Goal: Task Accomplishment & Management: Complete application form

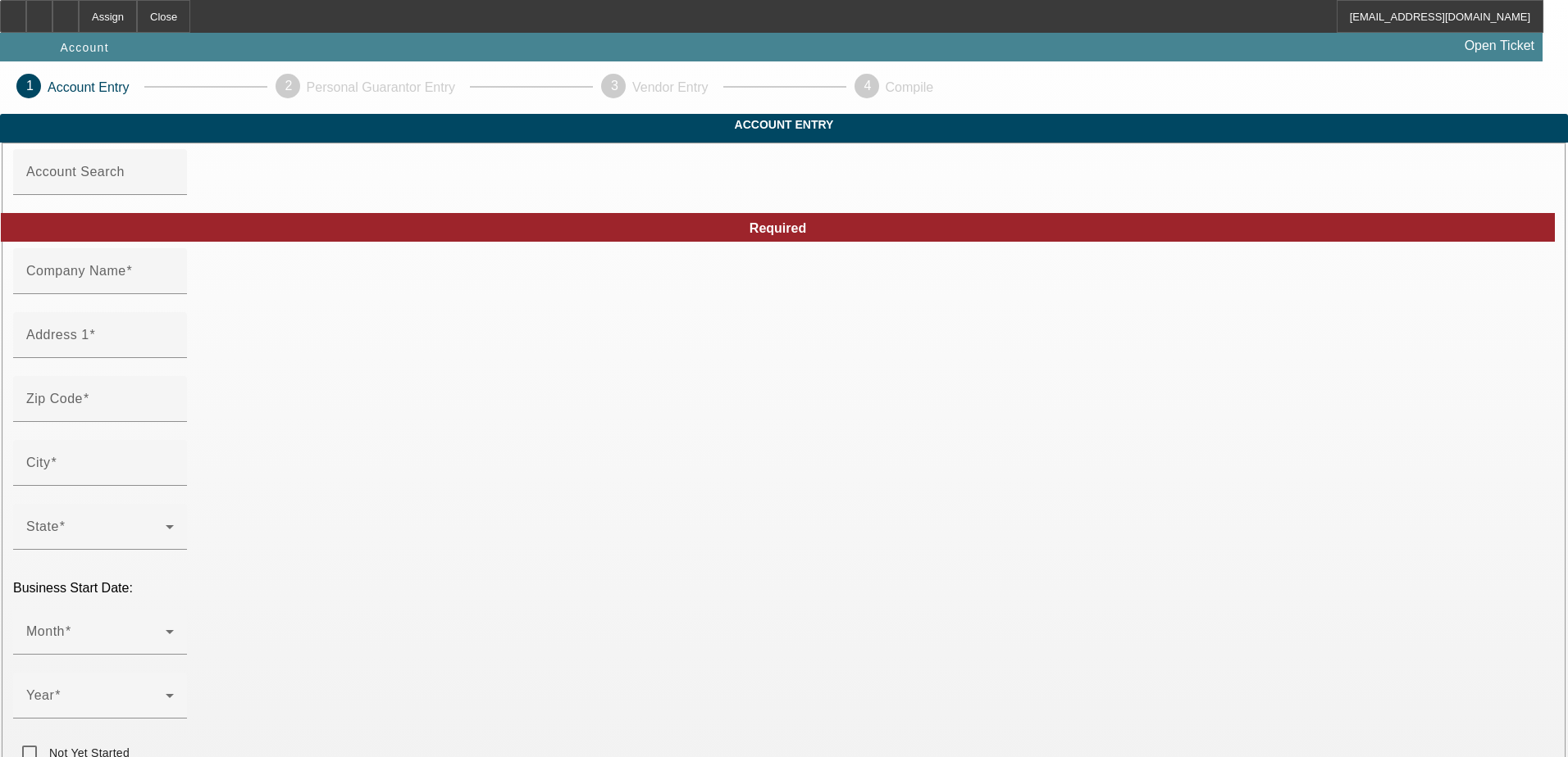
type input "Ben Johnson"
type input "1017 W Harrison St"
type input "46901"
type input "Kokomo"
type input "(765) 461-2990"
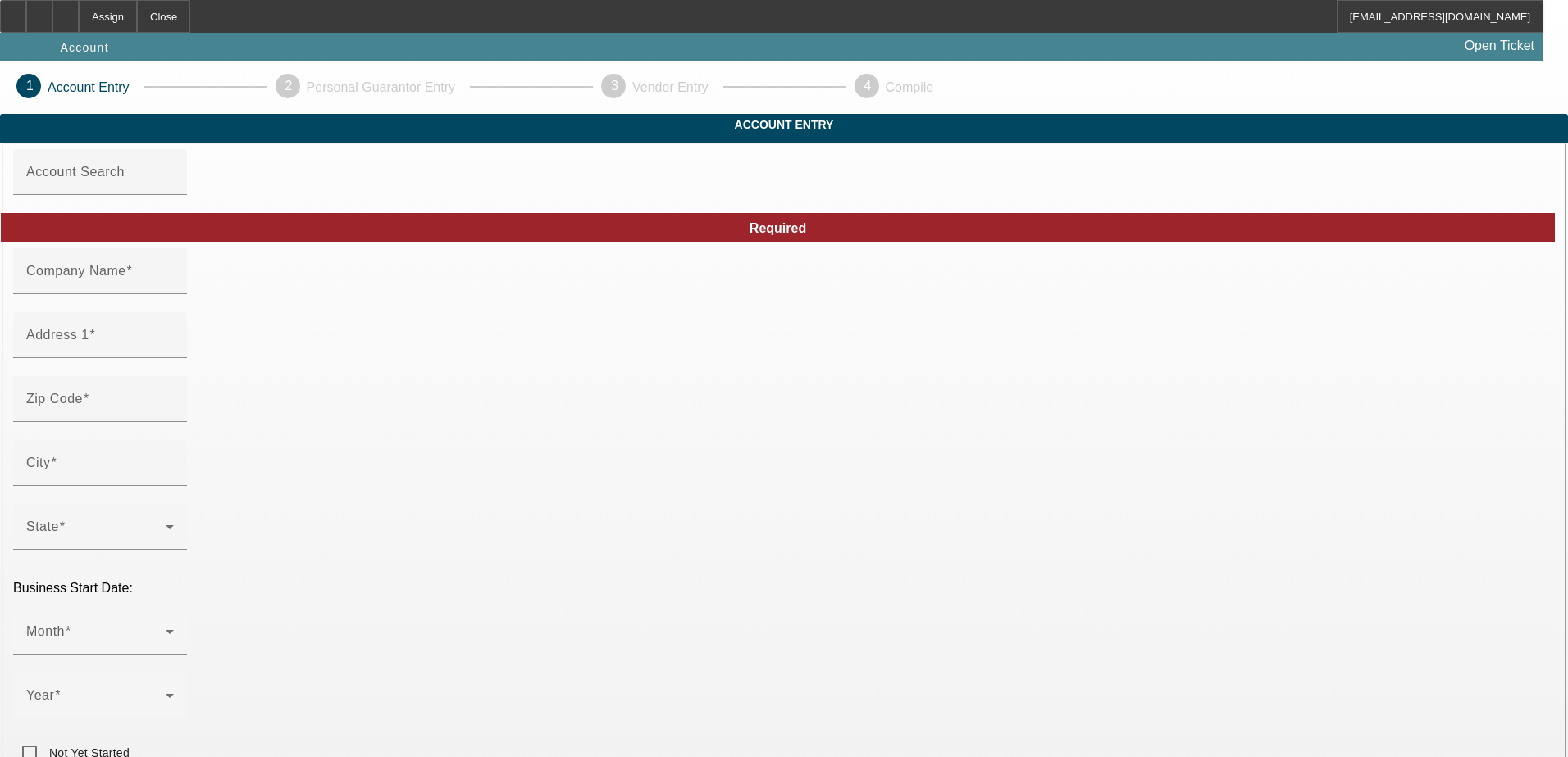
type input "Northend Wrecker"
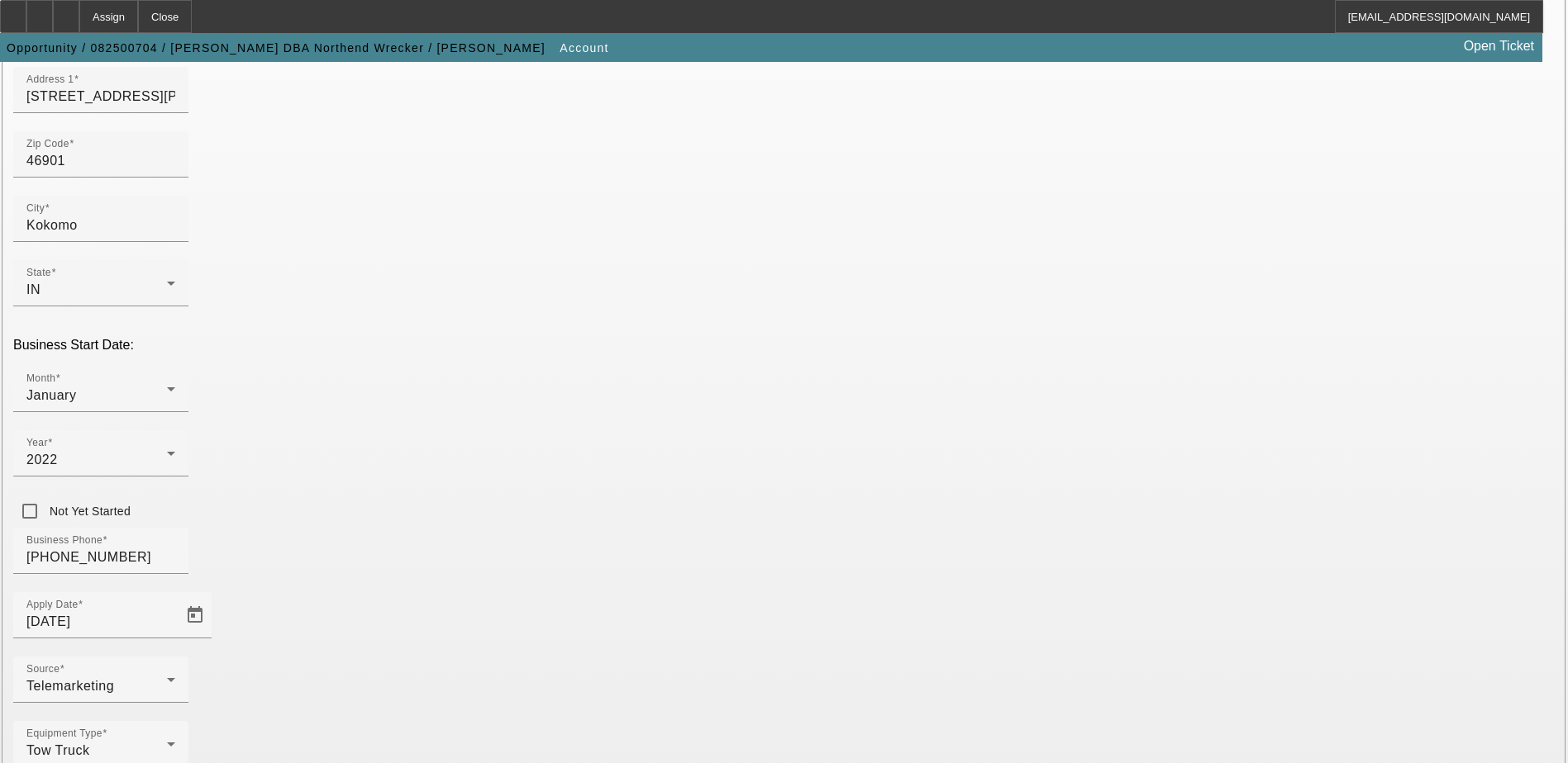
scroll to position [279, 0]
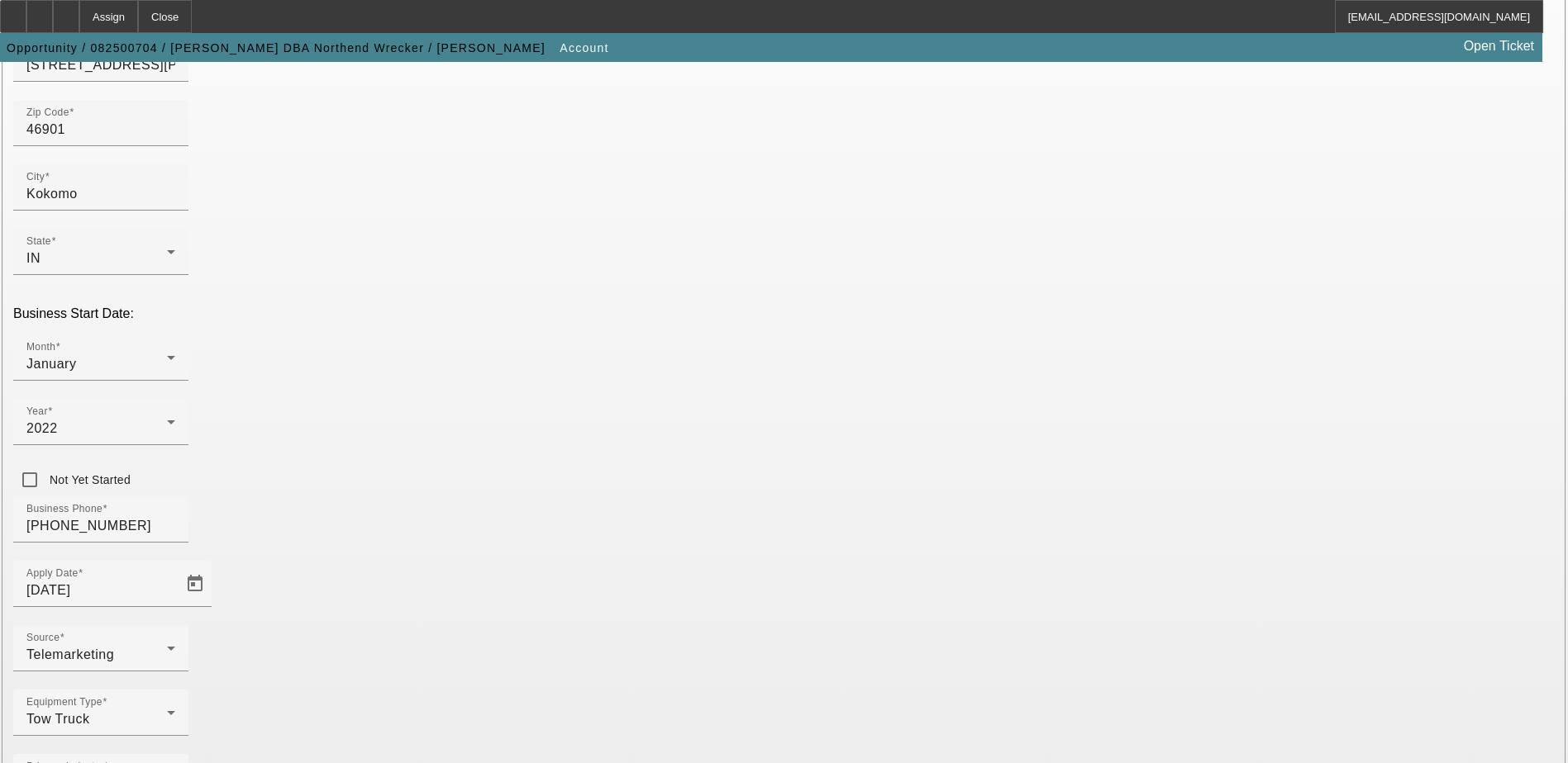
type input "922156282"
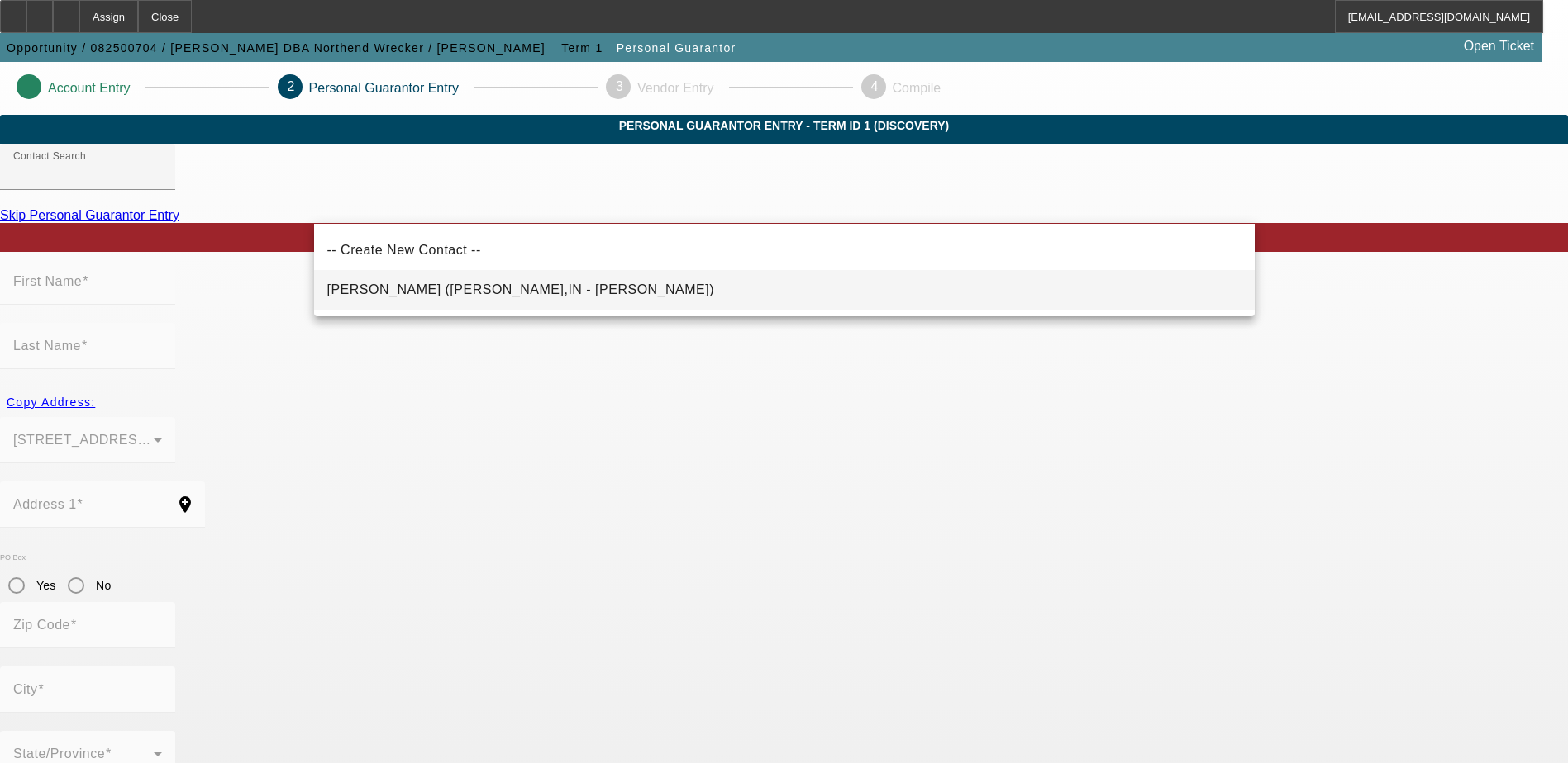
click at [534, 290] on mat-option "Johnson, Ben (Kokomo,IN - Ben Johnson)" at bounding box center [784, 290] width 940 height 40
type input "Johnson, Ben (Kokomo,IN - Ben Johnson)"
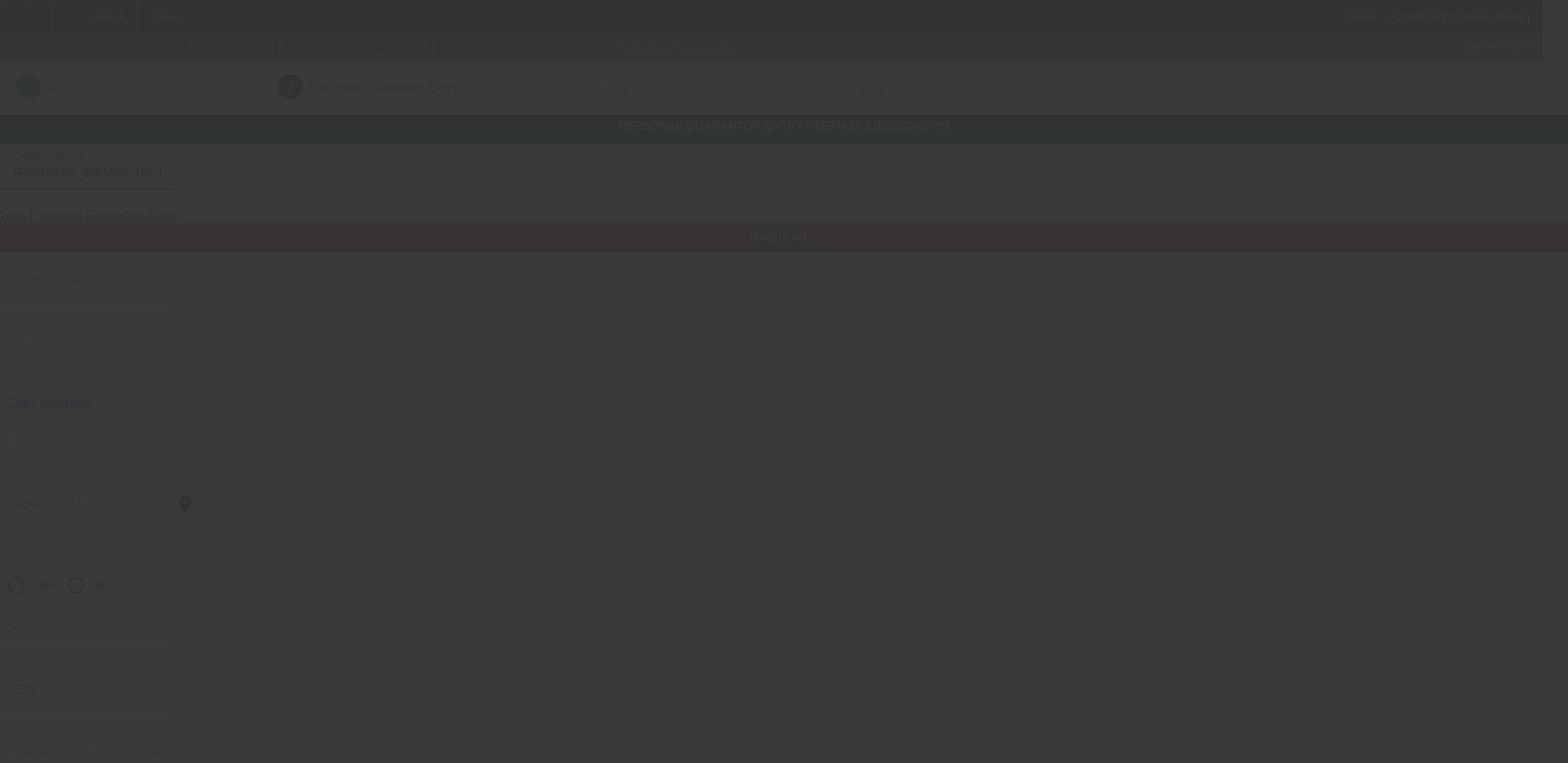
type input "Ben"
type input "Johnson"
type input "1017 W Harrison St"
radio input "true"
type input "46901"
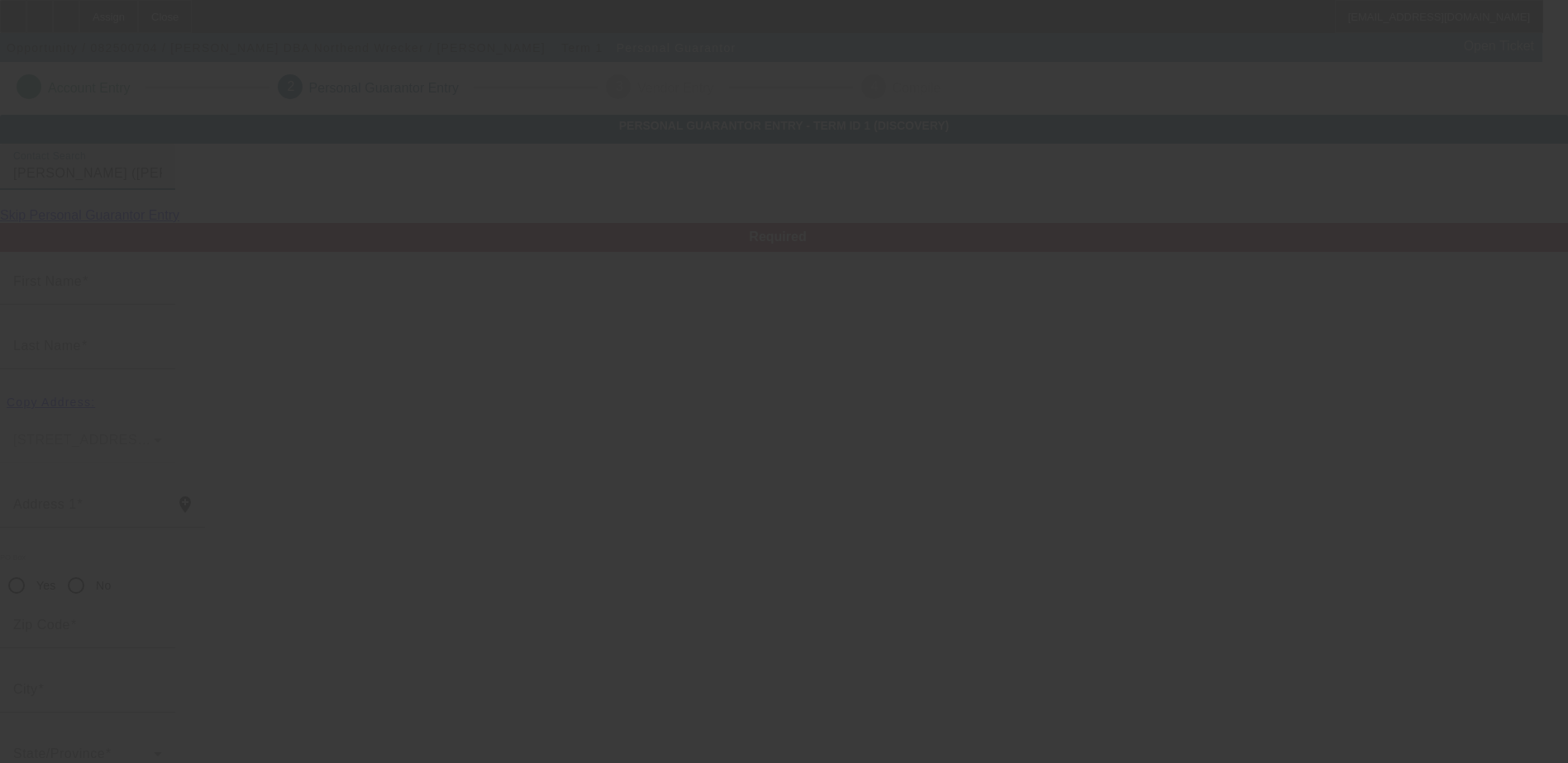
type input "Kokomo"
type input "(765) 461-2990"
type input "100"
type input "312-29-5931"
type input "northendwrecker@gmail.com"
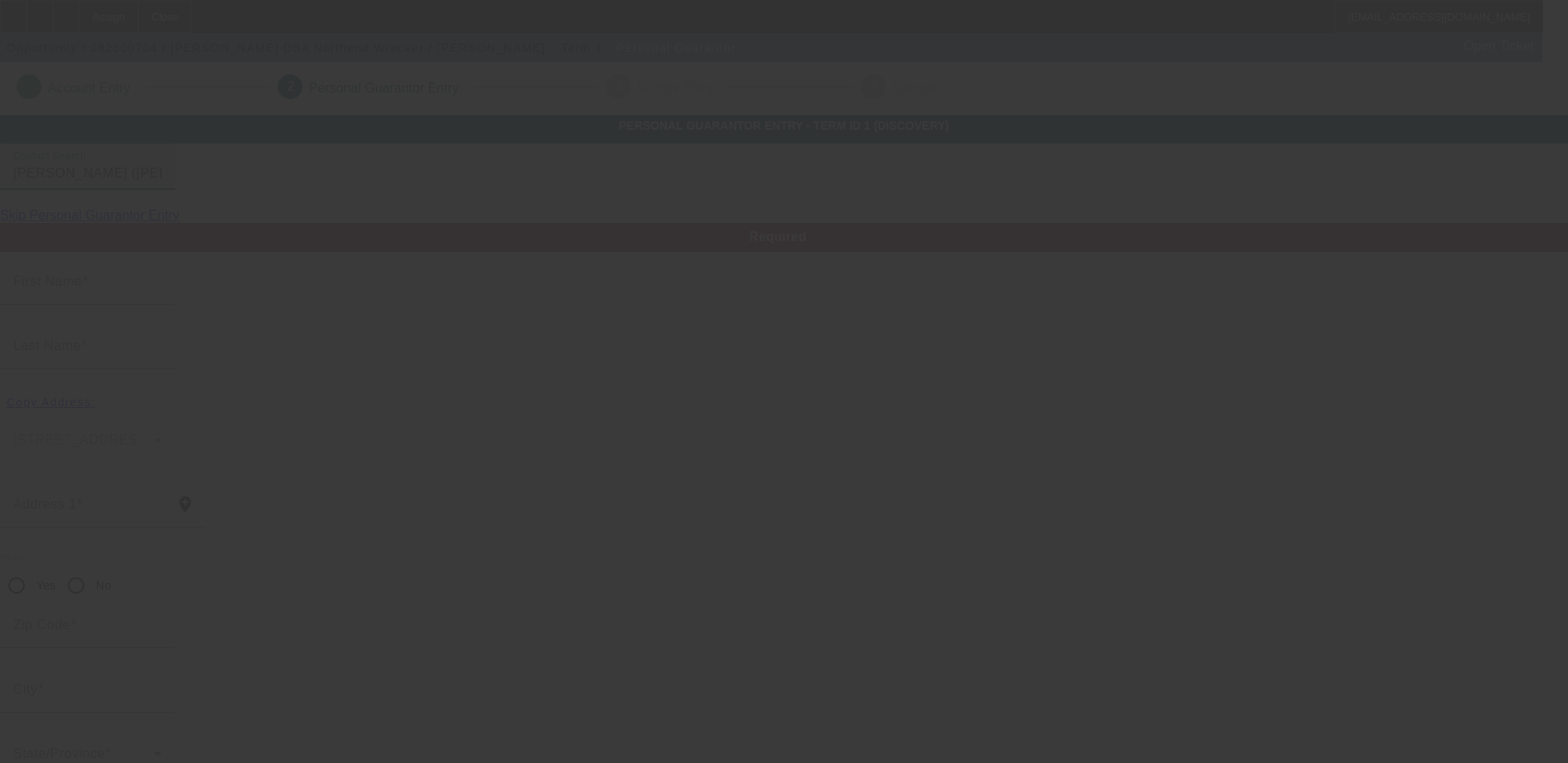
type input "(765) 271-4619"
type input "(765) 513-4520"
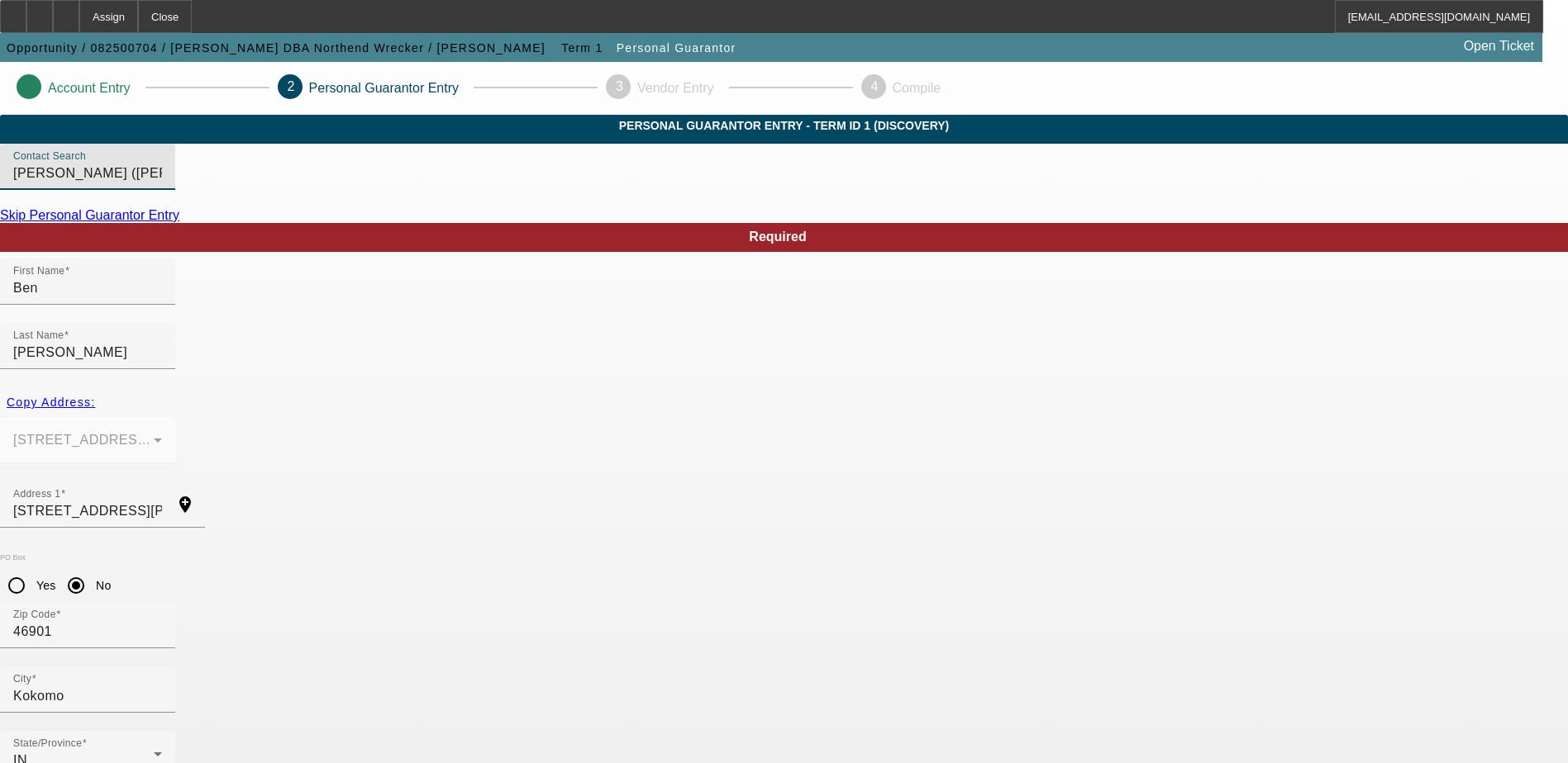
scroll to position [44, 0]
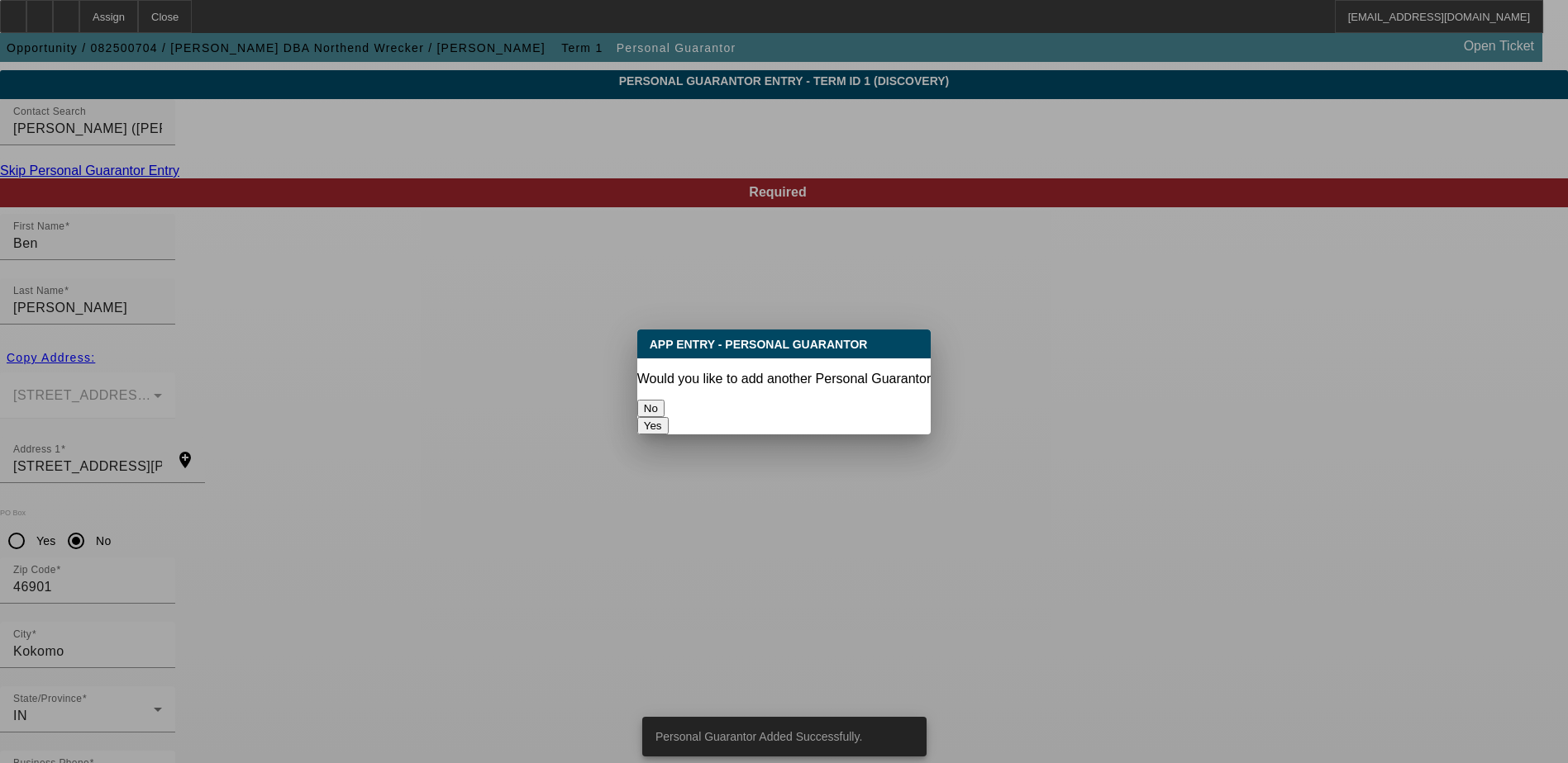
scroll to position [0, 0]
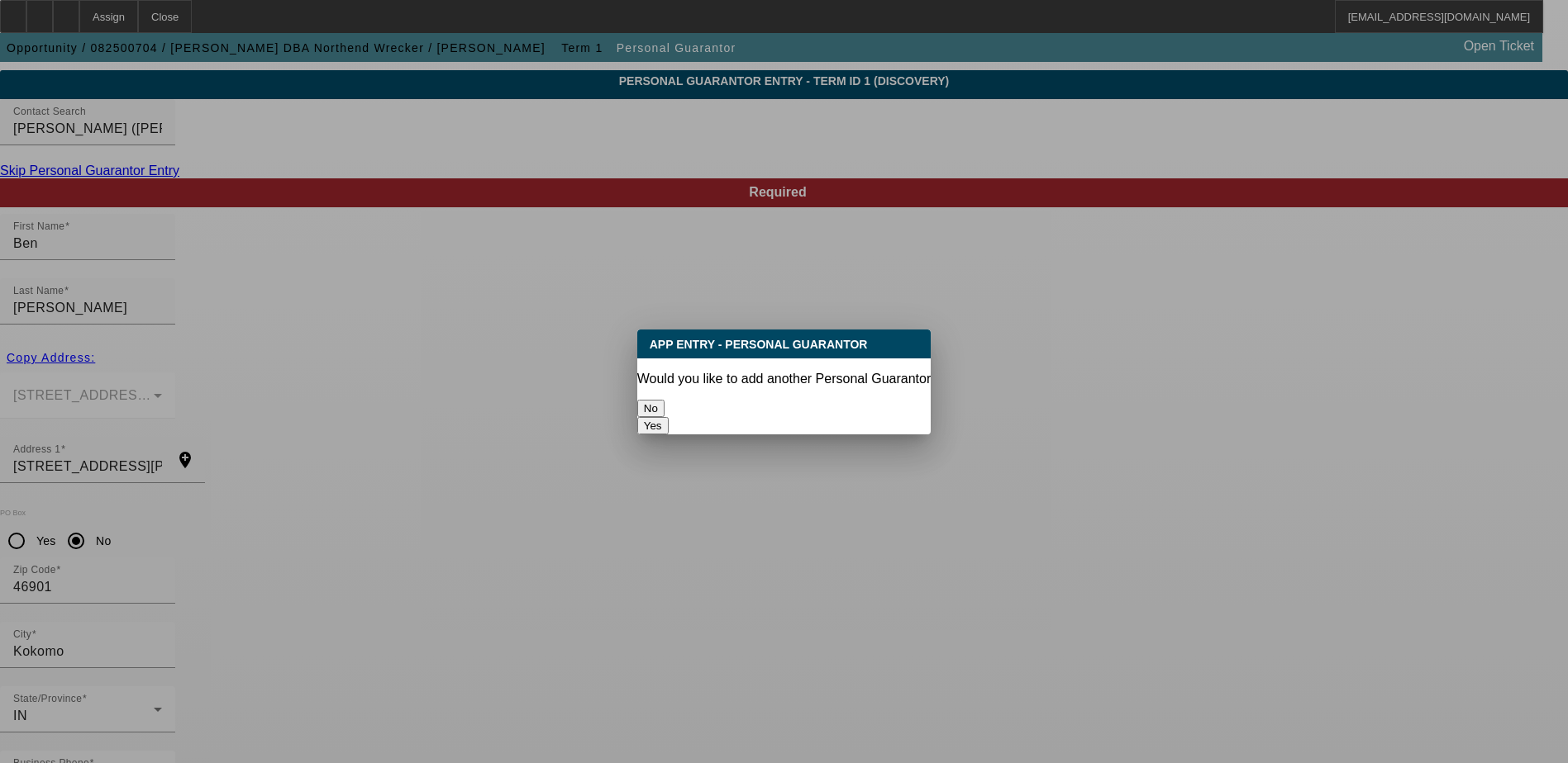
click at [664, 400] on button "No" at bounding box center [650, 409] width 27 height 17
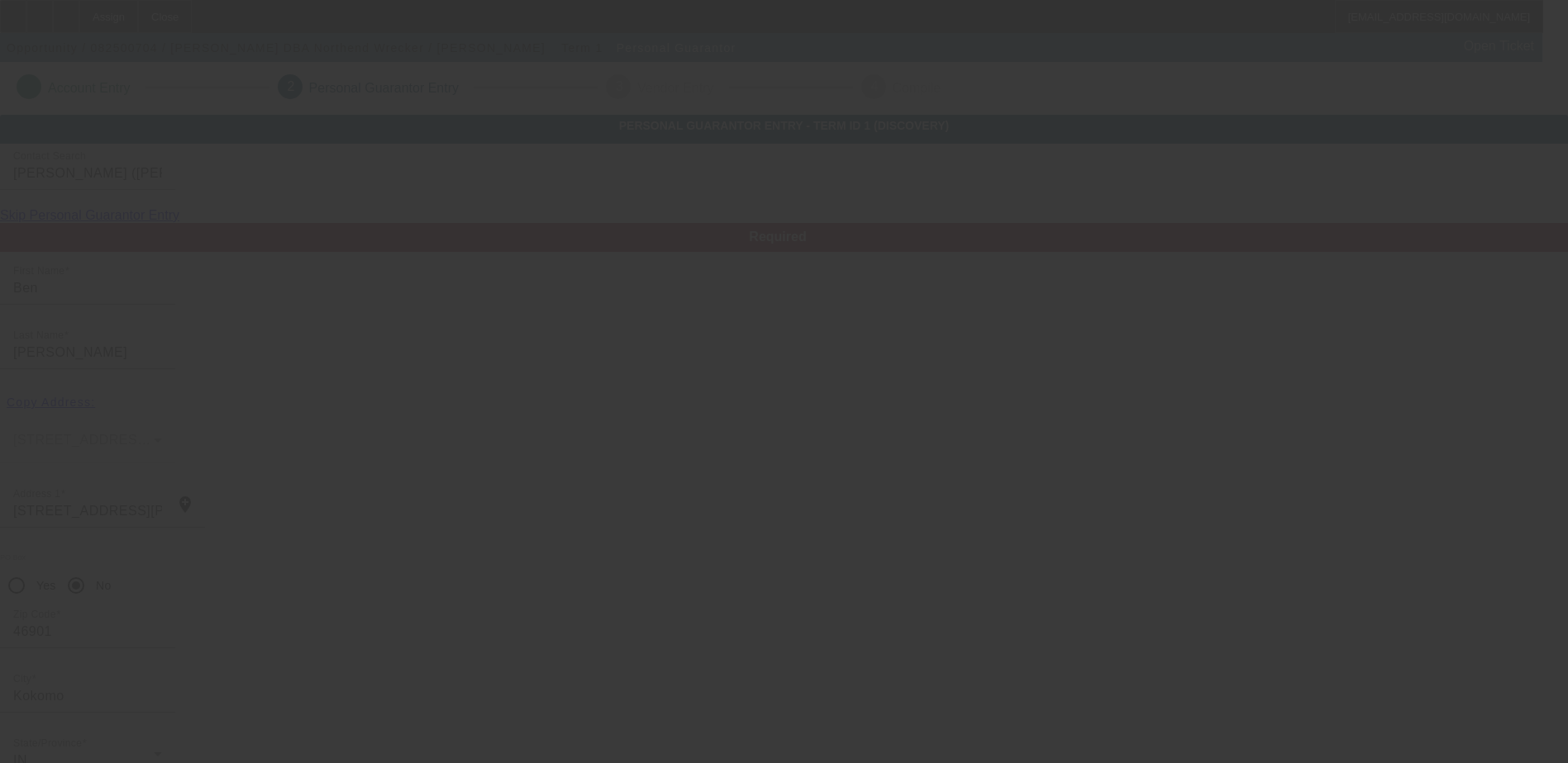
scroll to position [44, 0]
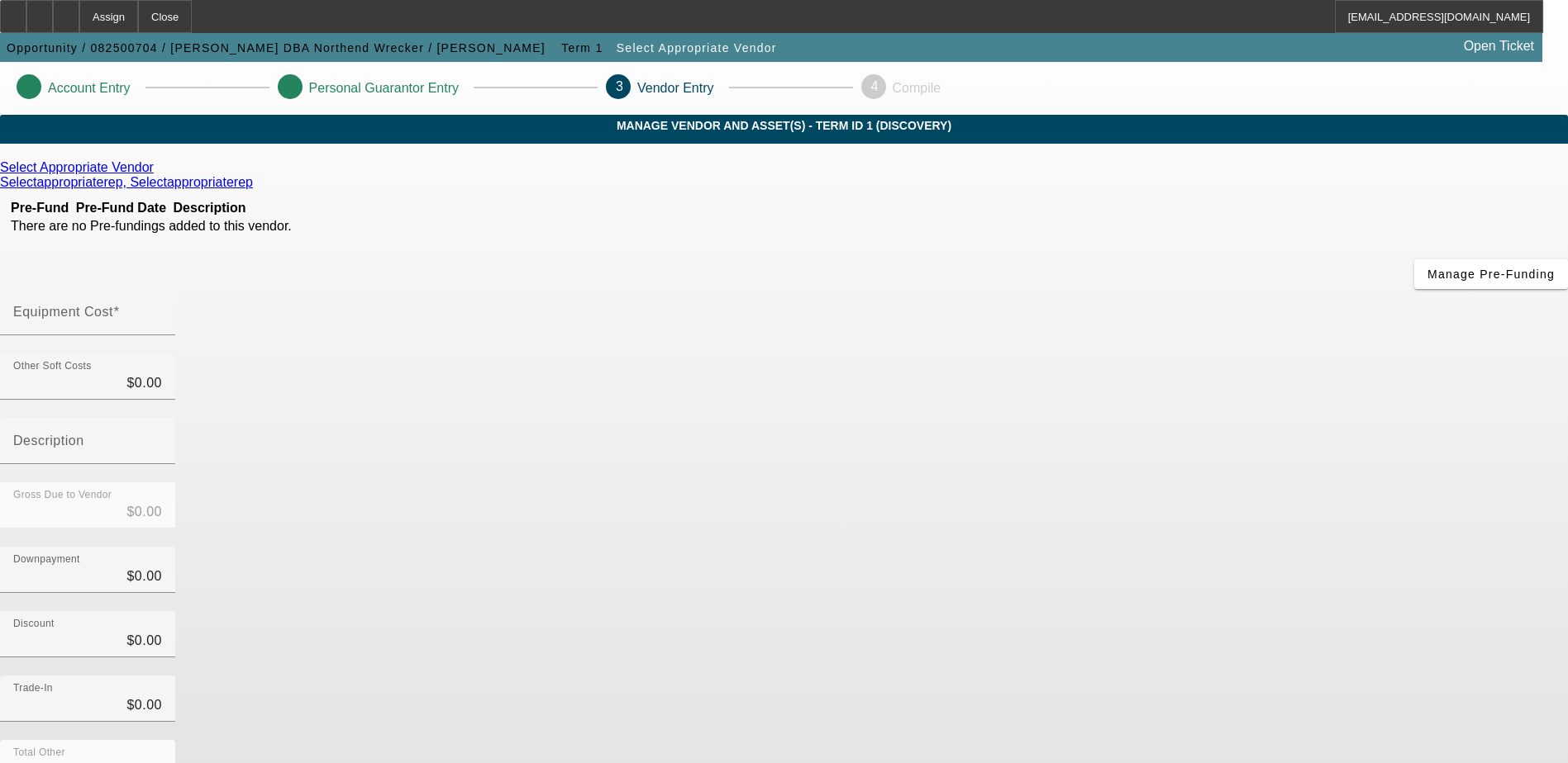
click at [158, 174] on icon at bounding box center [158, 167] width 0 height 14
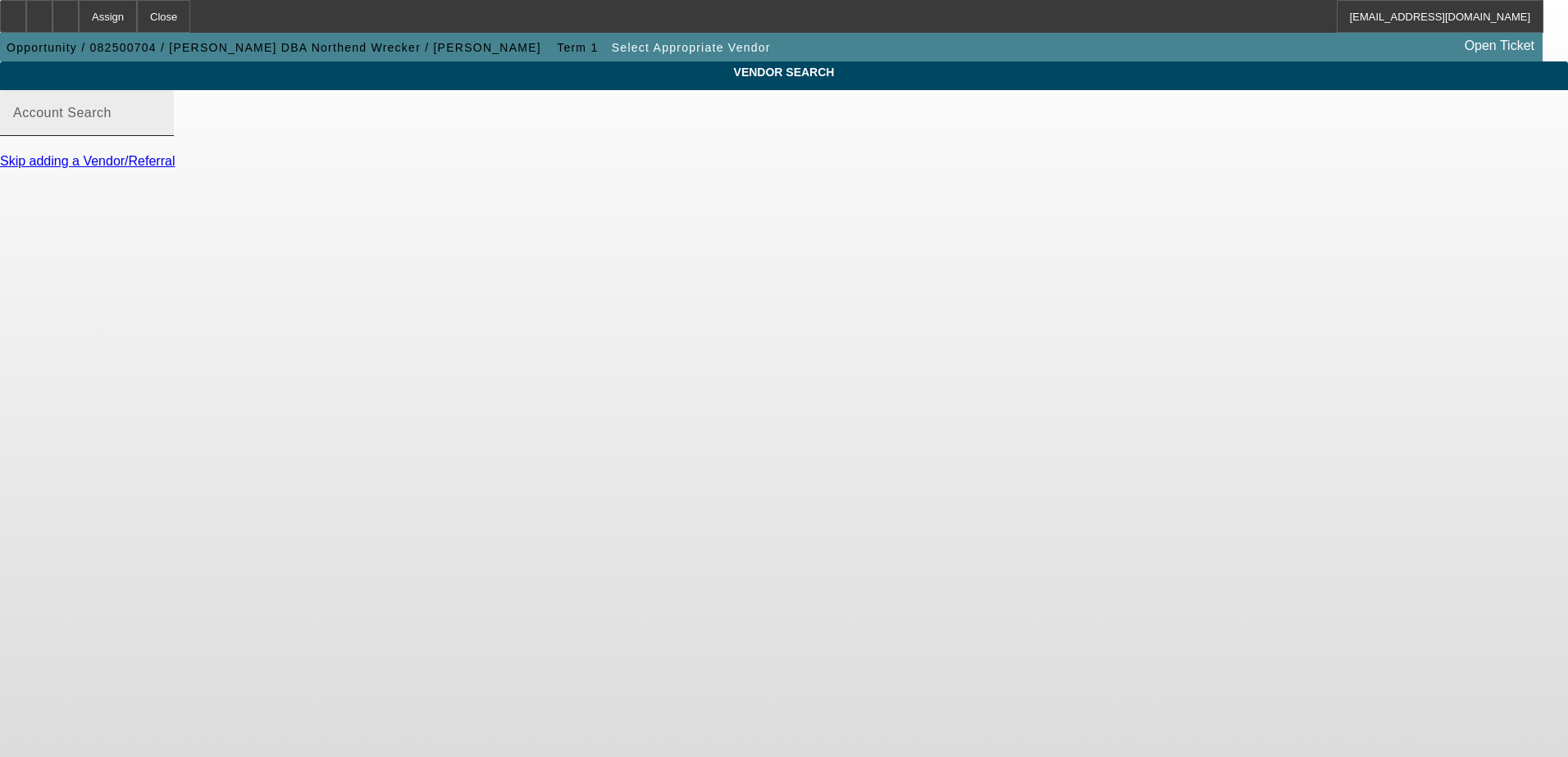
click at [161, 128] on input "Account Search" at bounding box center [87, 120] width 148 height 20
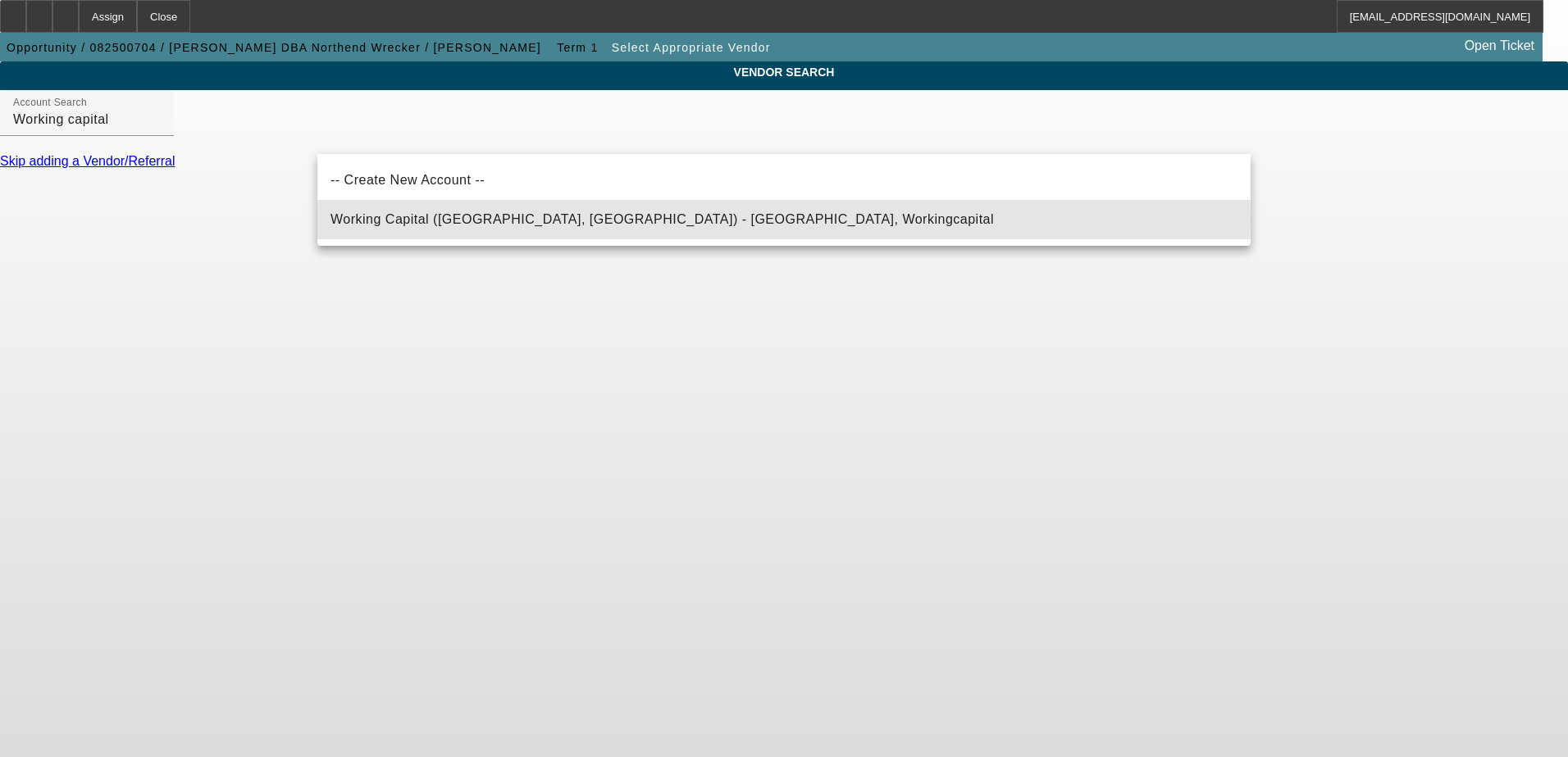
click at [575, 219] on span "Working Capital (Northbrook, IL) - Workingcapital, Workingcapital" at bounding box center [662, 219] width 664 height 14
type input "Working Capital (Northbrook, IL) - Workingcapital, Workingcapital"
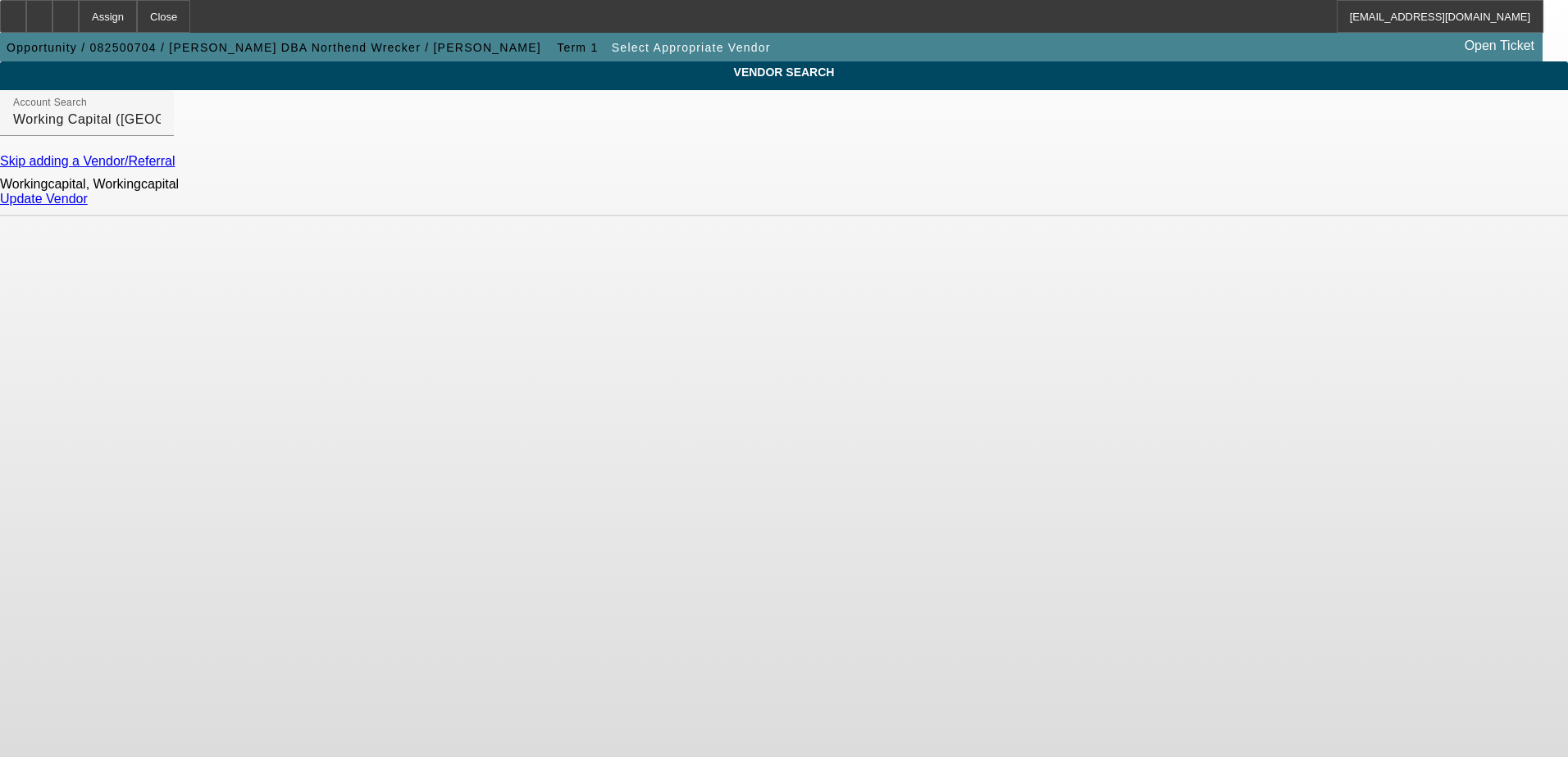
click at [88, 206] on link "Update Vendor" at bounding box center [44, 198] width 88 height 14
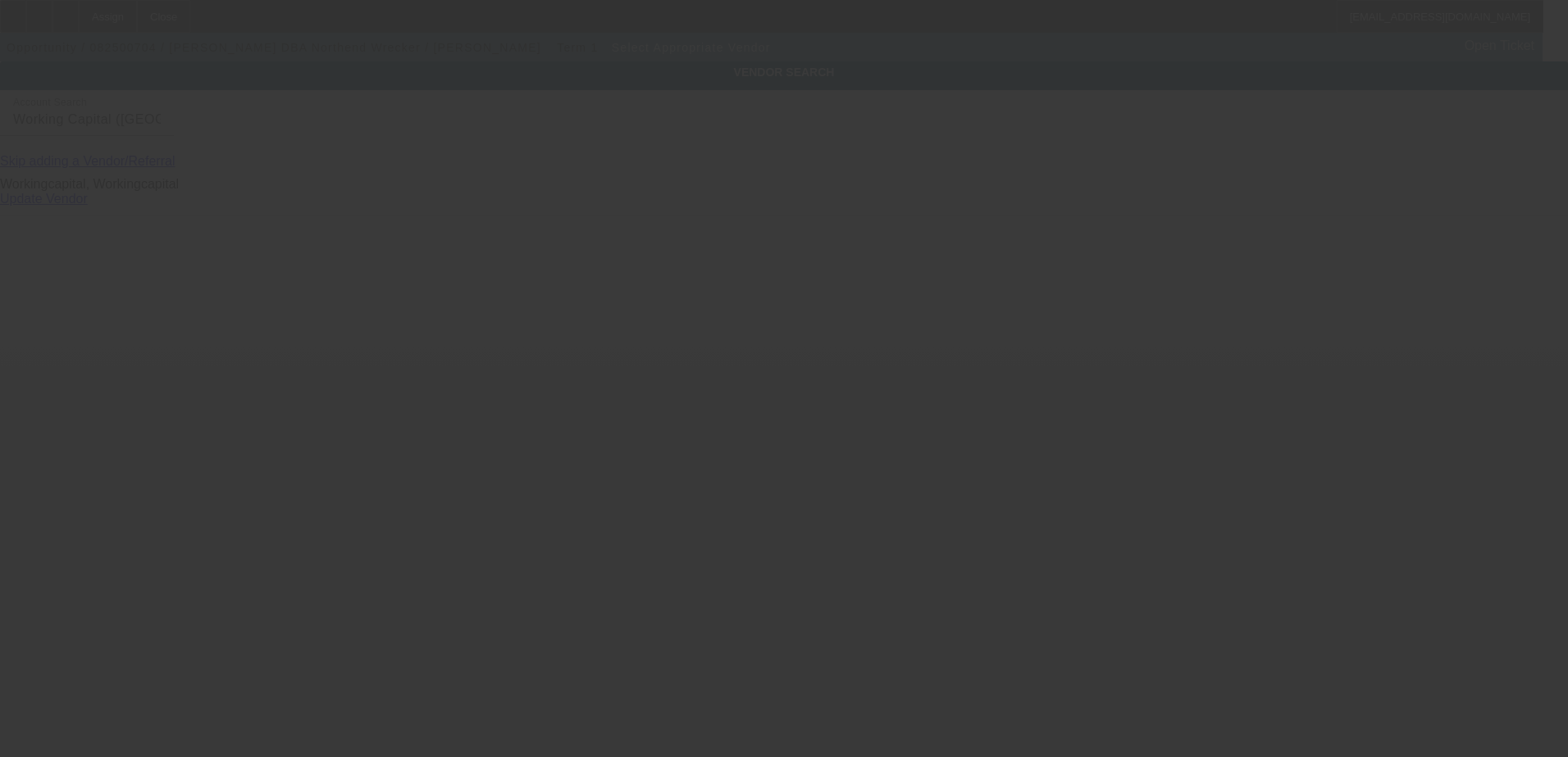
click at [643, 129] on div at bounding box center [784, 378] width 1568 height 757
click at [644, 129] on div at bounding box center [784, 378] width 1568 height 757
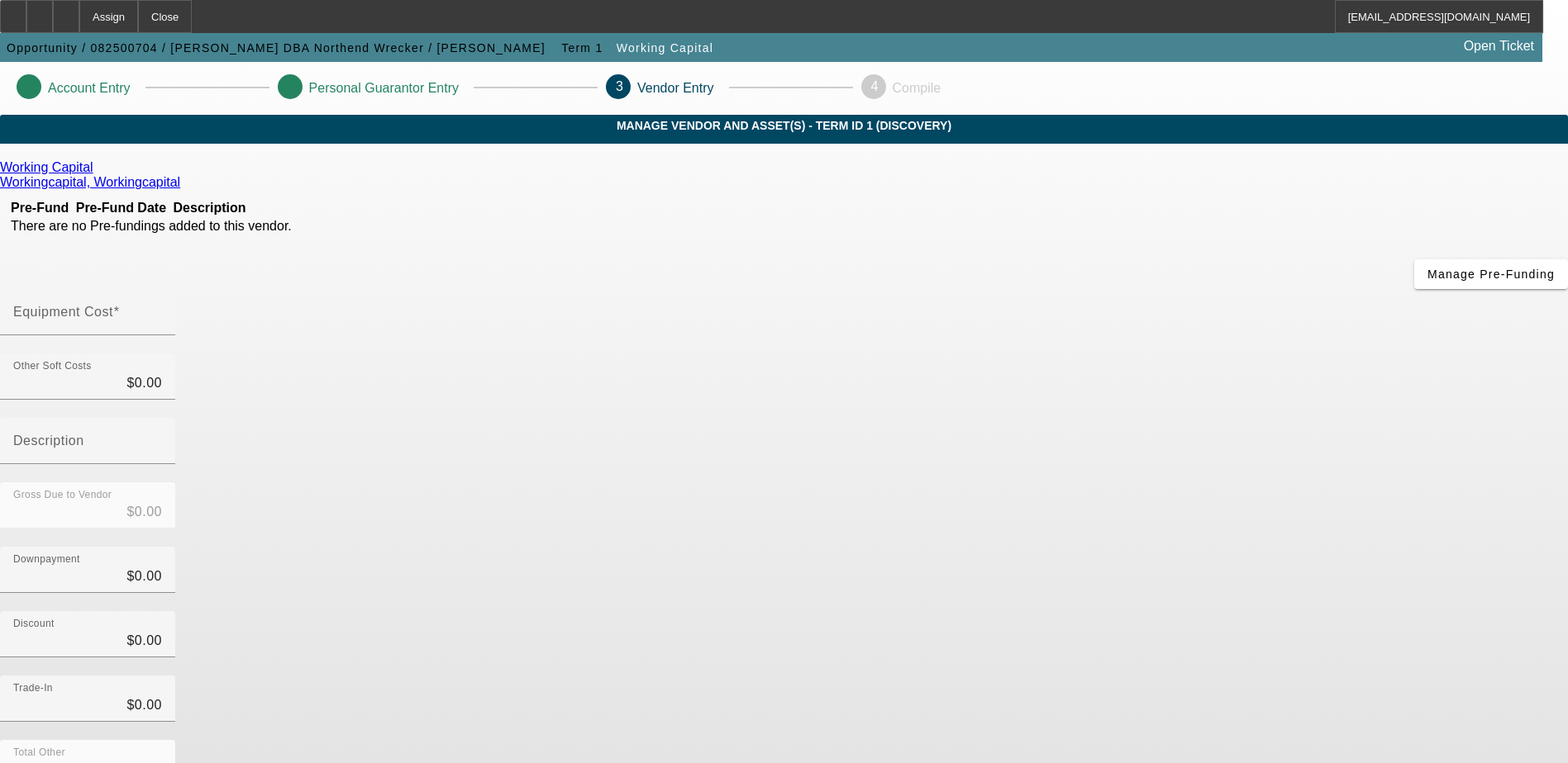
click at [185, 186] on icon at bounding box center [185, 182] width 0 height 14
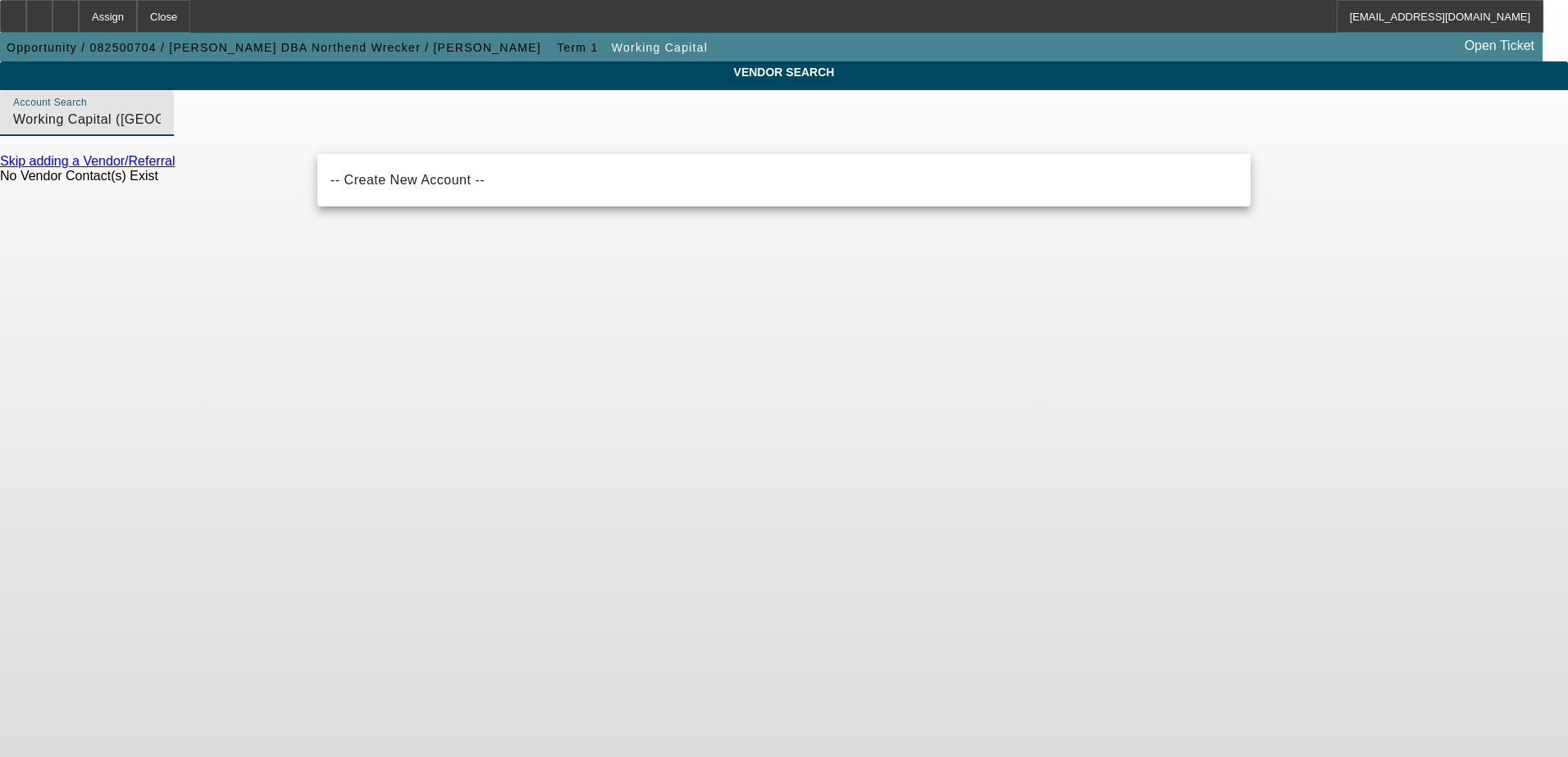
click at [161, 130] on input "Working Capital (Northbrook, IL) - Workingcapital," at bounding box center [87, 120] width 148 height 20
type input "Working Capital (Northbrook, IL) - Workingcapital,"
click at [595, 356] on body "Assign Close JFredericks@beaconfunding.com Opportunity / 082500704 / Ben Johnso…" at bounding box center [784, 378] width 1568 height 757
drag, startPoint x: 572, startPoint y: 135, endPoint x: 244, endPoint y: 134, distance: 328.0
click at [244, 134] on div "VENDOR SEARCH Account Search Working Capital (Northbrook, IL) - Workingcapital,…" at bounding box center [784, 130] width 1568 height 136
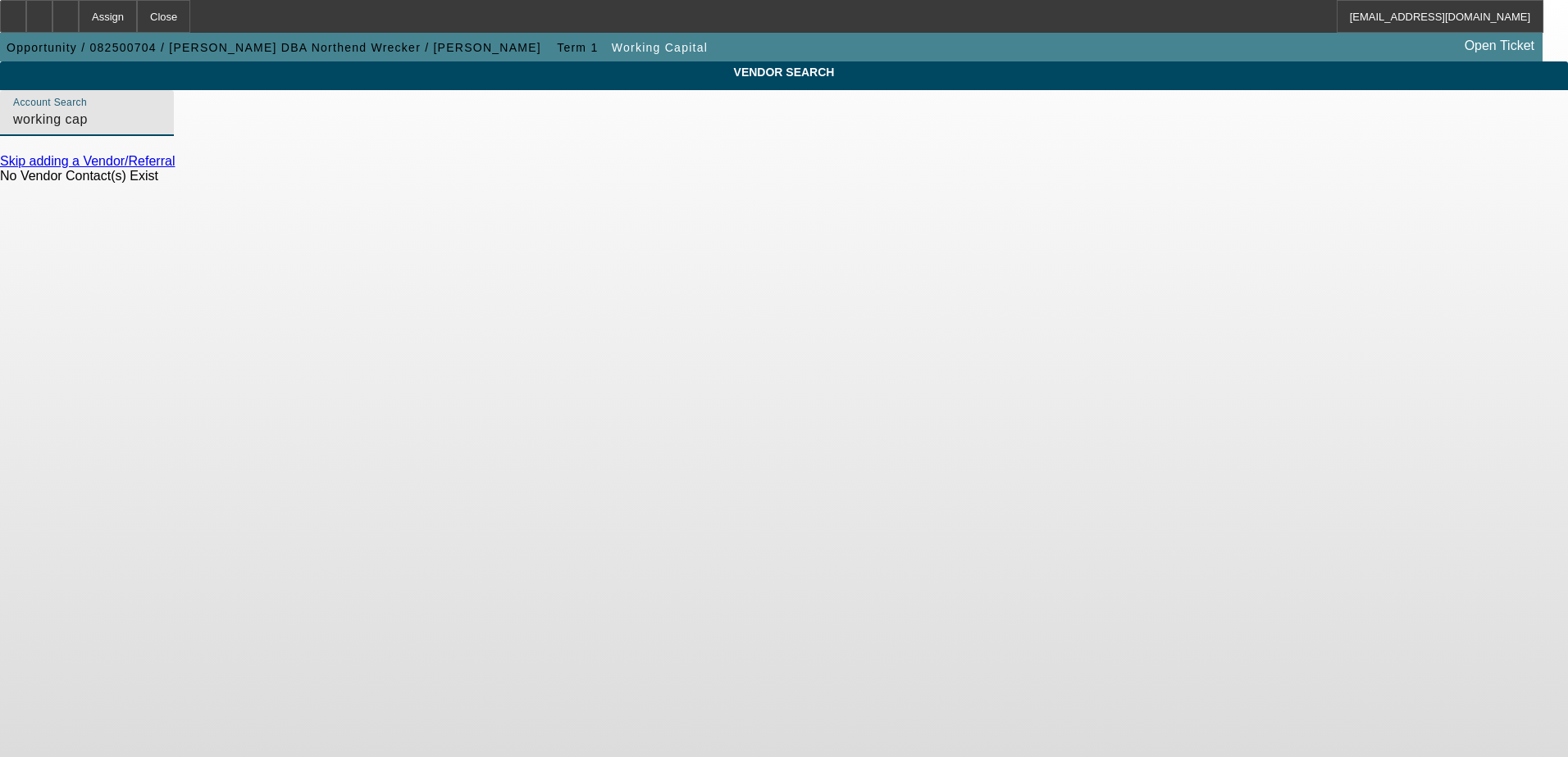
type input "working cap"
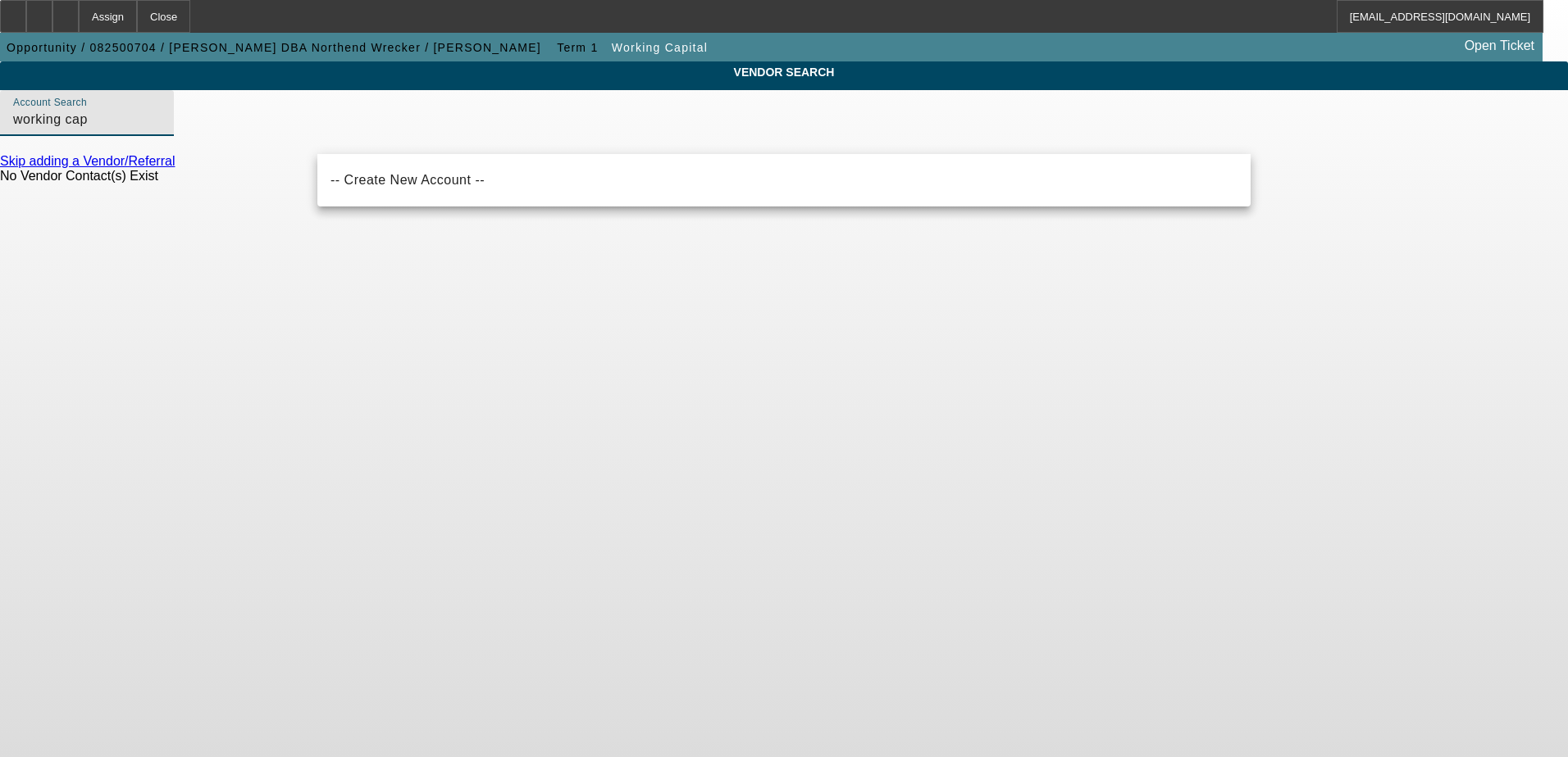
click at [410, 250] on body "Assign Close JFredericks@beaconfunding.com Opportunity / 082500704 / Ben Johnso…" at bounding box center [784, 378] width 1568 height 757
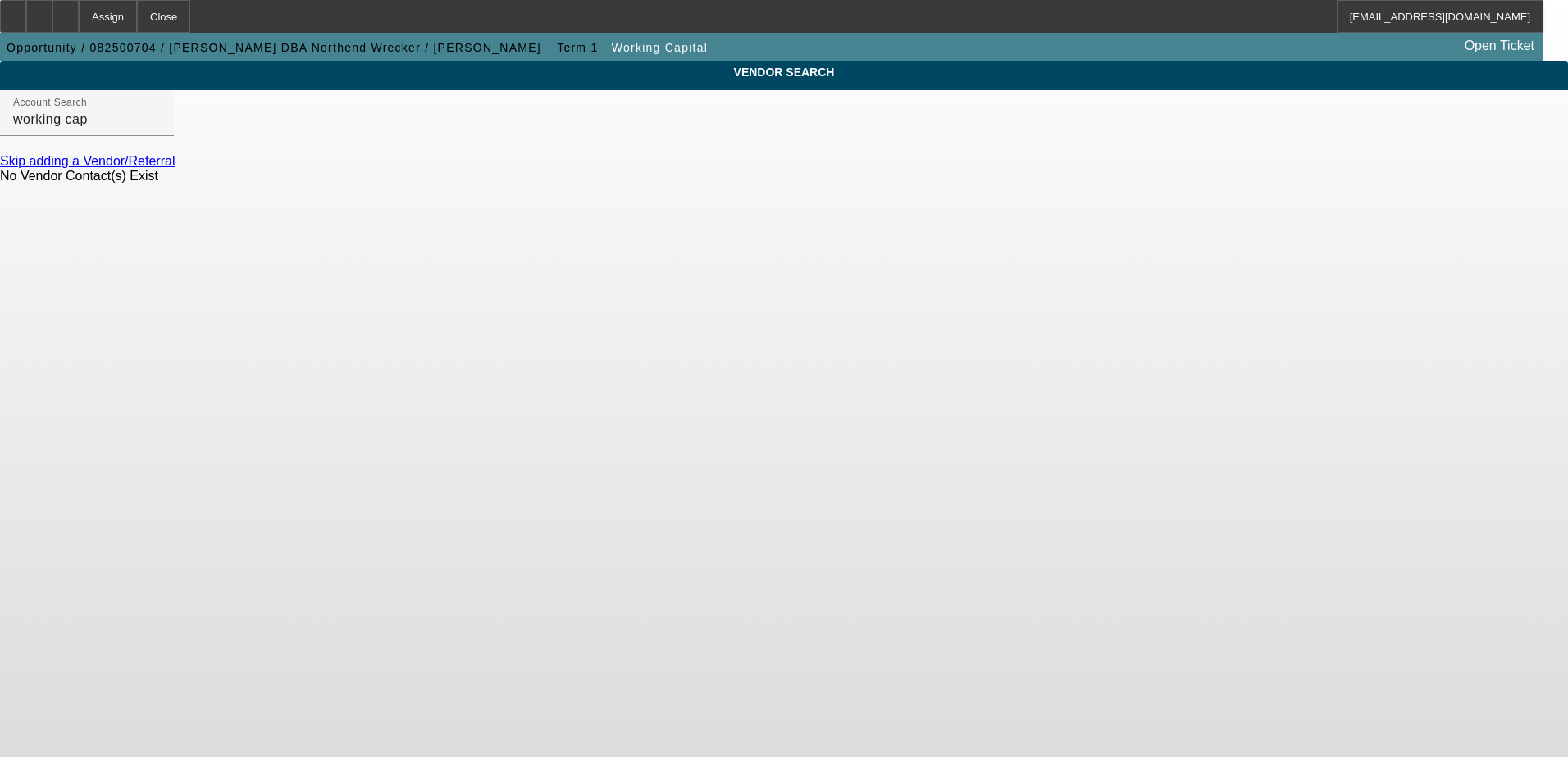
click at [175, 168] on link "Skip adding a Vendor/Referral" at bounding box center [87, 161] width 175 height 14
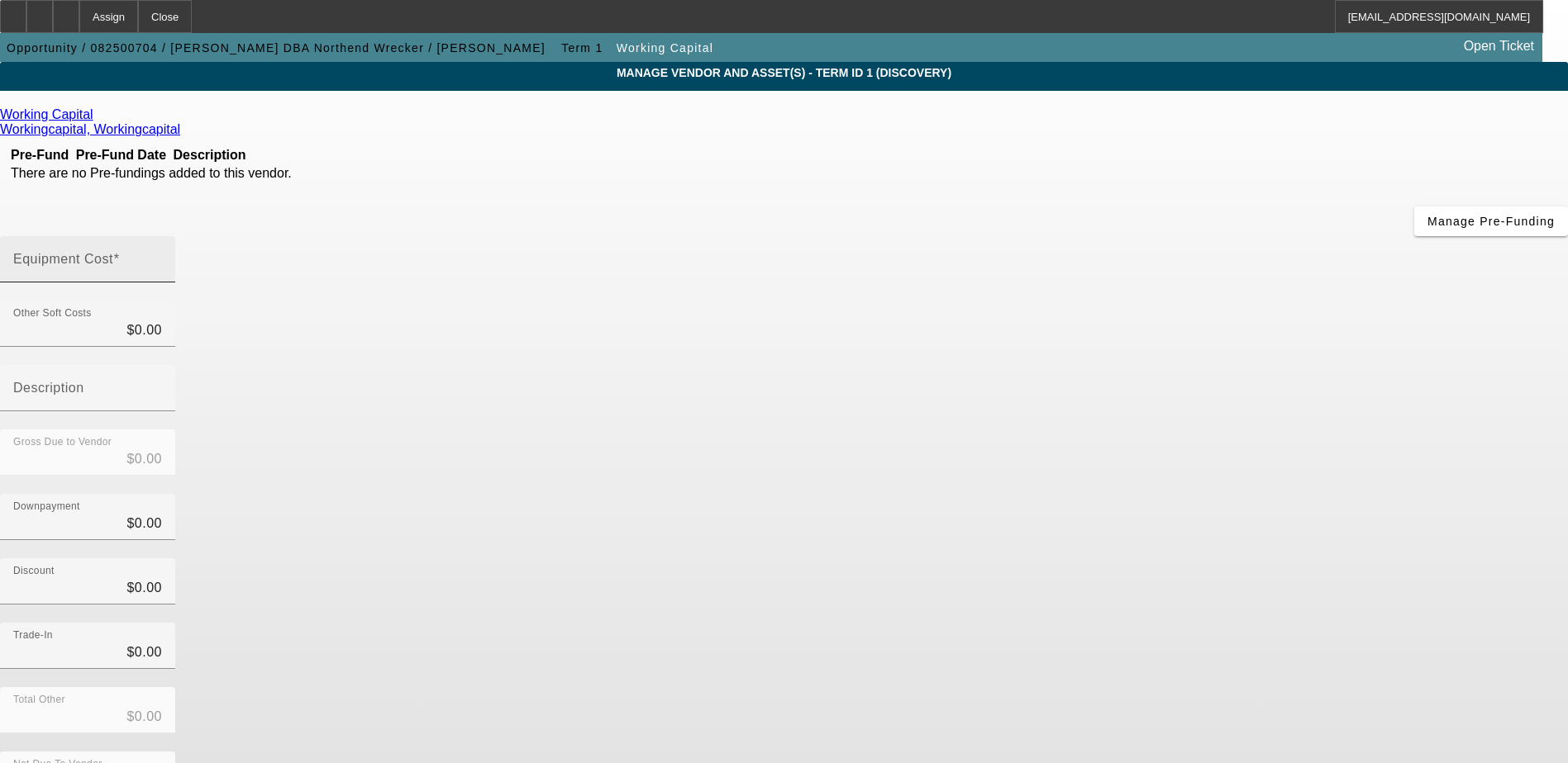
click at [870, 131] on div "MANAGE VENDOR AND ASSET(S) - Term ID 1 (Discovery) Remove Vendor Working Capita…" at bounding box center [784, 506] width 1568 height 887
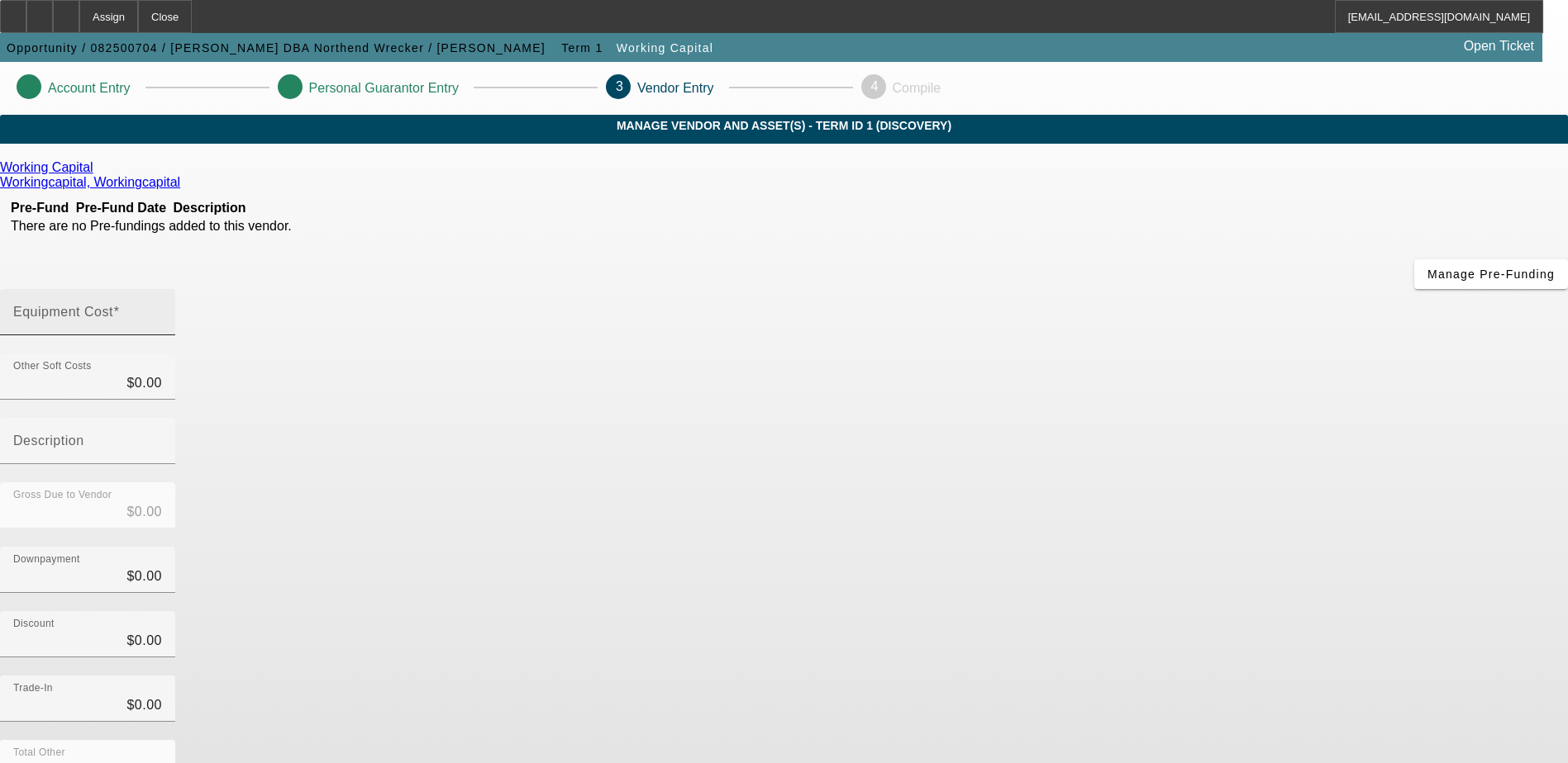
click at [113, 305] on mat-label "Equipment Cost" at bounding box center [63, 312] width 100 height 14
click at [162, 309] on input "Equipment Cost" at bounding box center [88, 318] width 149 height 20
type input "2"
type input "$2.00"
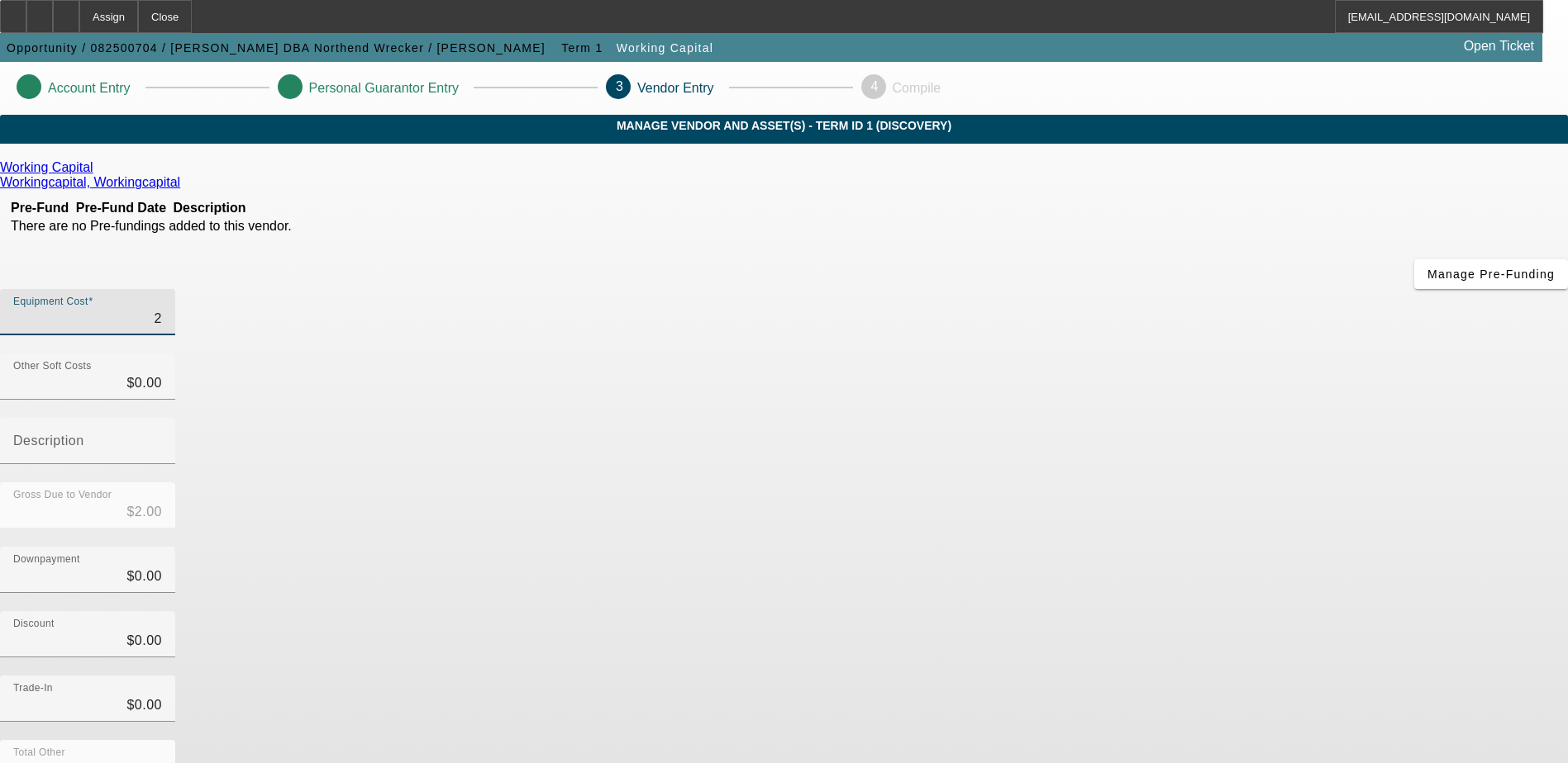
type input "20"
type input "$20.00"
type input "200"
type input "$200.00"
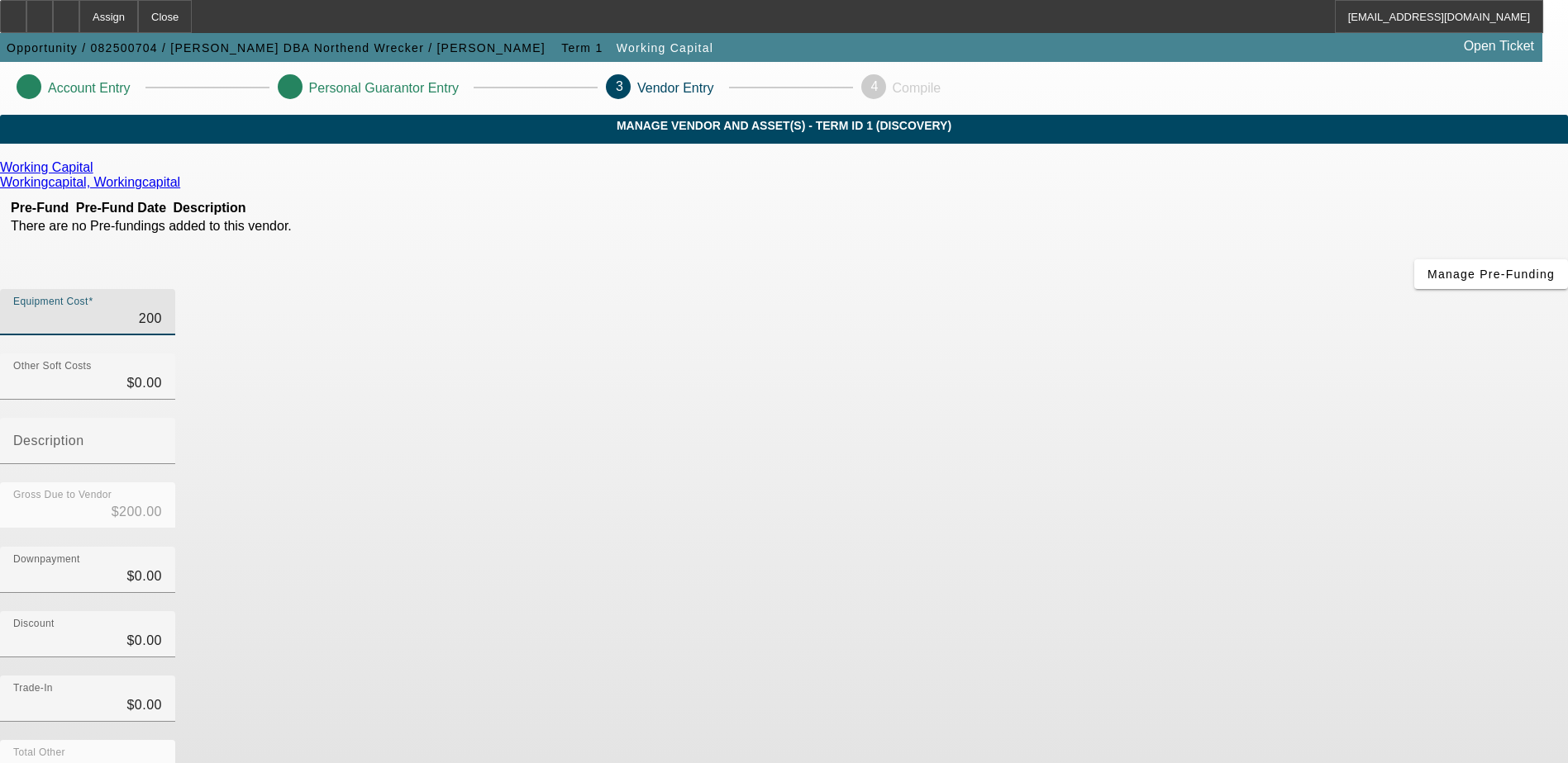
type input "$200.00"
type input "2000"
type input "$2,000.00"
type input "20000"
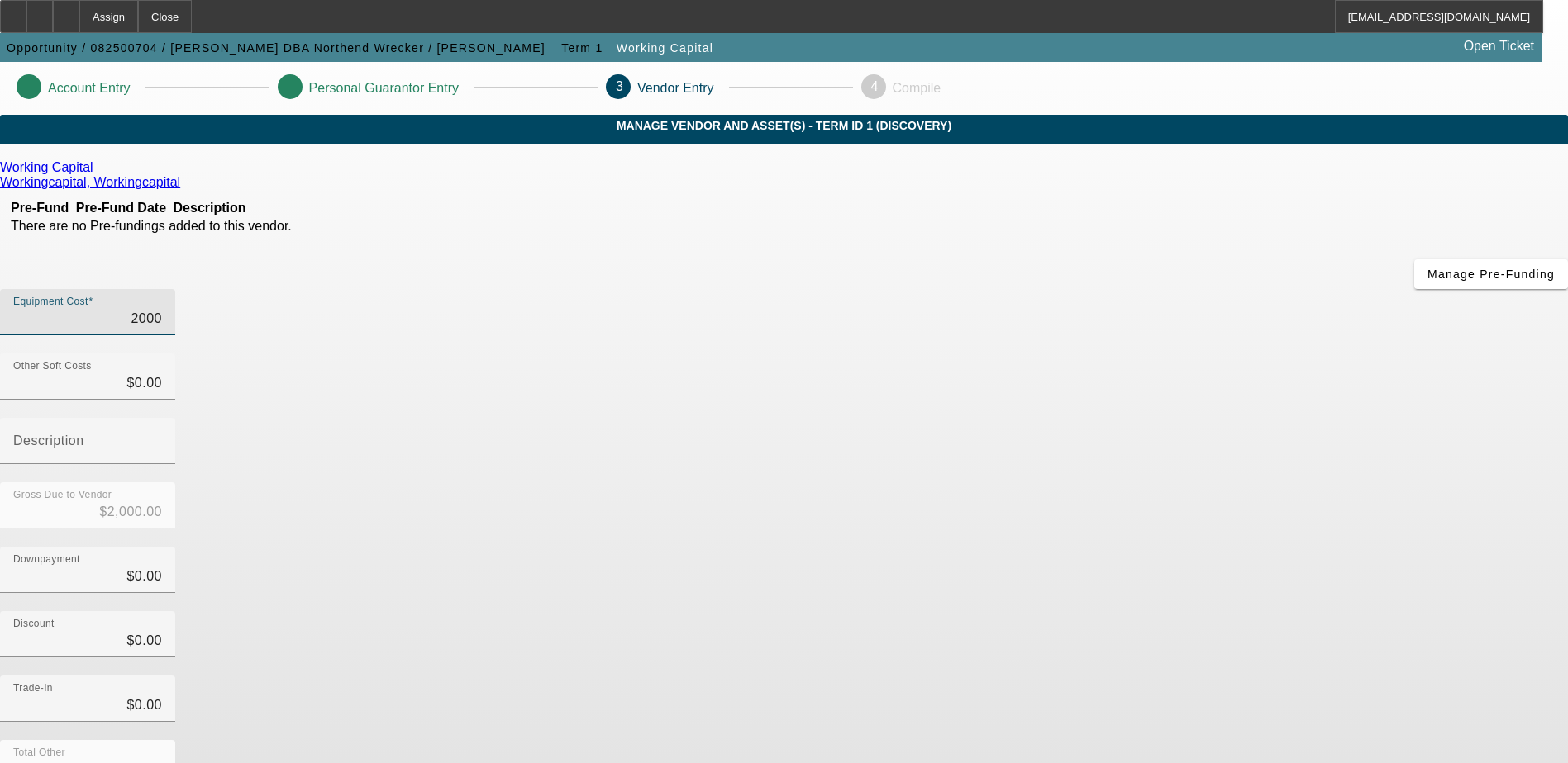
type input "$20,000.00"
click at [1154, 611] on div "Discount $0.00" at bounding box center [784, 643] width 1568 height 64
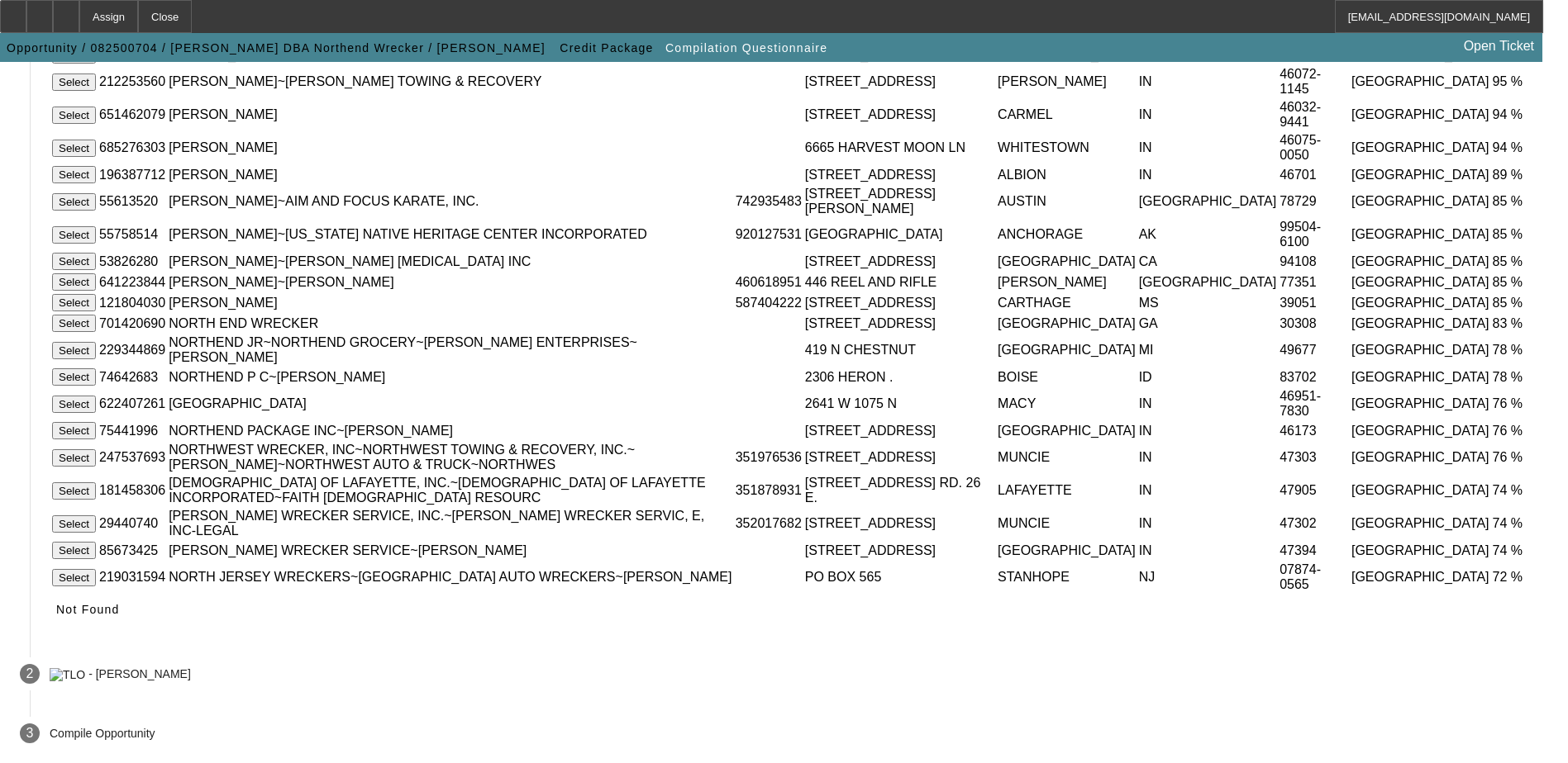
scroll to position [415, 0]
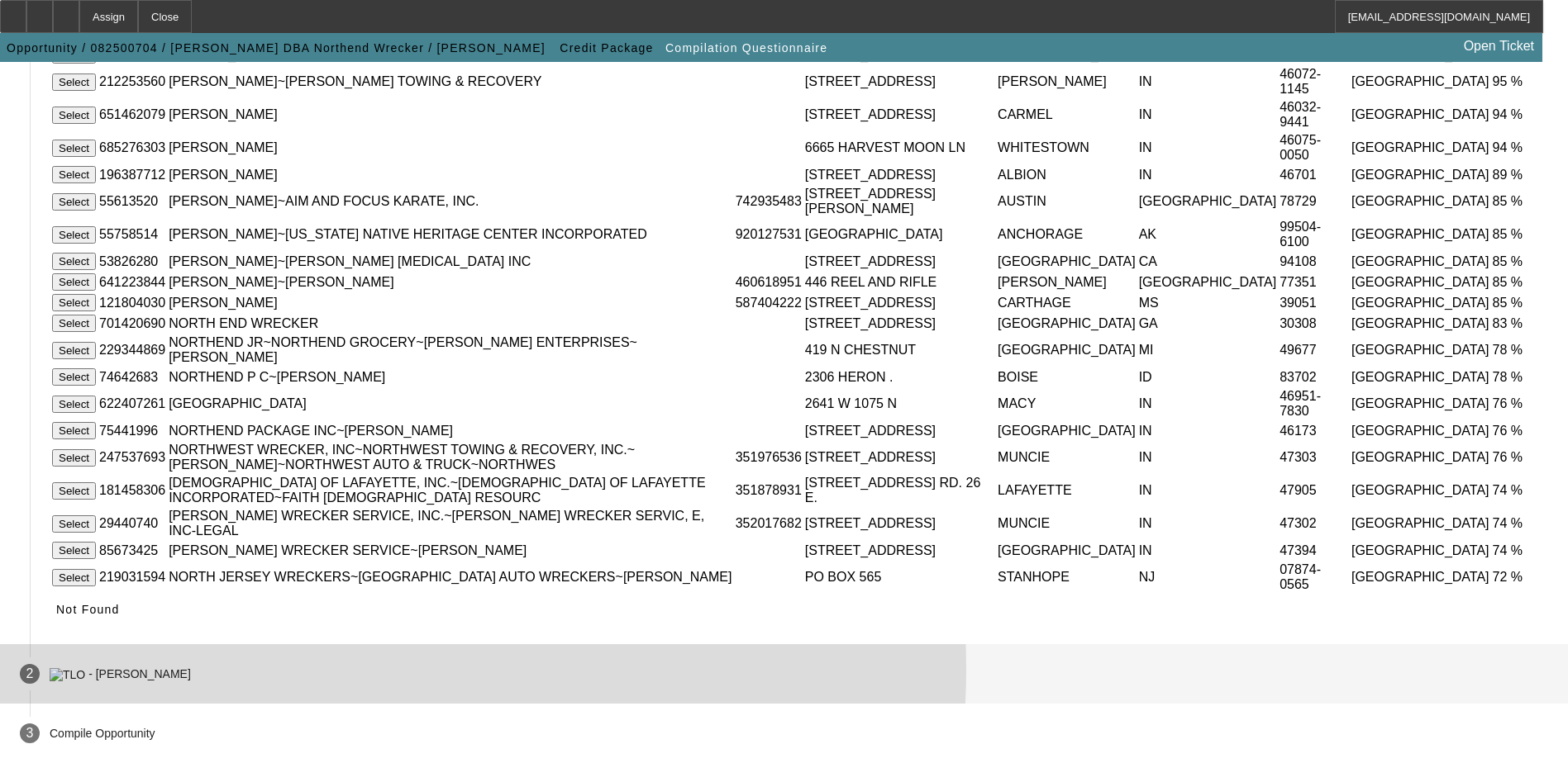
click at [595, 669] on mat-step-header "2 - Ben Johnson" at bounding box center [784, 674] width 1568 height 59
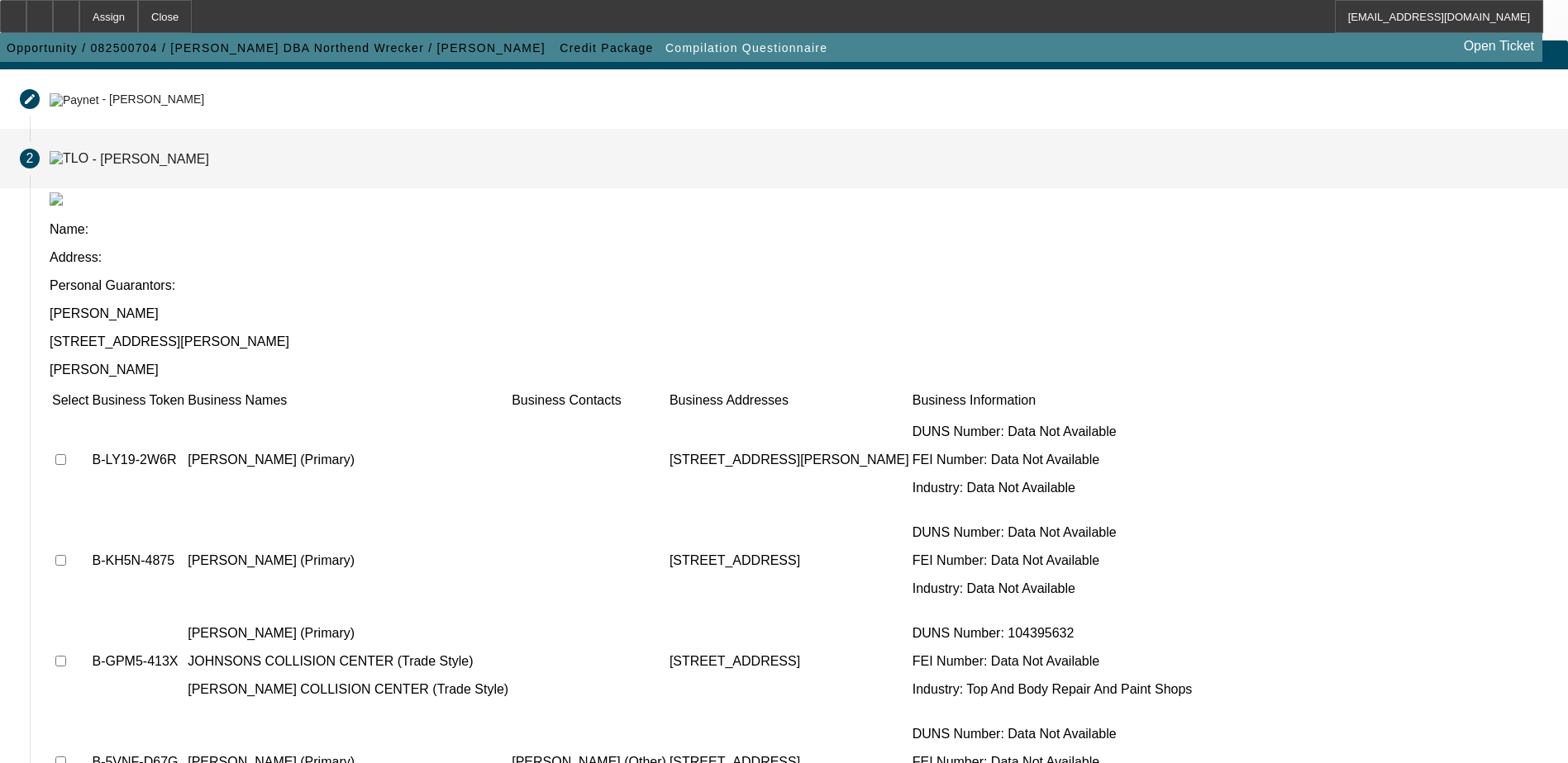
scroll to position [0, 0]
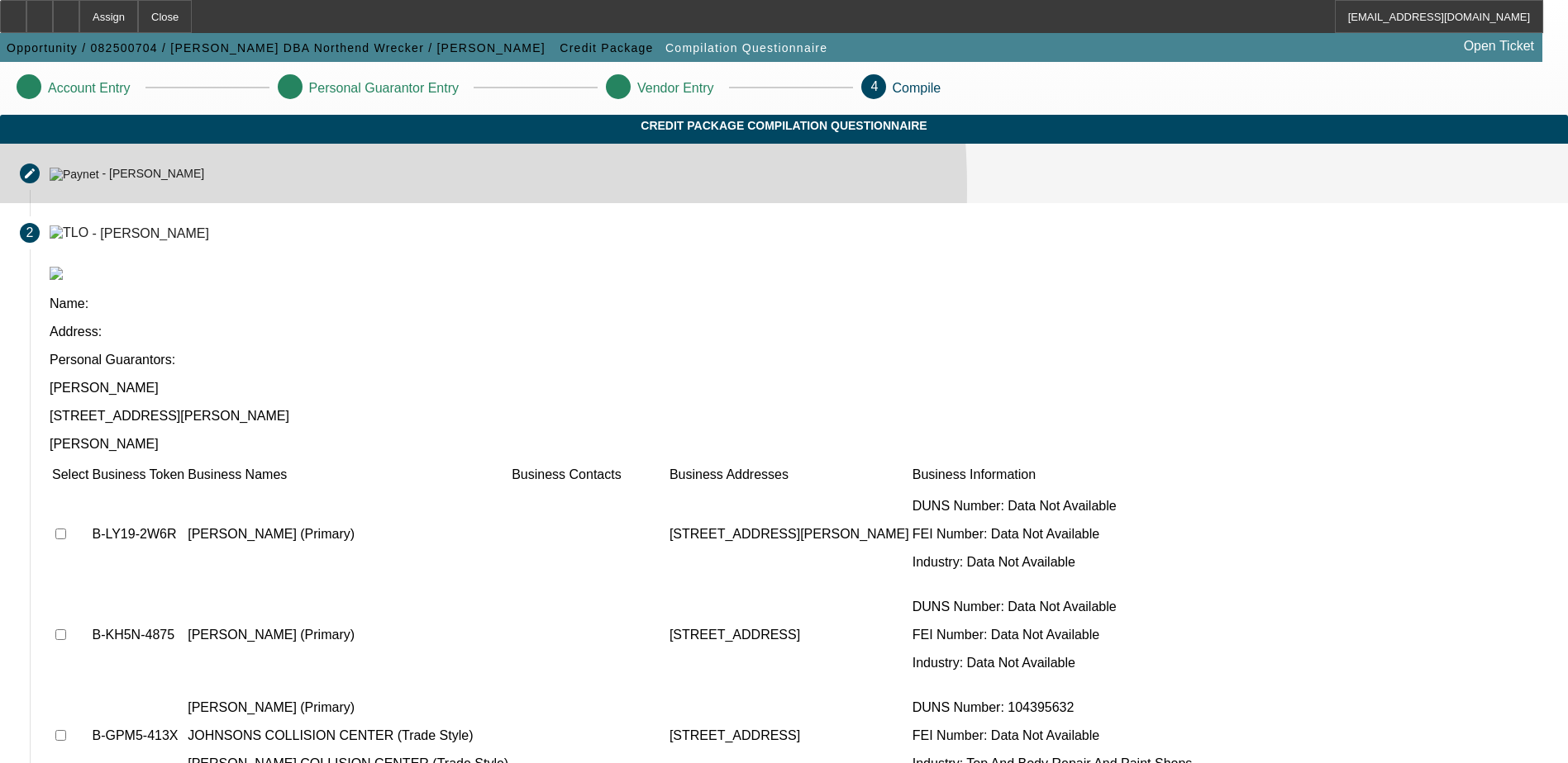
click at [542, 203] on mat-step-header "Editable create - Ben Johnson" at bounding box center [784, 173] width 1568 height 59
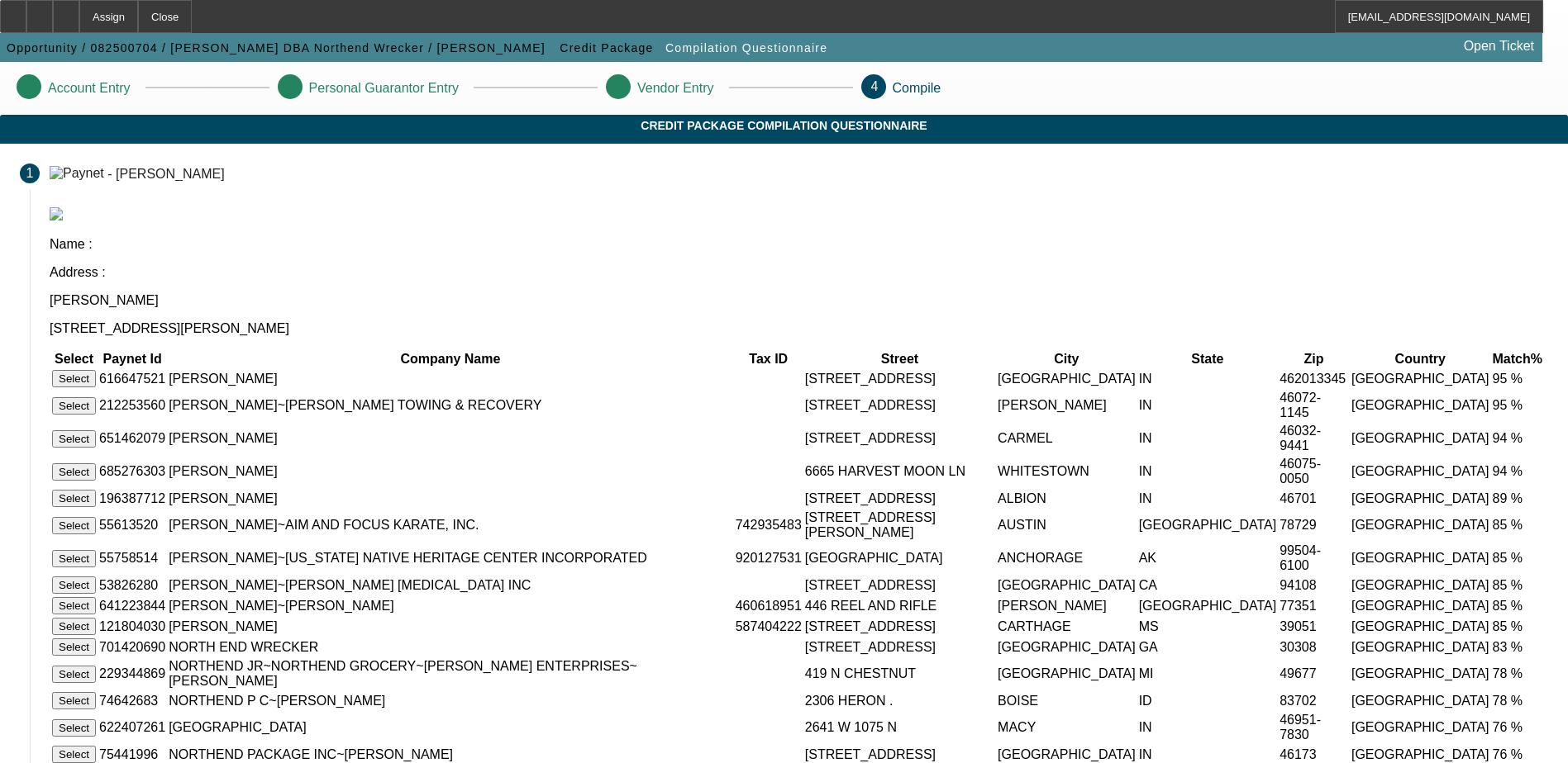
click at [96, 370] on button "Select" at bounding box center [74, 379] width 43 height 17
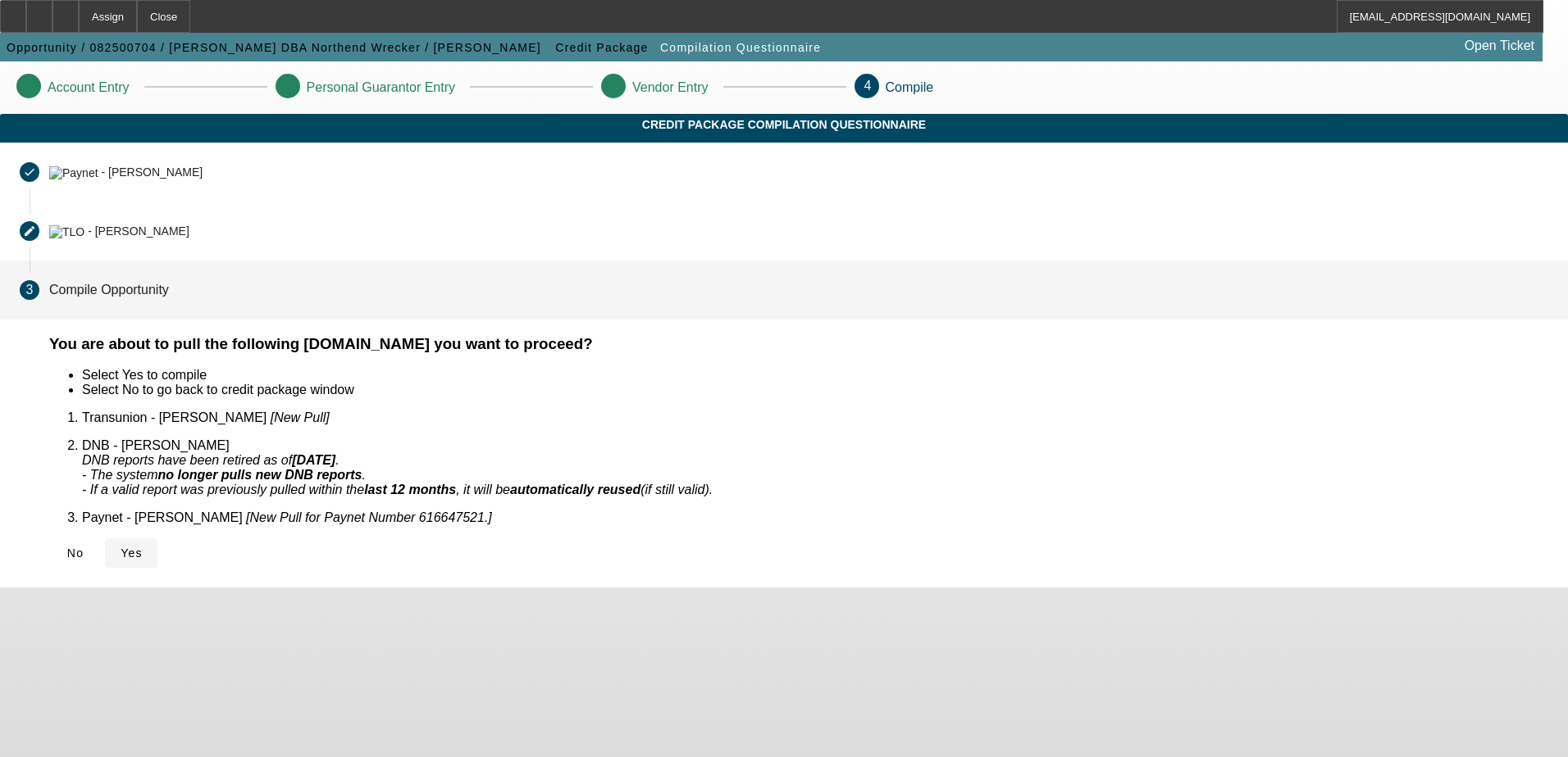
click at [121, 547] on icon at bounding box center [121, 553] width 0 height 13
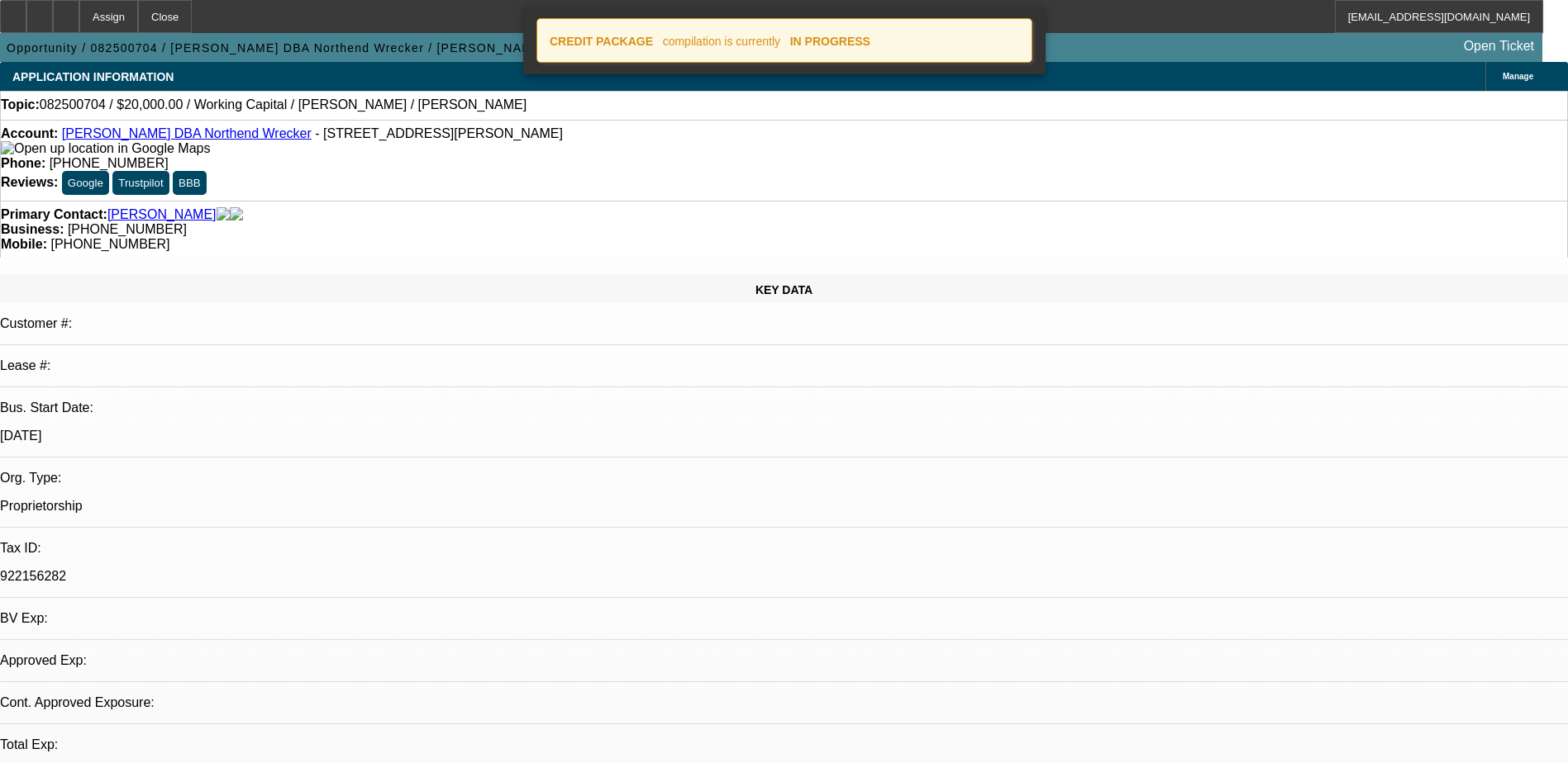
select select "0"
select select "2"
select select "0.1"
select select "4"
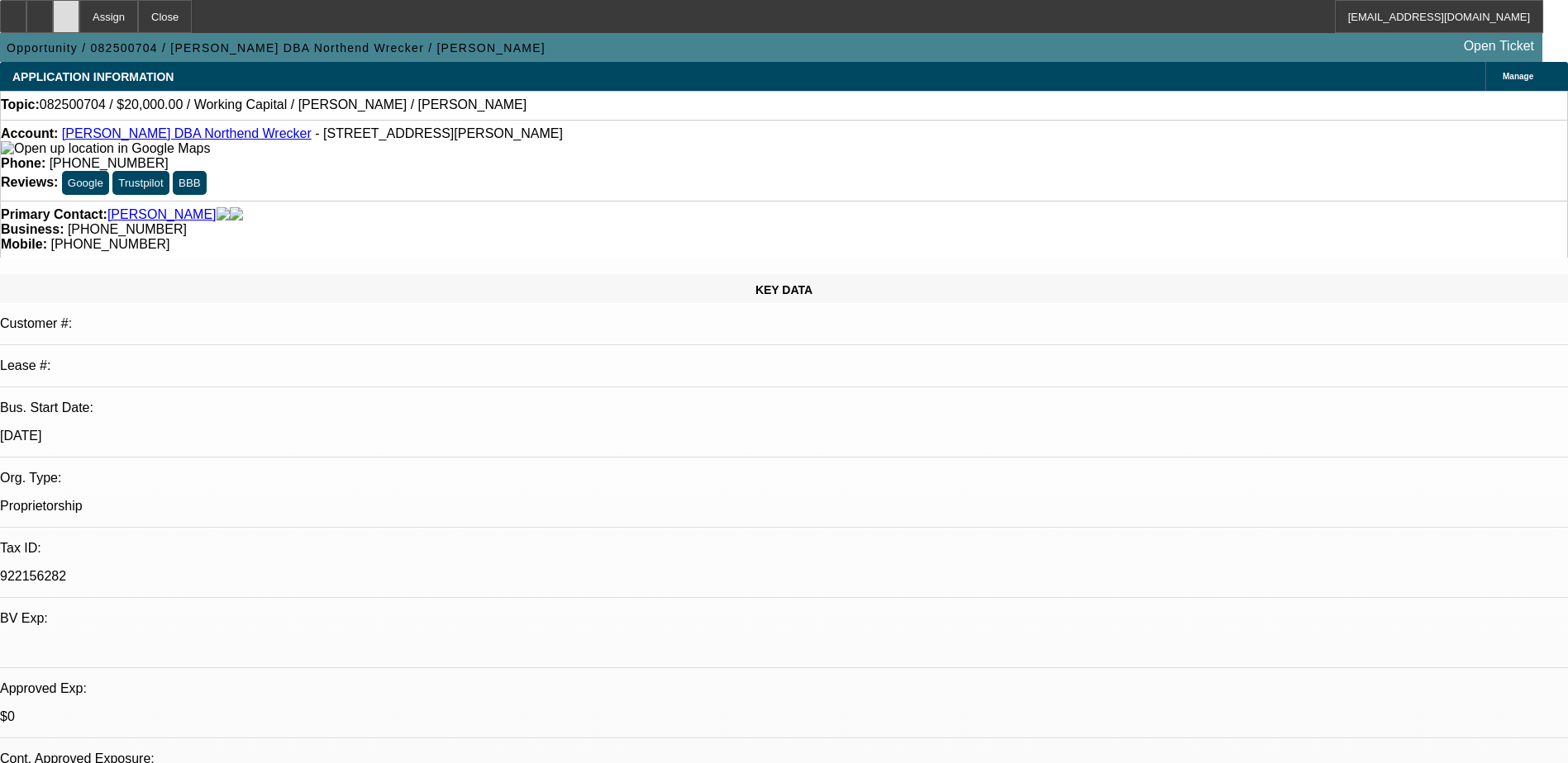
click at [79, 17] on div at bounding box center [66, 16] width 26 height 33
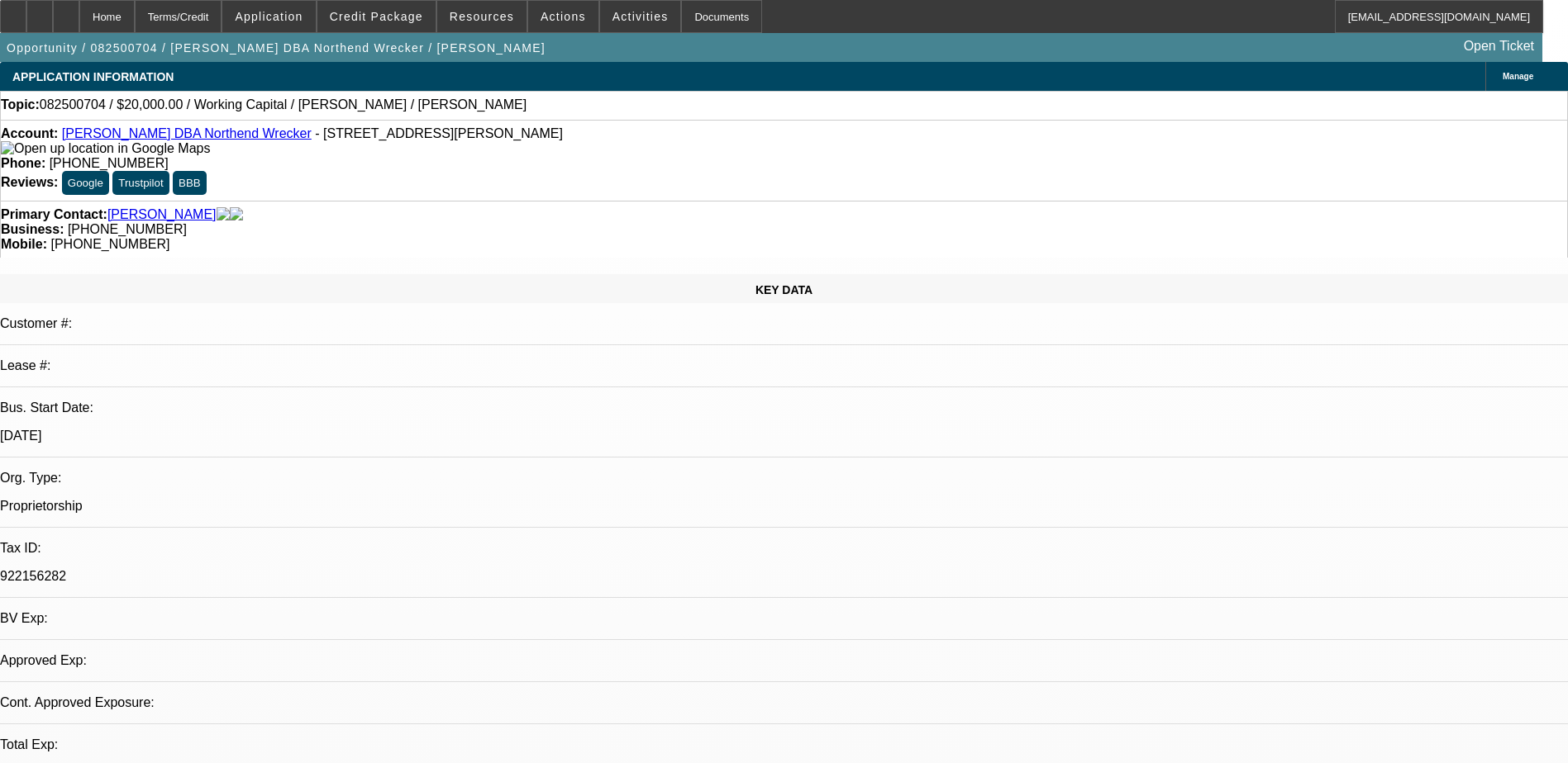
select select "0"
select select "2"
select select "0.1"
select select "4"
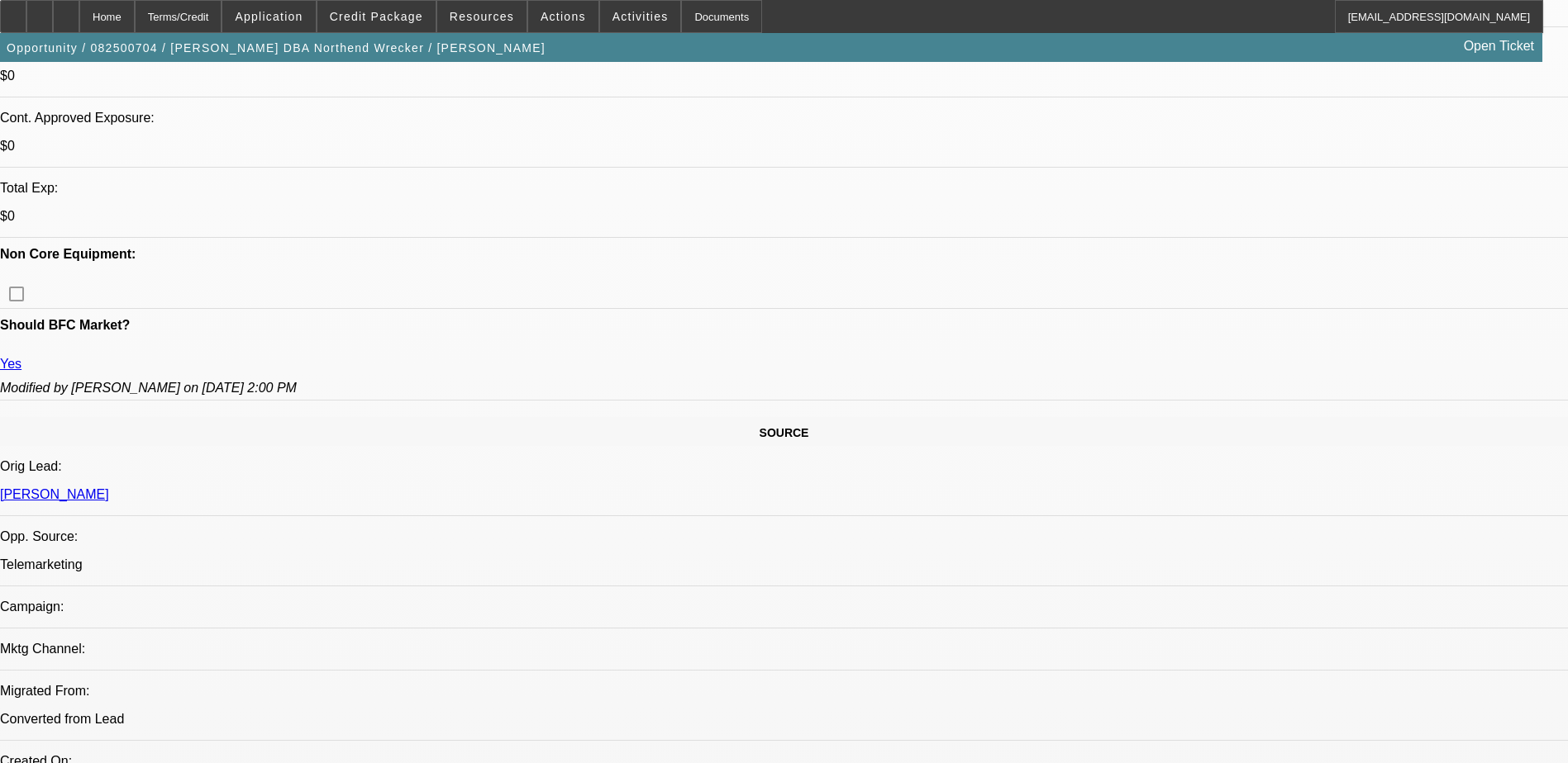
scroll to position [331, 0]
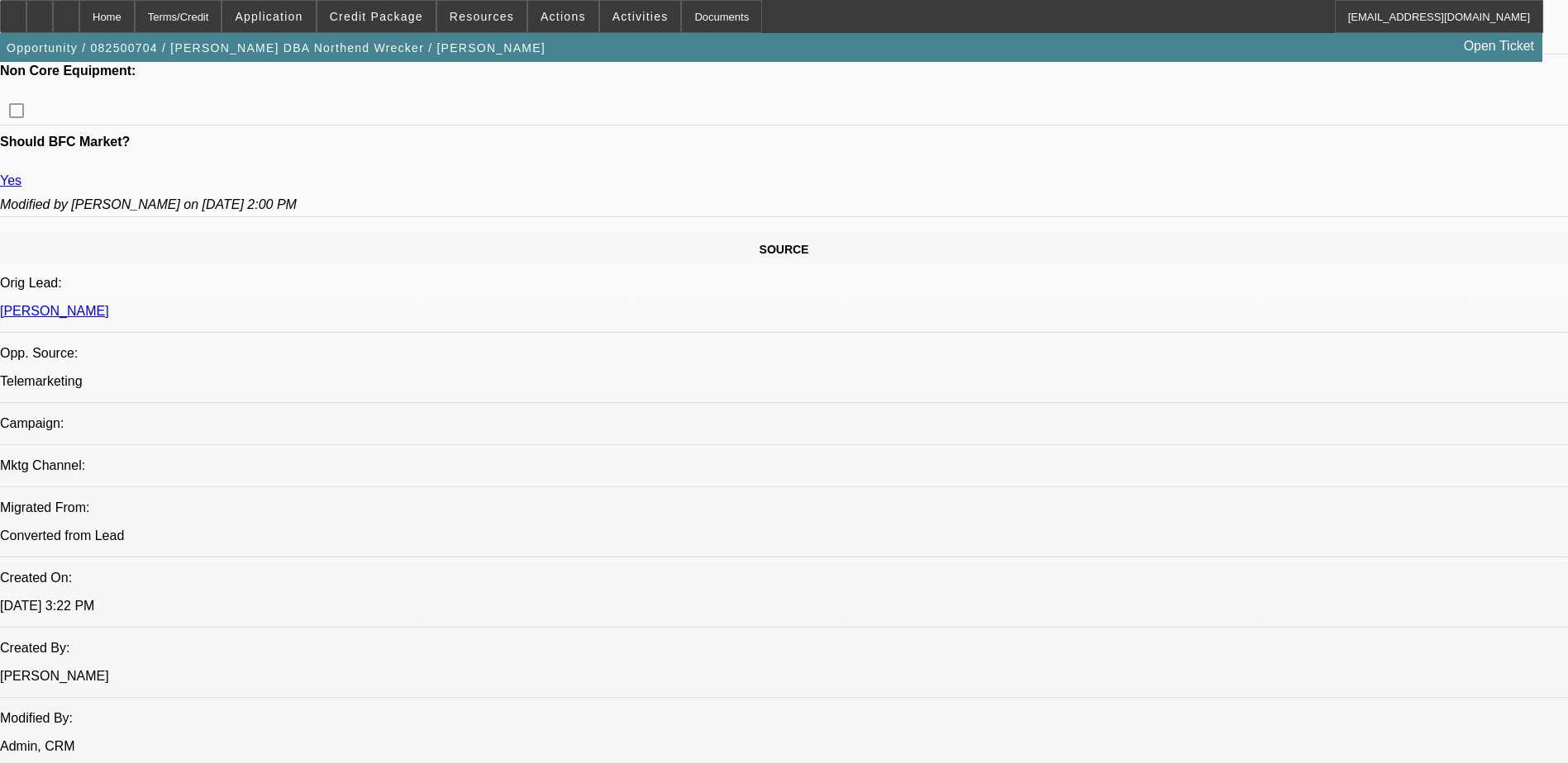
scroll to position [826, 0]
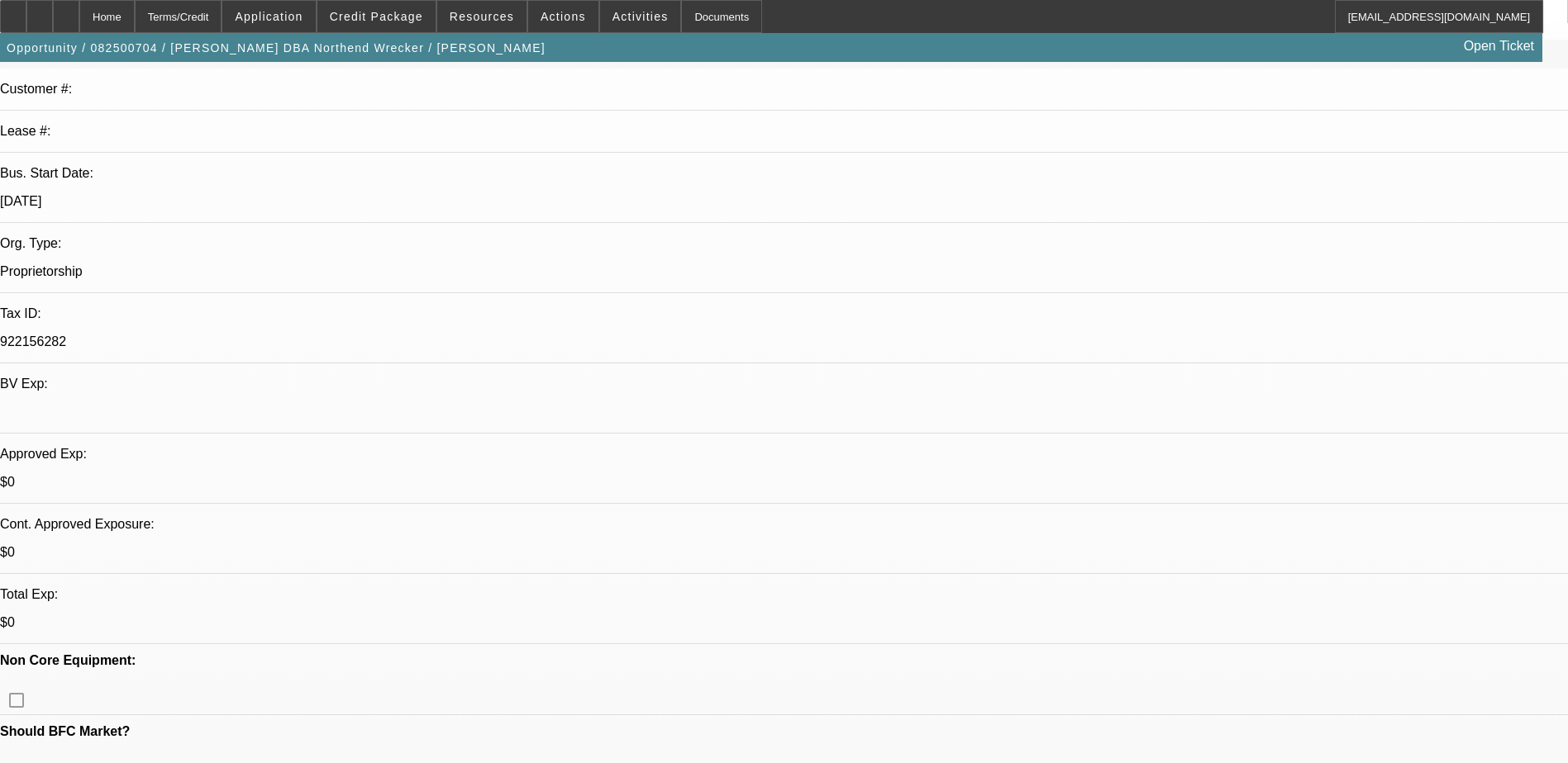
scroll to position [0, 0]
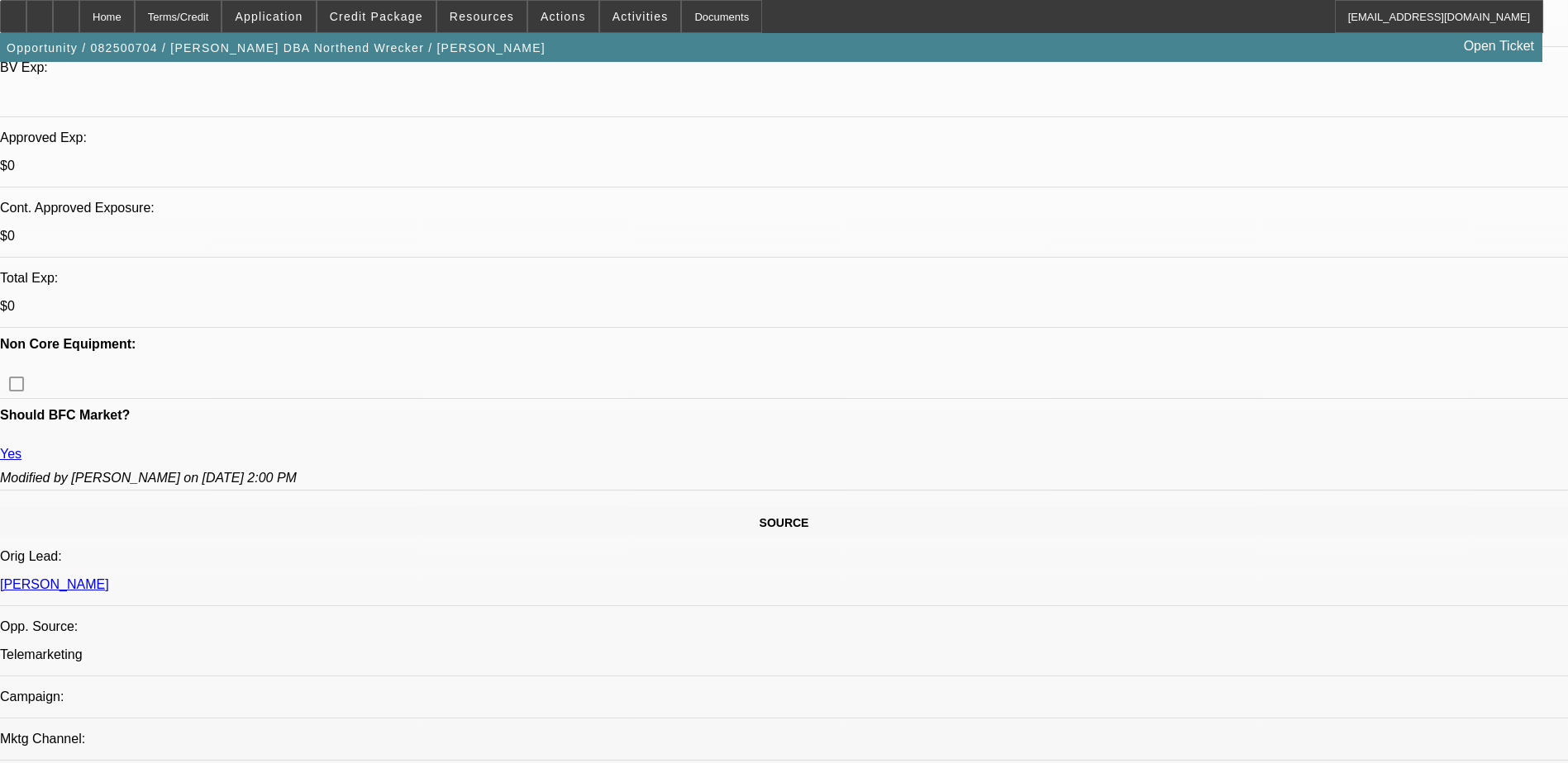
scroll to position [331, 0]
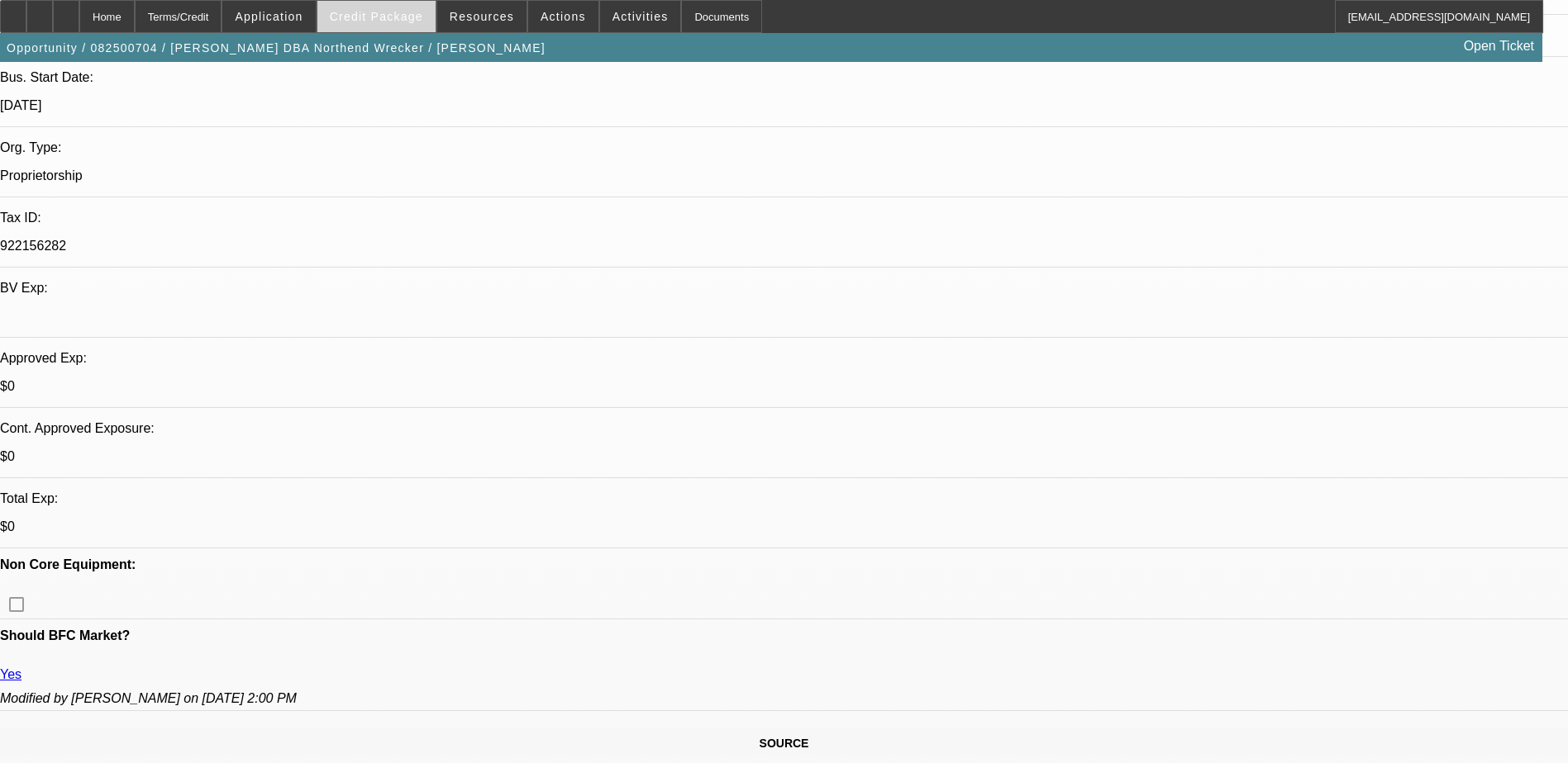
click at [393, 19] on span "Credit Package" at bounding box center [376, 17] width 93 height 13
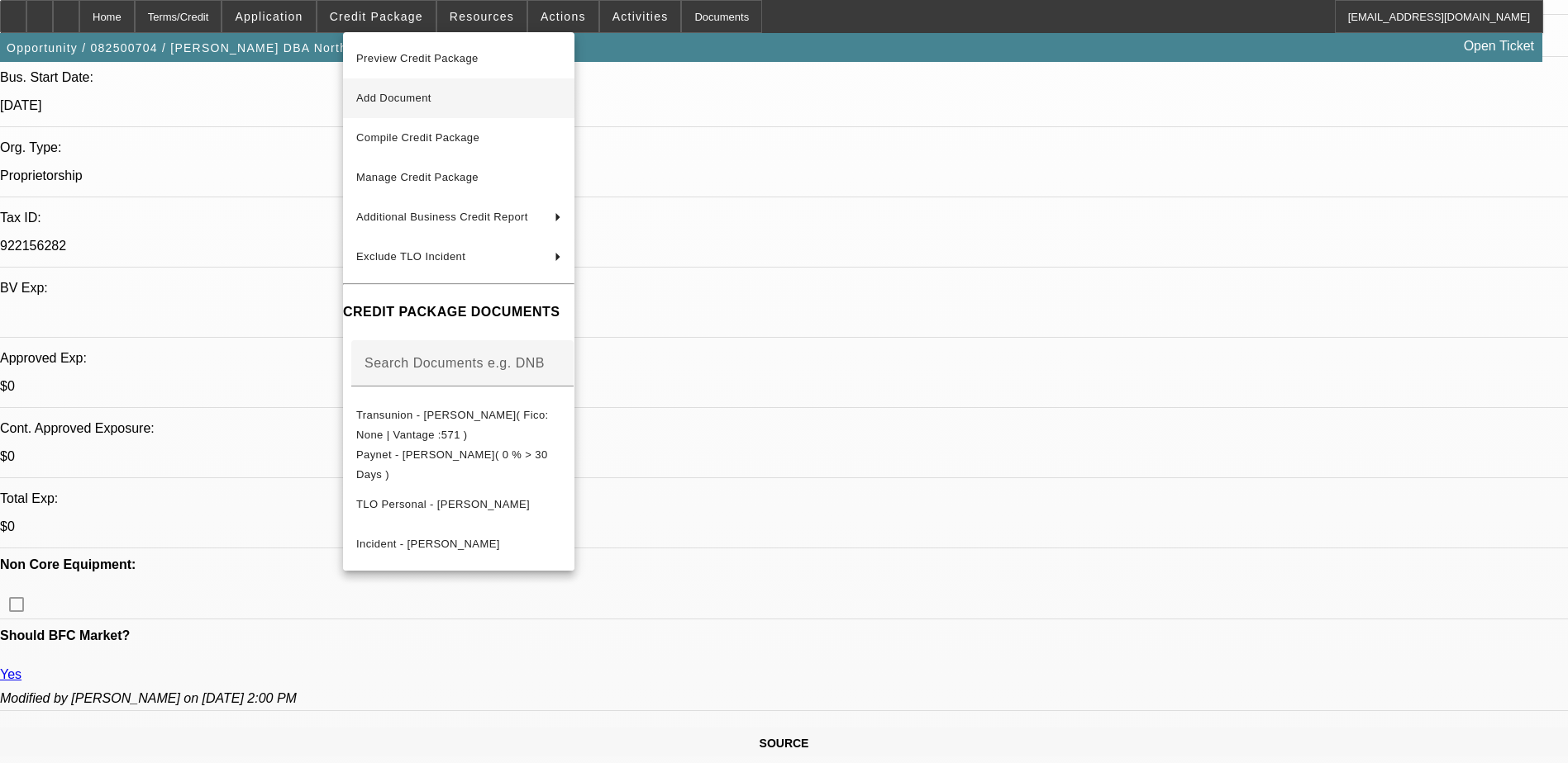
click at [432, 102] on span "Add Document" at bounding box center [394, 97] width 75 height 12
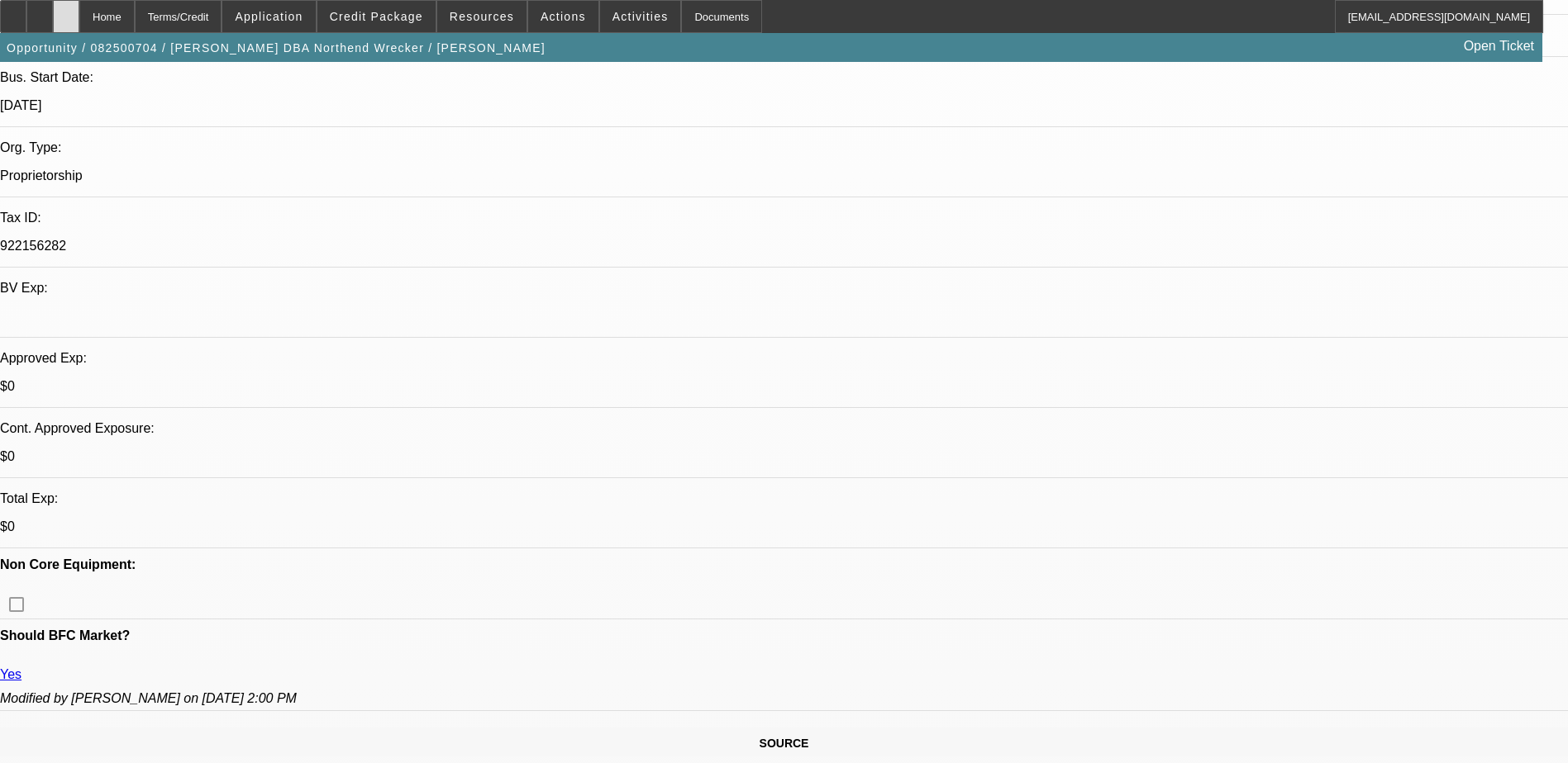
click at [66, 10] on icon at bounding box center [66, 10] width 0 height 0
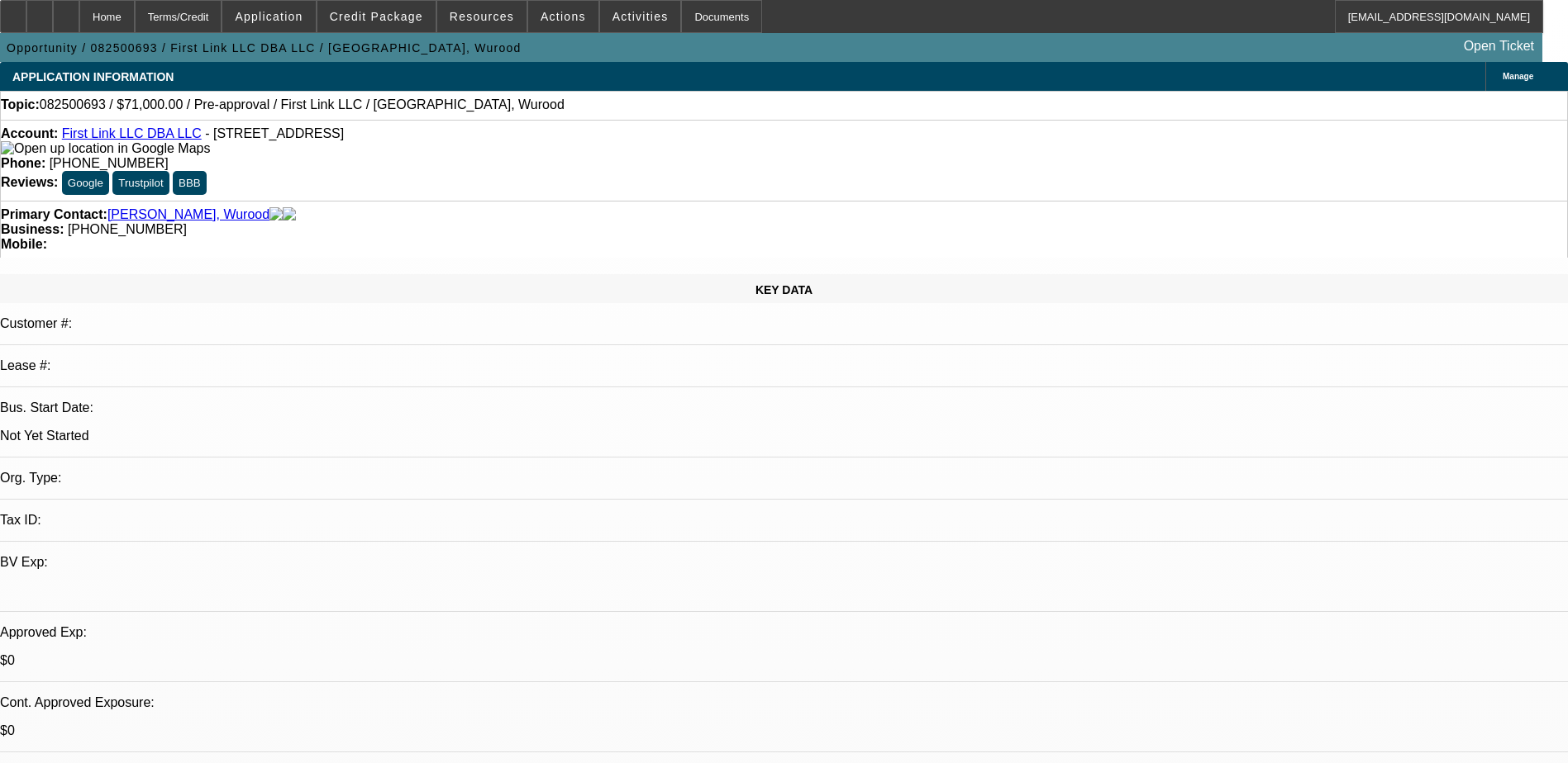
select select "0"
select select "2"
select select "0.1"
select select "4"
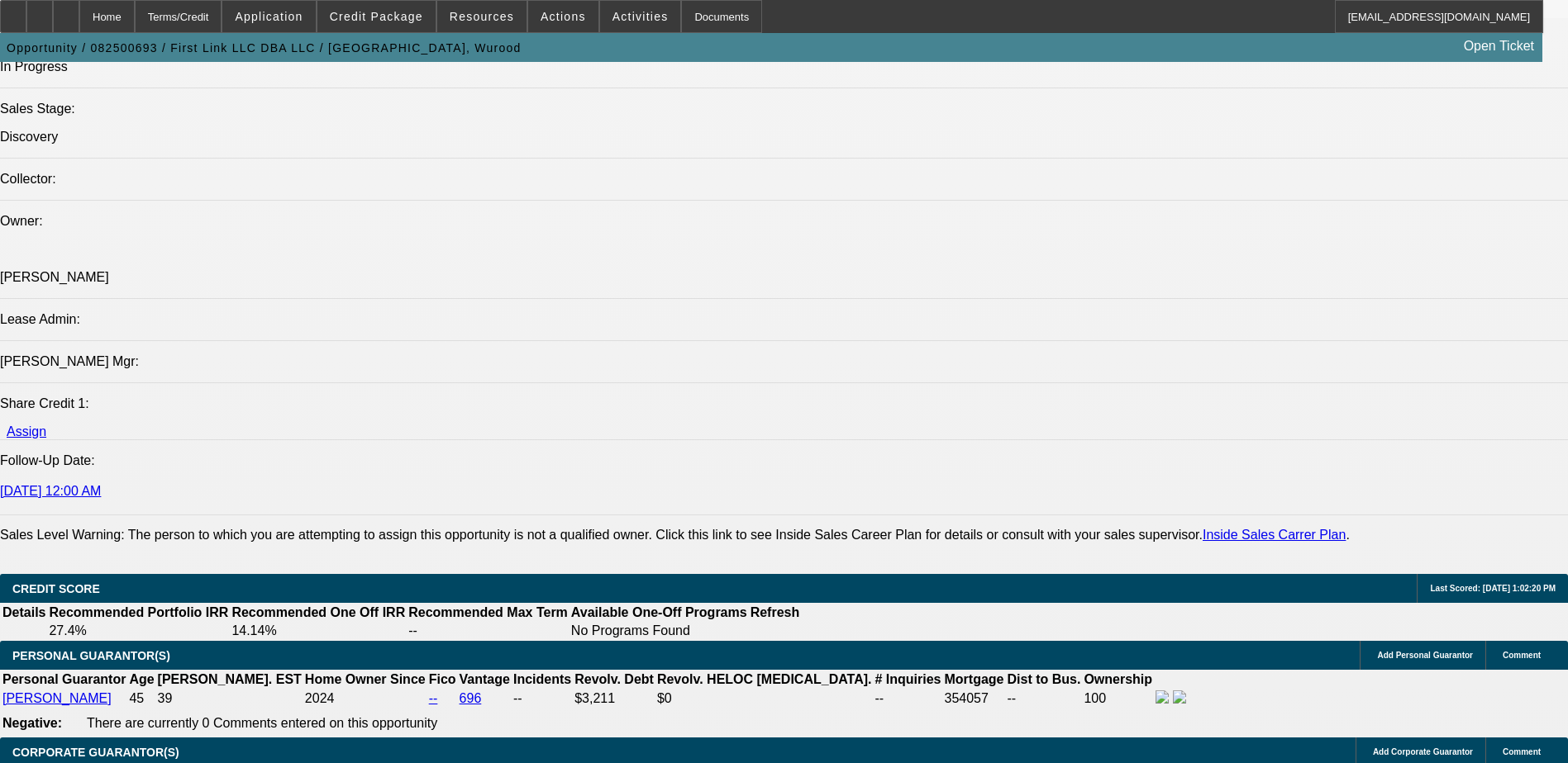
scroll to position [1818, 0]
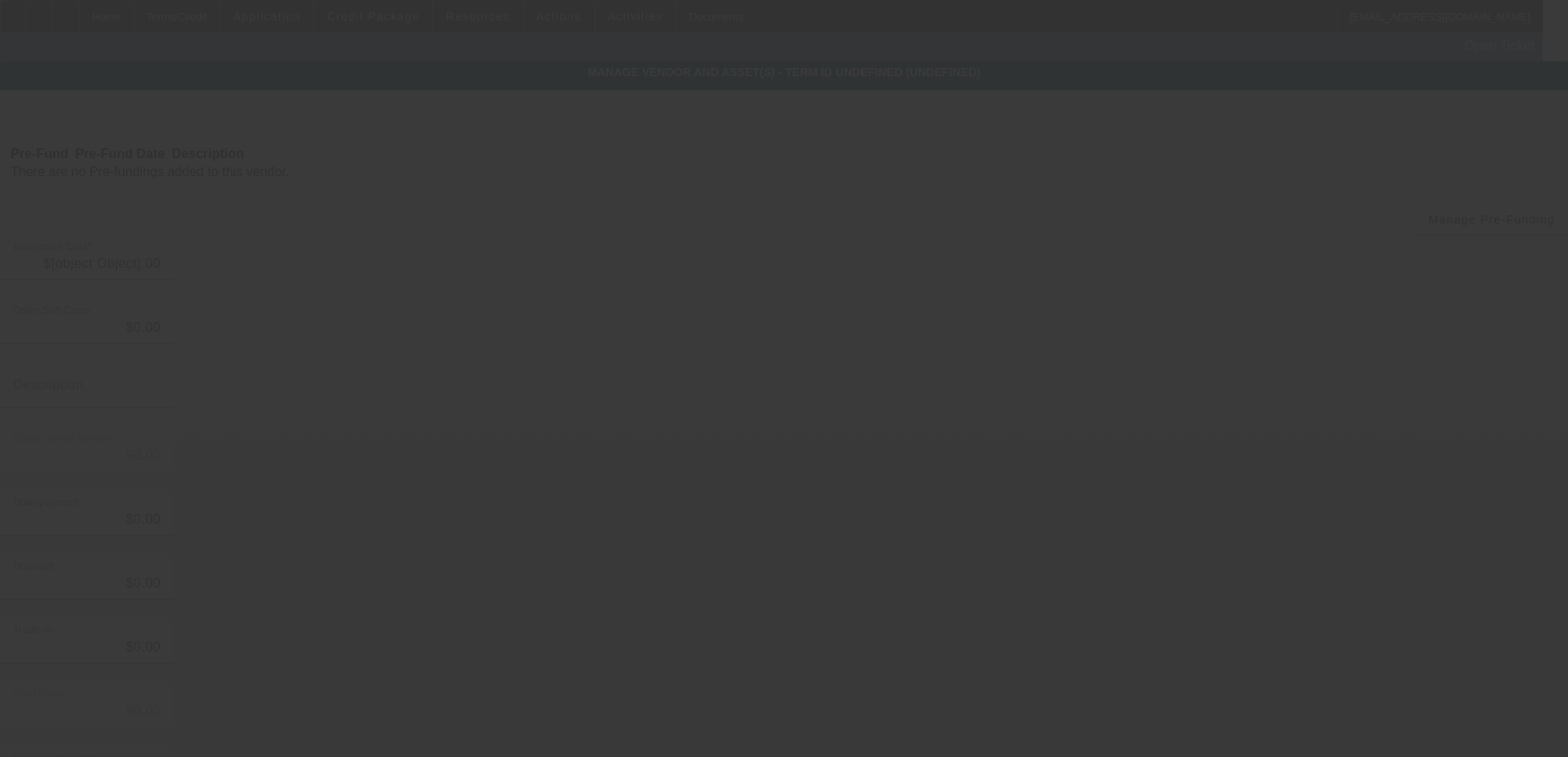
type input "$71,000.00"
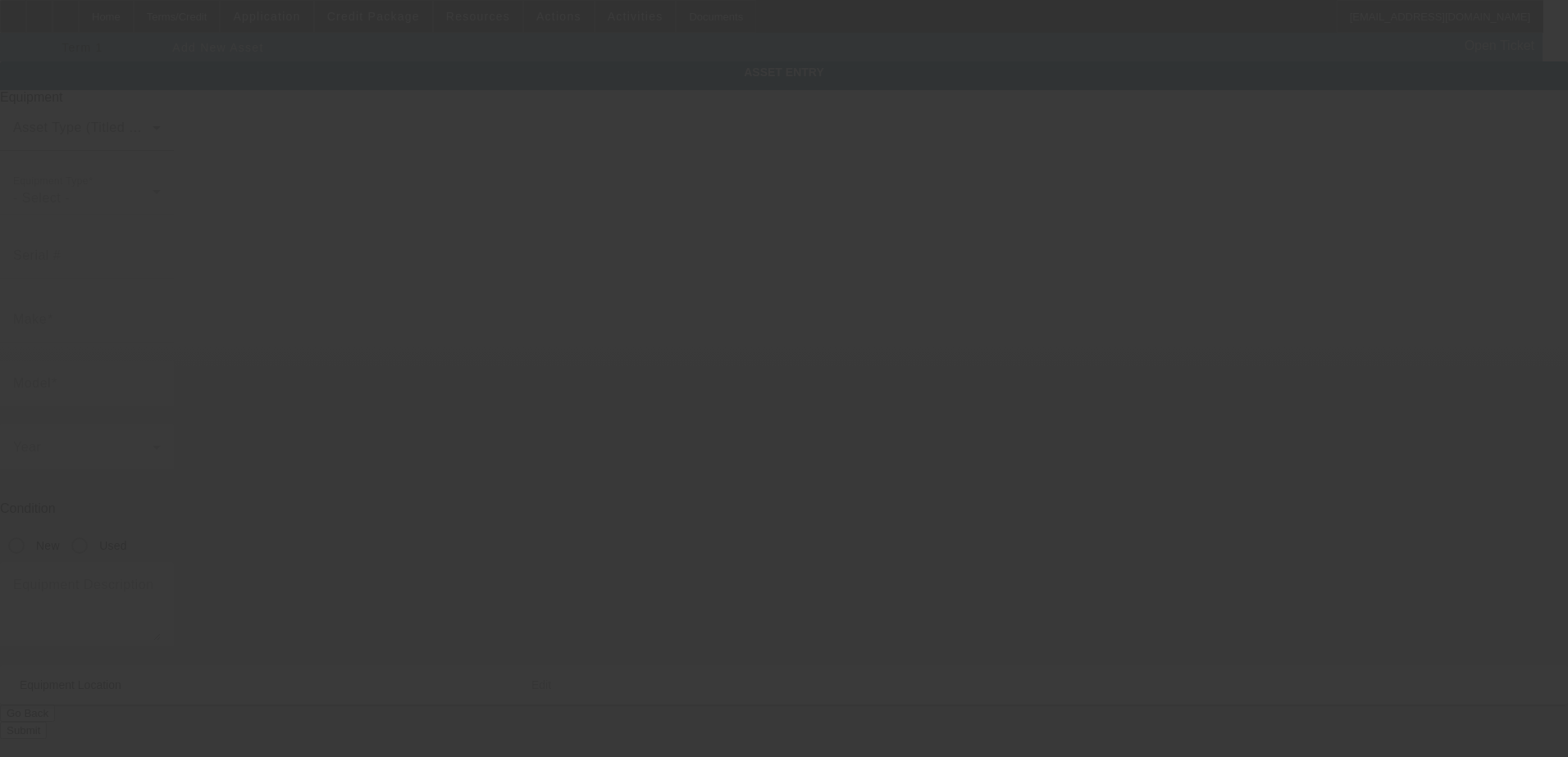
type input "6114 Allendale Ridge trl"
type input "Richmond"
type input "77407"
type input "Fort Bend"
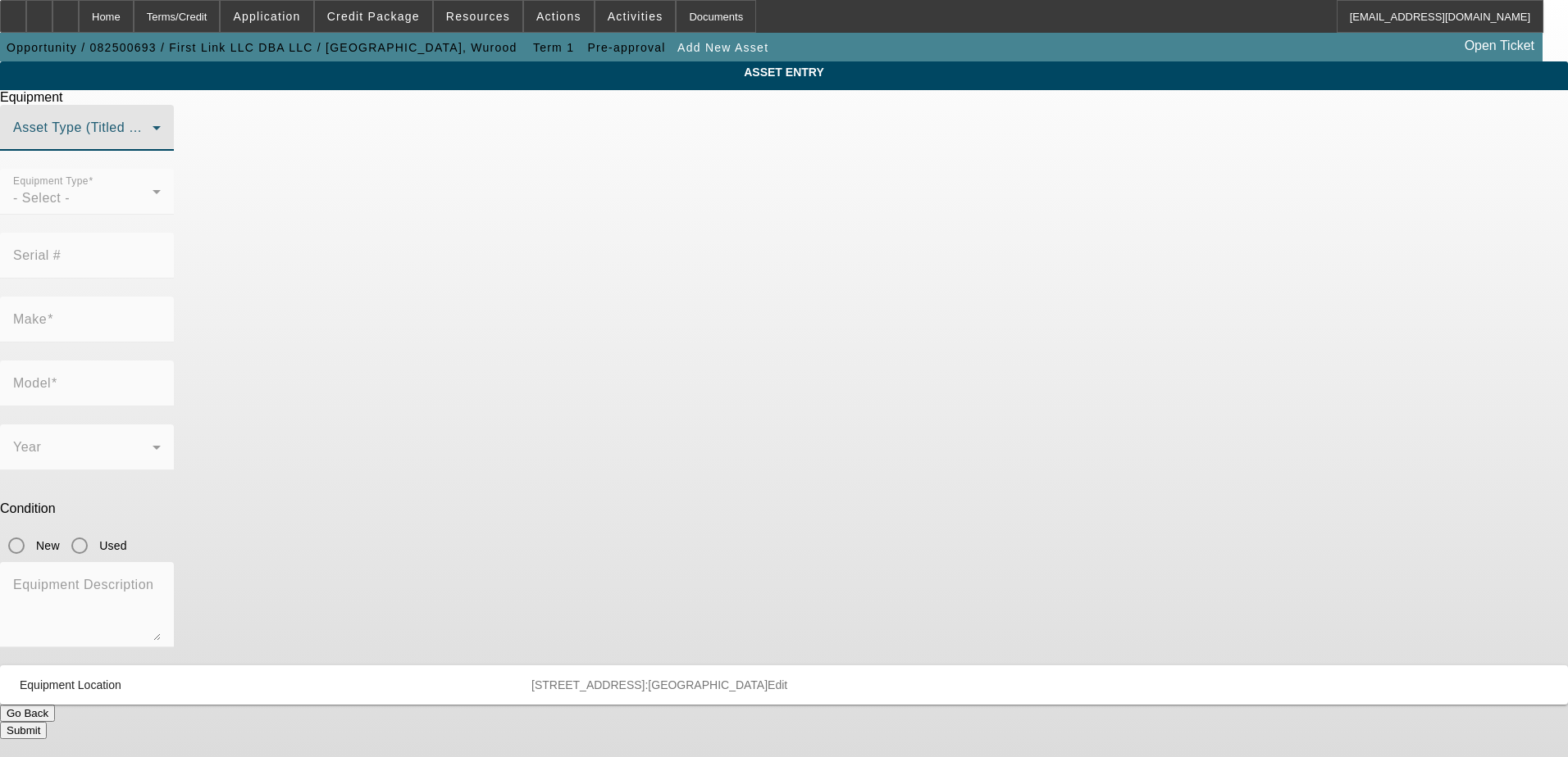
click at [152, 144] on span at bounding box center [82, 134] width 139 height 20
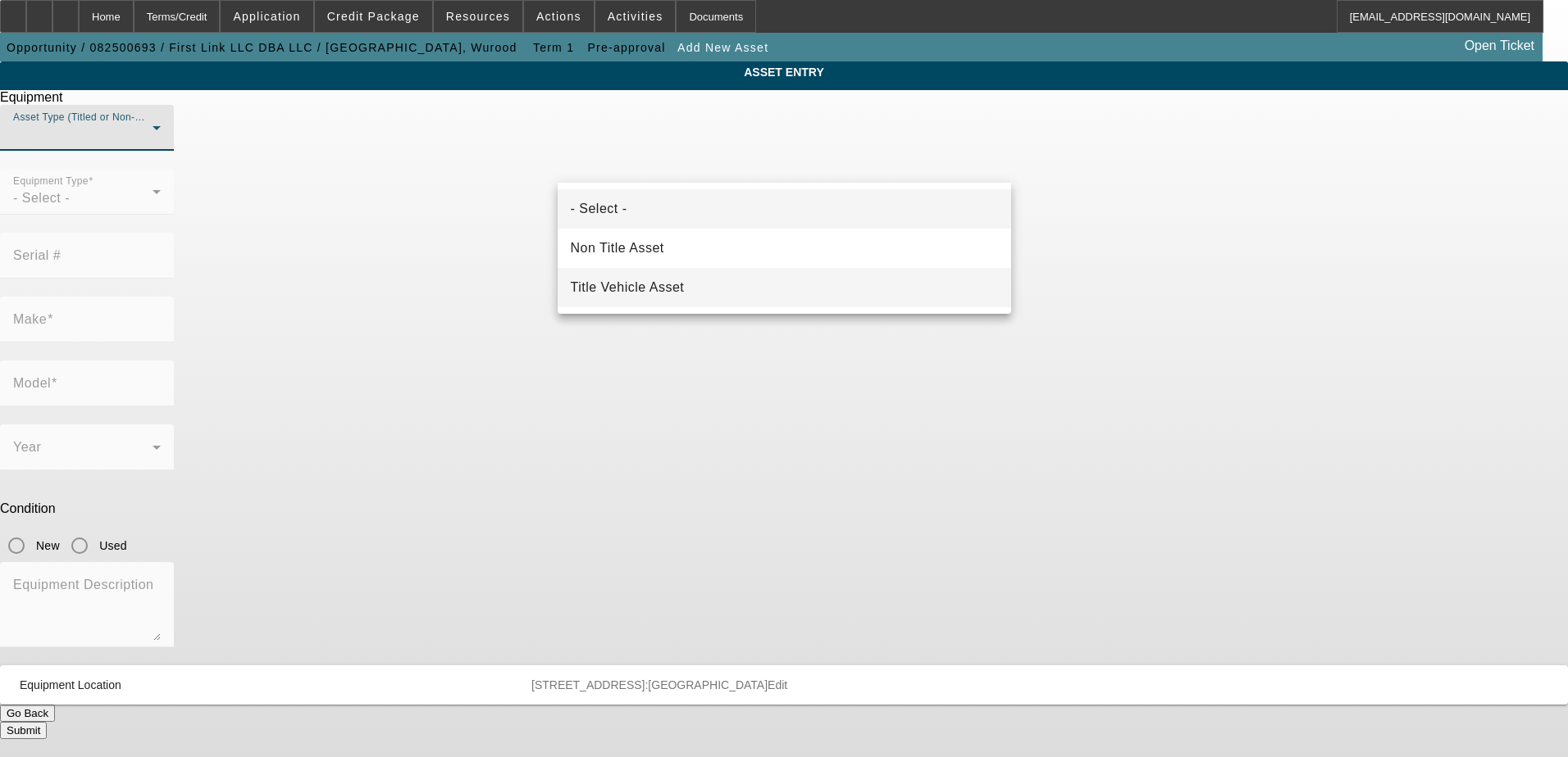
click at [681, 285] on span "Title Vehicle Asset" at bounding box center [627, 287] width 114 height 20
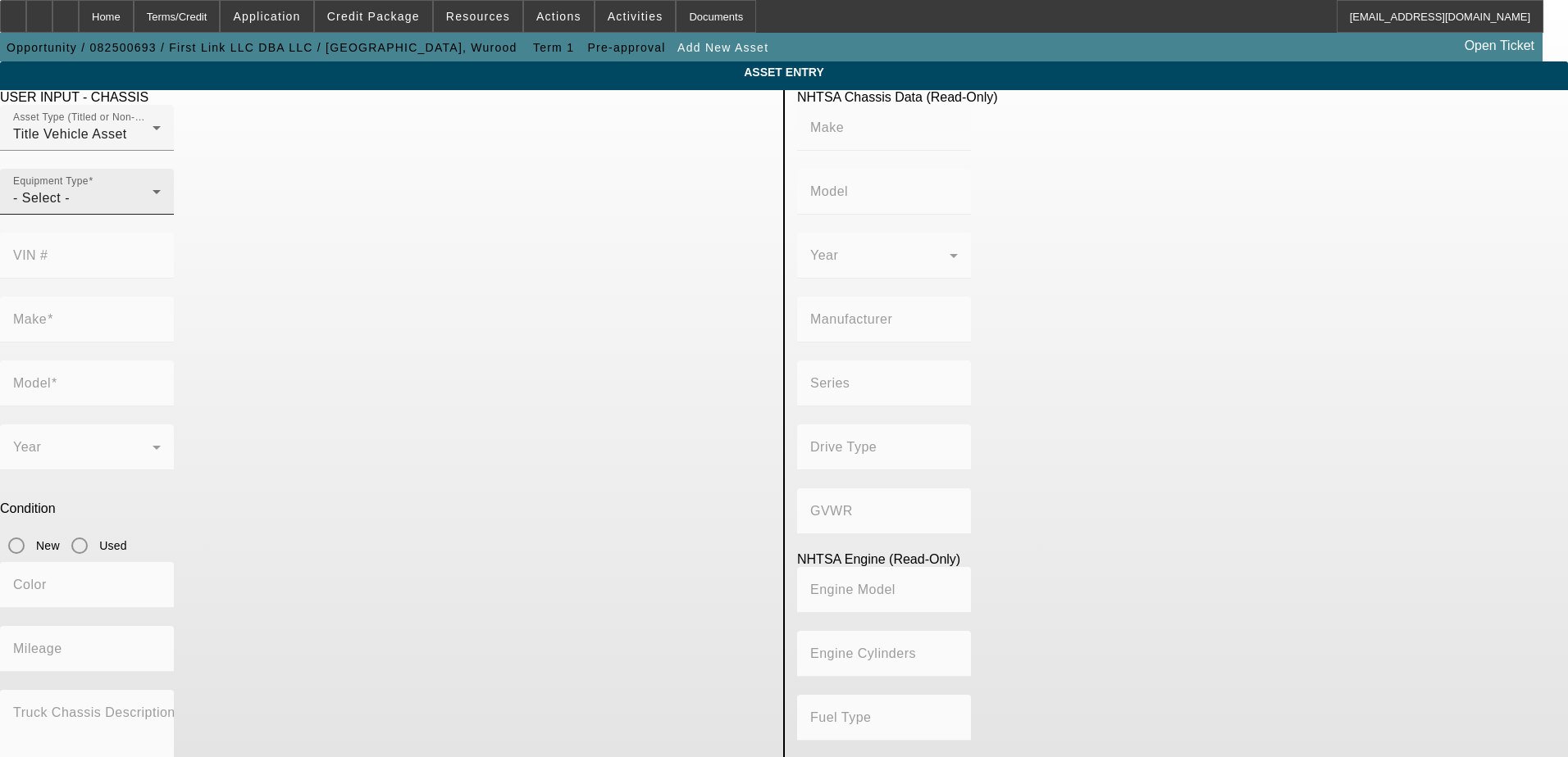
click at [152, 208] on div "- Select -" at bounding box center [82, 198] width 139 height 20
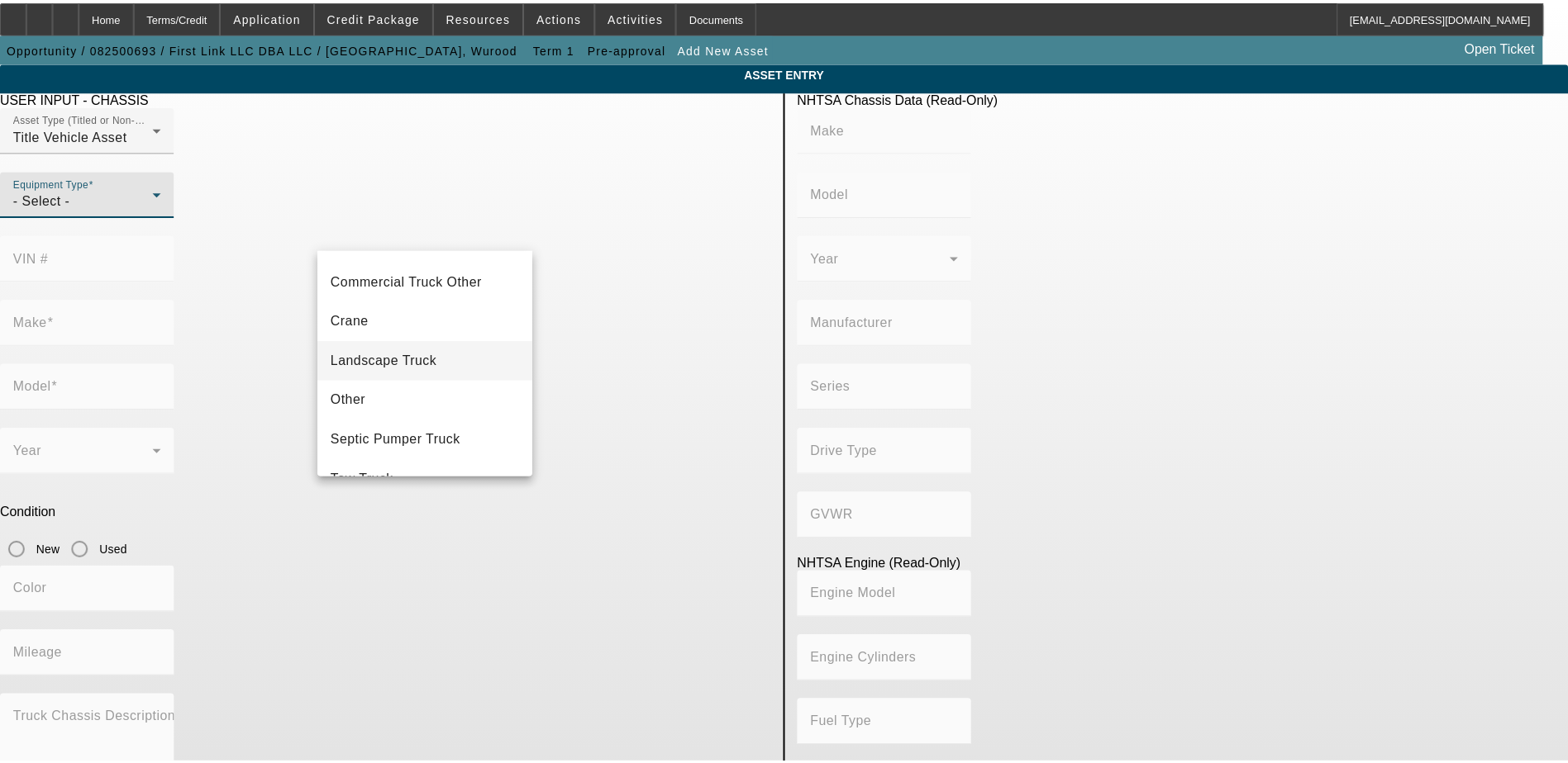
scroll to position [165, 0]
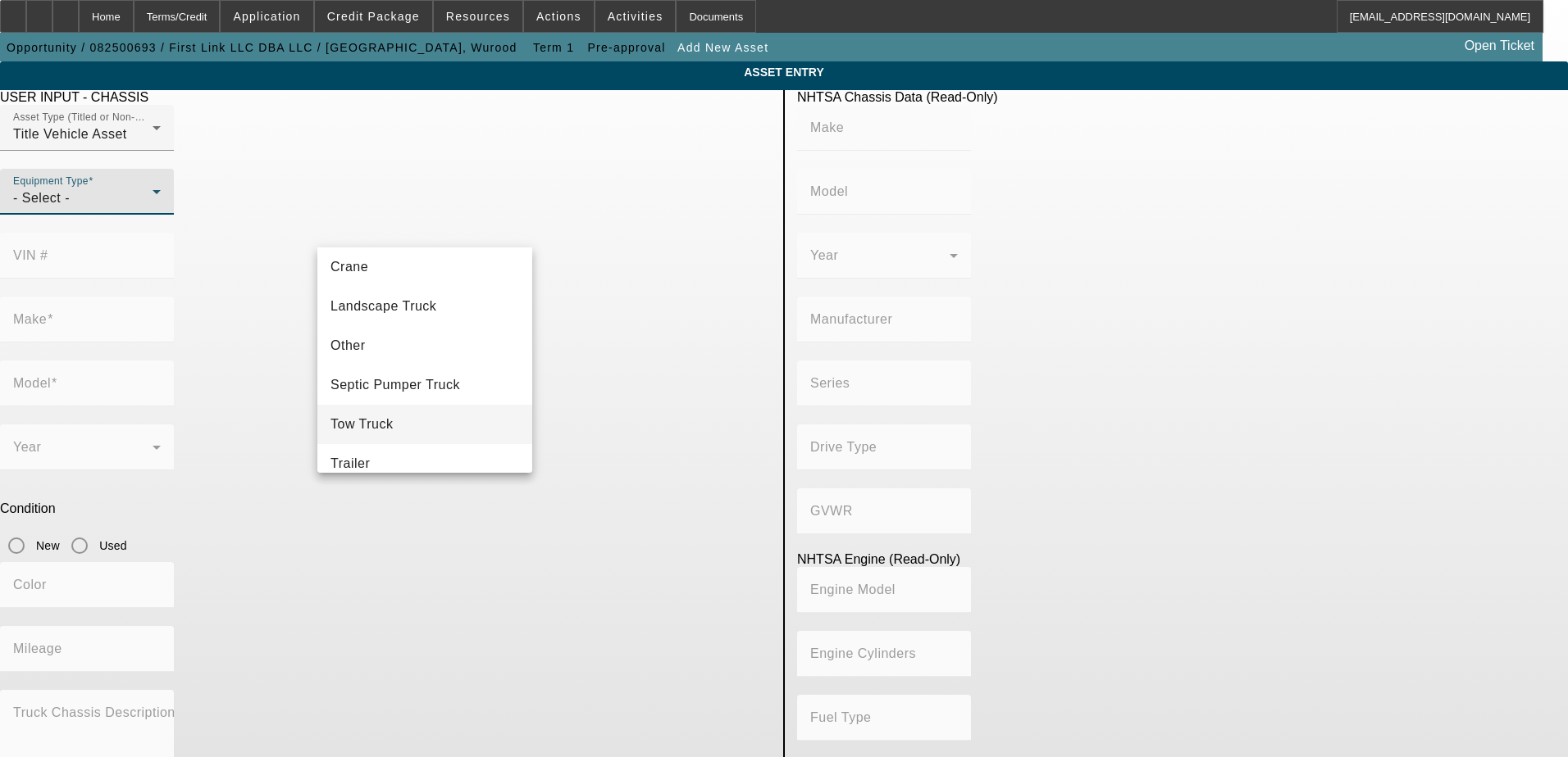
click at [420, 430] on mat-option "Tow Truck" at bounding box center [424, 424] width 215 height 39
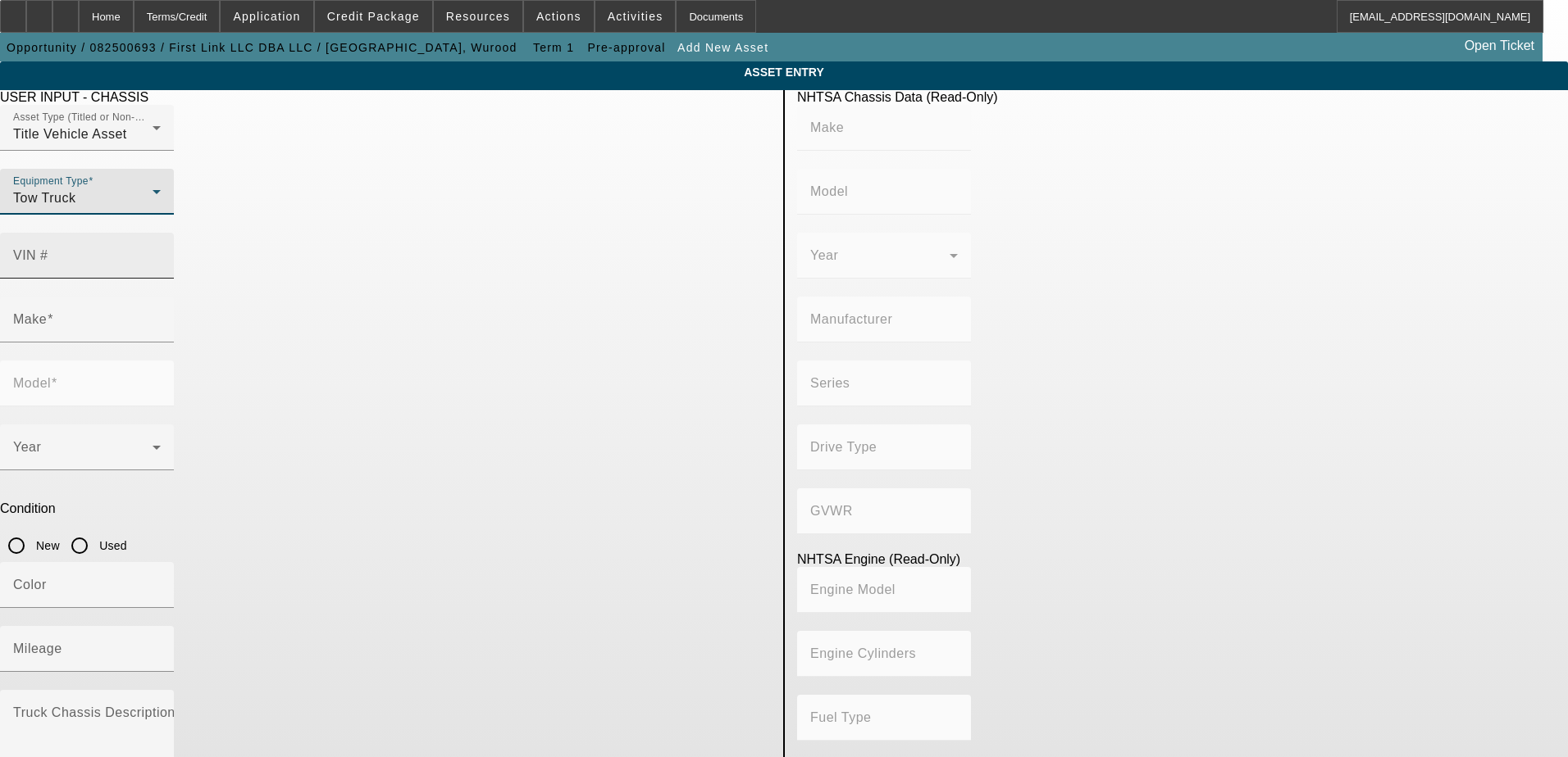
click at [161, 252] on input "VIN #" at bounding box center [87, 262] width 148 height 20
paste input "1FDUF5GN2PEC45521"
type input "1FDUF5GN2PEC45521"
type input "FORD"
type input "F-550"
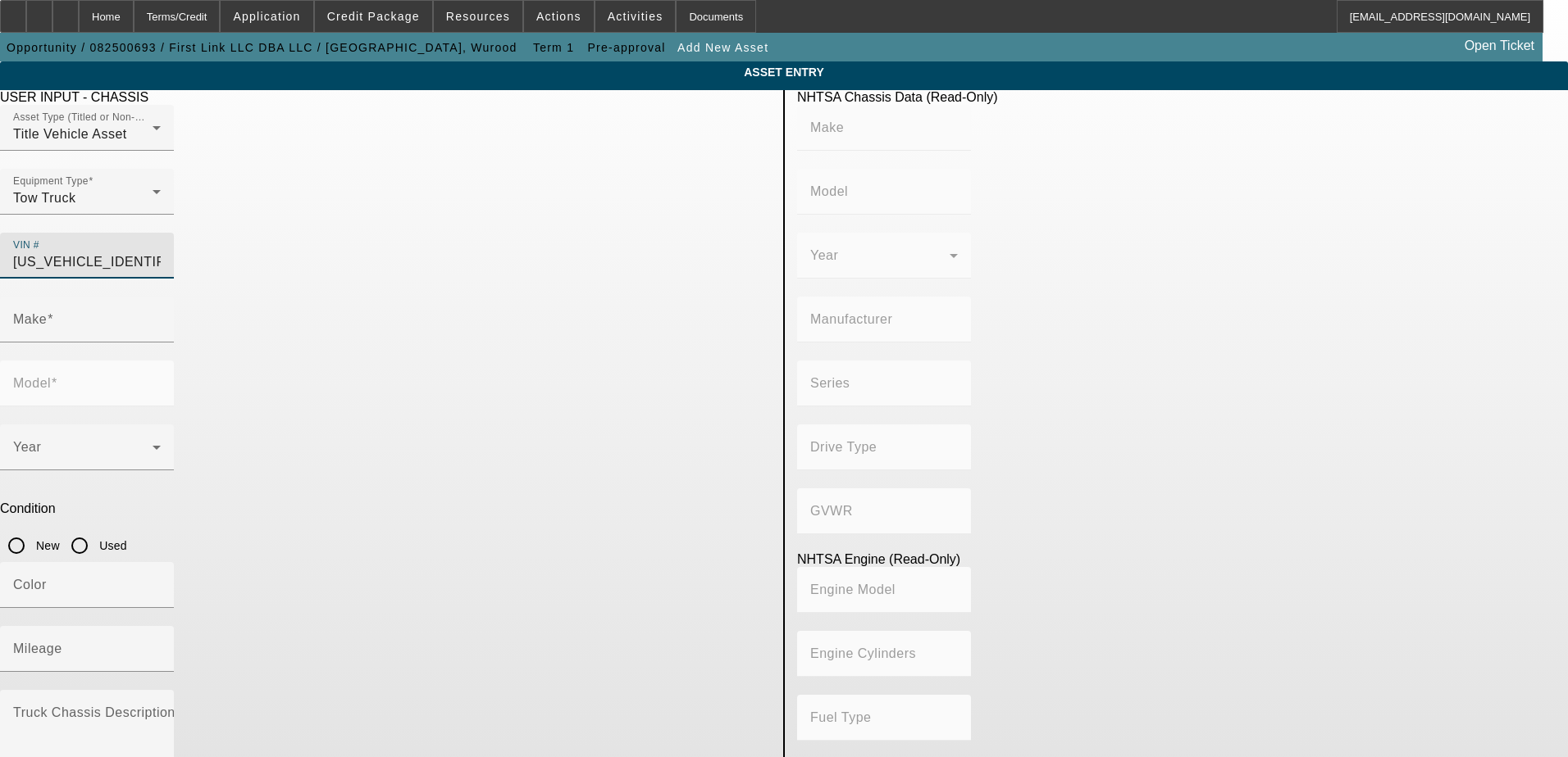
type input "FORD MOTOR COMPANY"
type input "F-Series Super Duty"
type input "4x2"
type input "Class 5: 16,001 - 19,500 lb (7,258 - 8,845 kg)"
type input "8"
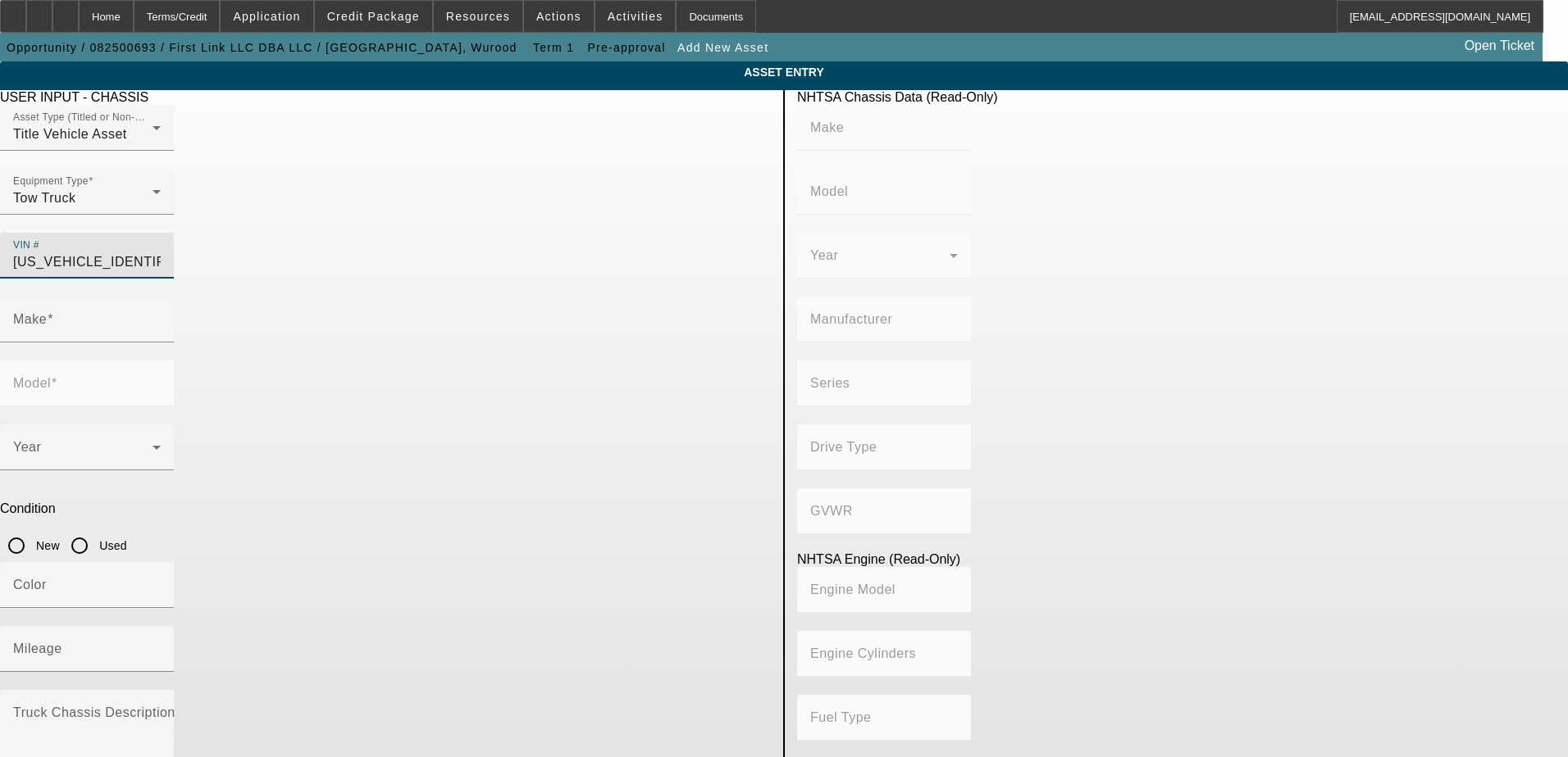
type input "Gasoline"
type input "445.47333189154"
type input "7.3"
type input "FORD"
type input "F-550"
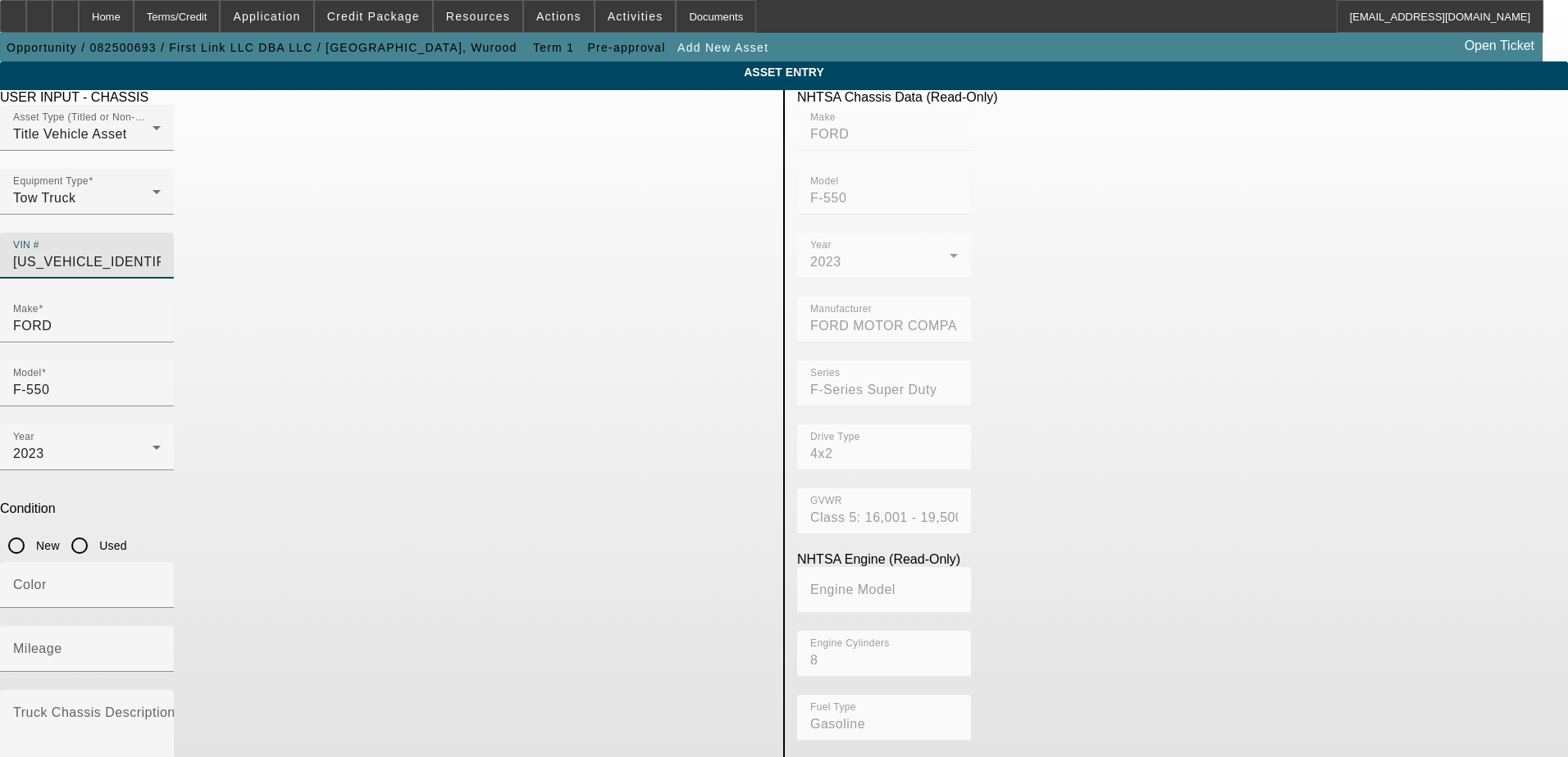
type input "1FDUF5GN2PEC45521"
type input "FORD"
type input "F-550"
type input "FORD MOTOR COMPANY"
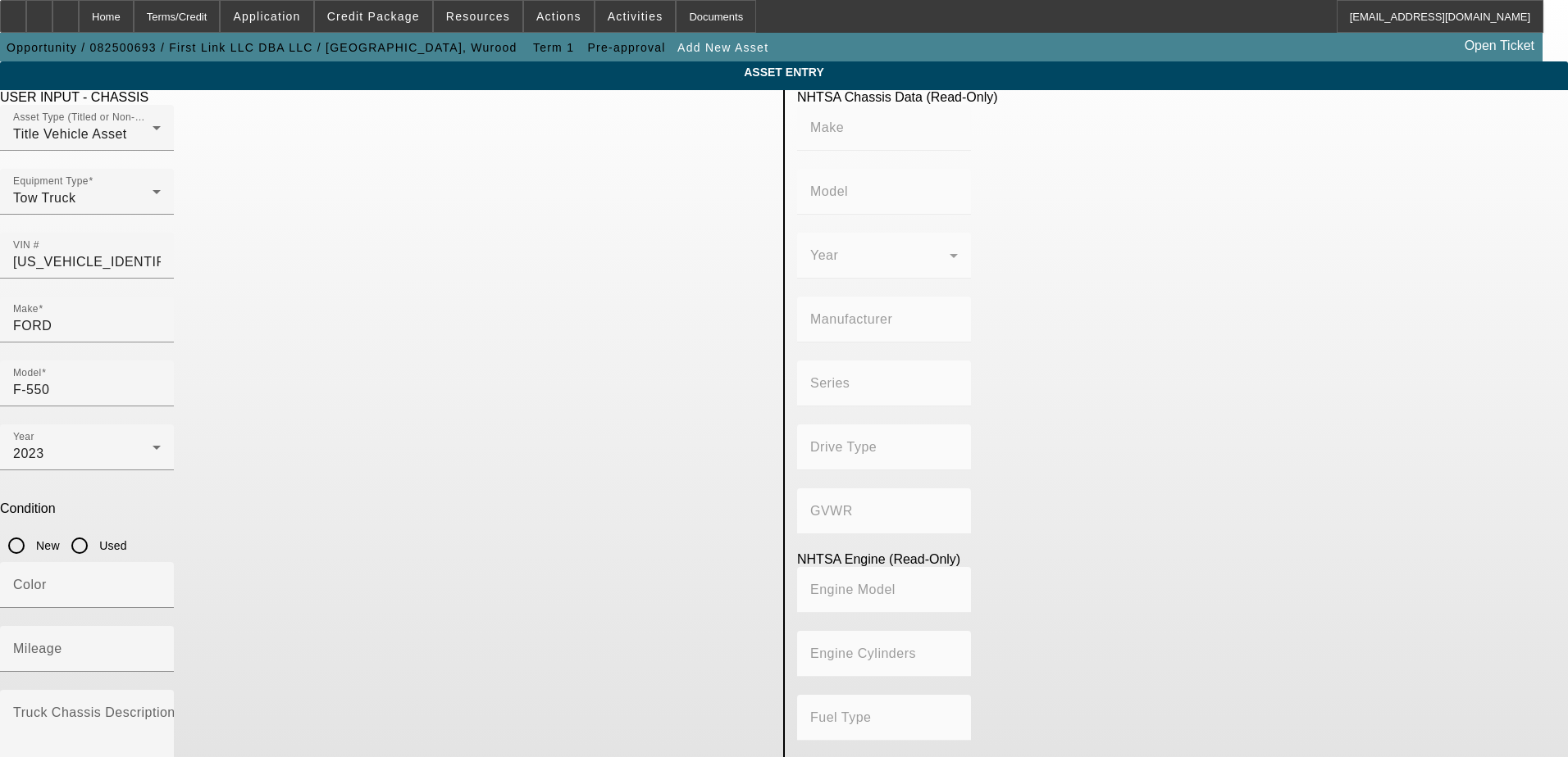
type input "F-Series Super Duty"
type input "4x2"
type input "Class 5: 16,001 - 19,500 lb (7,258 - 8,845 kg)"
type input "8"
type input "Gasoline"
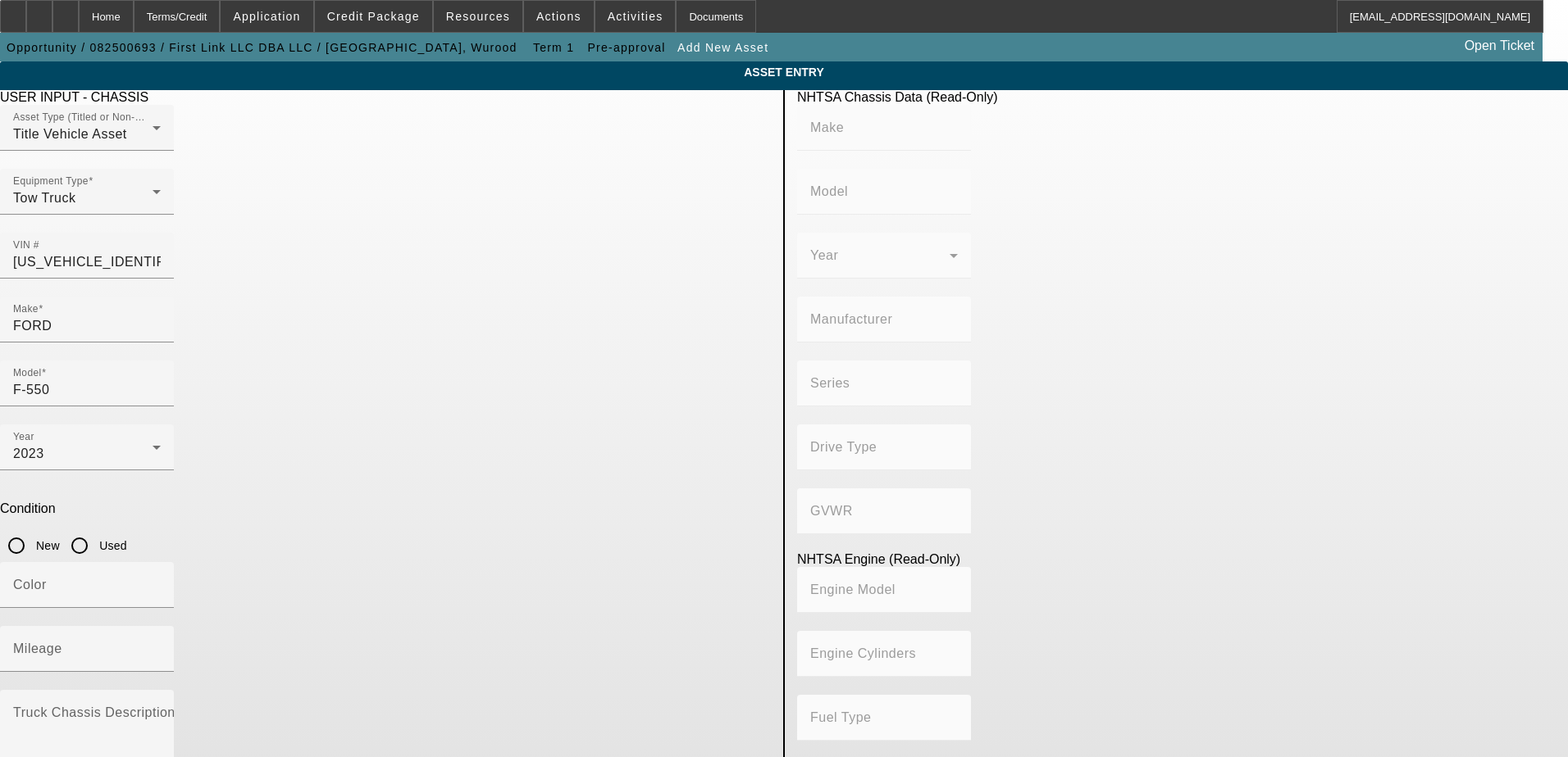
type input "445.47333189154"
type input "7.3"
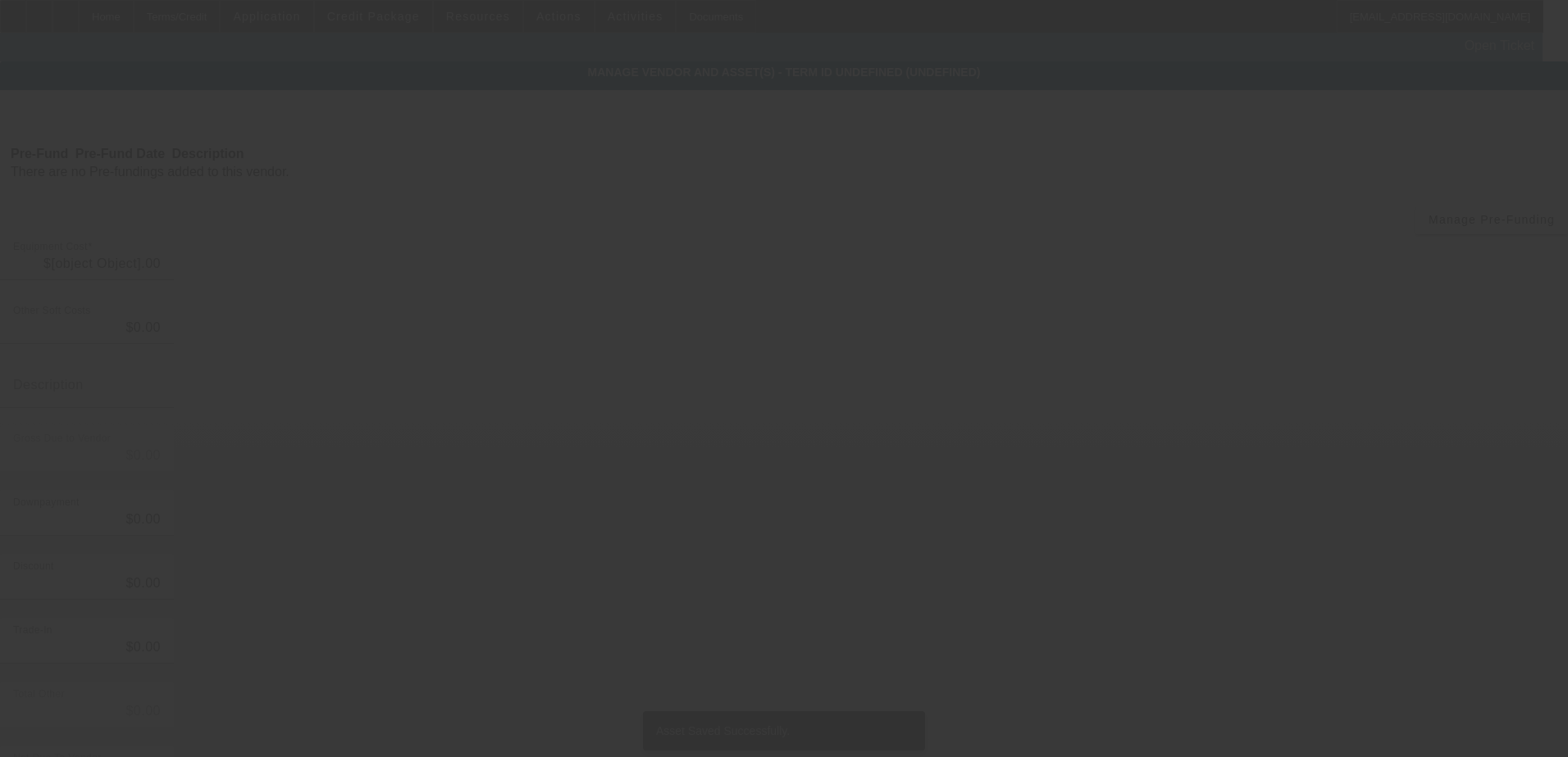
type input "$71,000.00"
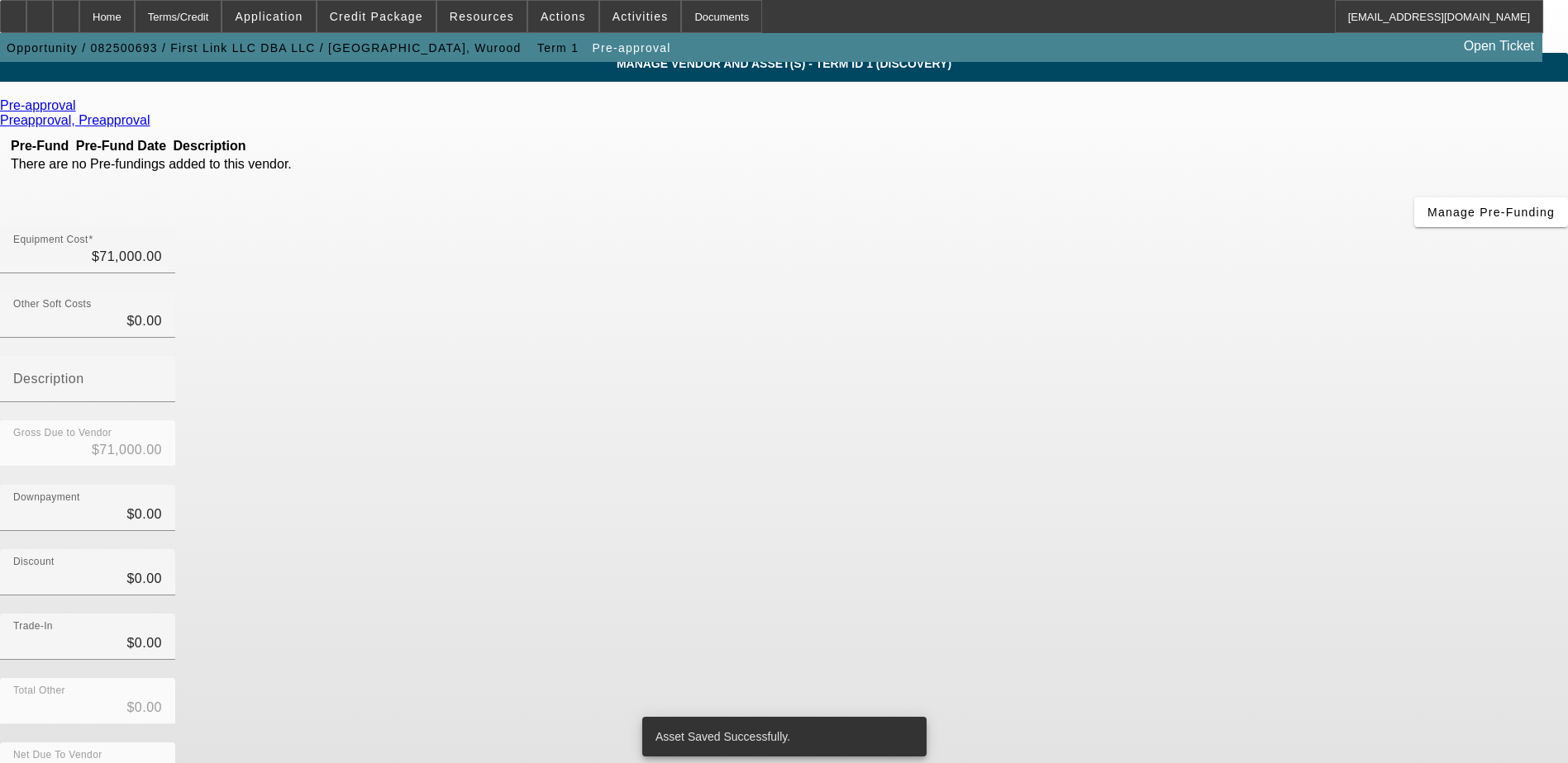
scroll to position [11, 0]
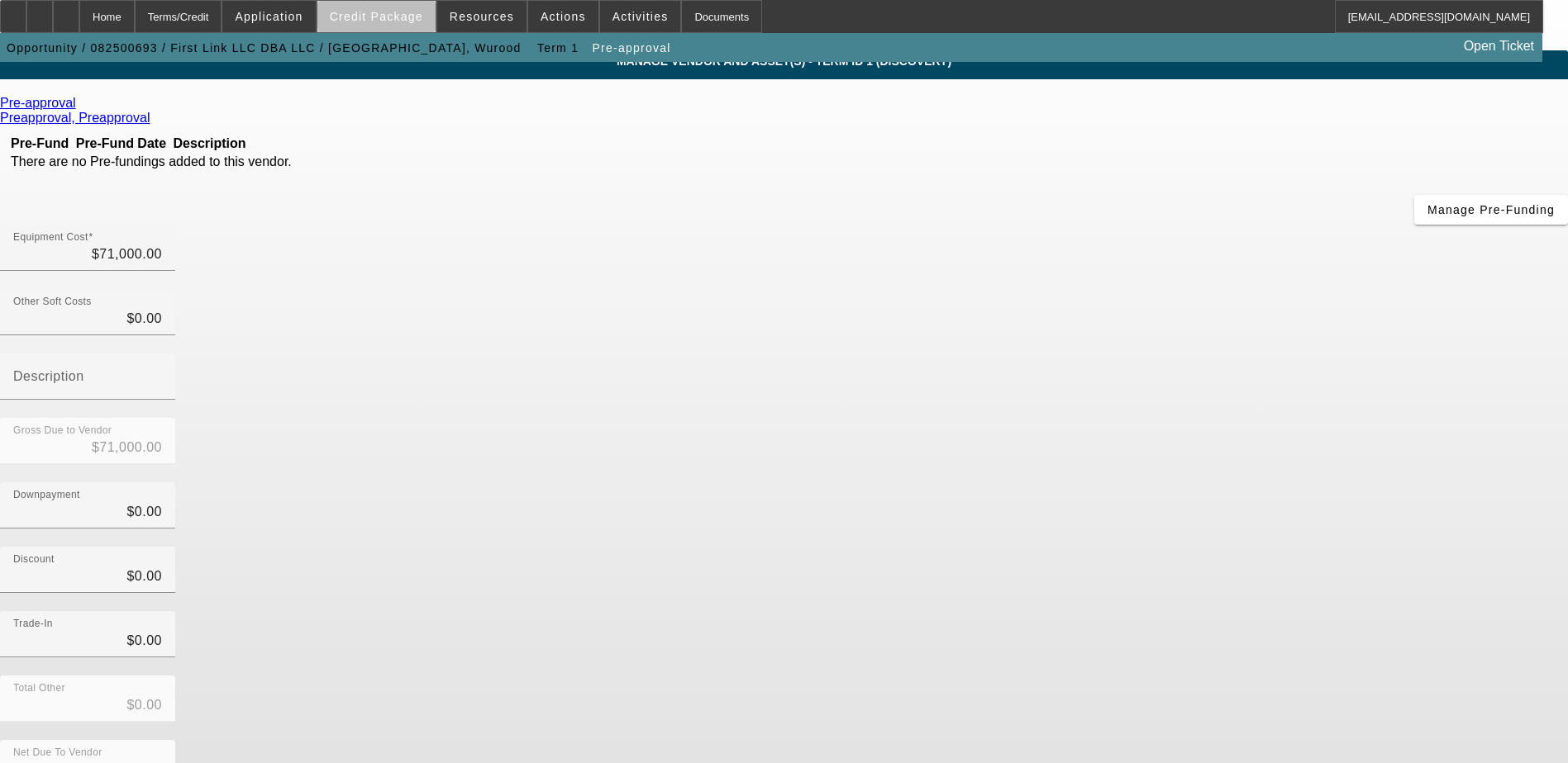
click at [417, 14] on span "Credit Package" at bounding box center [376, 17] width 93 height 13
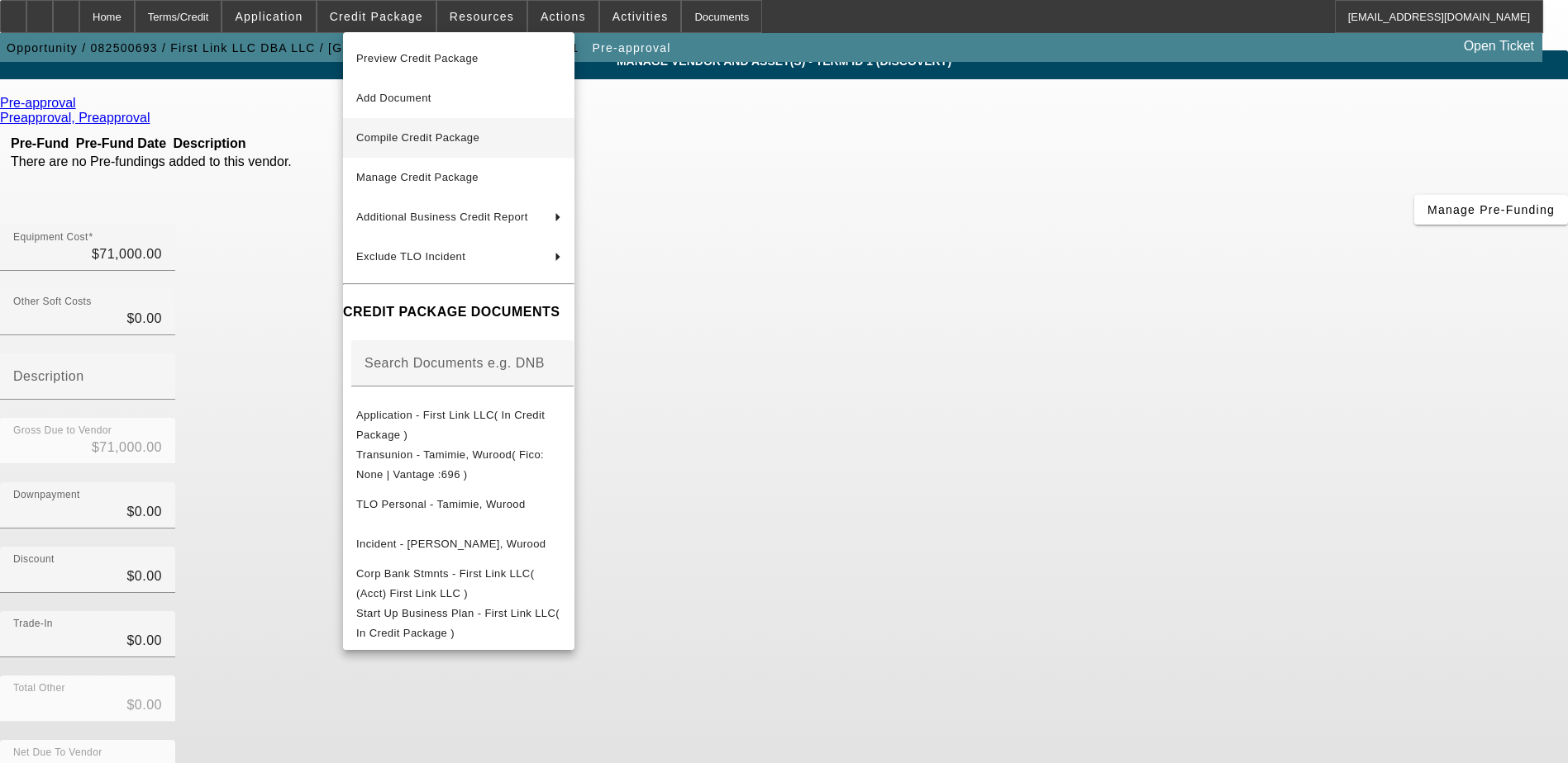
click at [451, 138] on span "Compile Credit Package" at bounding box center [417, 137] width 123 height 12
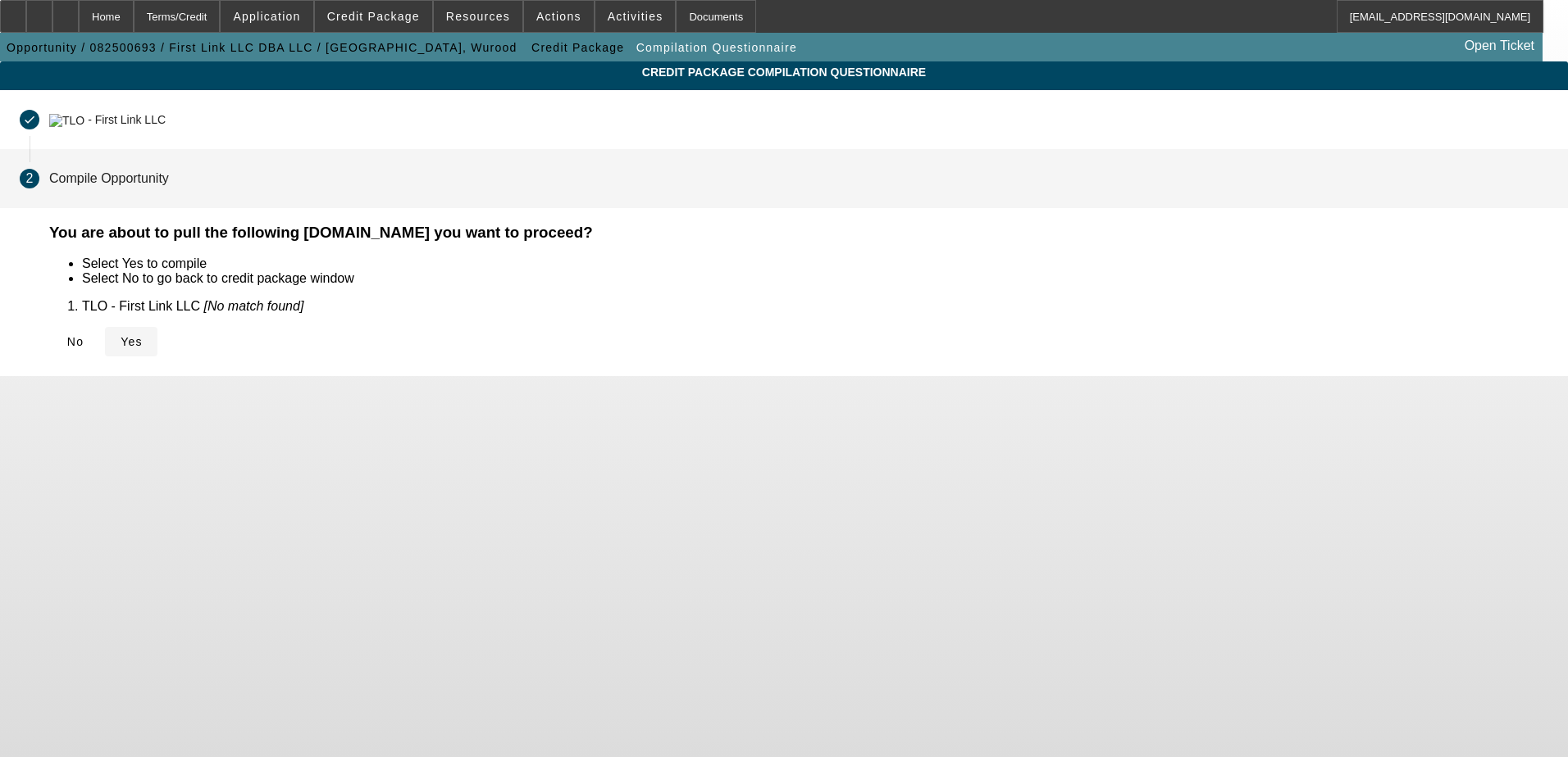
click at [143, 338] on span "Yes" at bounding box center [132, 342] width 22 height 13
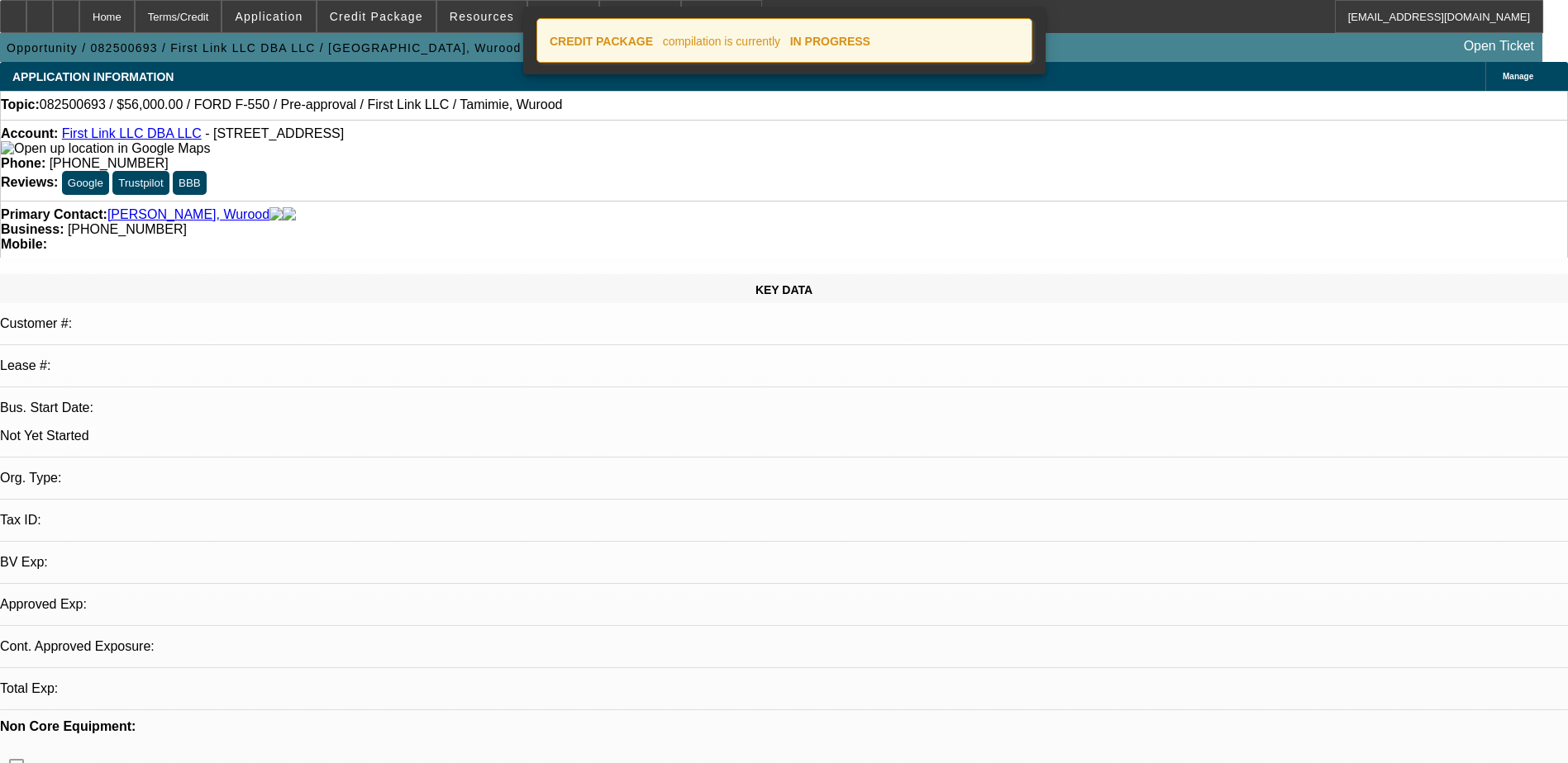
select select "0"
select select "2"
select select "0.1"
select select "4"
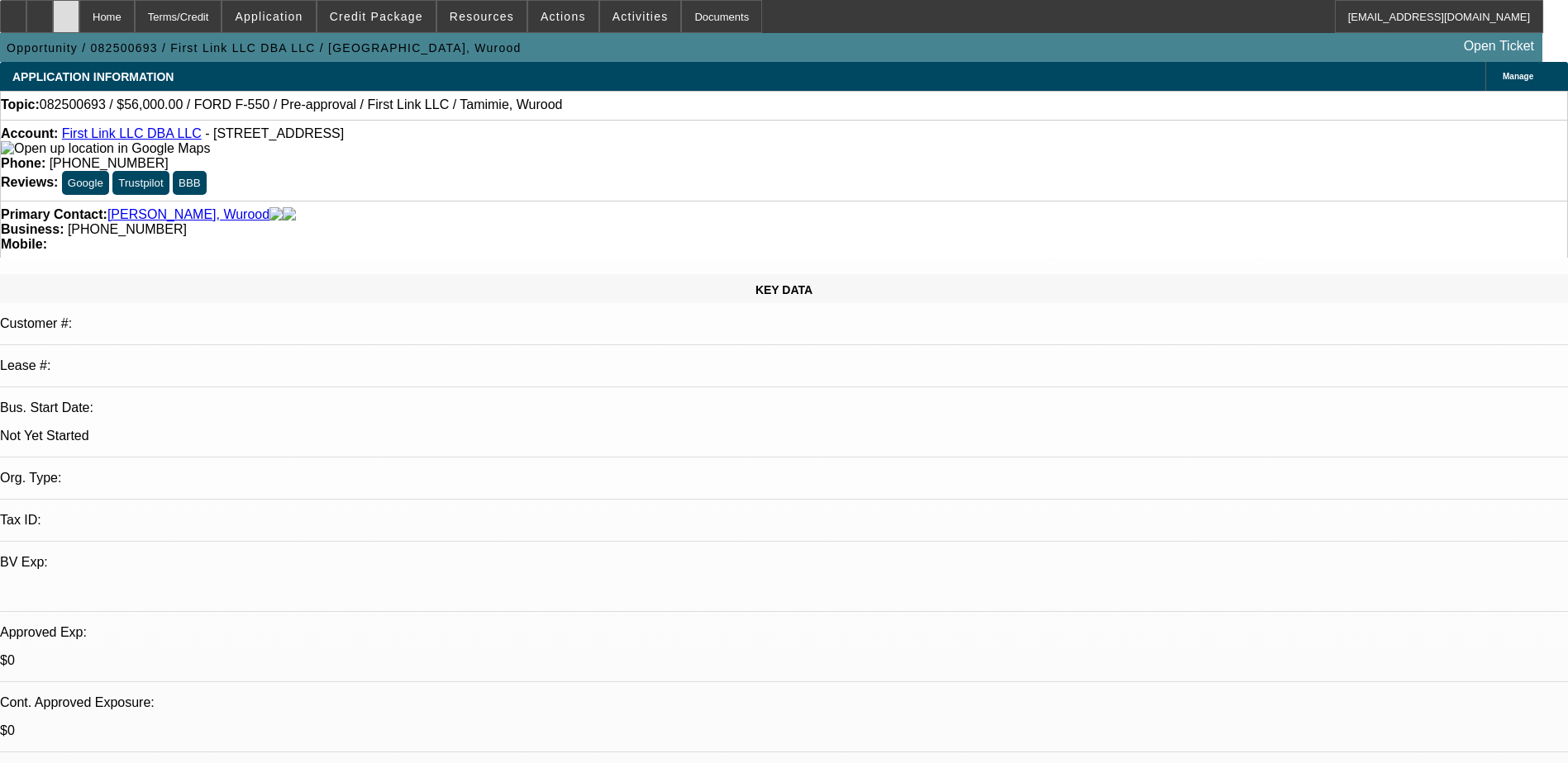
click at [66, 10] on icon at bounding box center [66, 10] width 0 height 0
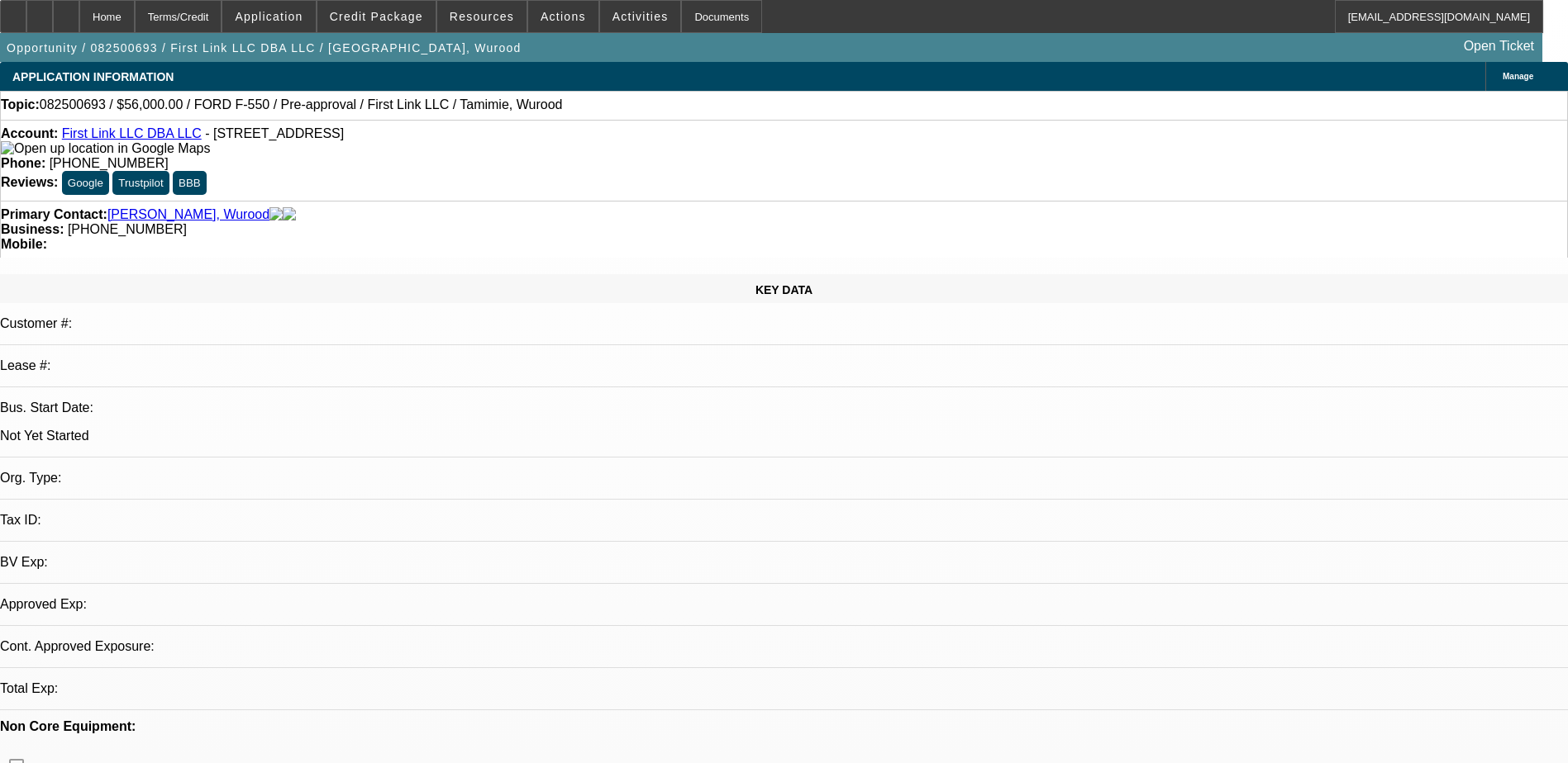
select select "0"
select select "2"
select select "0.1"
select select "1"
select select "2"
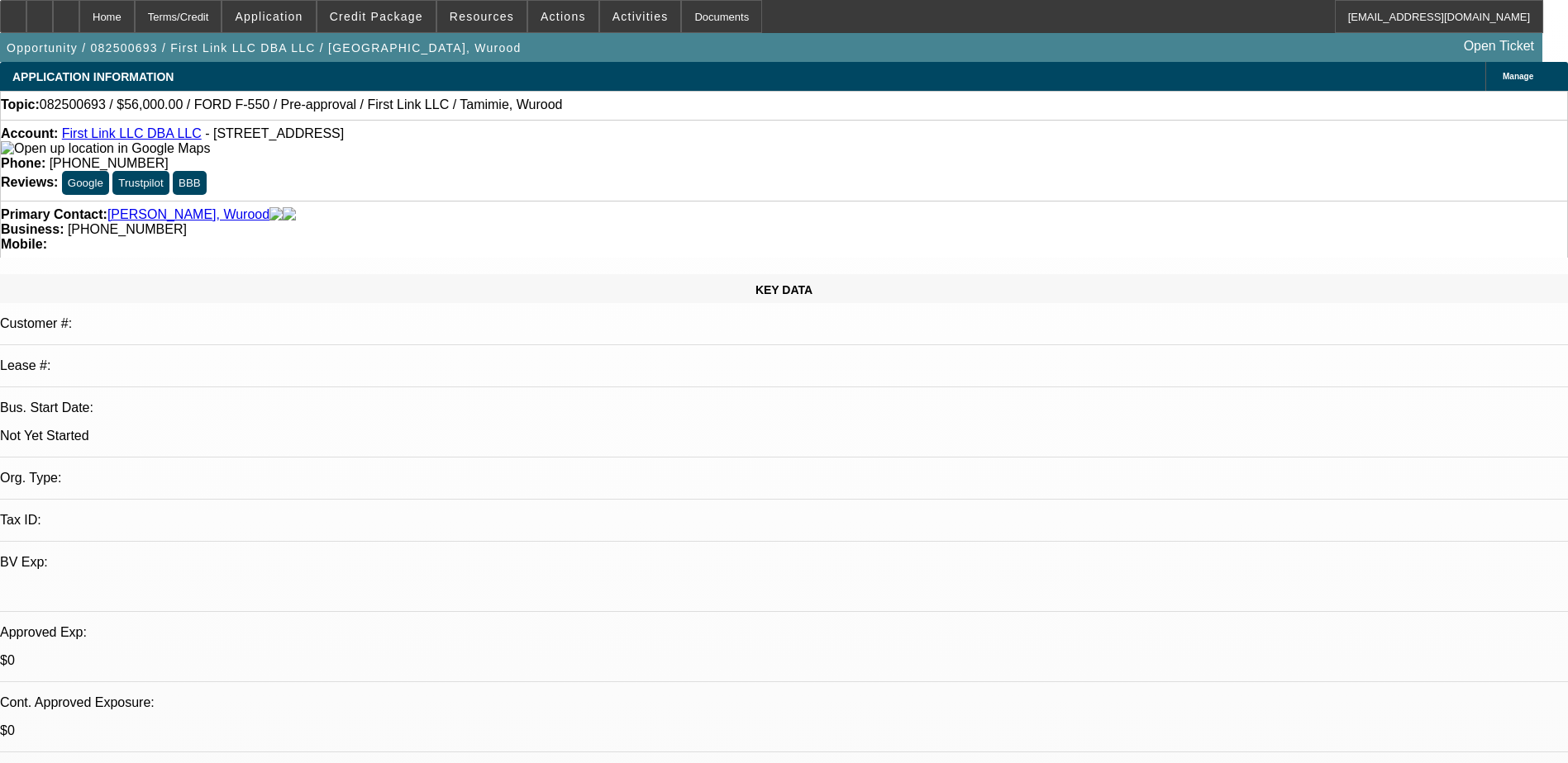
select select "4"
click at [381, 13] on span "Credit Package" at bounding box center [376, 17] width 93 height 13
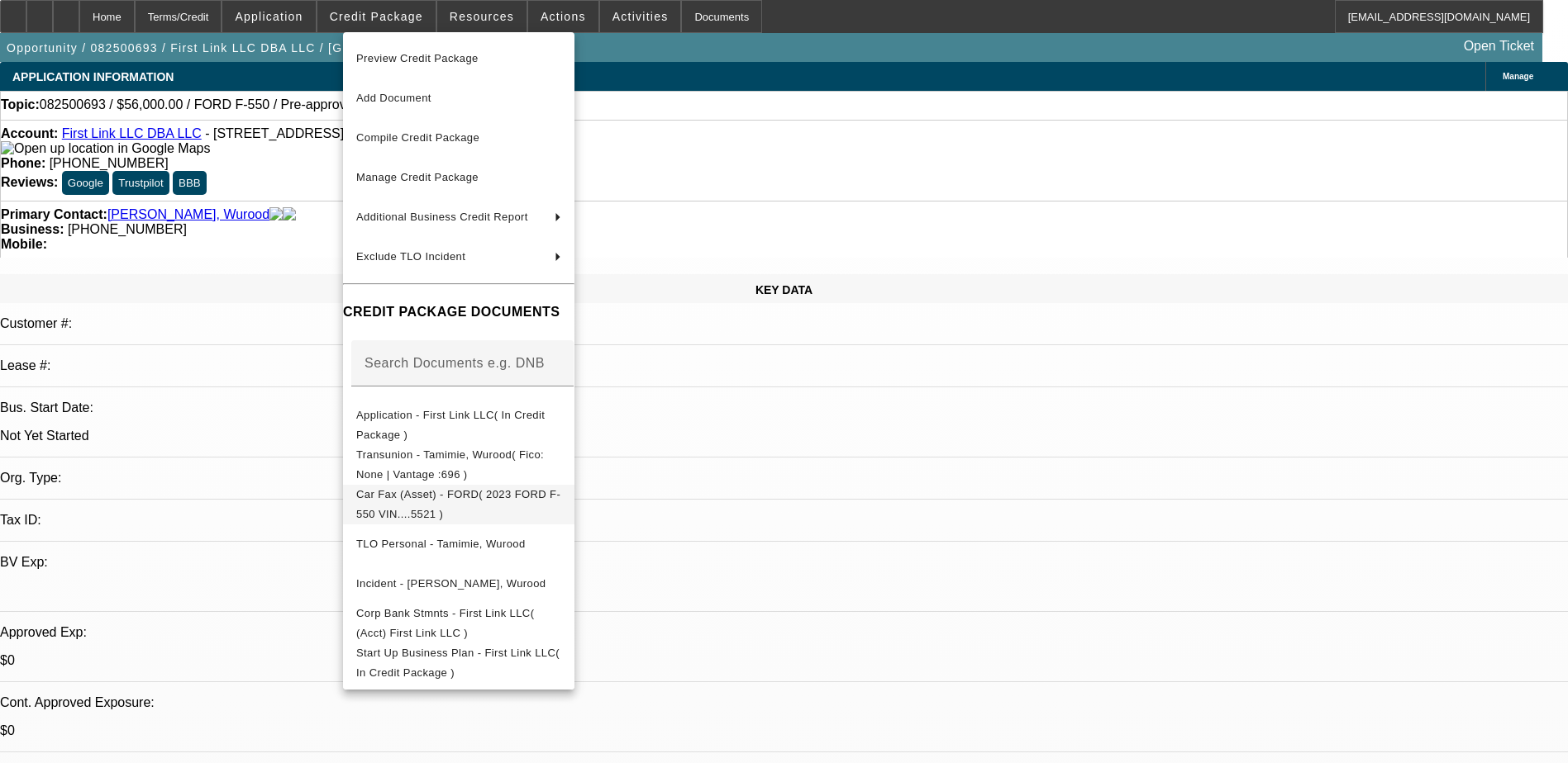
click at [546, 502] on span "Car Fax (Asset) - FORD( 2023 FORD F-550 VIN....5521 )" at bounding box center [458, 504] width 204 height 32
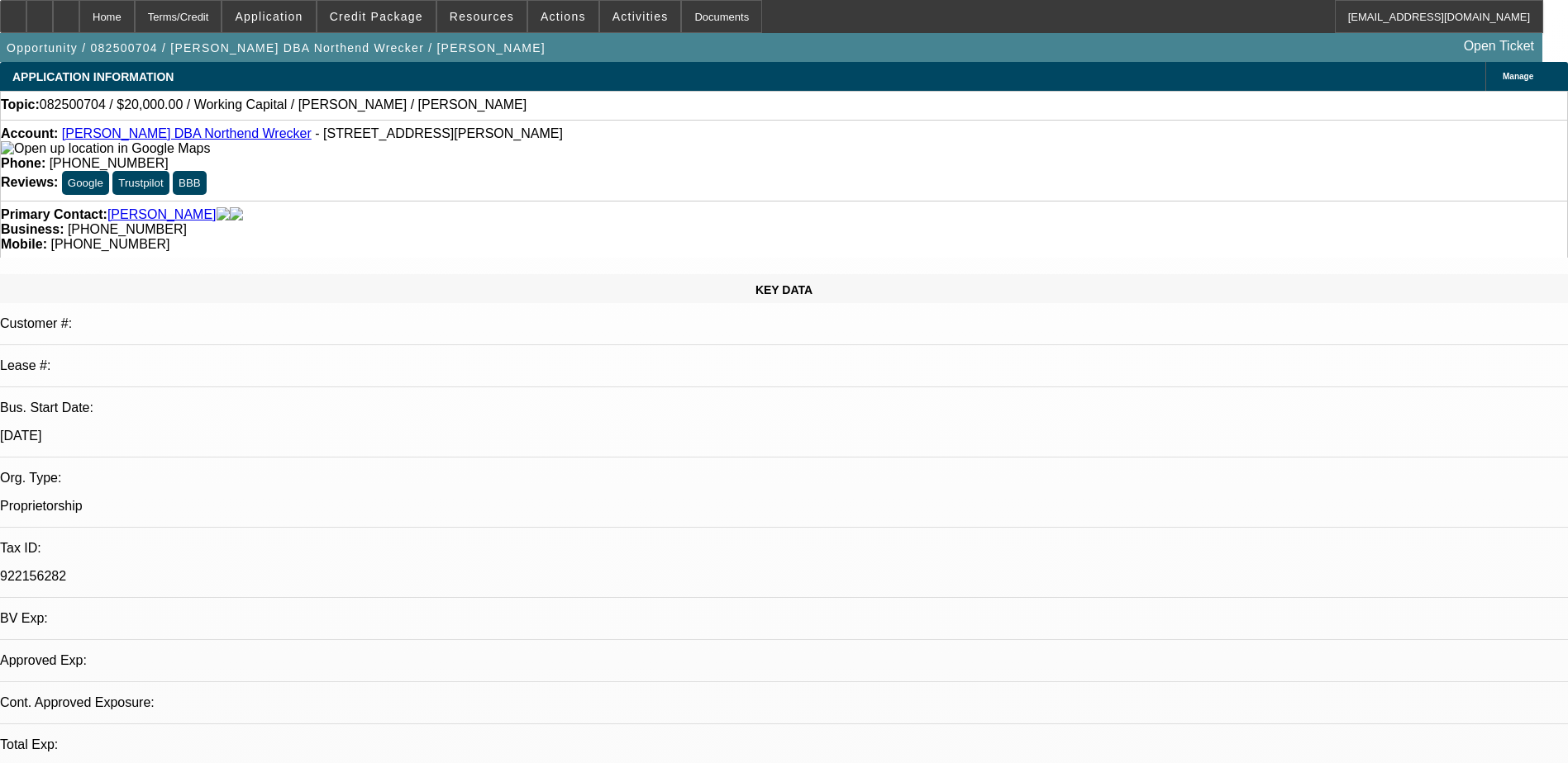
select select "0"
select select "2"
select select "0.1"
select select "4"
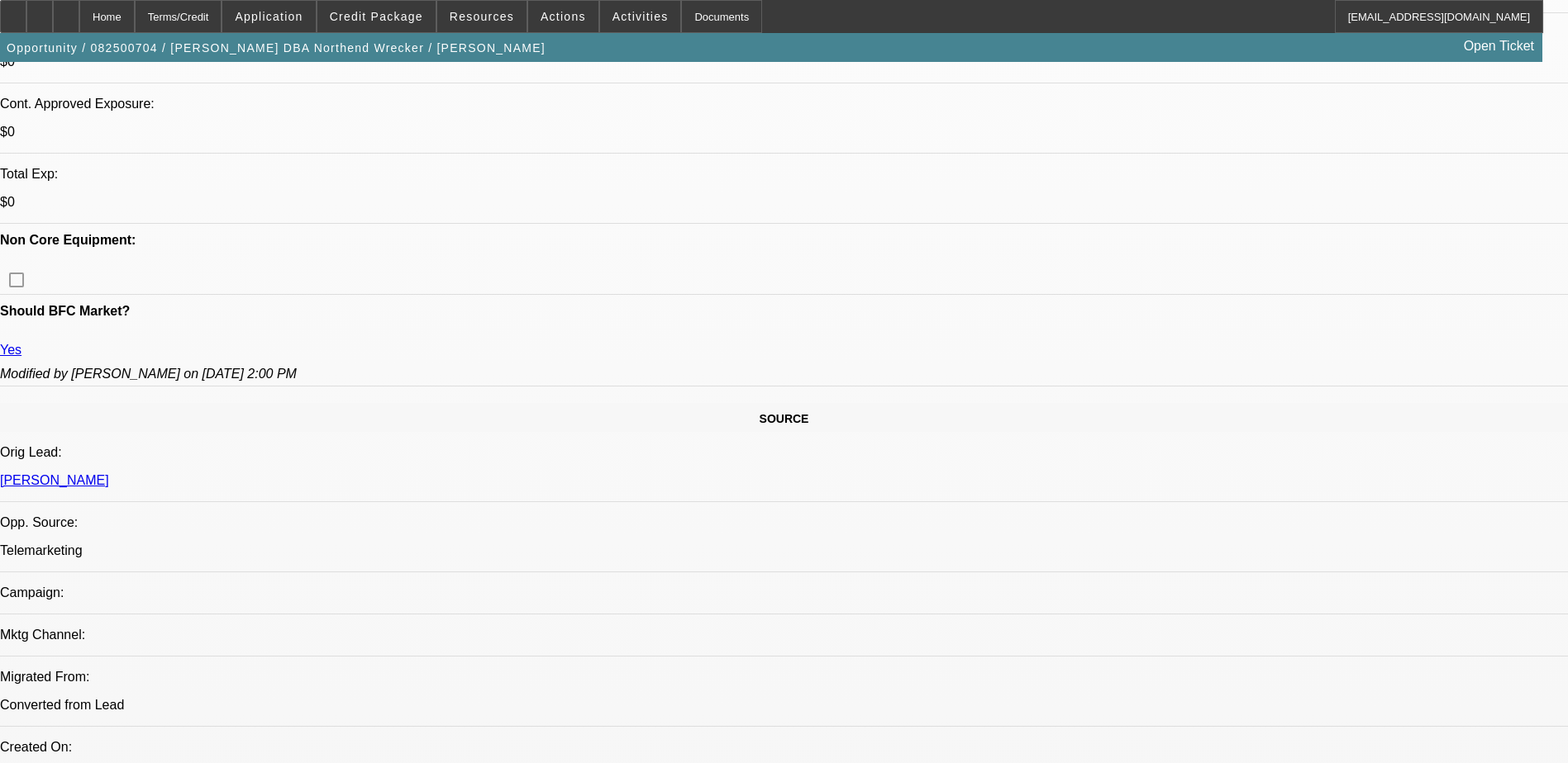
scroll to position [826, 0]
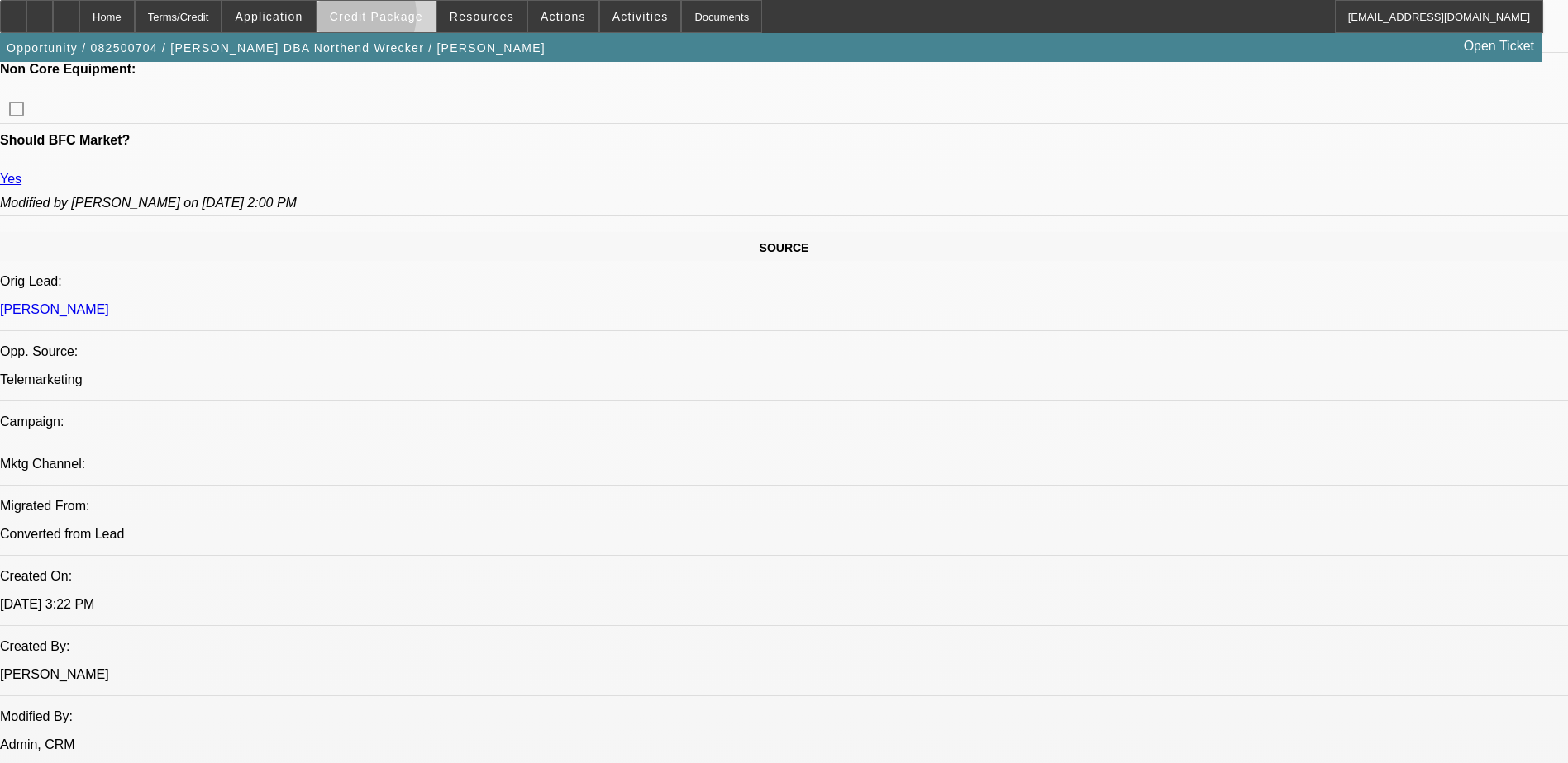
click at [382, 19] on span "Credit Package" at bounding box center [376, 17] width 93 height 13
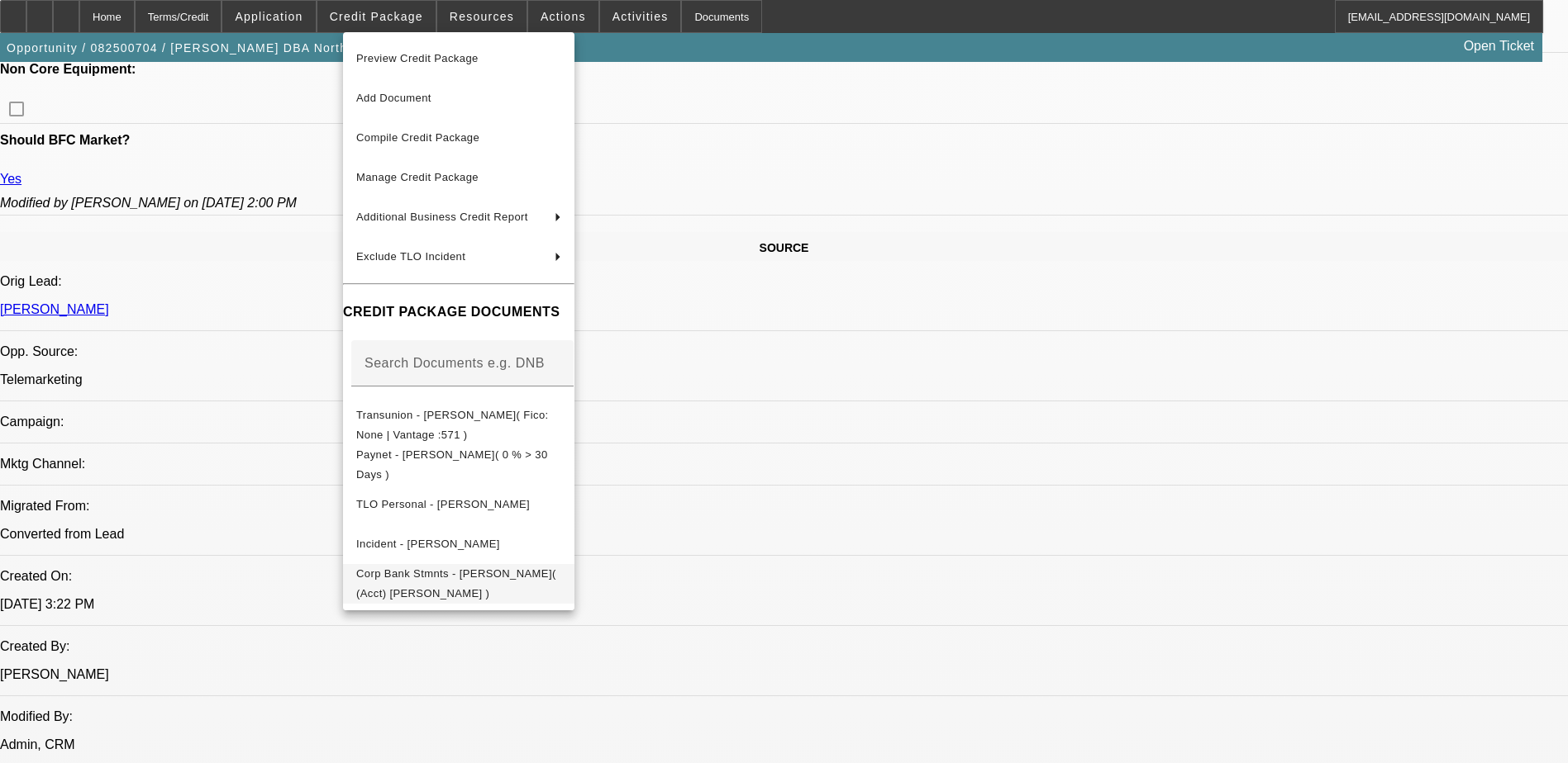
click at [551, 574] on span "Corp Bank Stmnts - Ben Johnson( (Acct) Ben Johnson )" at bounding box center [456, 584] width 200 height 32
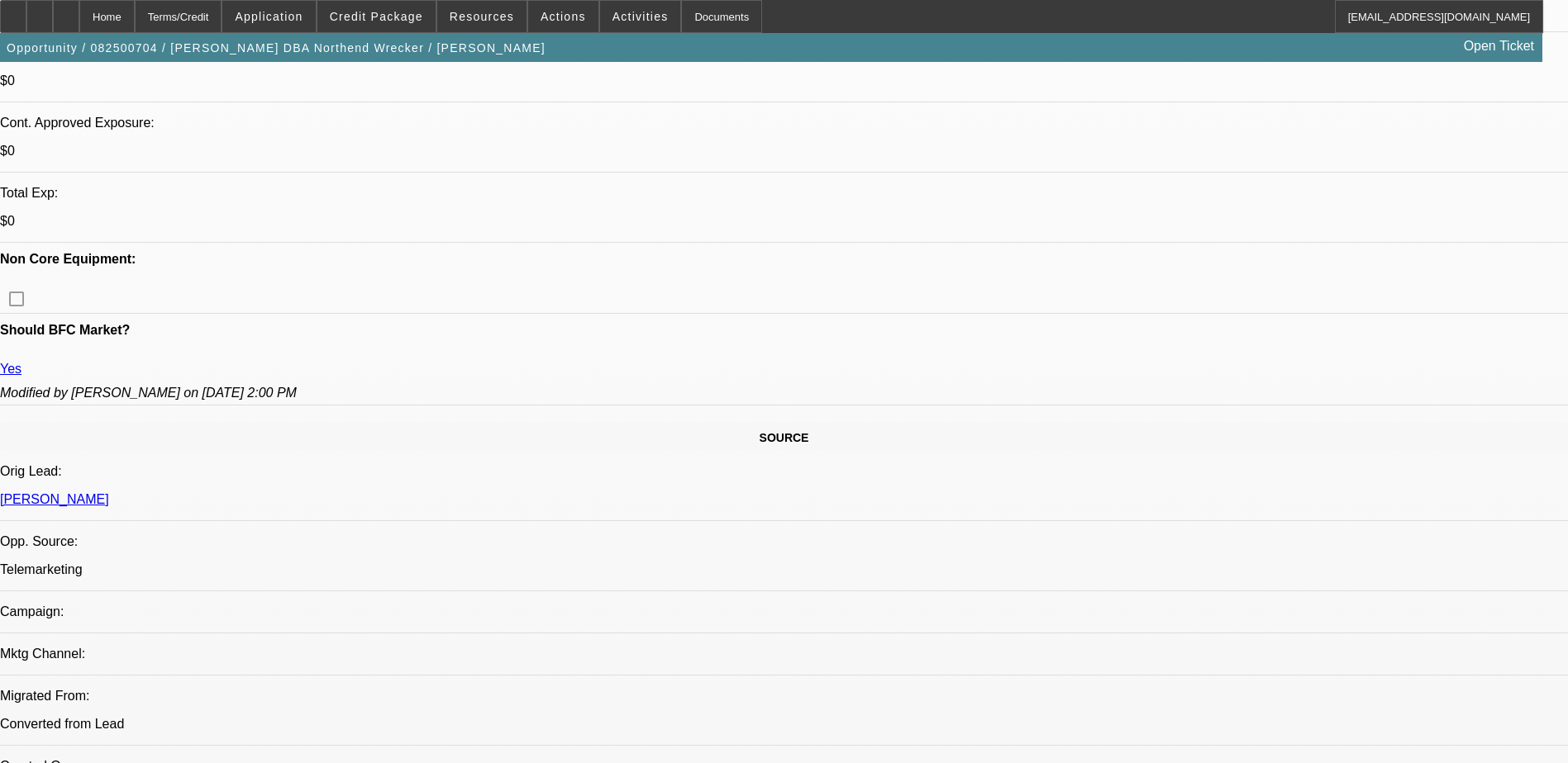
scroll to position [414, 0]
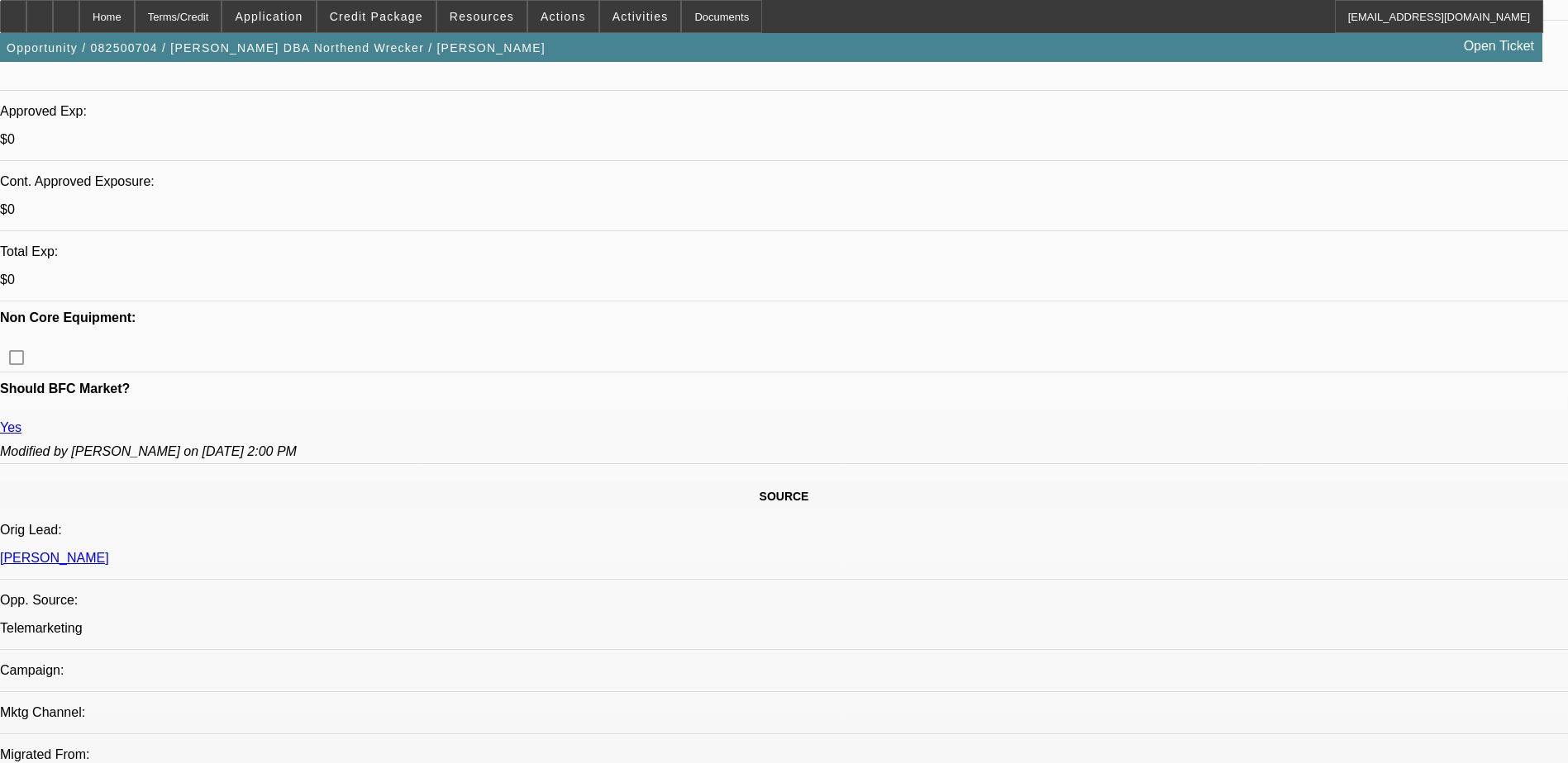
scroll to position [578, 0]
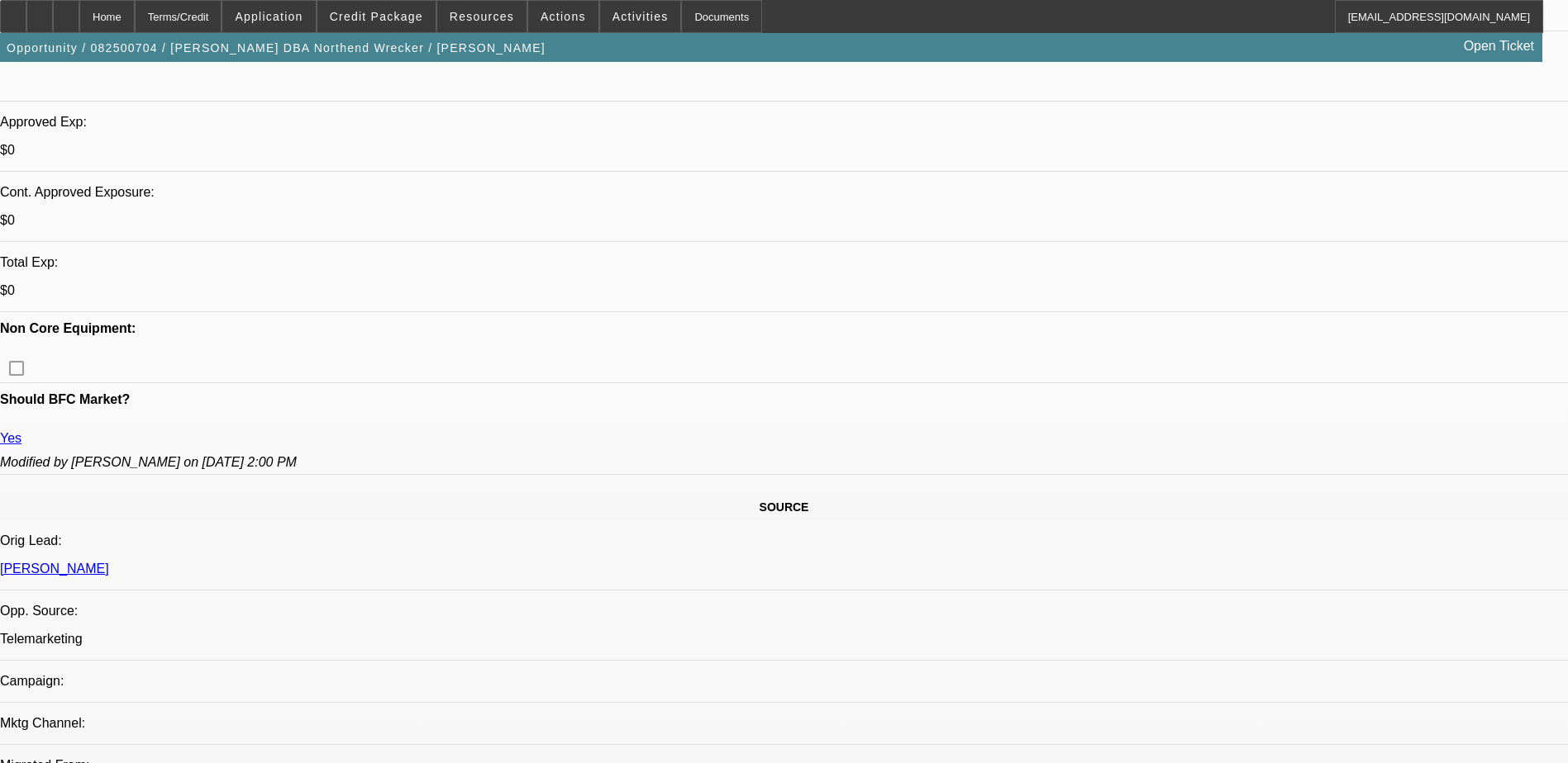
scroll to position [331, 0]
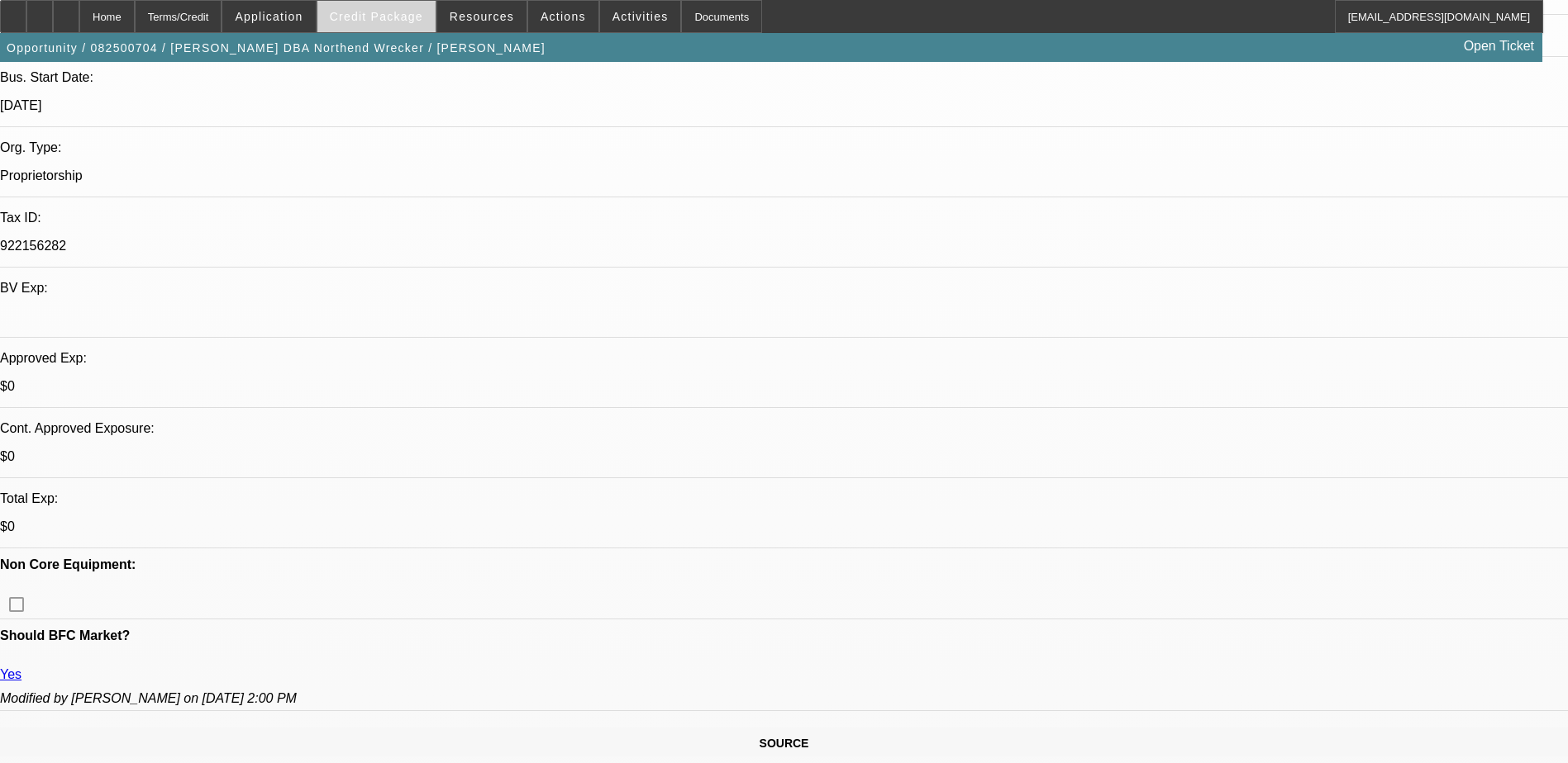
click at [387, 17] on span "Credit Package" at bounding box center [376, 17] width 93 height 13
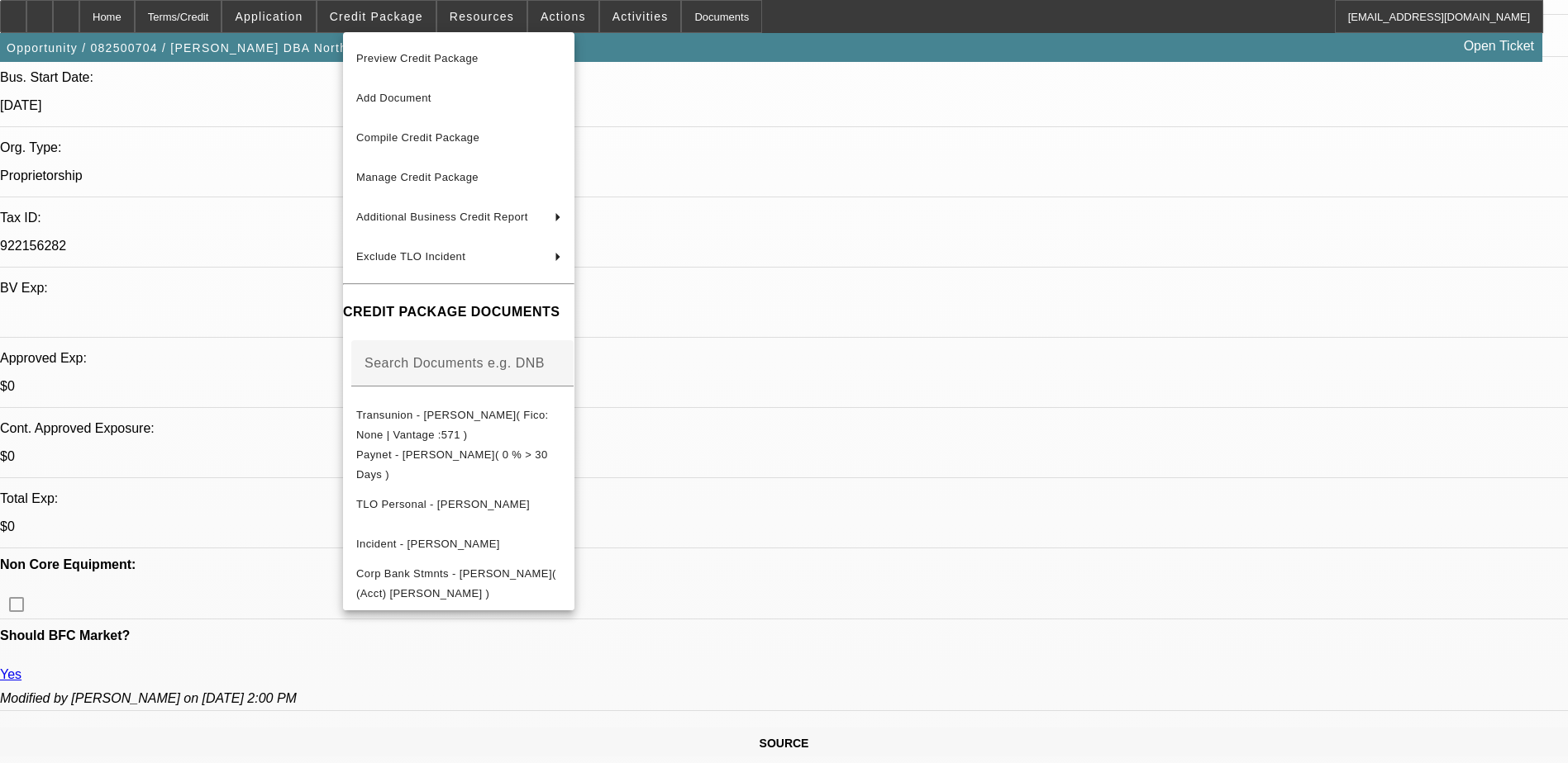
click at [295, 17] on div at bounding box center [784, 382] width 1568 height 763
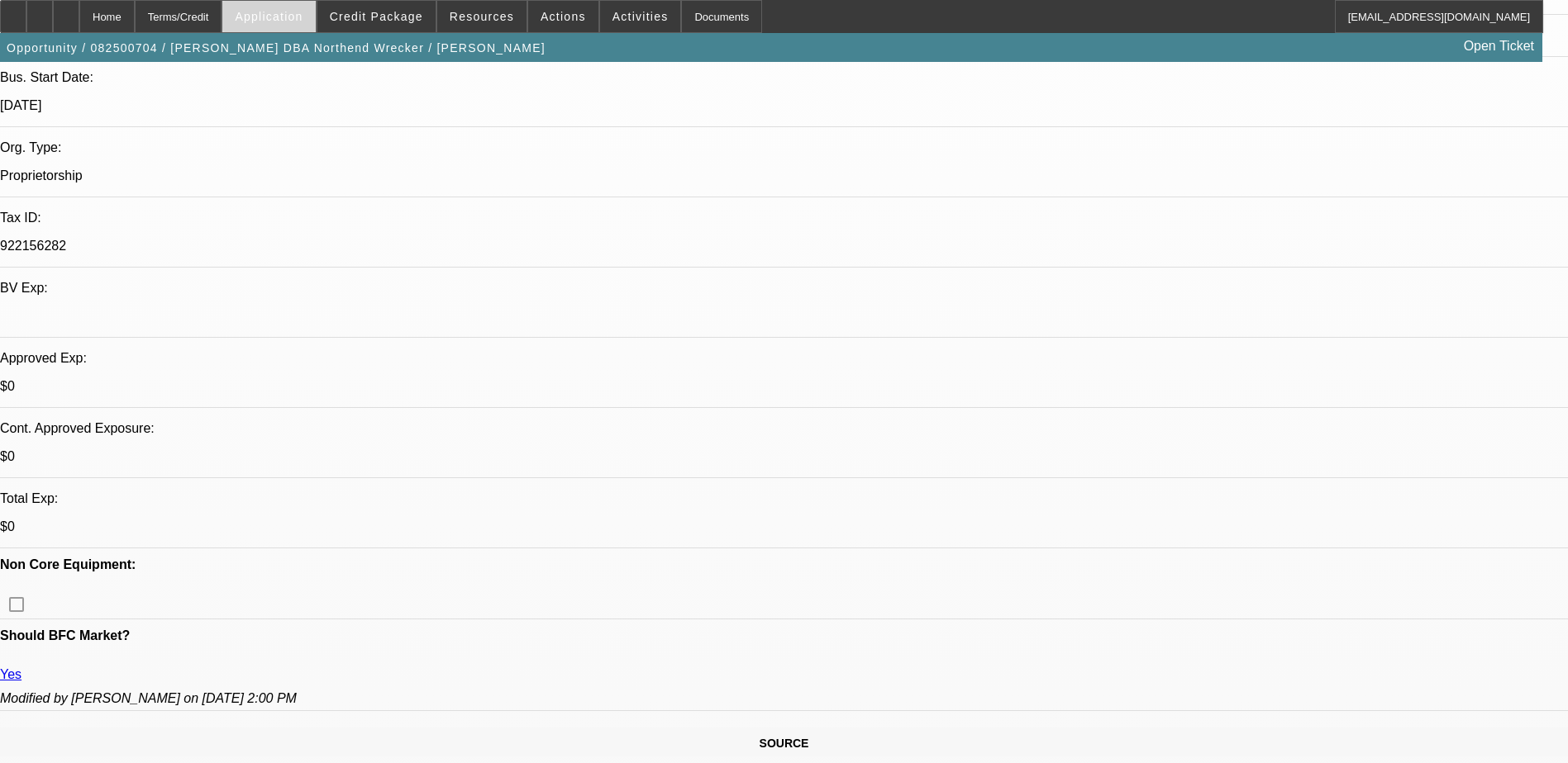
click at [302, 14] on span "Application" at bounding box center [269, 17] width 68 height 13
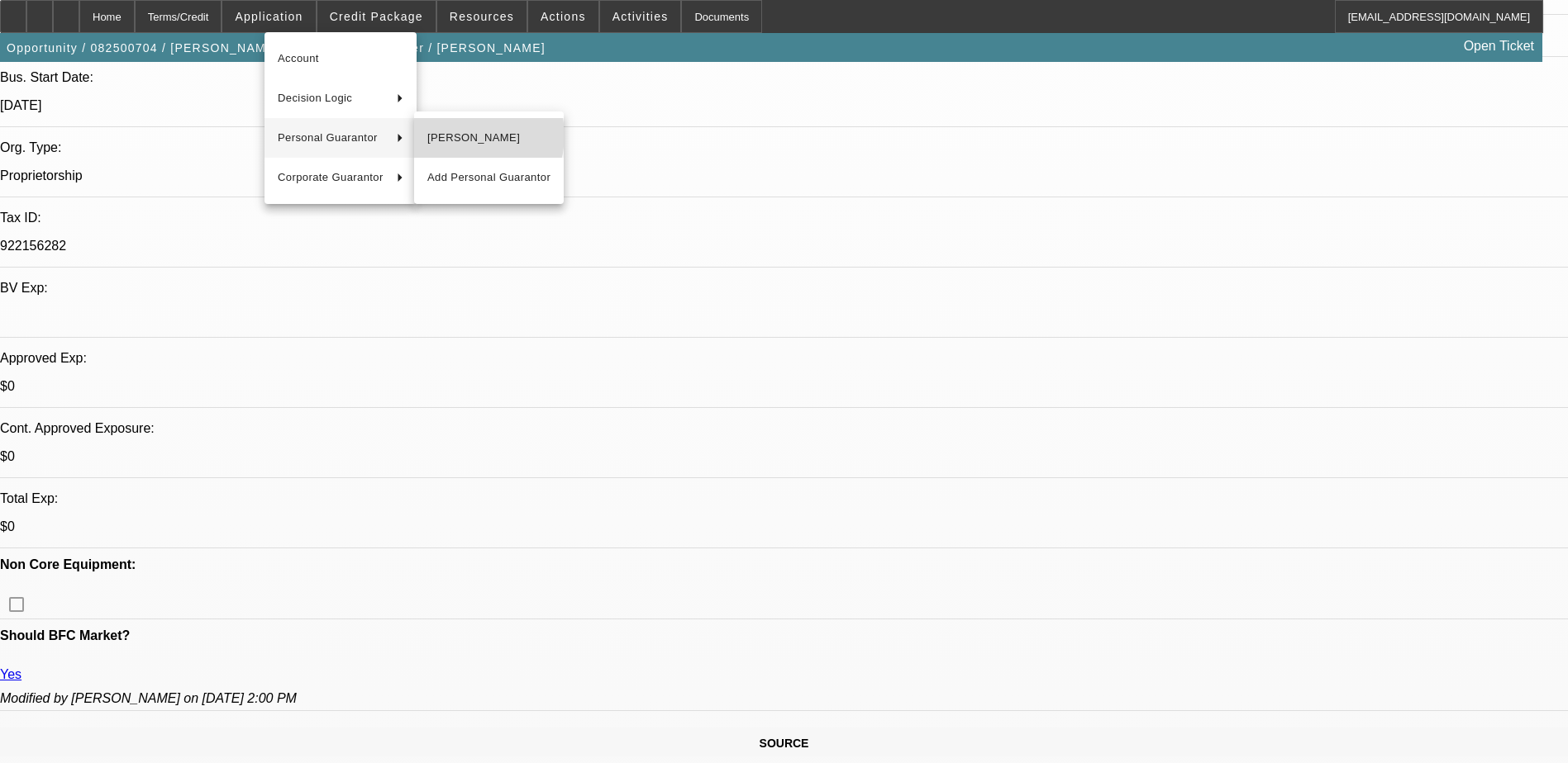
click at [473, 136] on span "[PERSON_NAME]" at bounding box center [488, 138] width 123 height 20
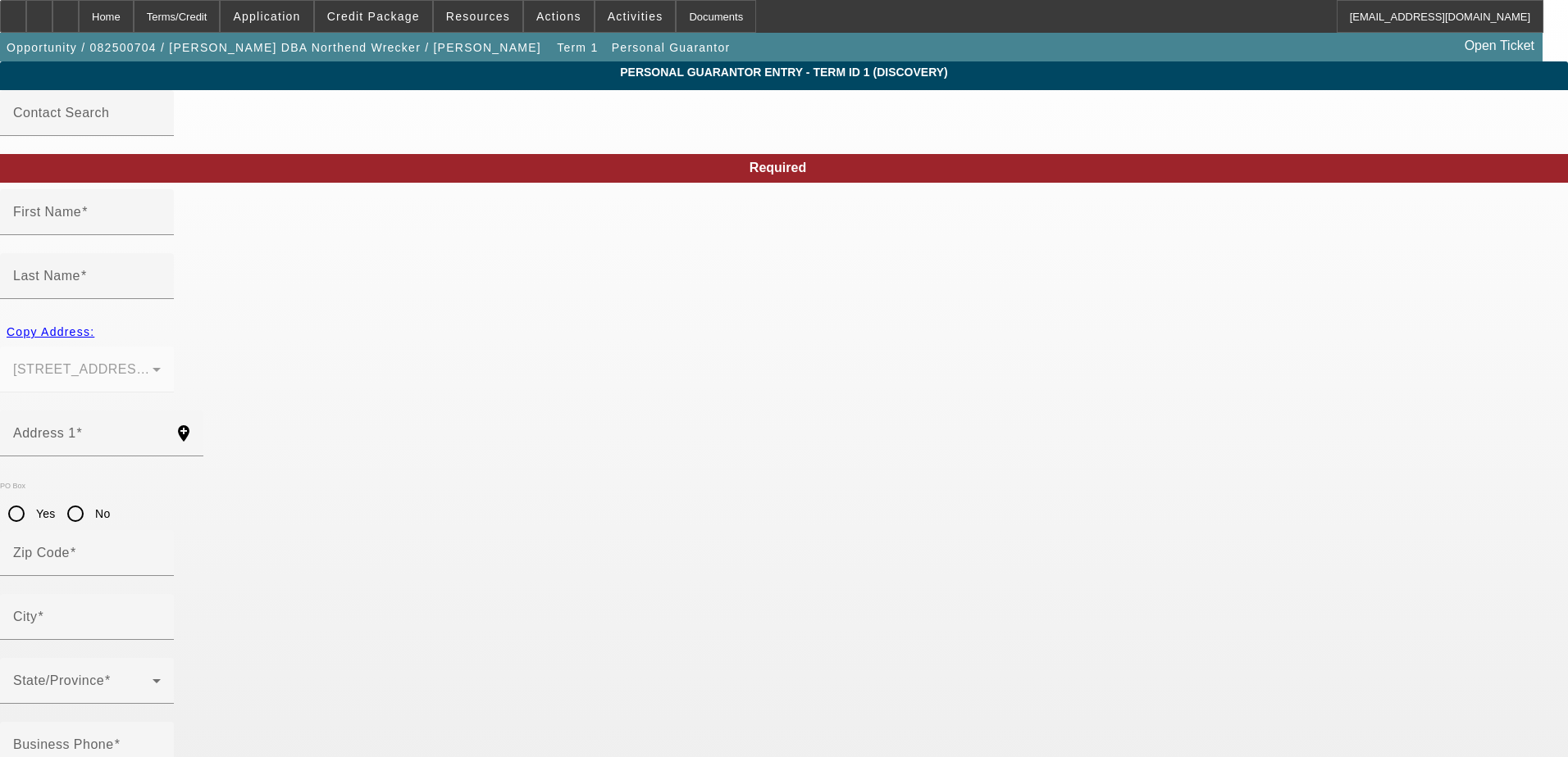
type input "Ben"
type input "Johnson"
type input "1017 W Harrison St"
radio input "true"
type input "46901"
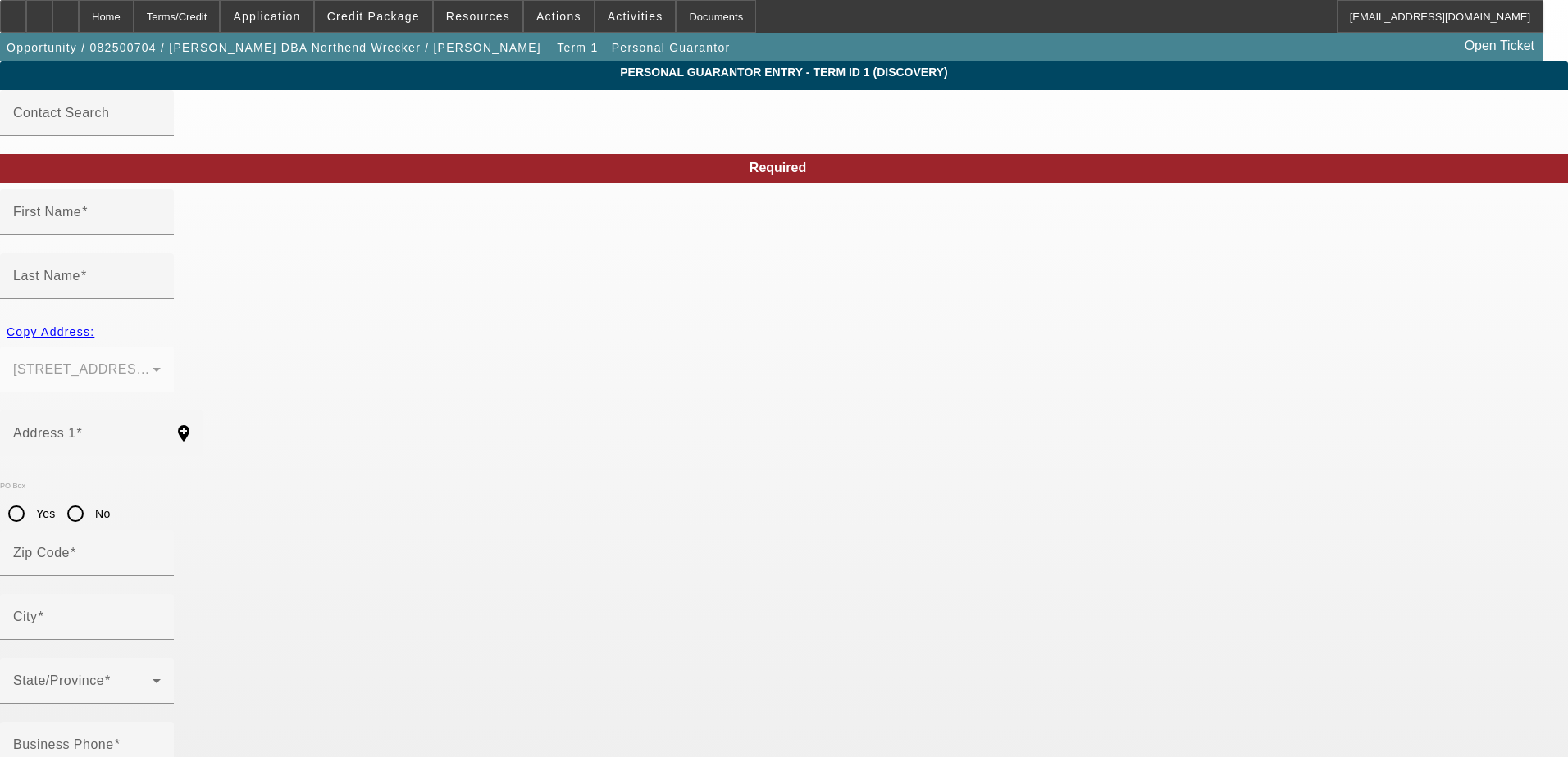
type input "Kokomo"
type input "[PHONE_NUMBER]"
type input "100"
type input "312-29-5931"
type input "northendwrecker@gmail.com"
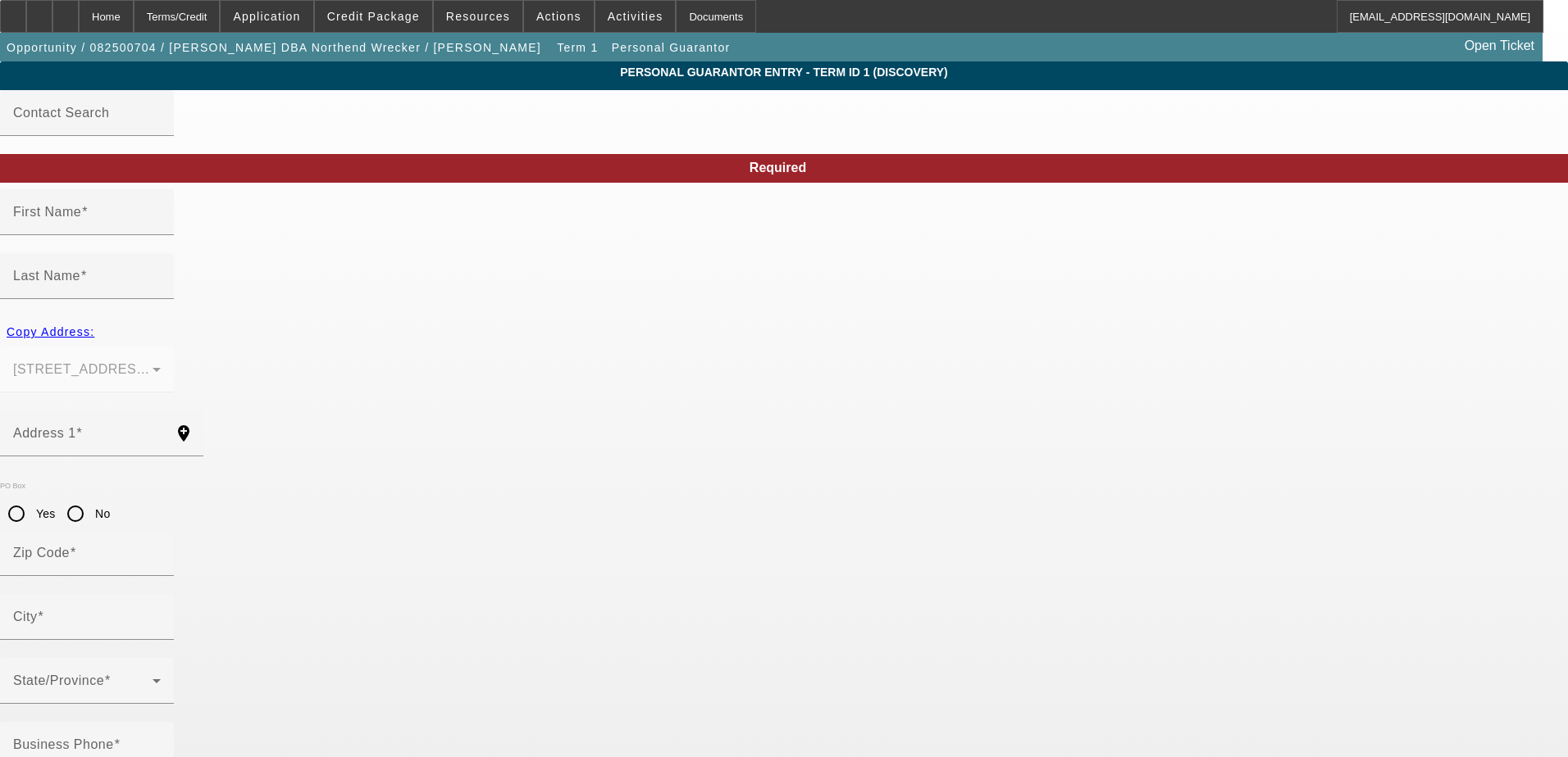
type input "(765) 271-4619"
type input "[PHONE_NUMBER]"
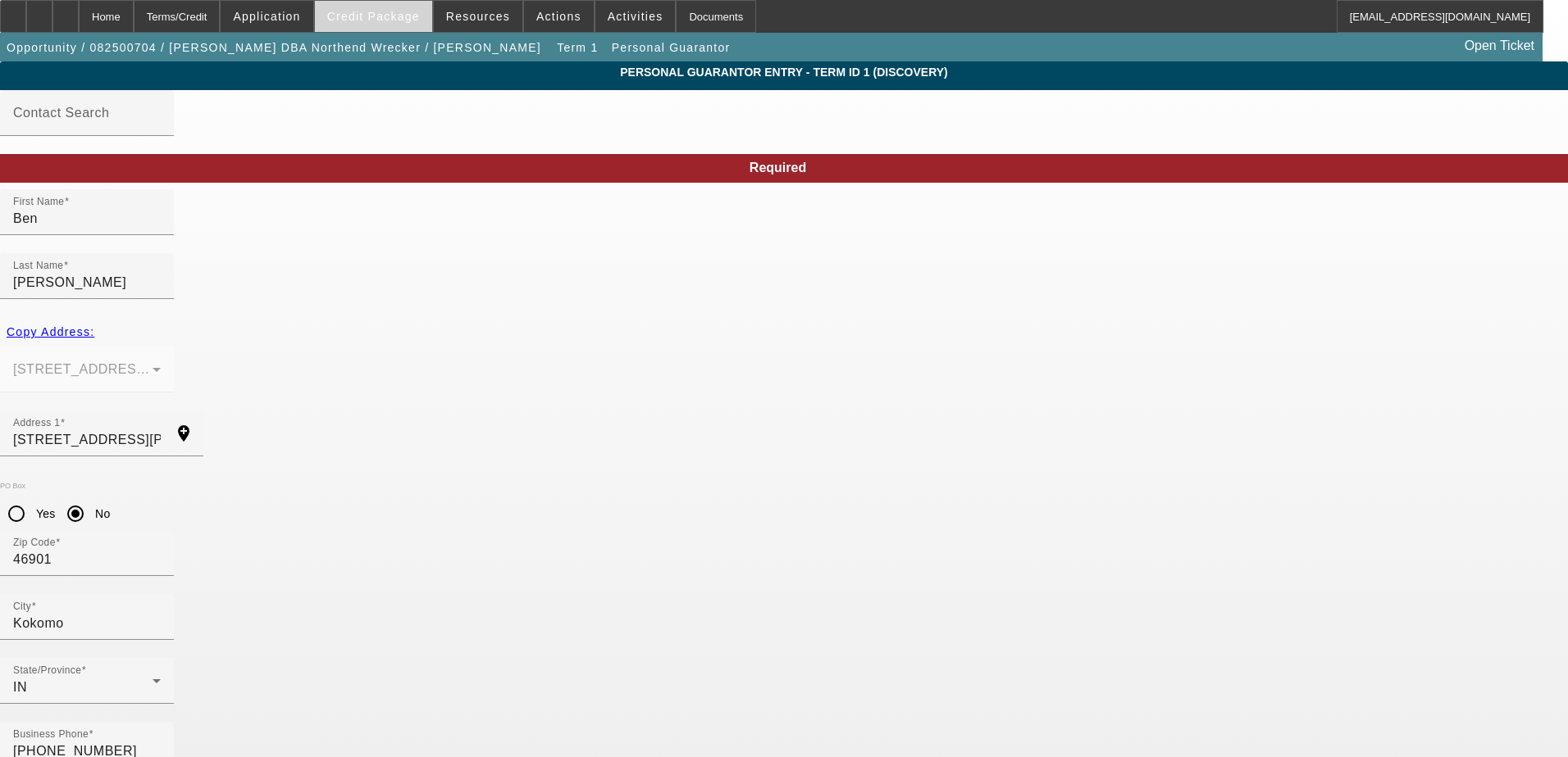
click at [394, 15] on span "Credit Package" at bounding box center [373, 17] width 93 height 13
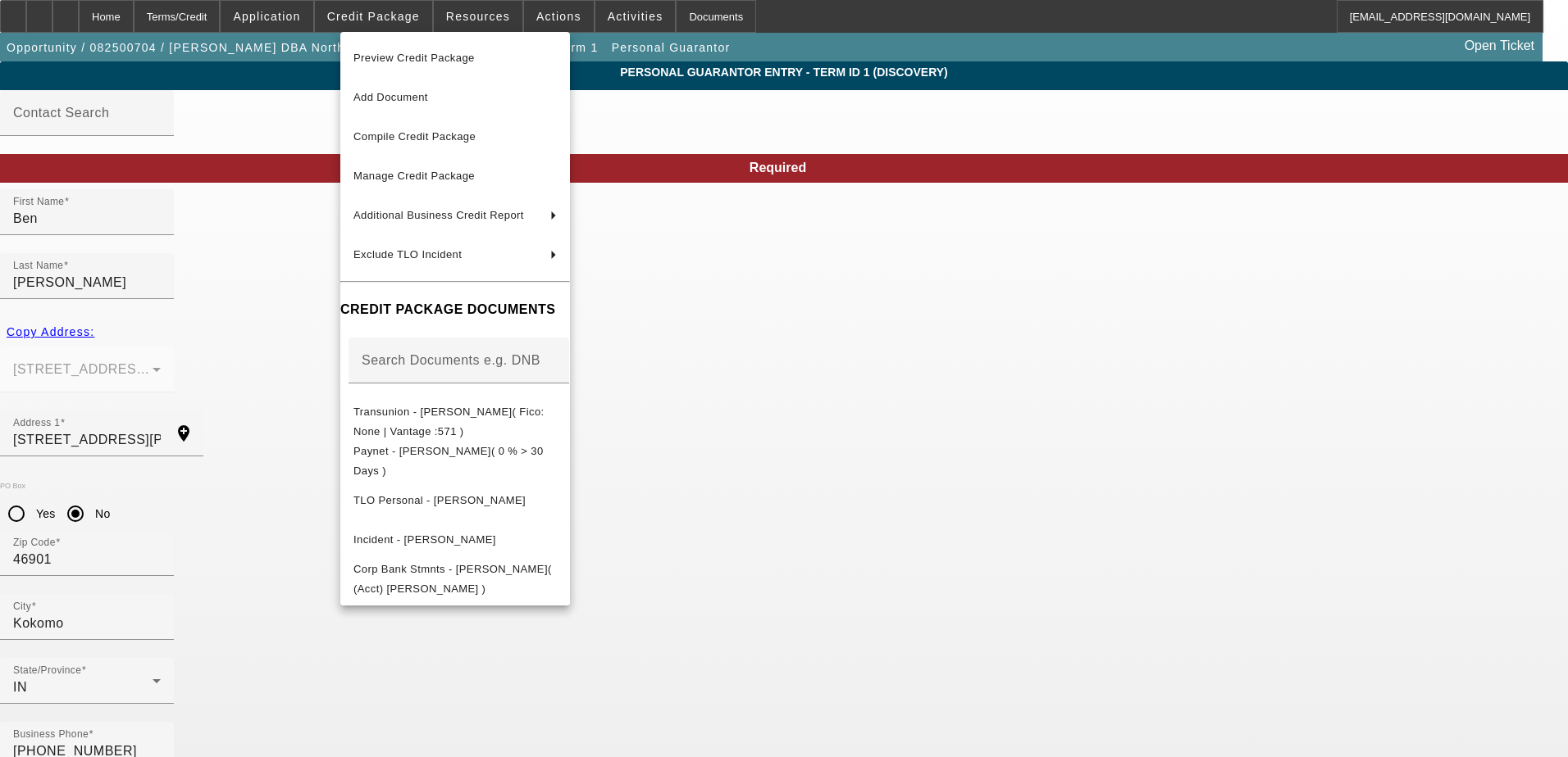
drag, startPoint x: 169, startPoint y: 15, endPoint x: 143, endPoint y: 14, distance: 26.0
click at [167, 16] on div at bounding box center [784, 378] width 1568 height 757
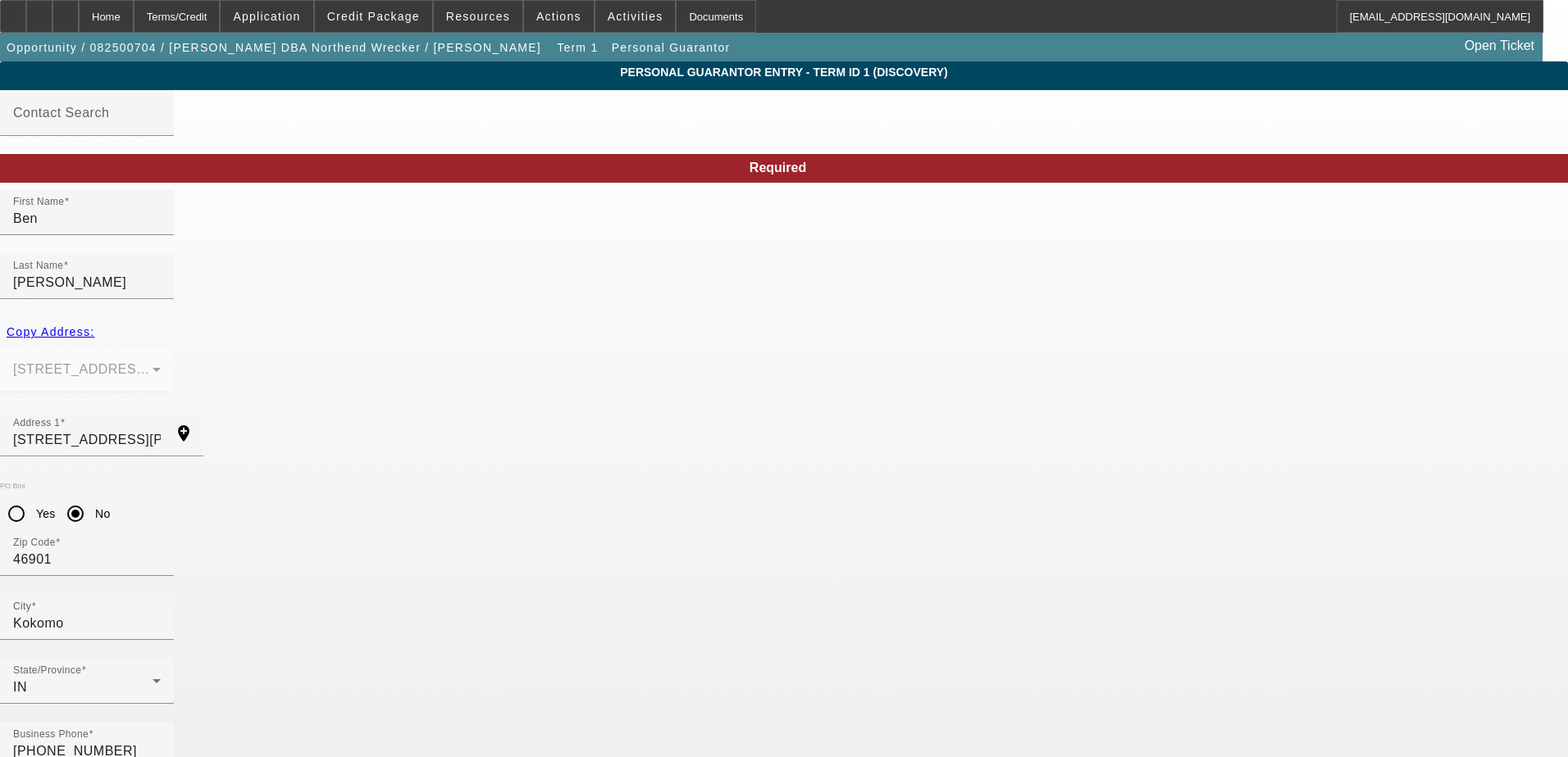
click at [134, 14] on div "Home" at bounding box center [106, 16] width 55 height 33
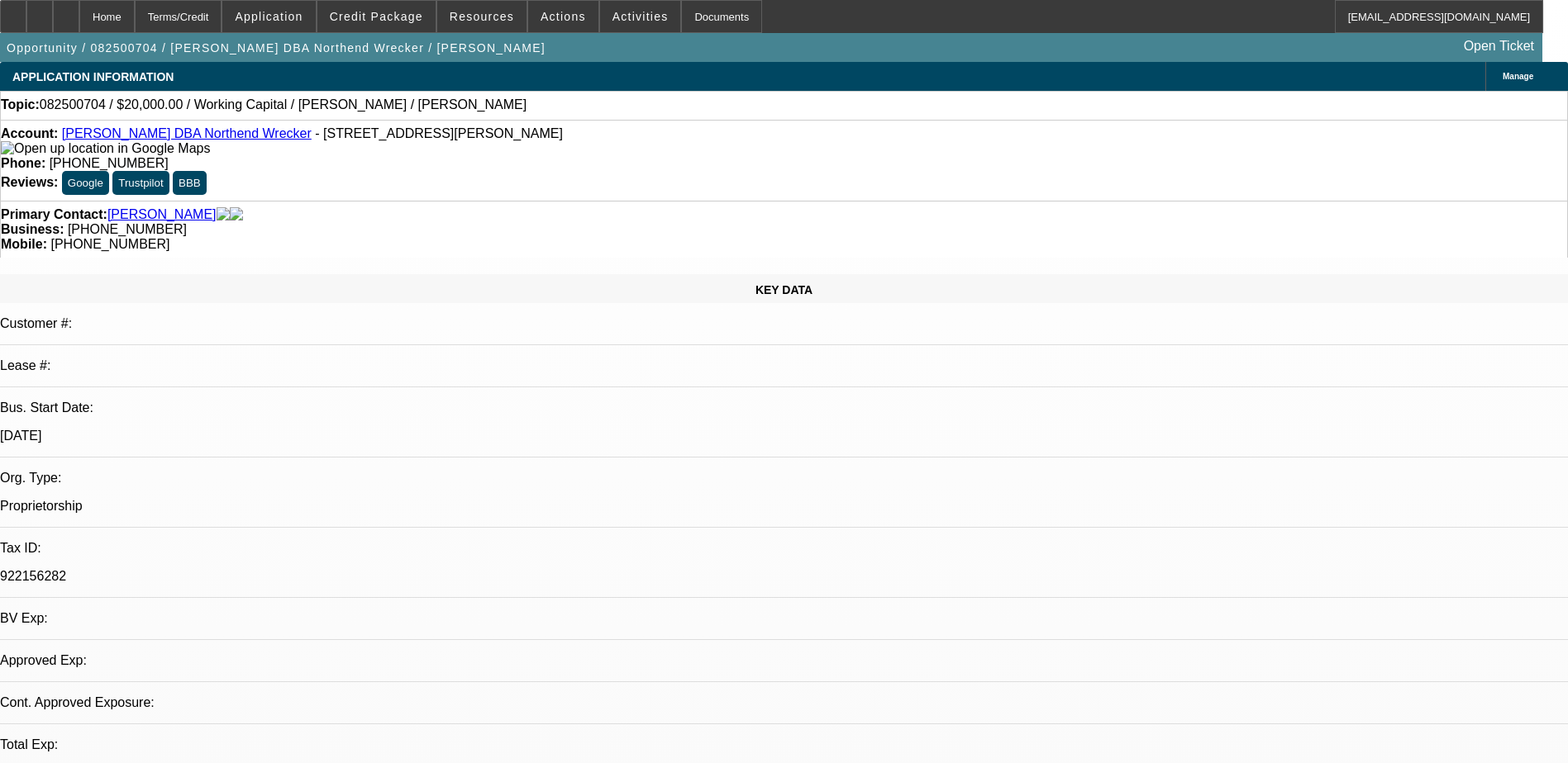
select select "0"
select select "2"
select select "0.1"
select select "4"
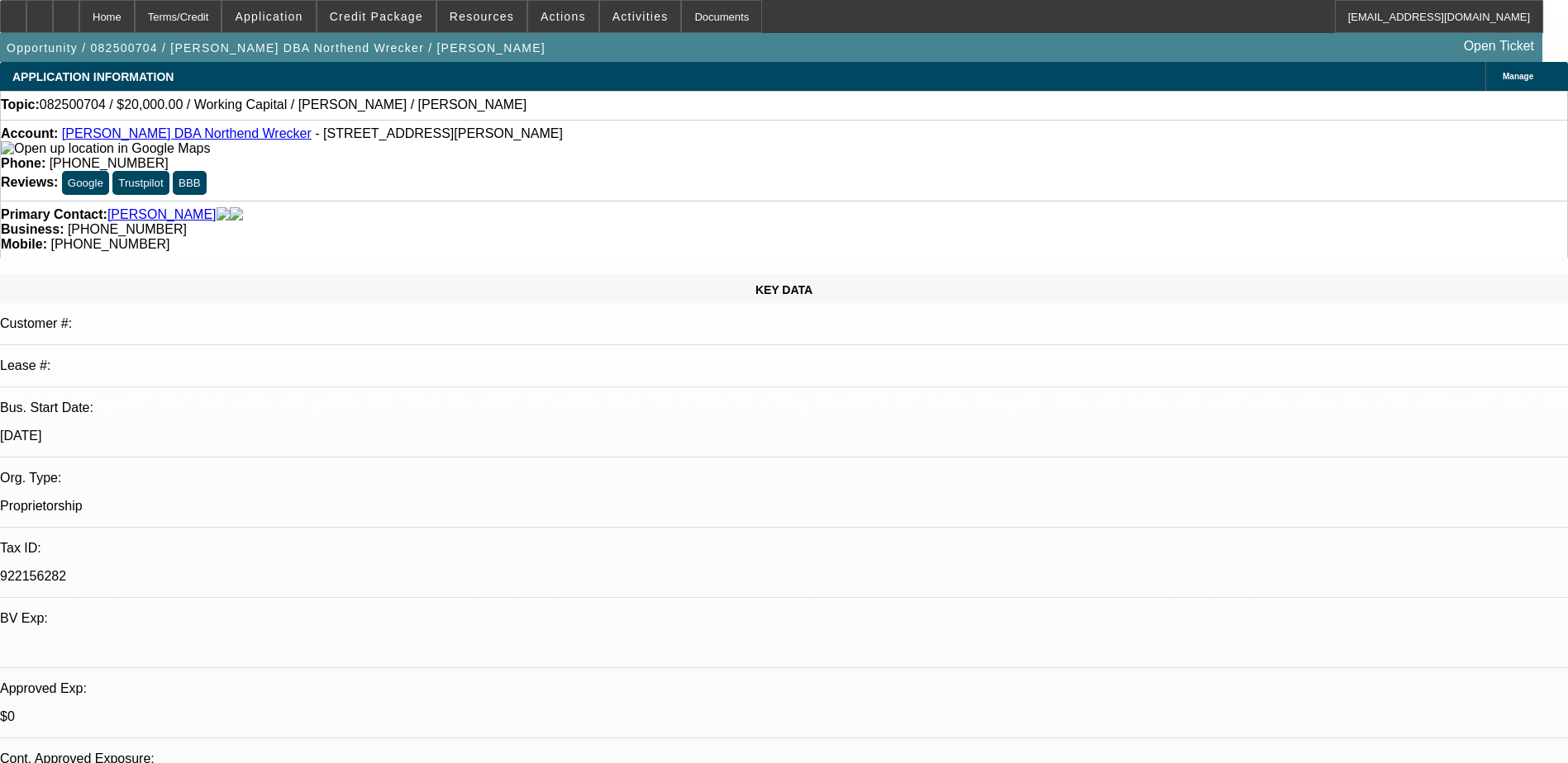
click at [1503, 75] on span "Manage" at bounding box center [1518, 76] width 30 height 9
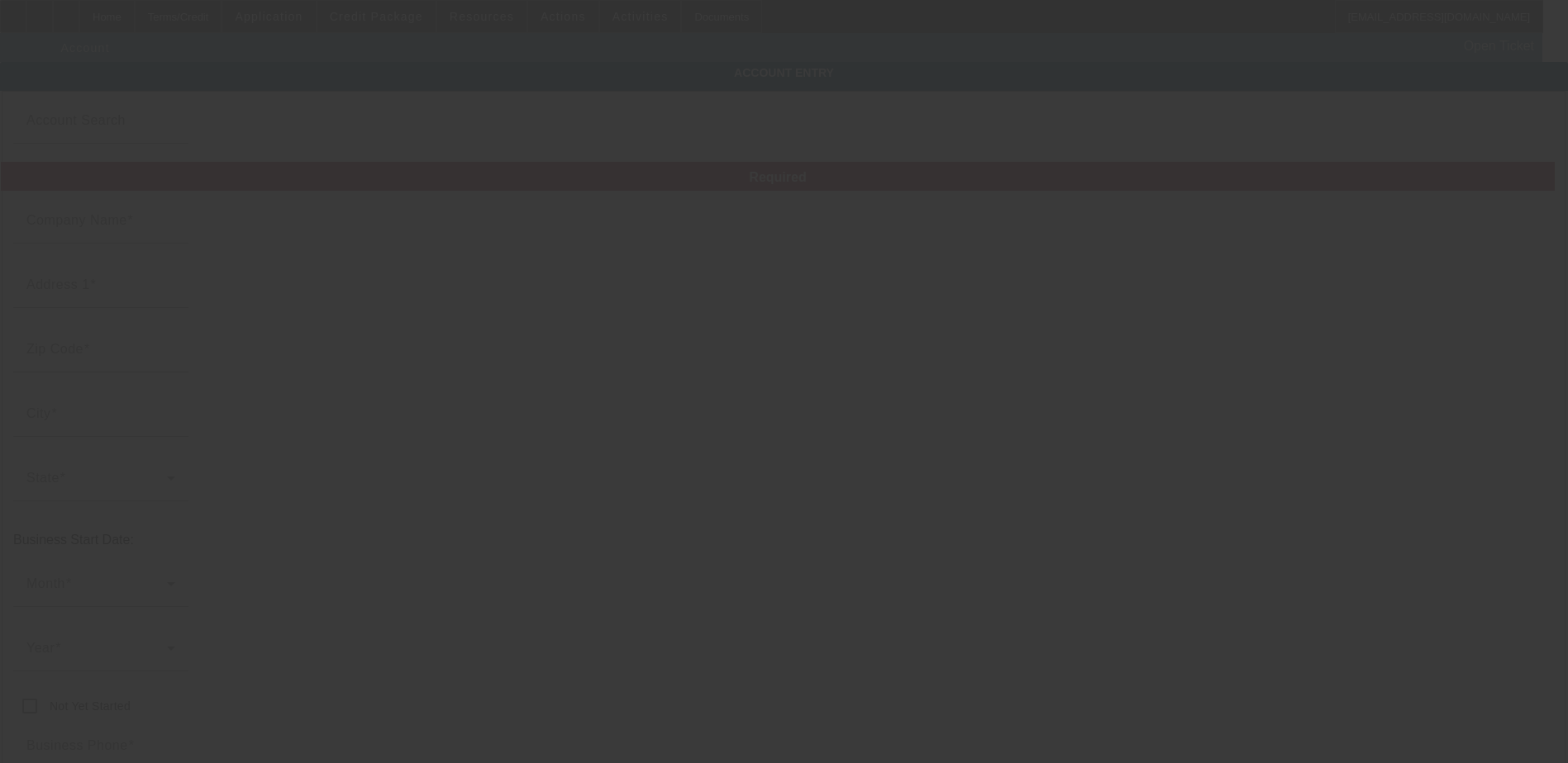
type input "[PERSON_NAME]"
type input "1017 W Harrison St"
type input "46901"
type input "Kokomo"
type input "[PHONE_NUMBER]"
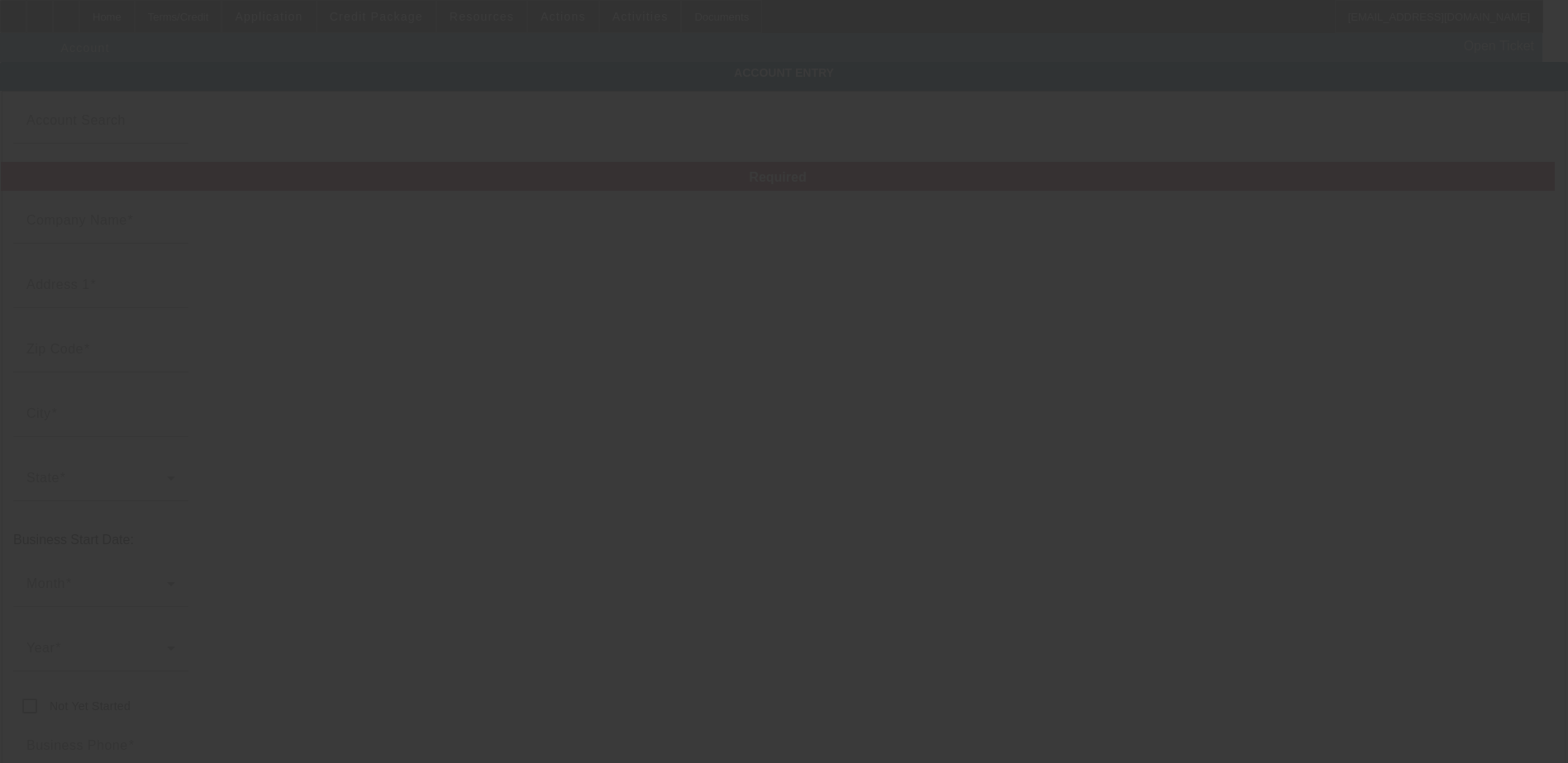
type input "Northend Wrecker"
type input "922156282"
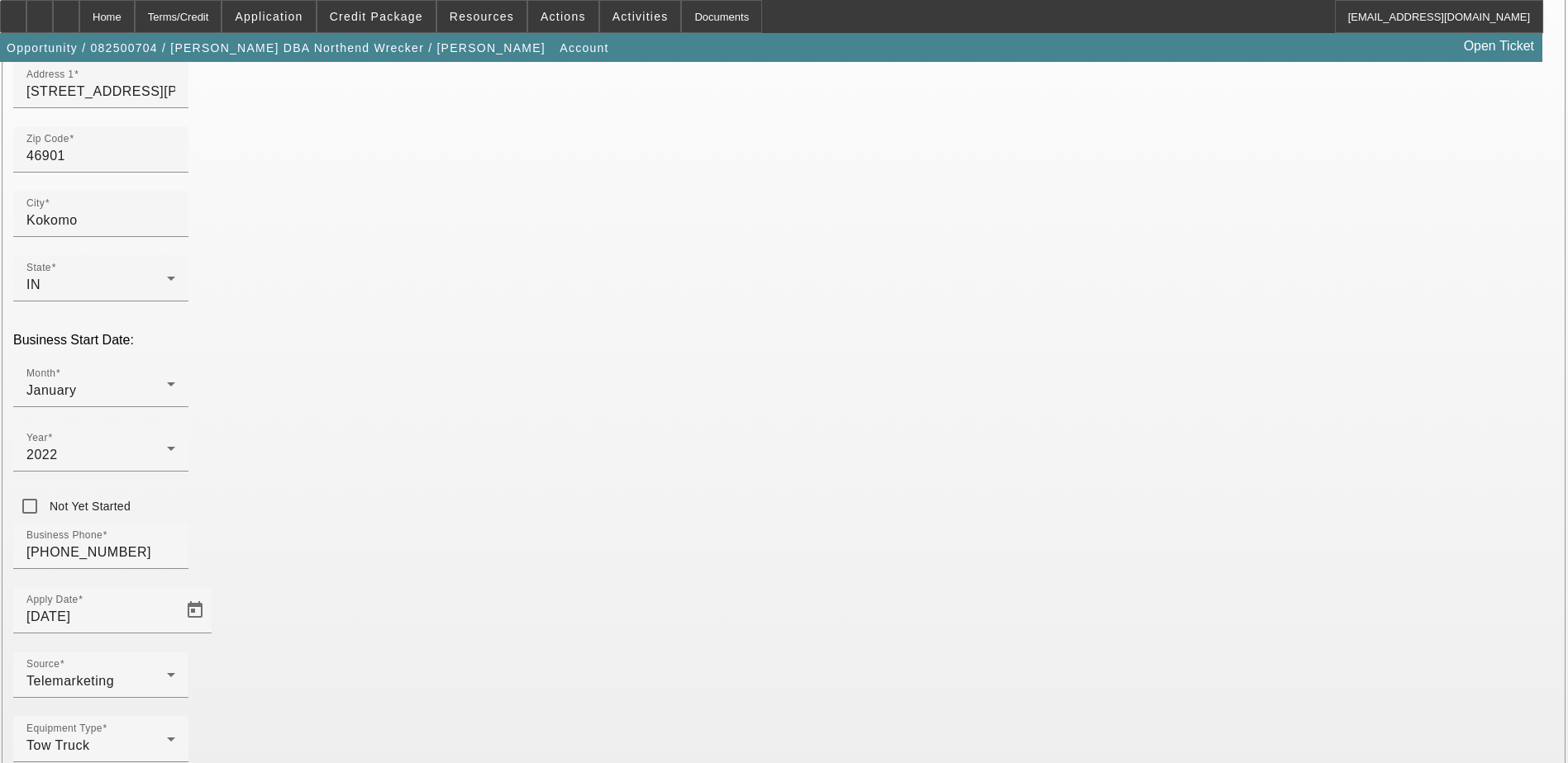
scroll to position [211, 0]
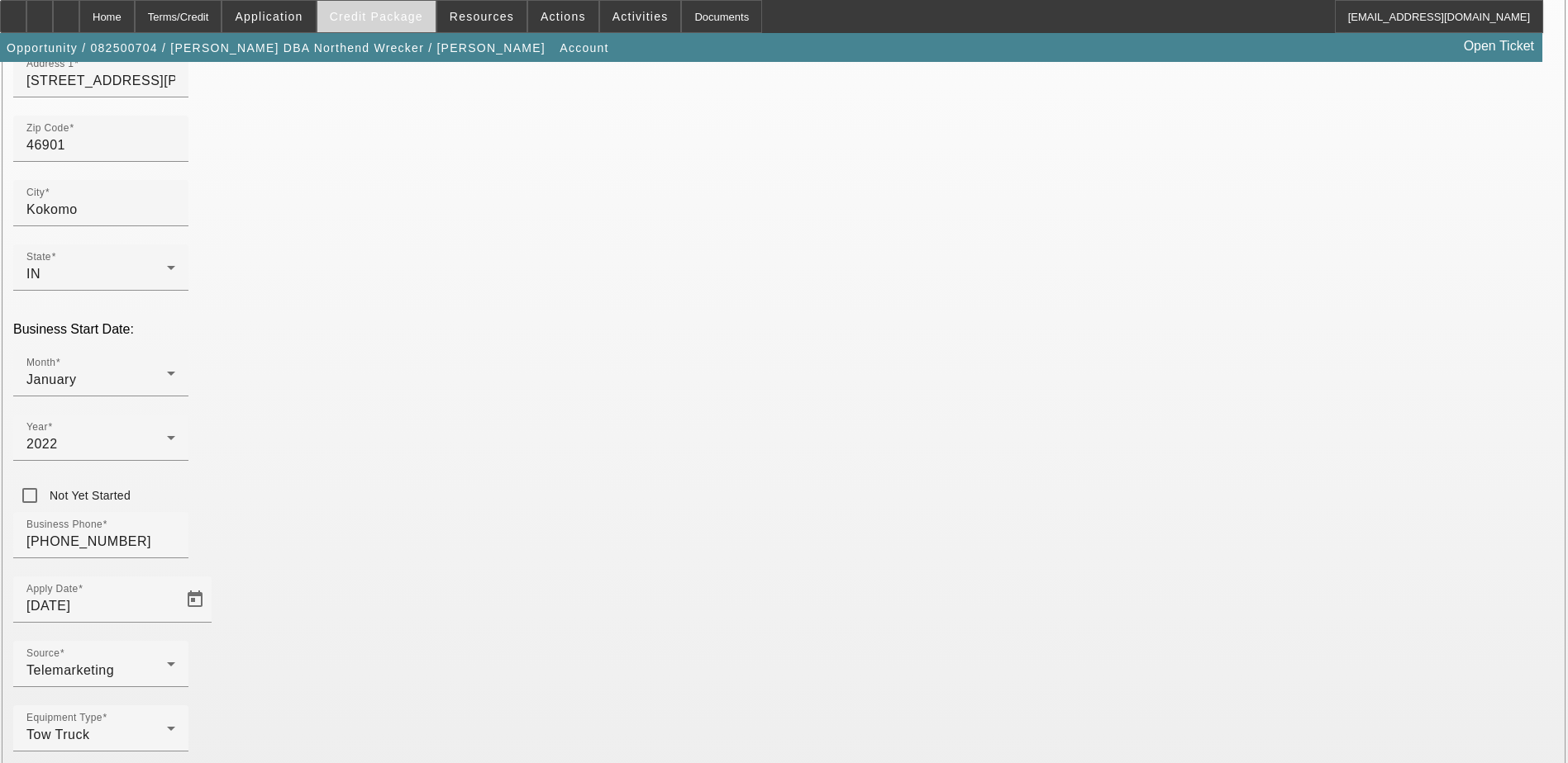
click at [410, 11] on span "Credit Package" at bounding box center [376, 17] width 93 height 13
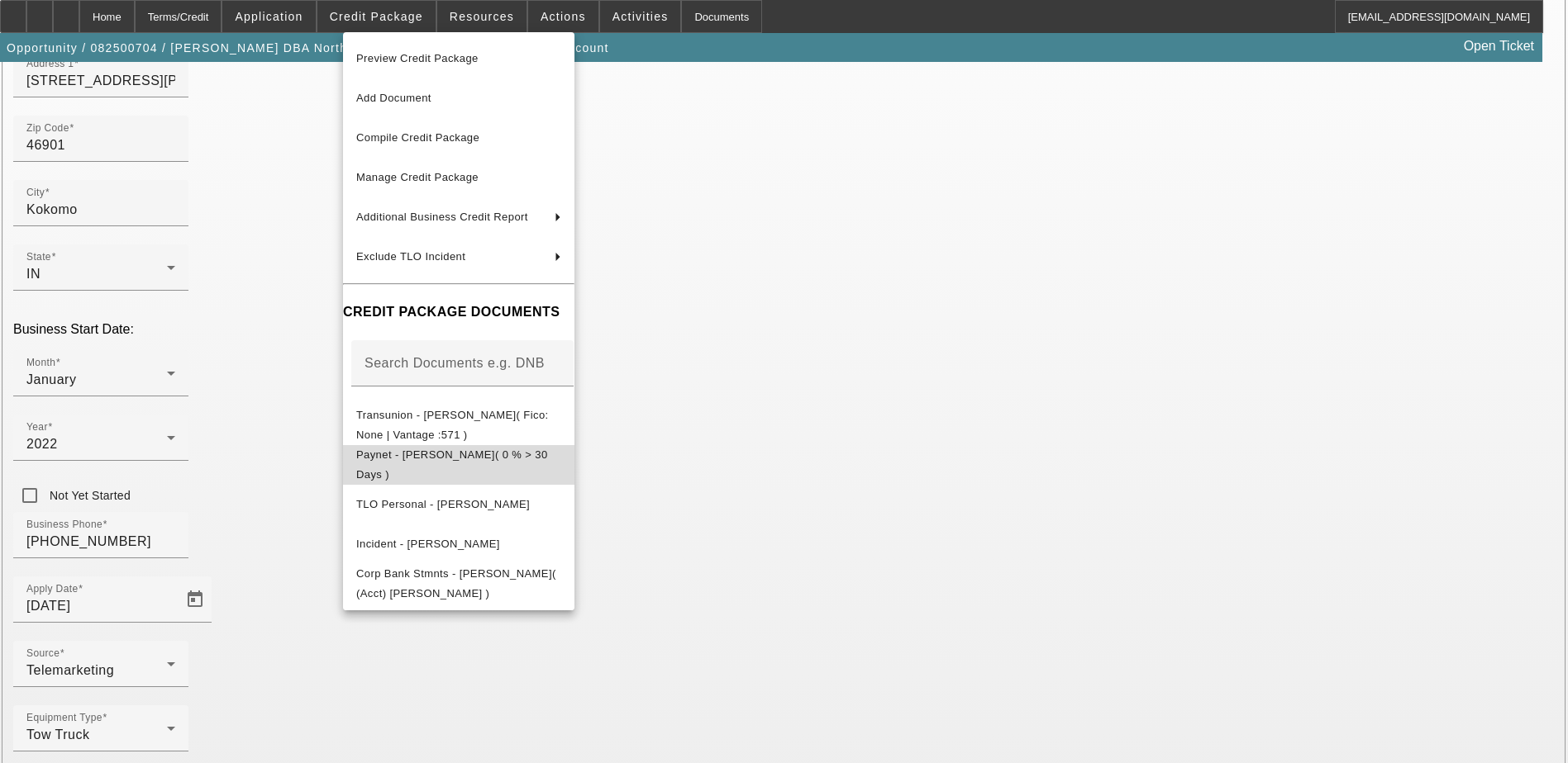
click at [486, 470] on button "Paynet - Ben Johnson( 0 % > 30 Days )" at bounding box center [459, 465] width 232 height 40
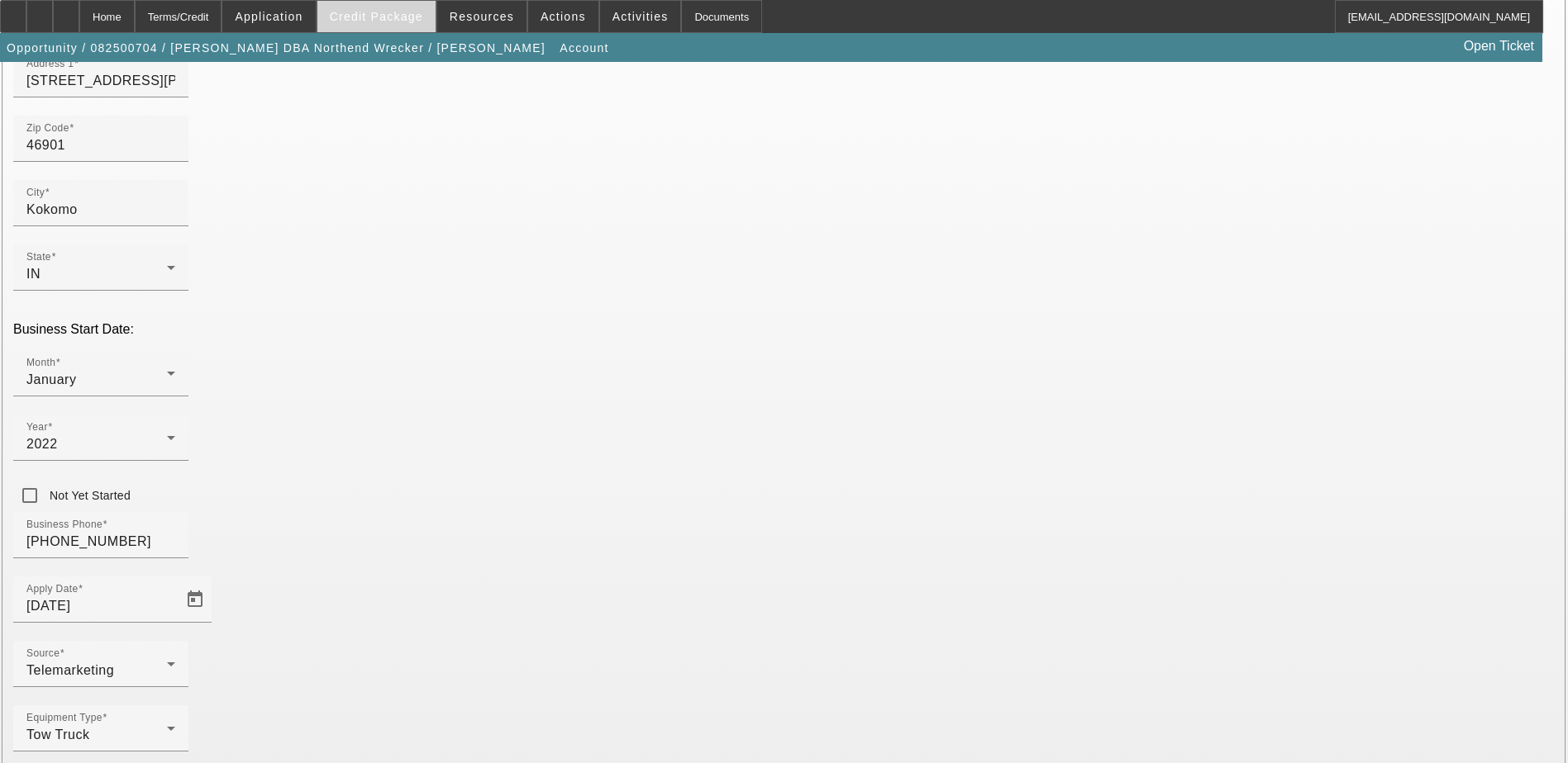
click at [376, 10] on span "Credit Package" at bounding box center [376, 17] width 93 height 13
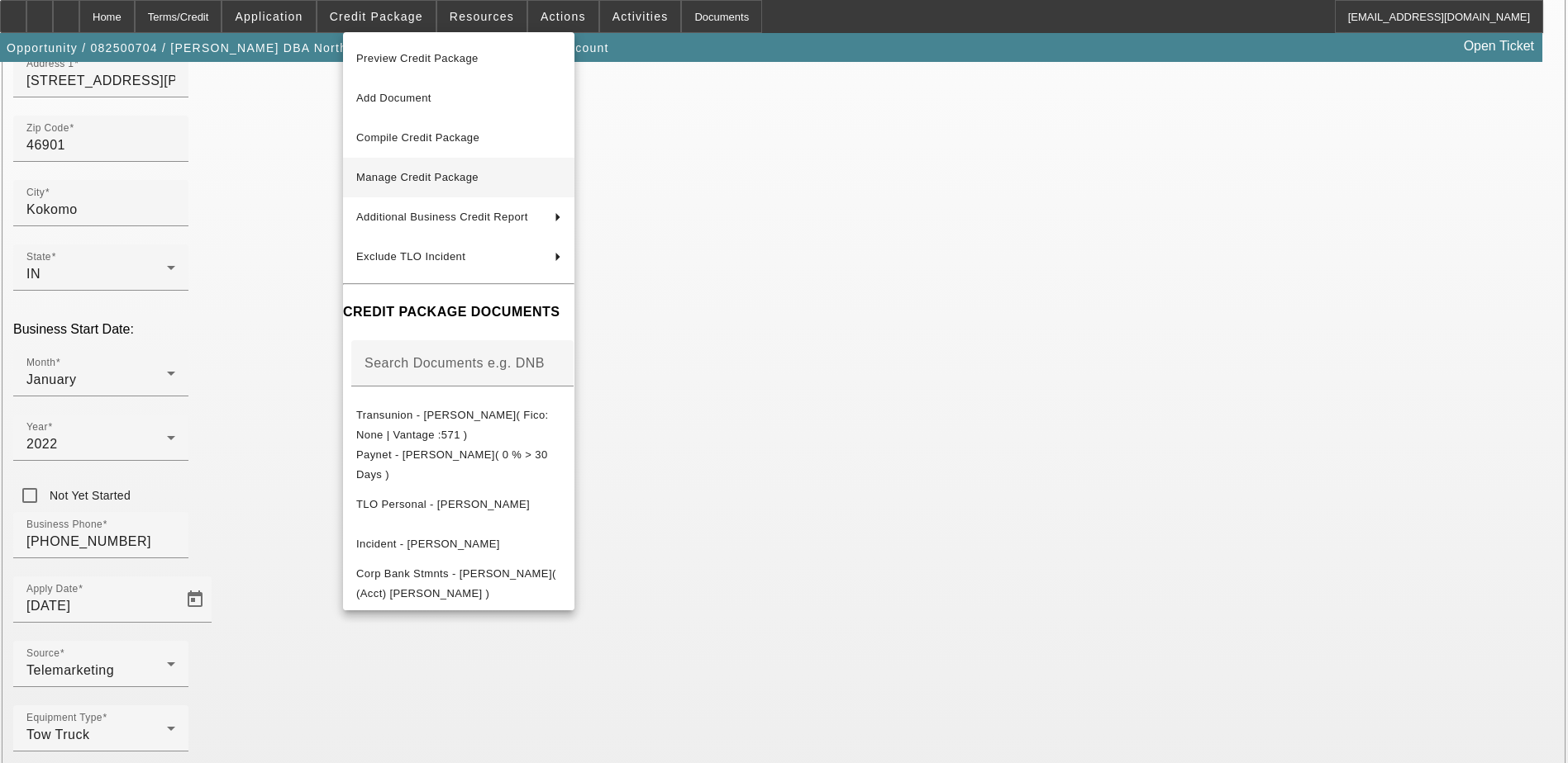
click at [483, 170] on span "Manage Credit Package" at bounding box center [459, 177] width 205 height 20
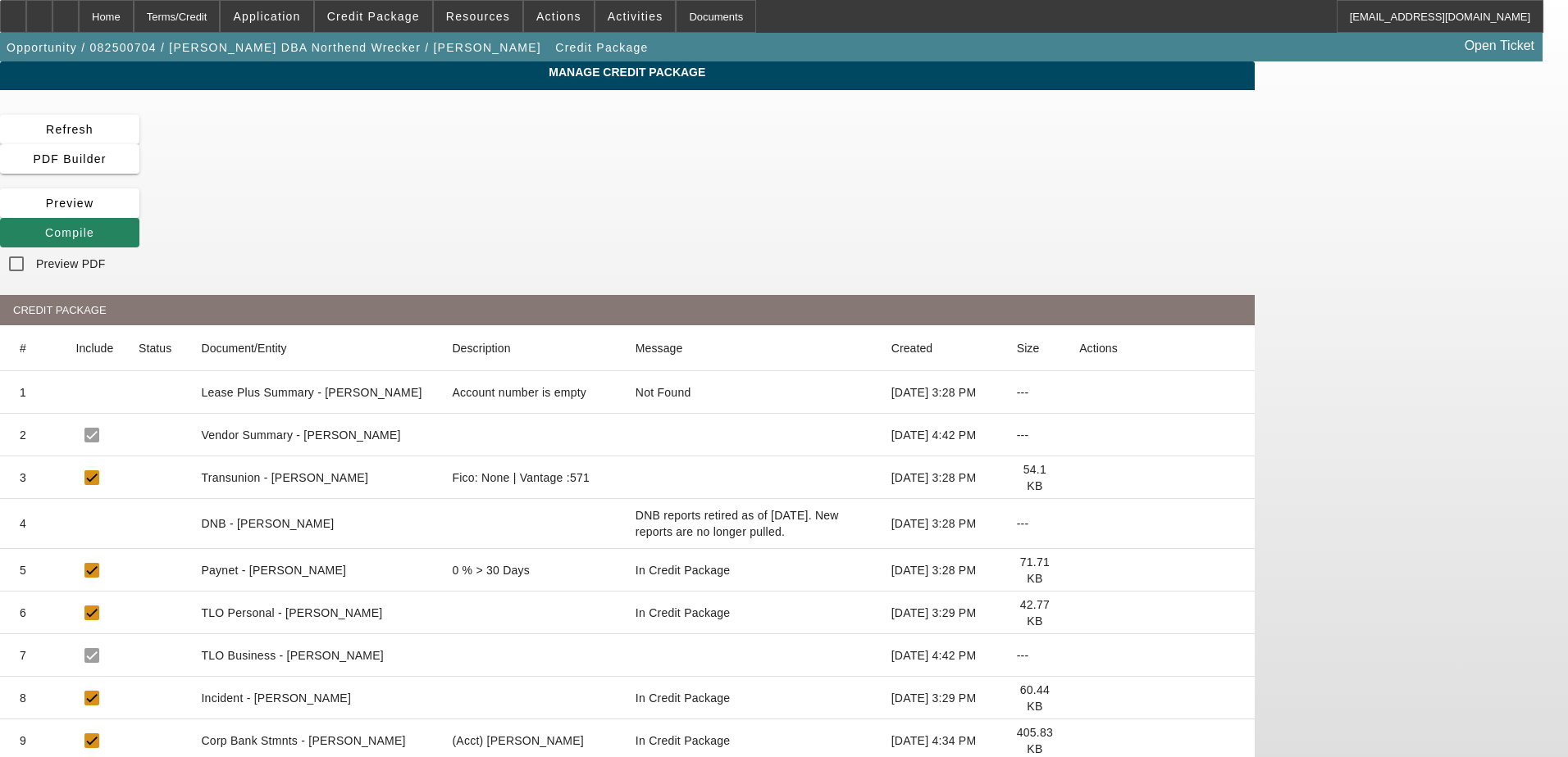
click at [1079, 570] on icon at bounding box center [1079, 570] width 0 height 0
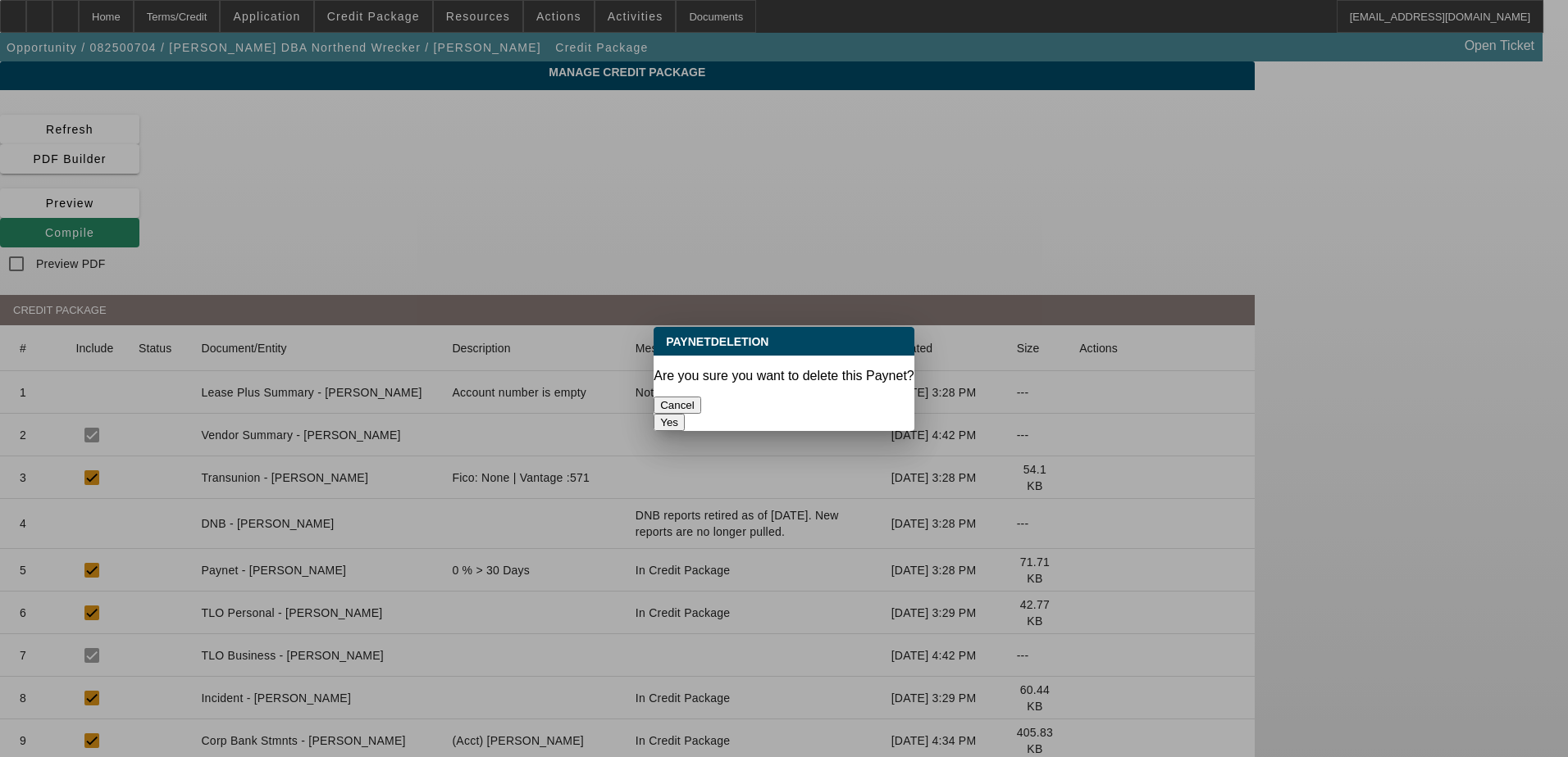
click at [684, 414] on button "Yes" at bounding box center [669, 422] width 31 height 17
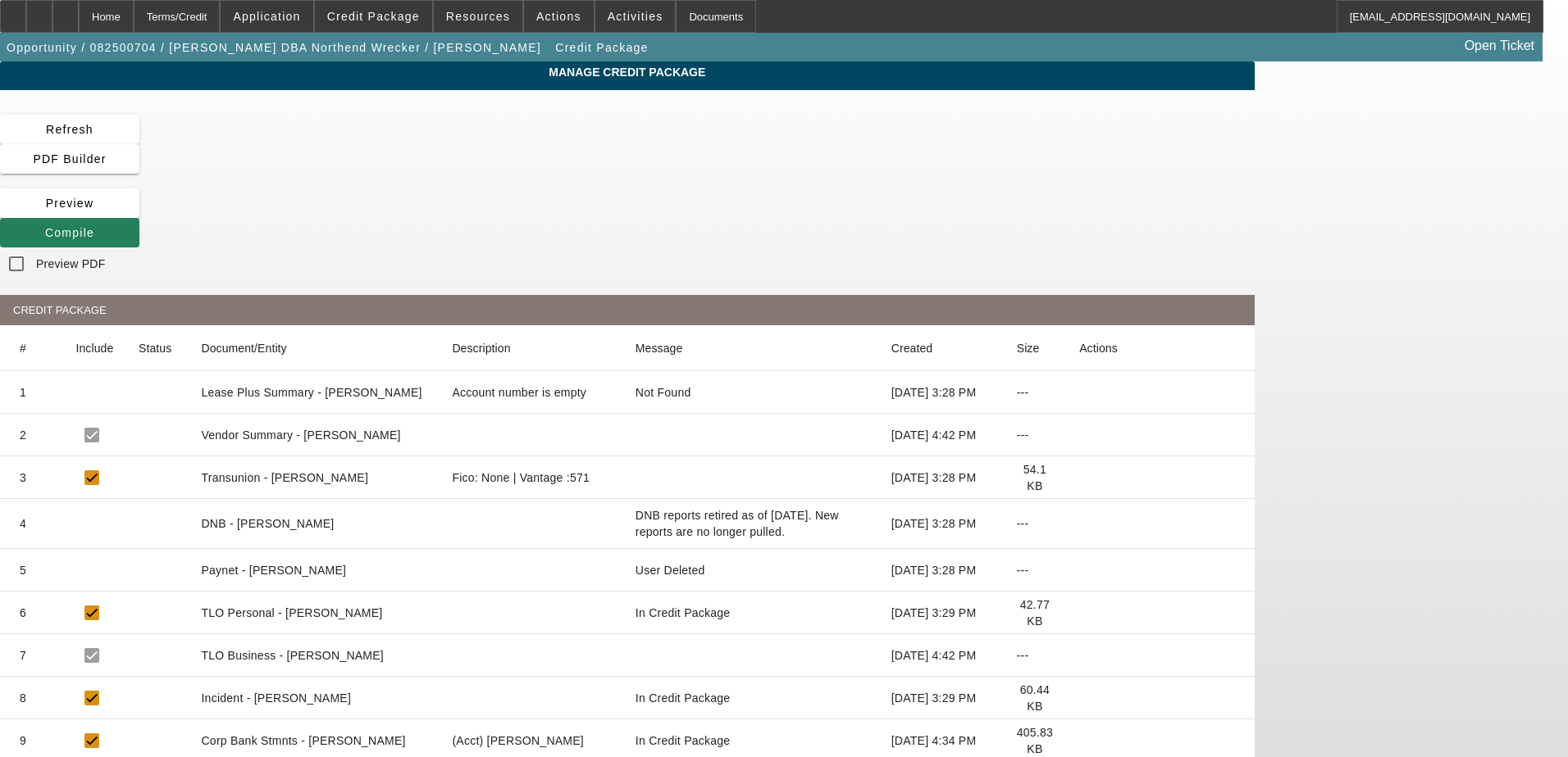
click at [94, 226] on span "Compile" at bounding box center [69, 233] width 50 height 13
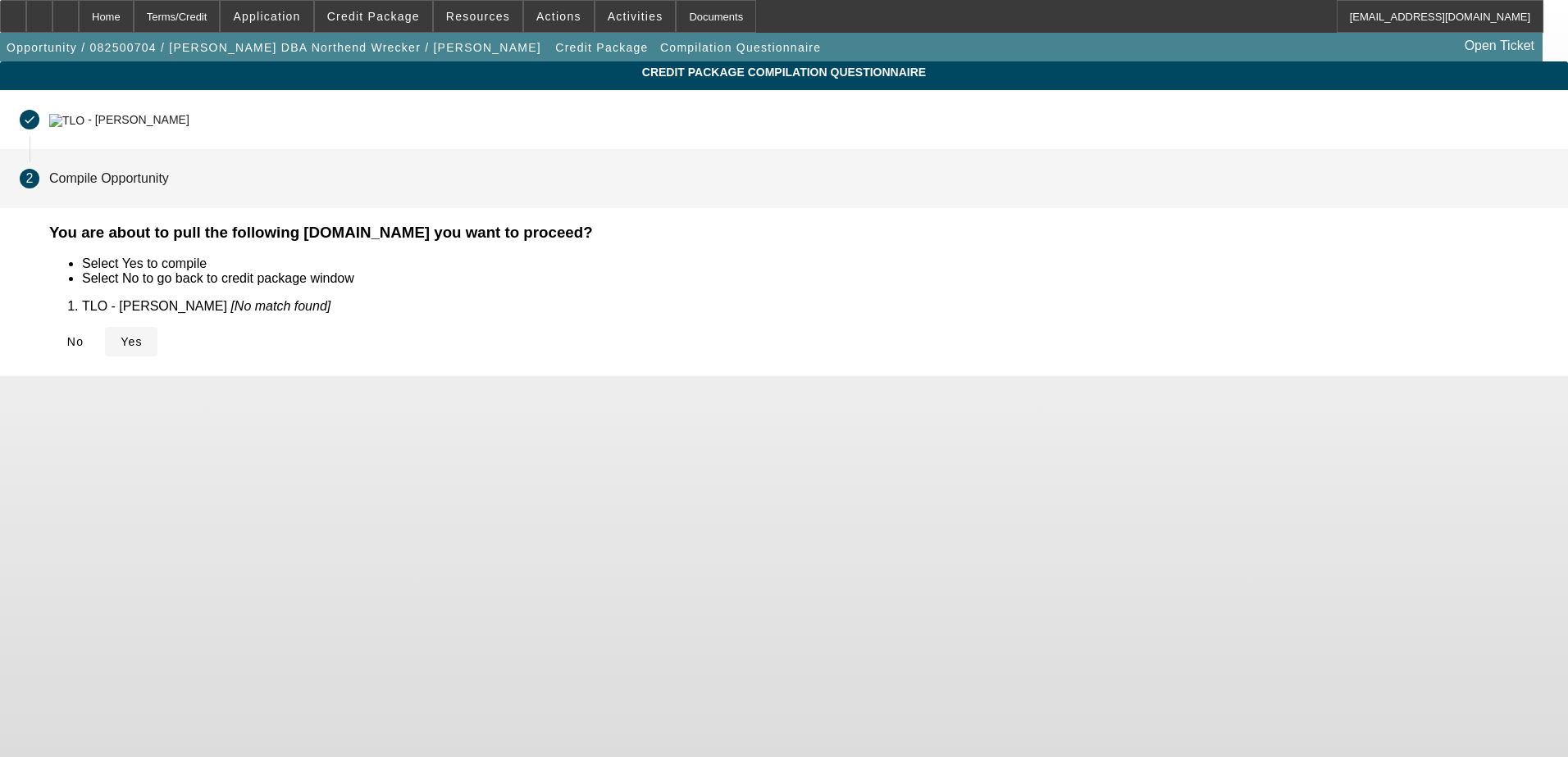
click at [143, 339] on span "Yes" at bounding box center [132, 342] width 22 height 13
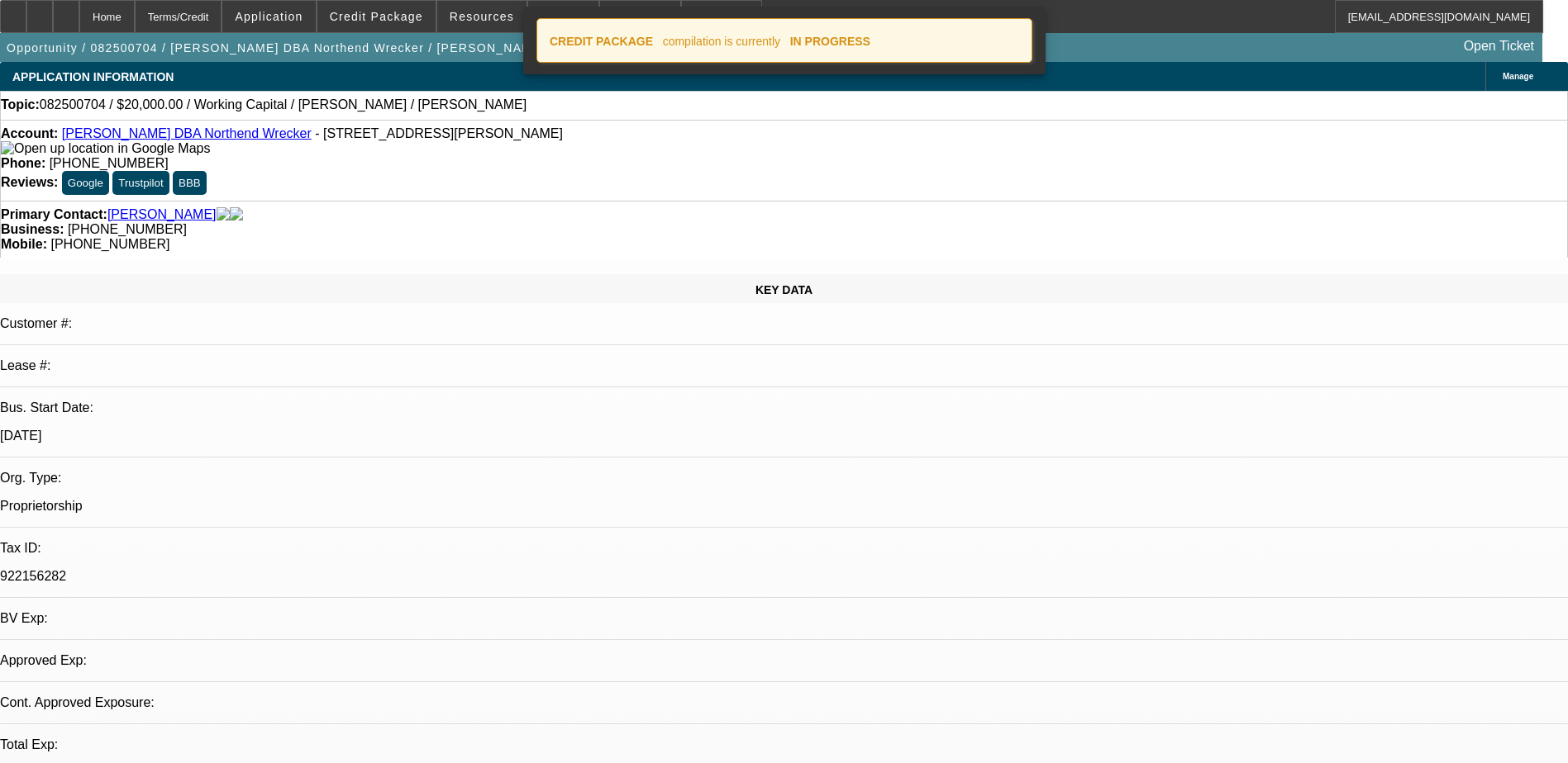
select select "0"
select select "2"
select select "0.1"
select select "4"
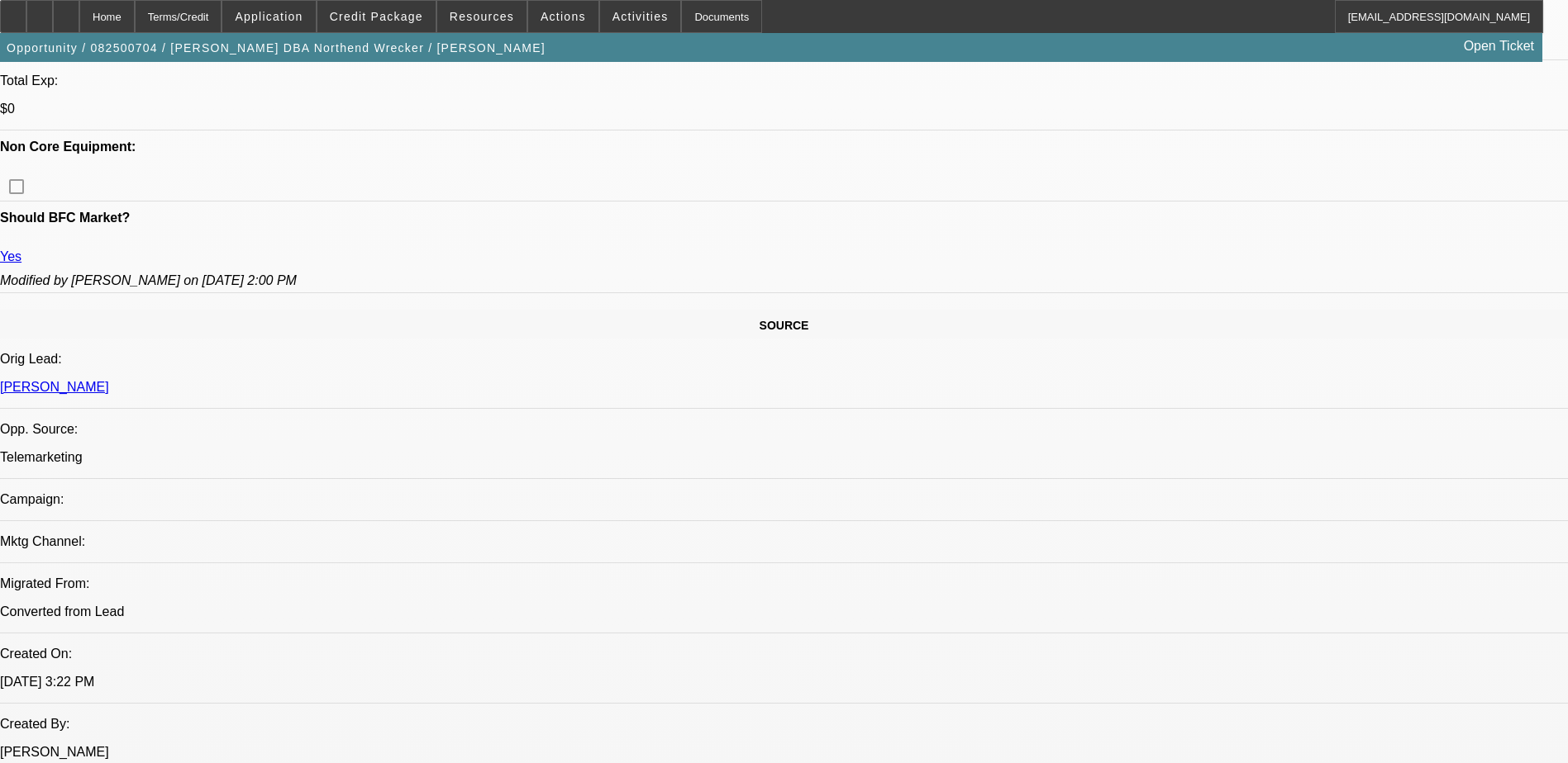
scroll to position [826, 0]
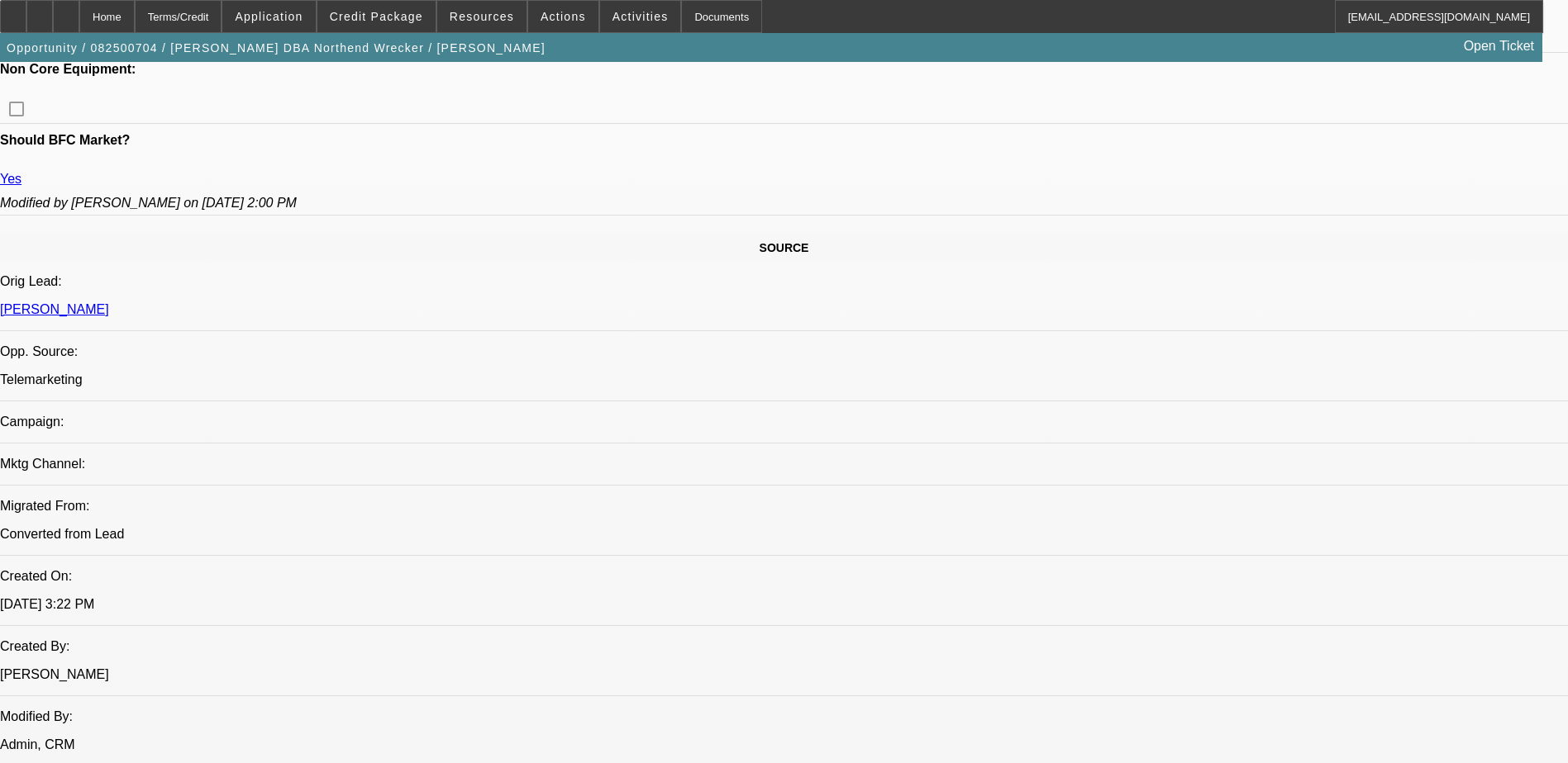
click at [79, 17] on div at bounding box center [66, 16] width 26 height 33
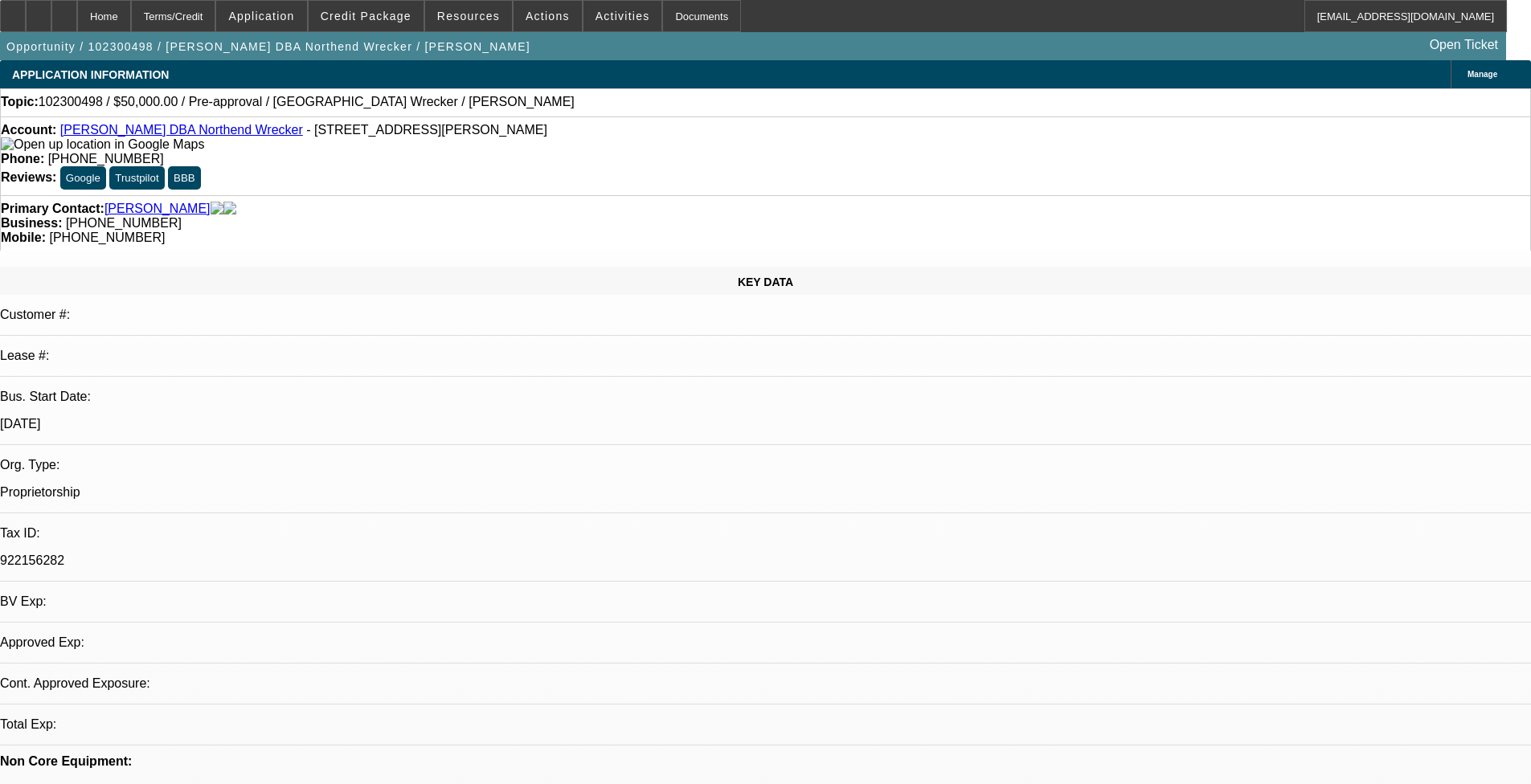
select select "0"
select select "2"
select select "0.1"
select select "1"
select select "2"
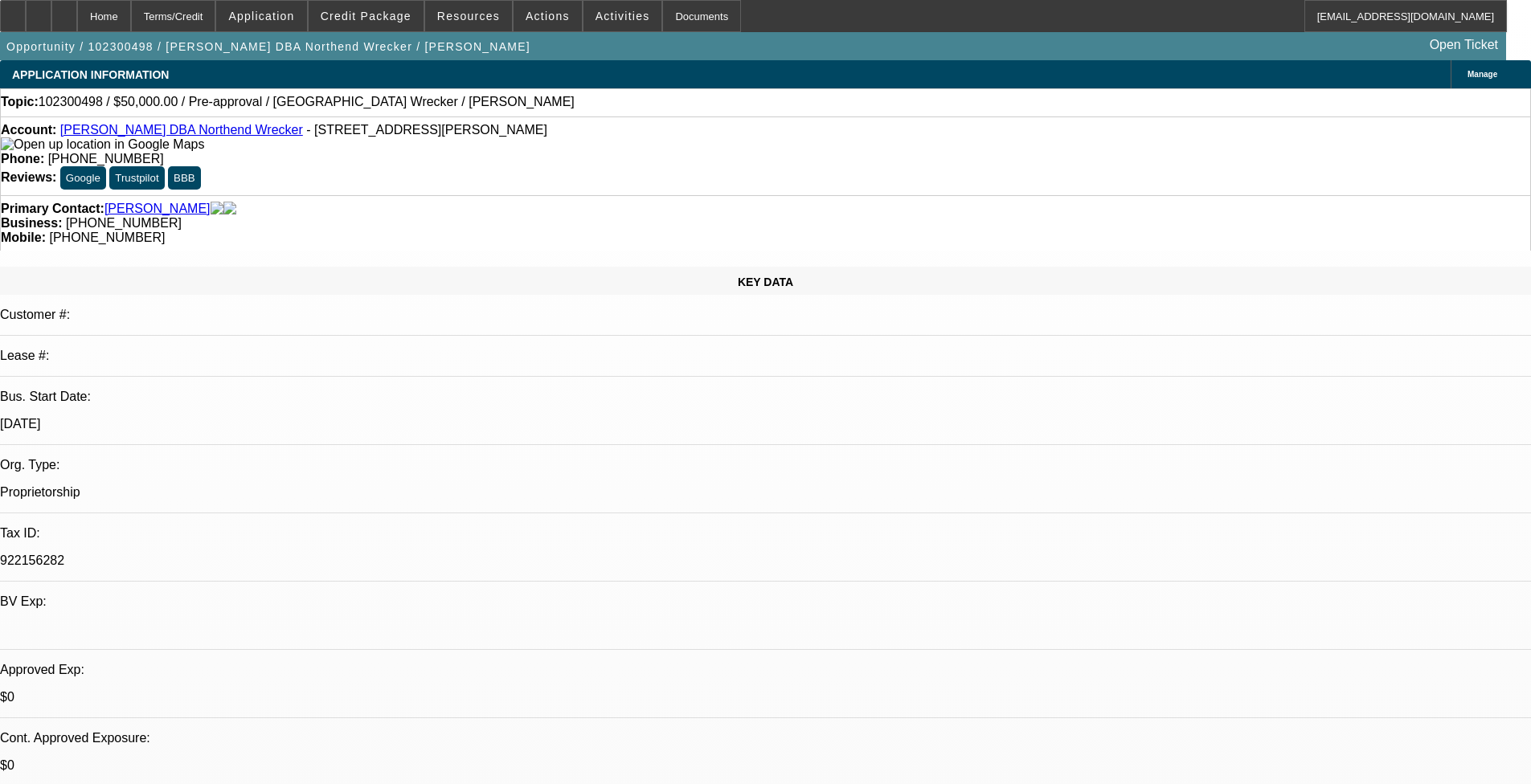
select select "4"
click at [378, 16] on span "Credit Package" at bounding box center [366, 16] width 91 height 13
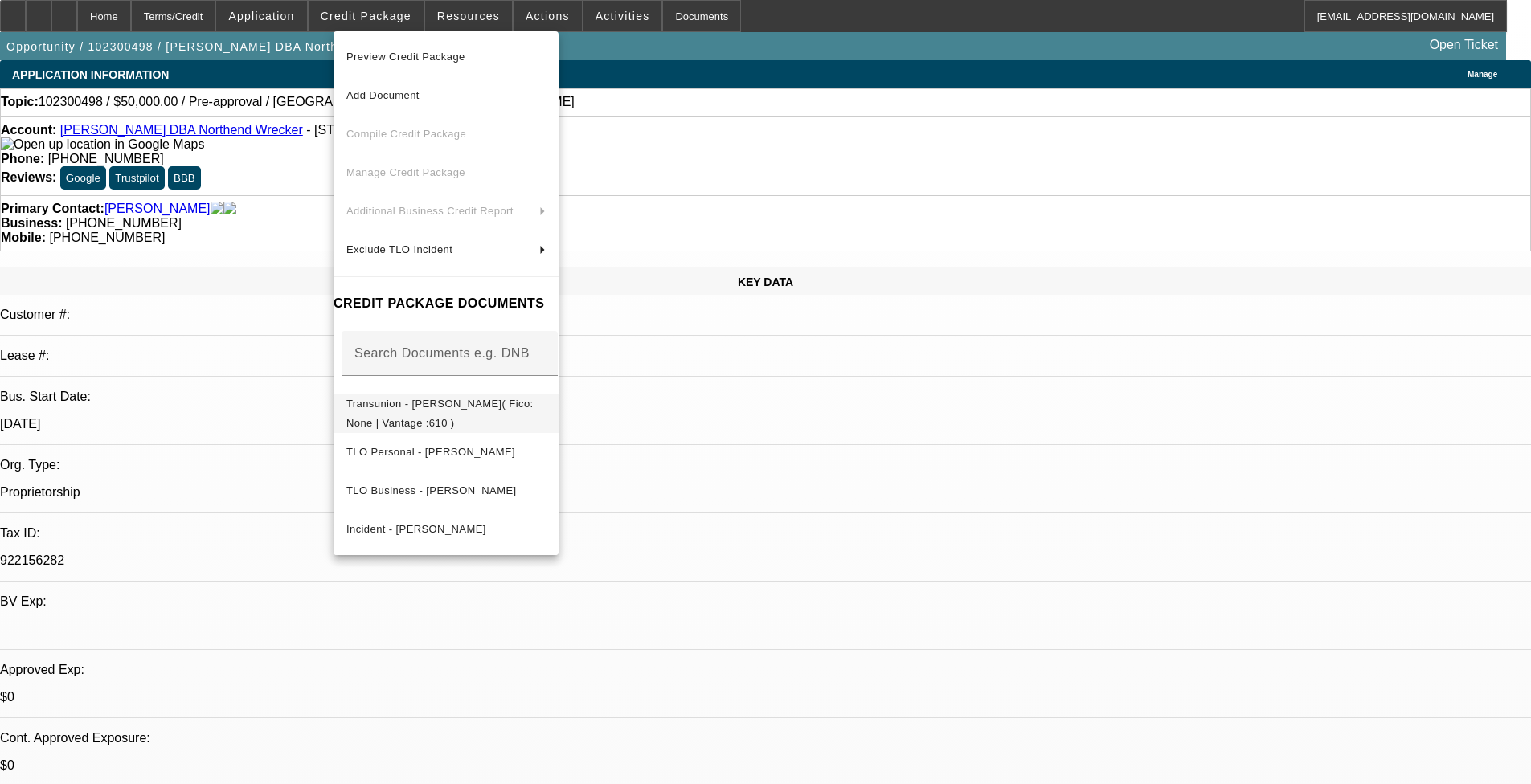
click at [490, 403] on span "Transunion - Johnson, Ben( Fico: None | Vantage :610 )" at bounding box center [440, 413] width 187 height 31
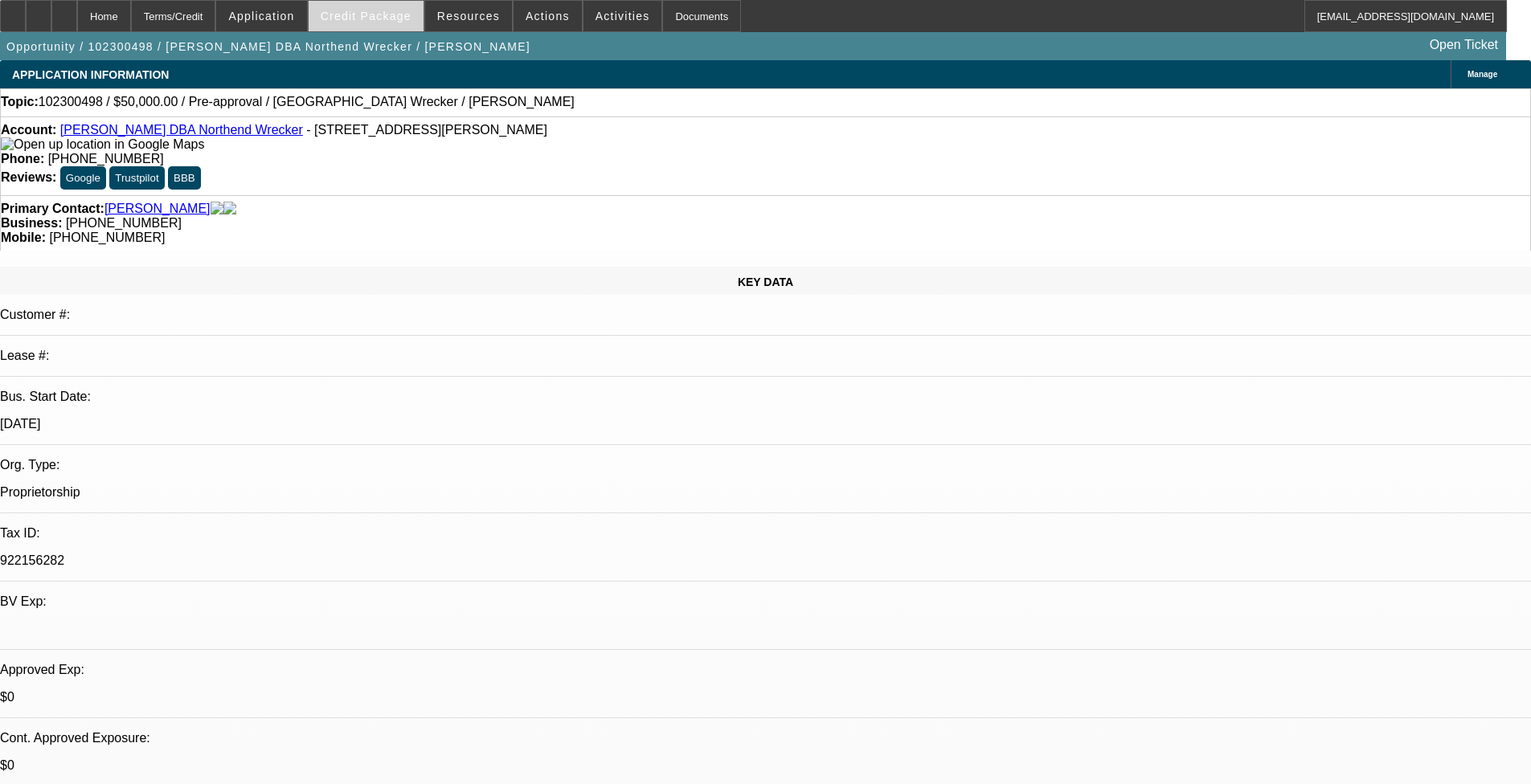
click at [409, 16] on span "Credit Package" at bounding box center [366, 16] width 91 height 13
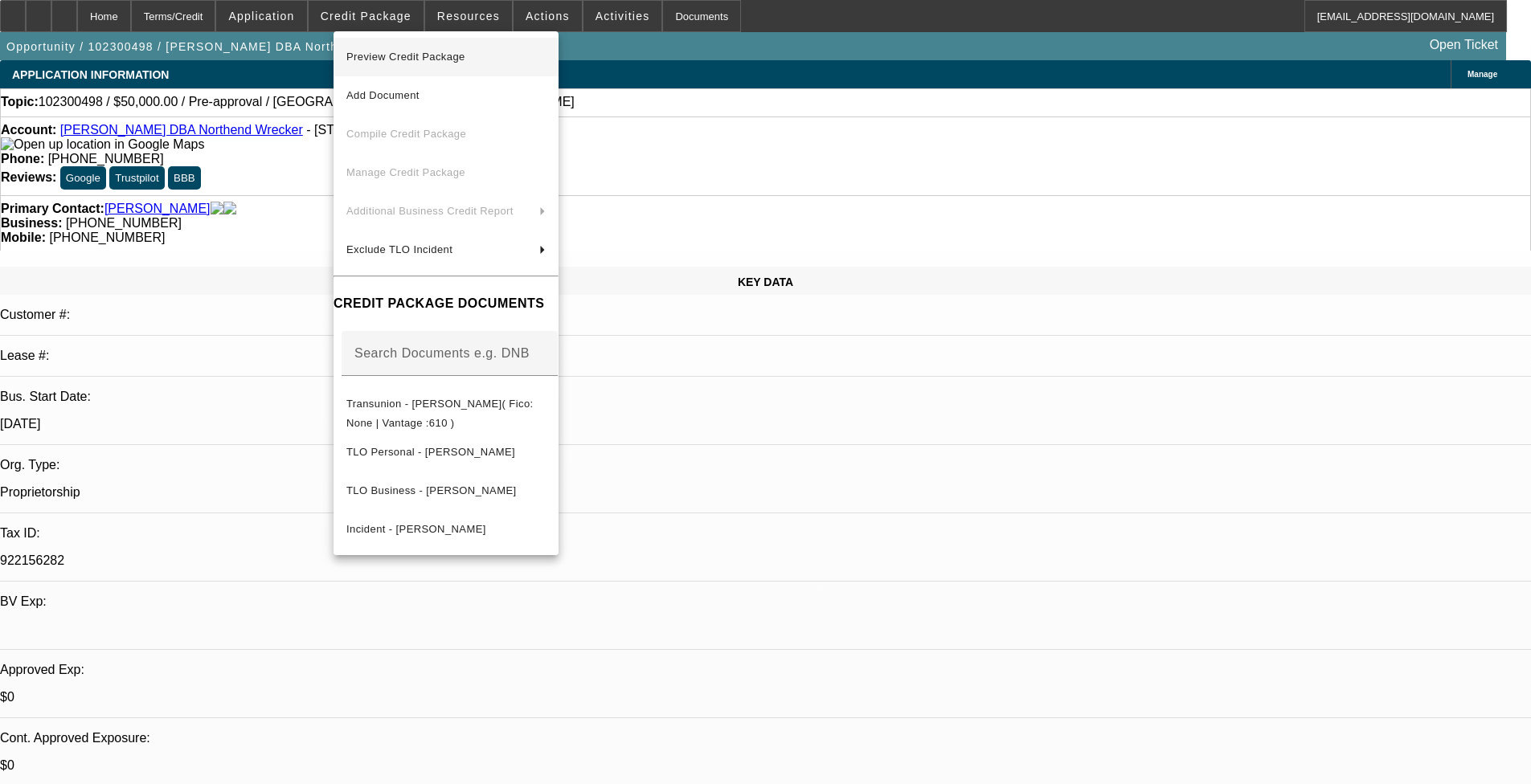
click at [462, 53] on span "Preview Credit Package" at bounding box center [406, 56] width 119 height 12
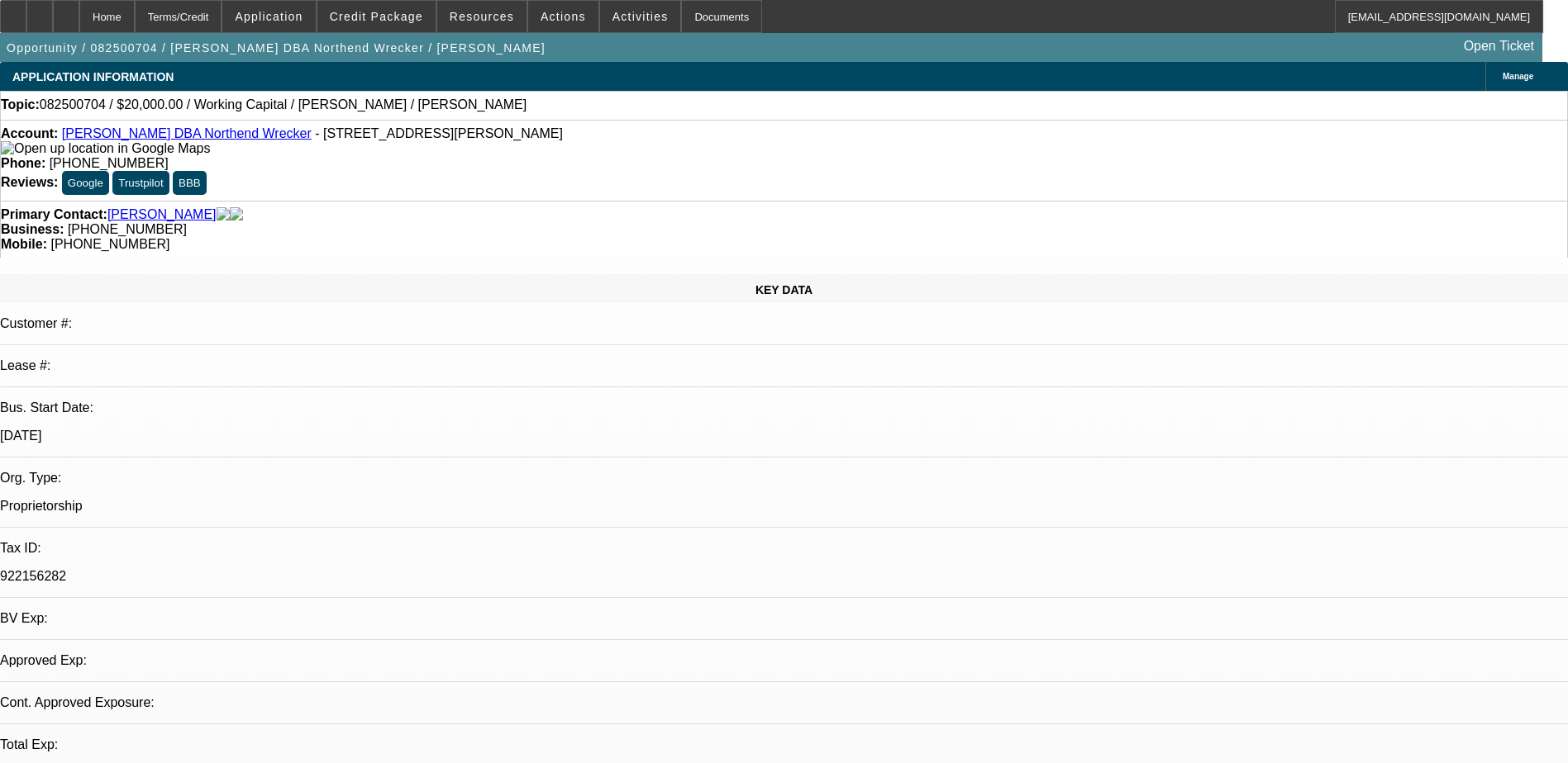
select select "0"
select select "2"
select select "0.1"
select select "1"
select select "2"
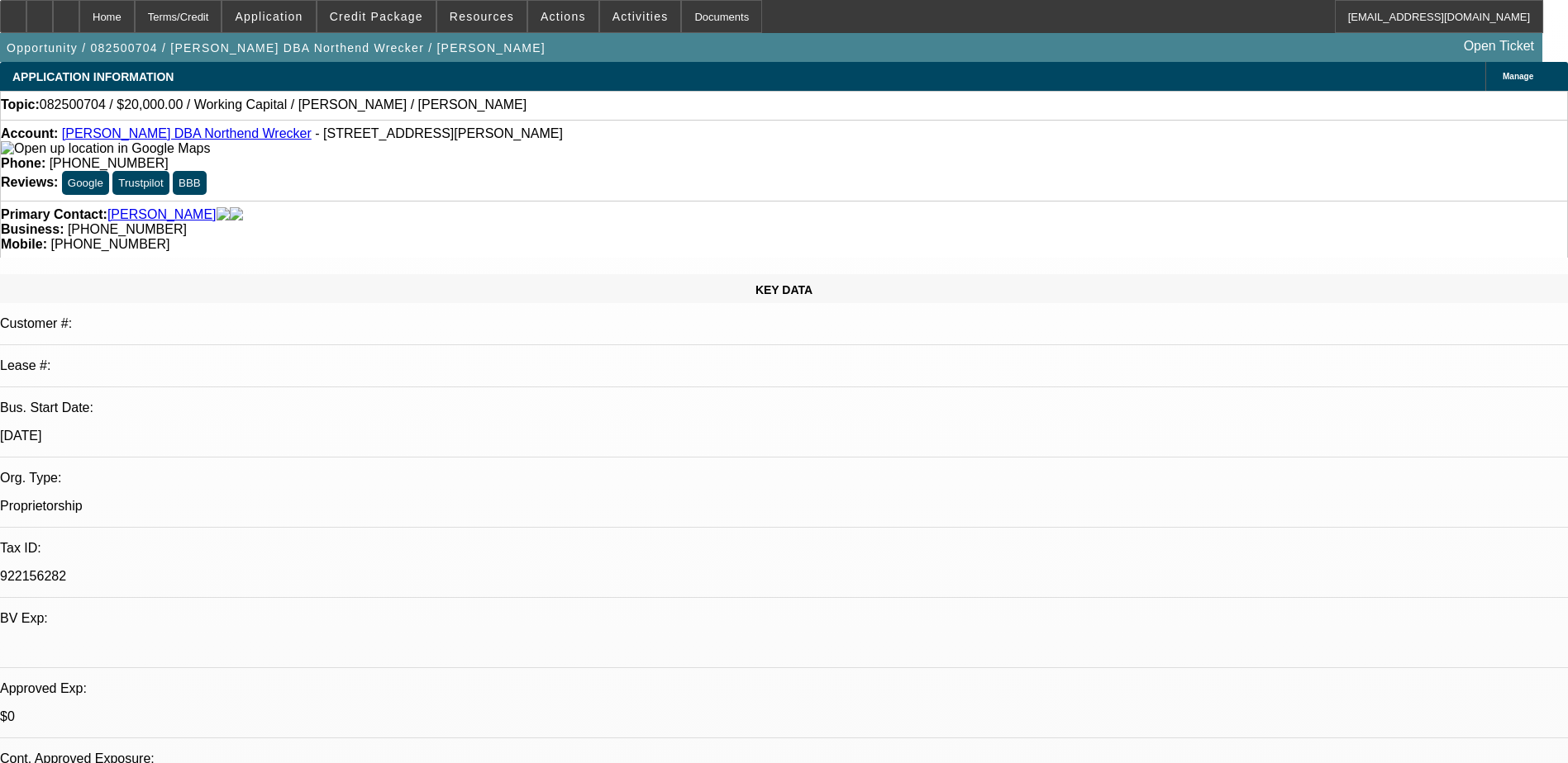
select select "4"
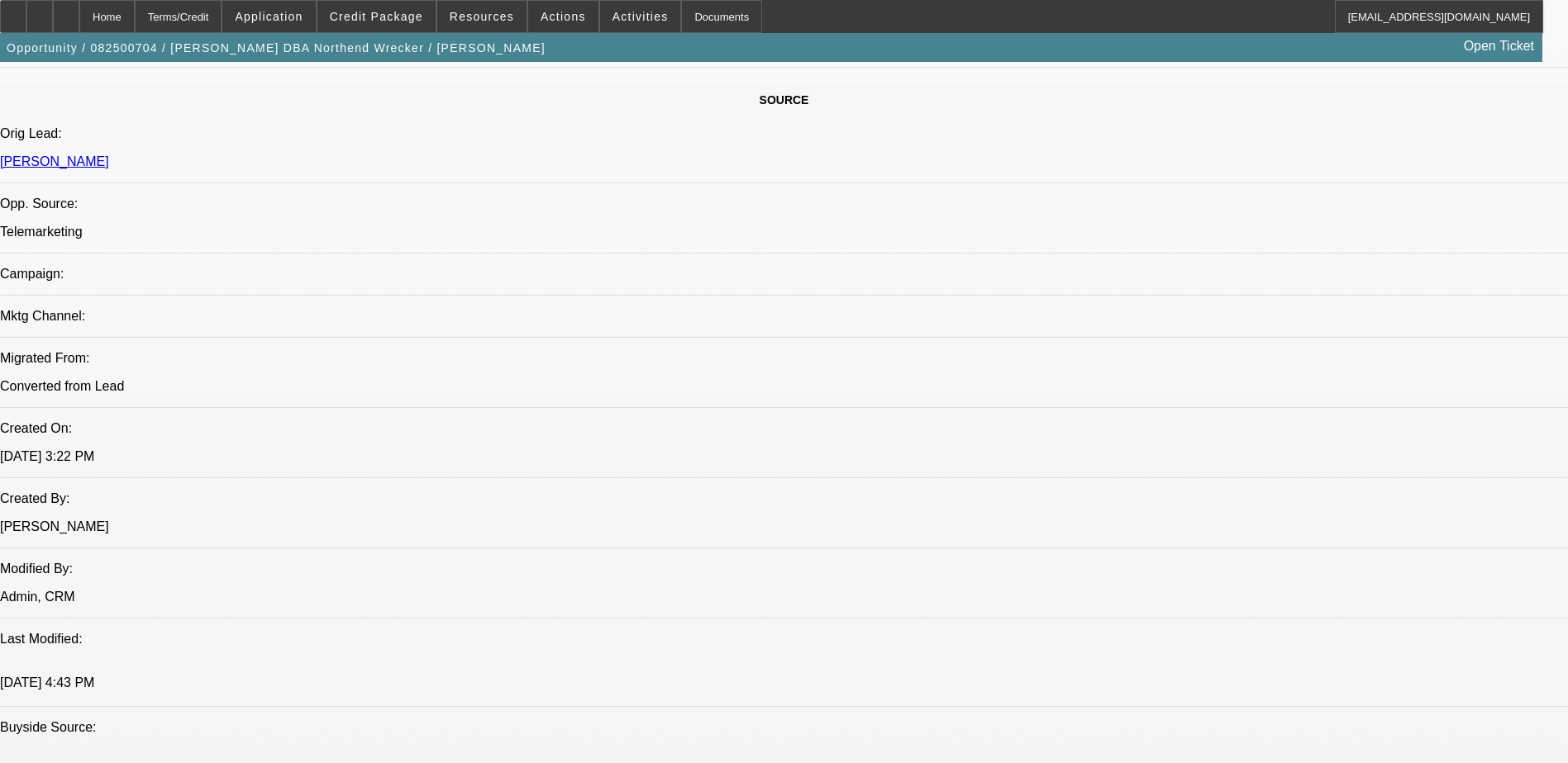
scroll to position [992, 0]
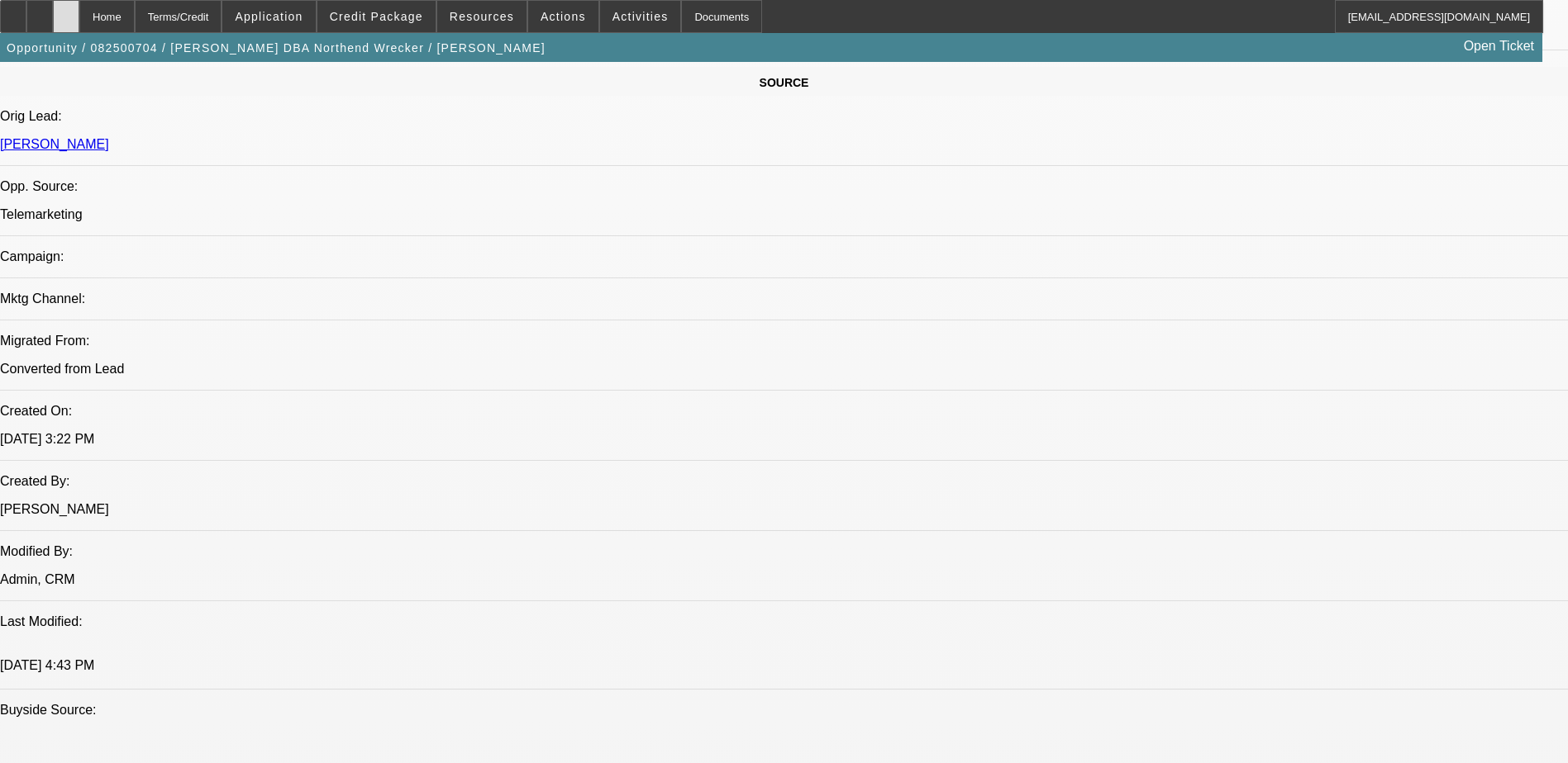
click at [66, 10] on icon at bounding box center [66, 10] width 0 height 0
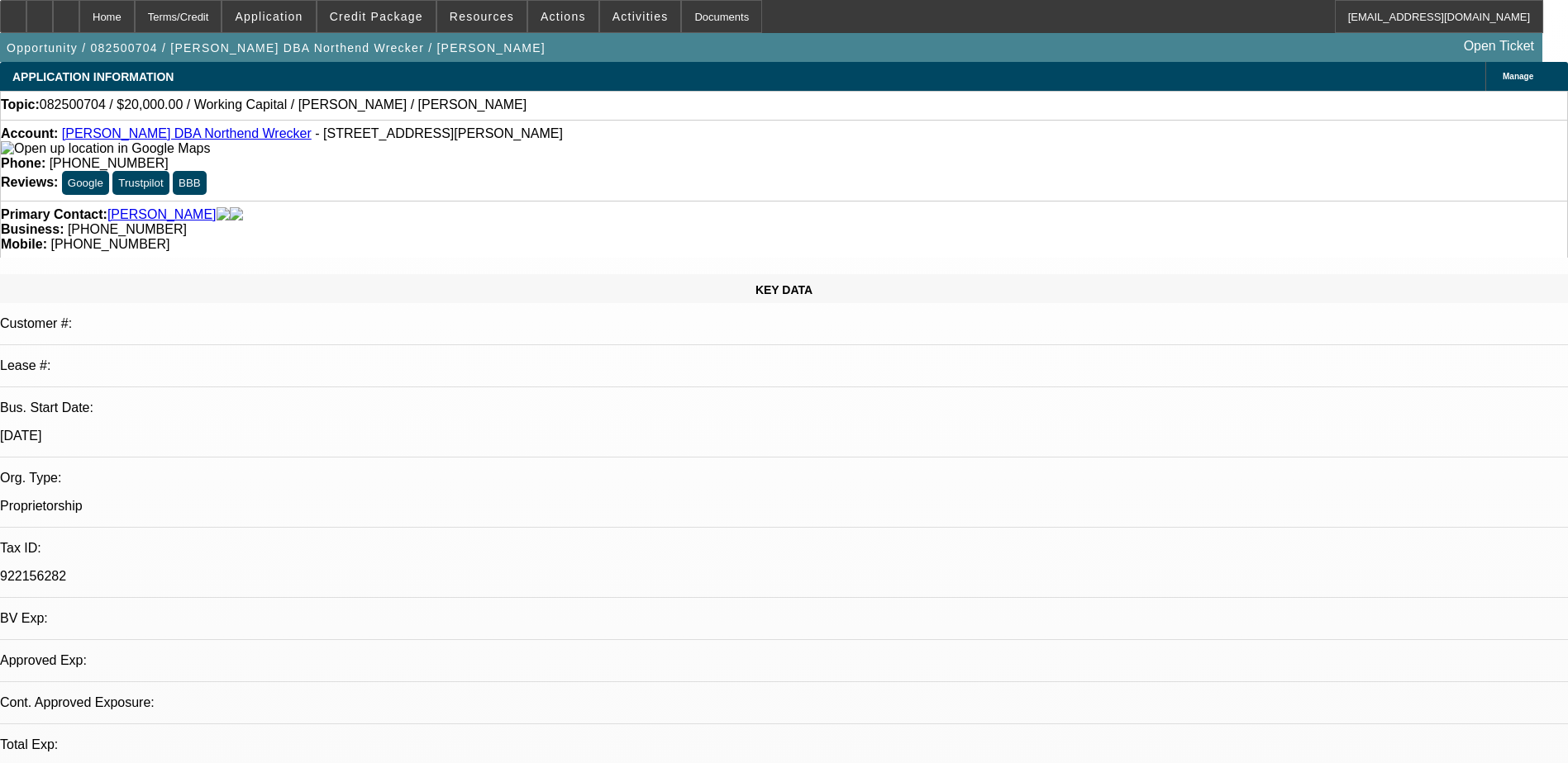
select select "0"
select select "2"
select select "0.1"
select select "1"
select select "2"
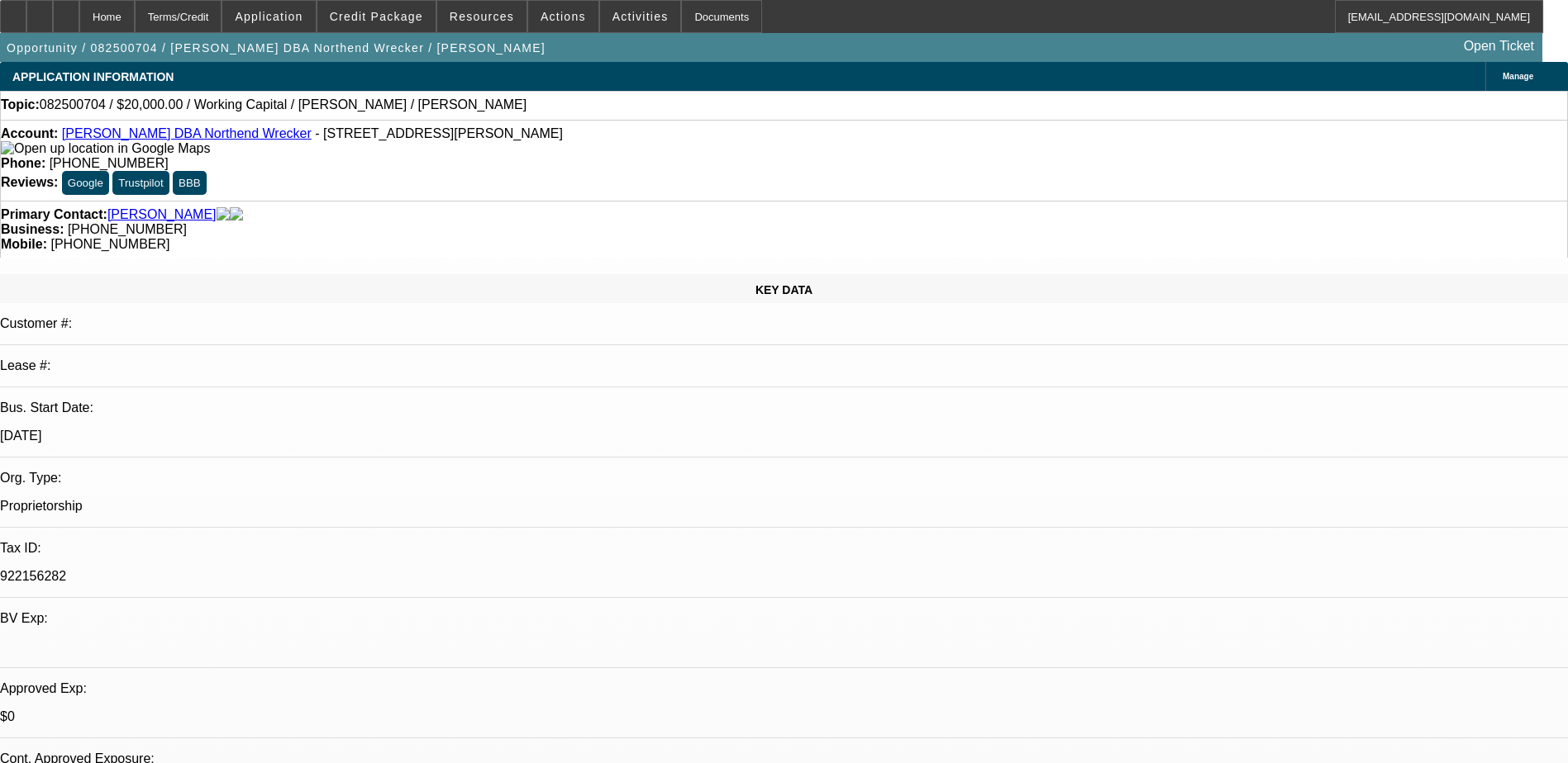
select select "4"
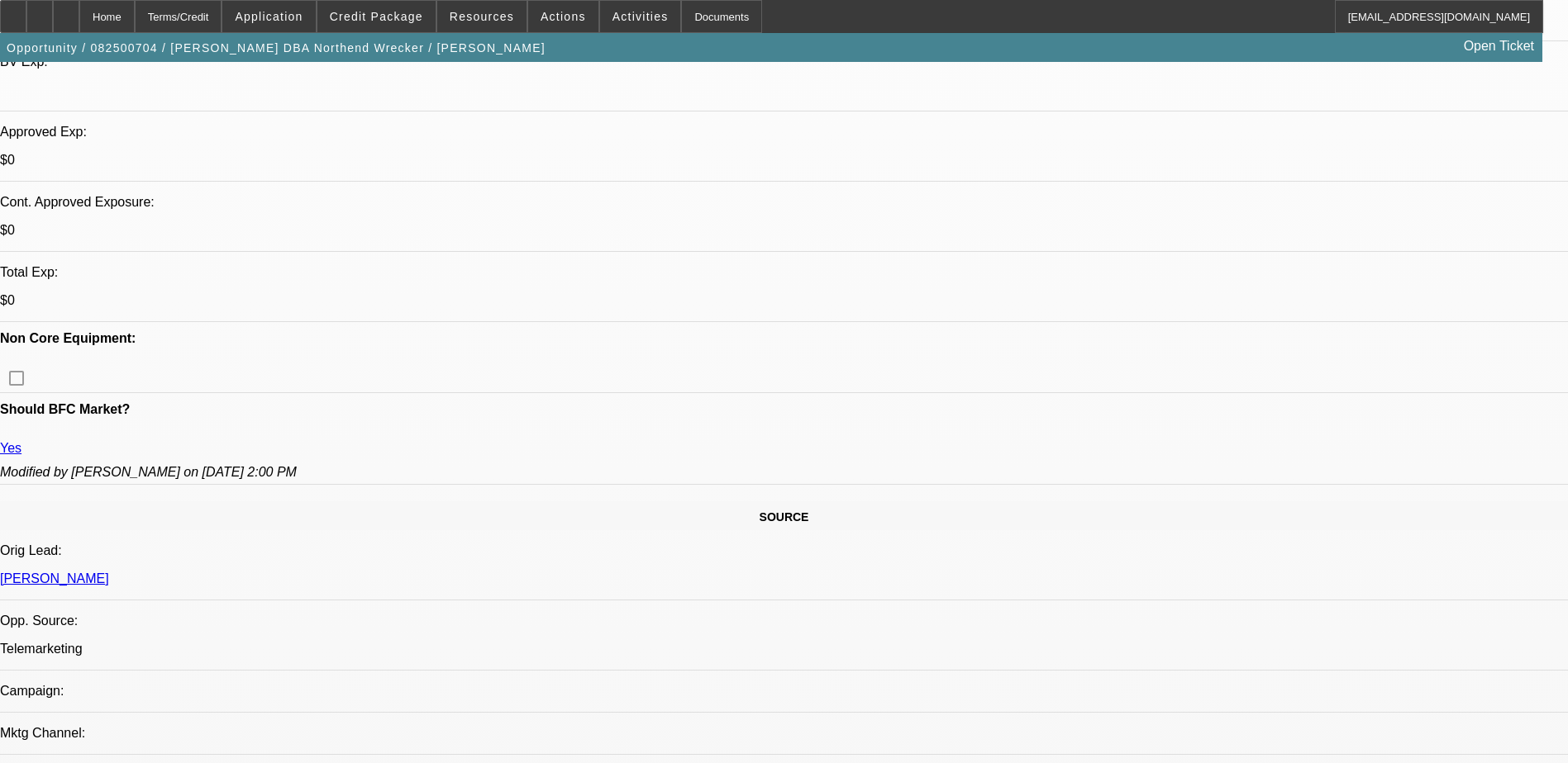
scroll to position [331, 0]
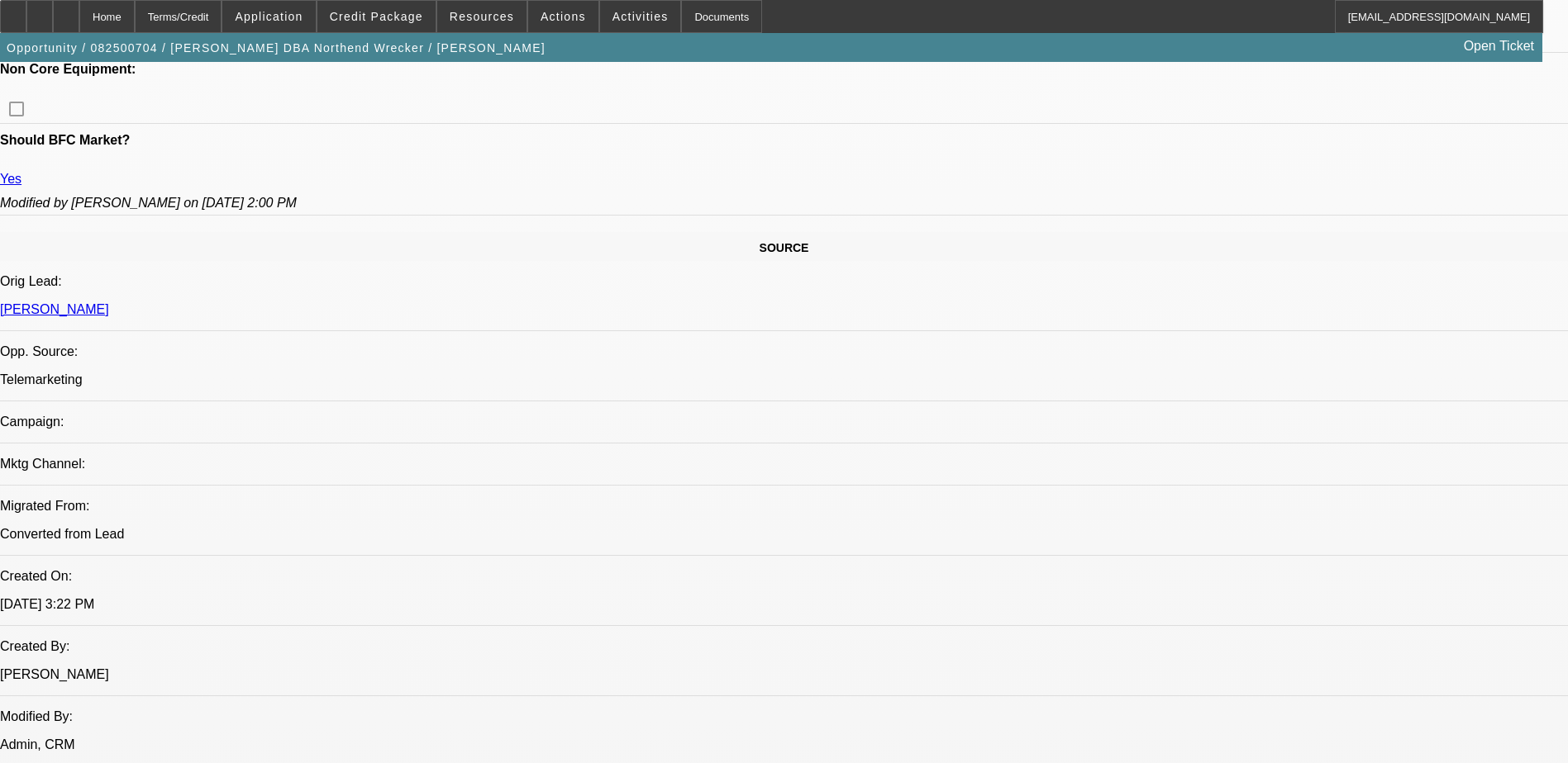
scroll to position [1074, 0]
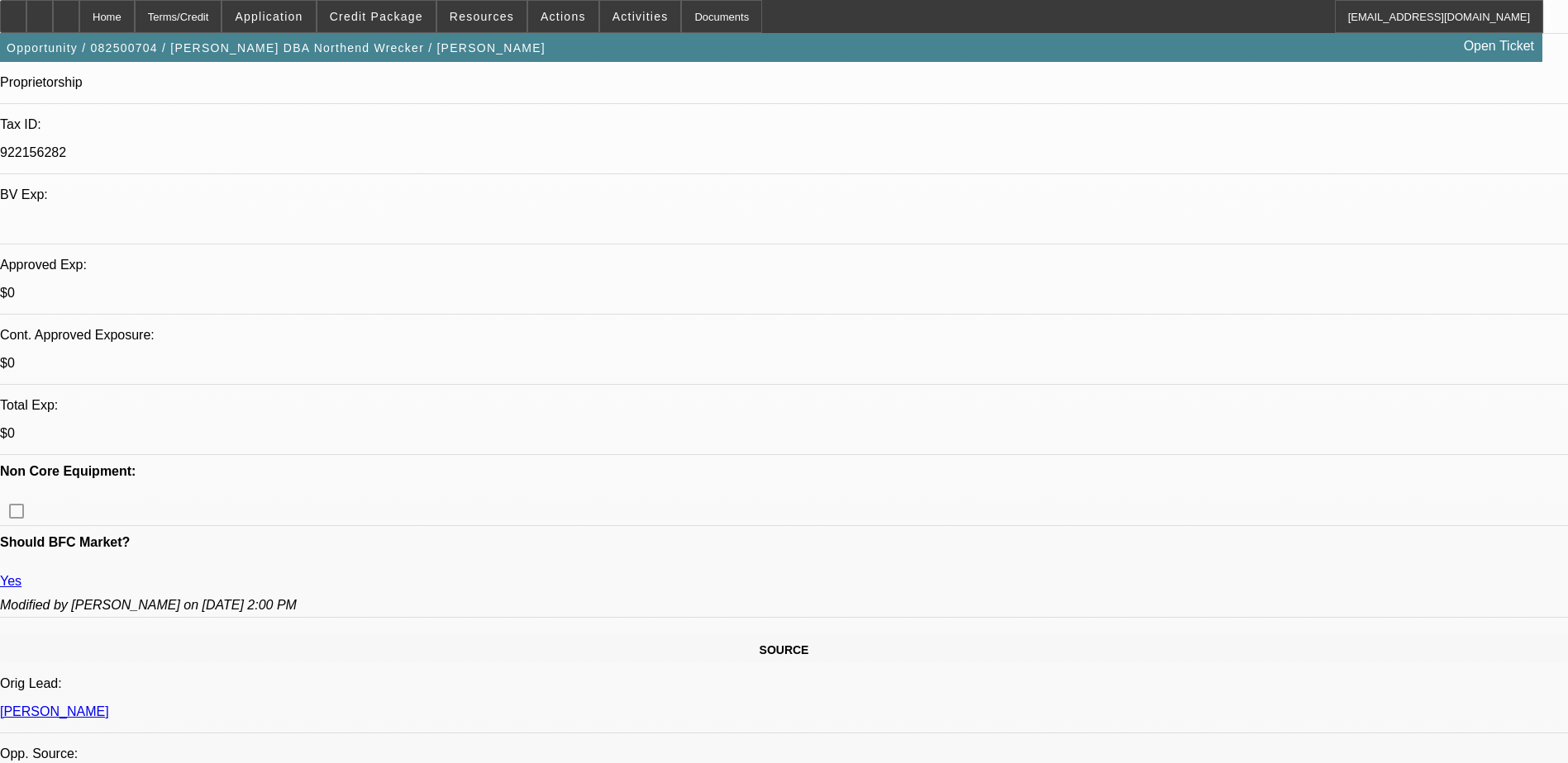
scroll to position [414, 0]
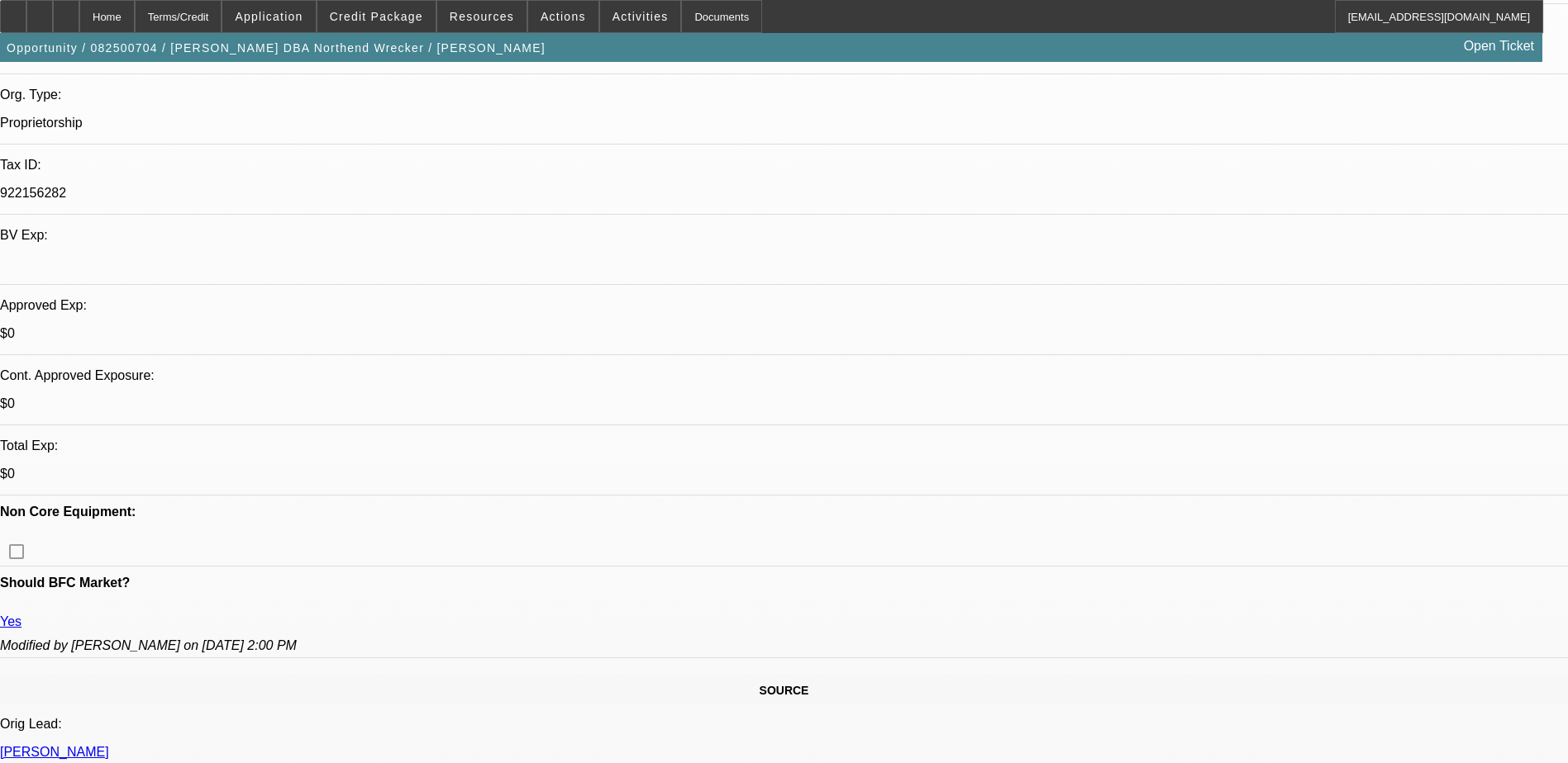
scroll to position [495, 0]
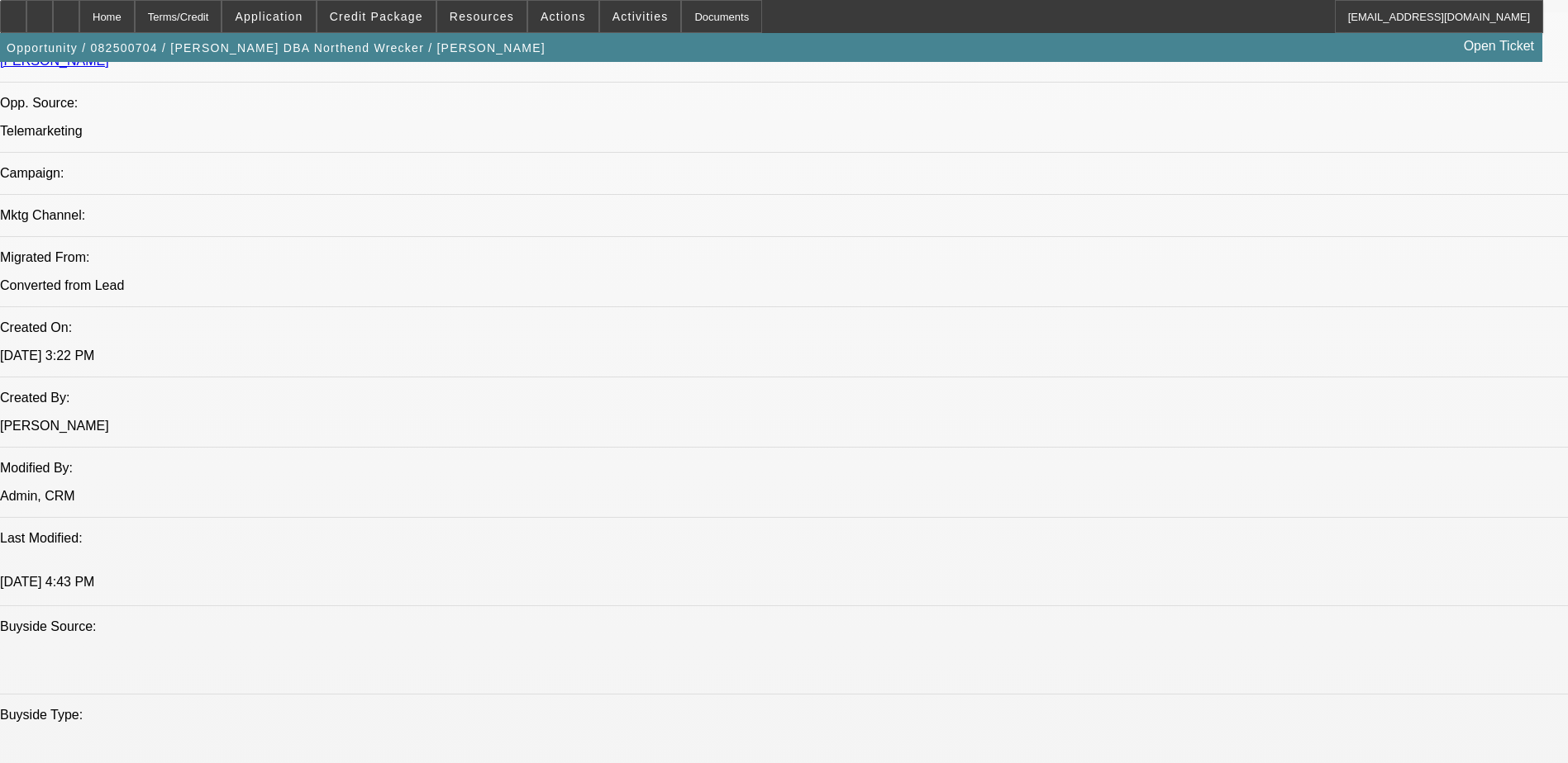
scroll to position [1240, 0]
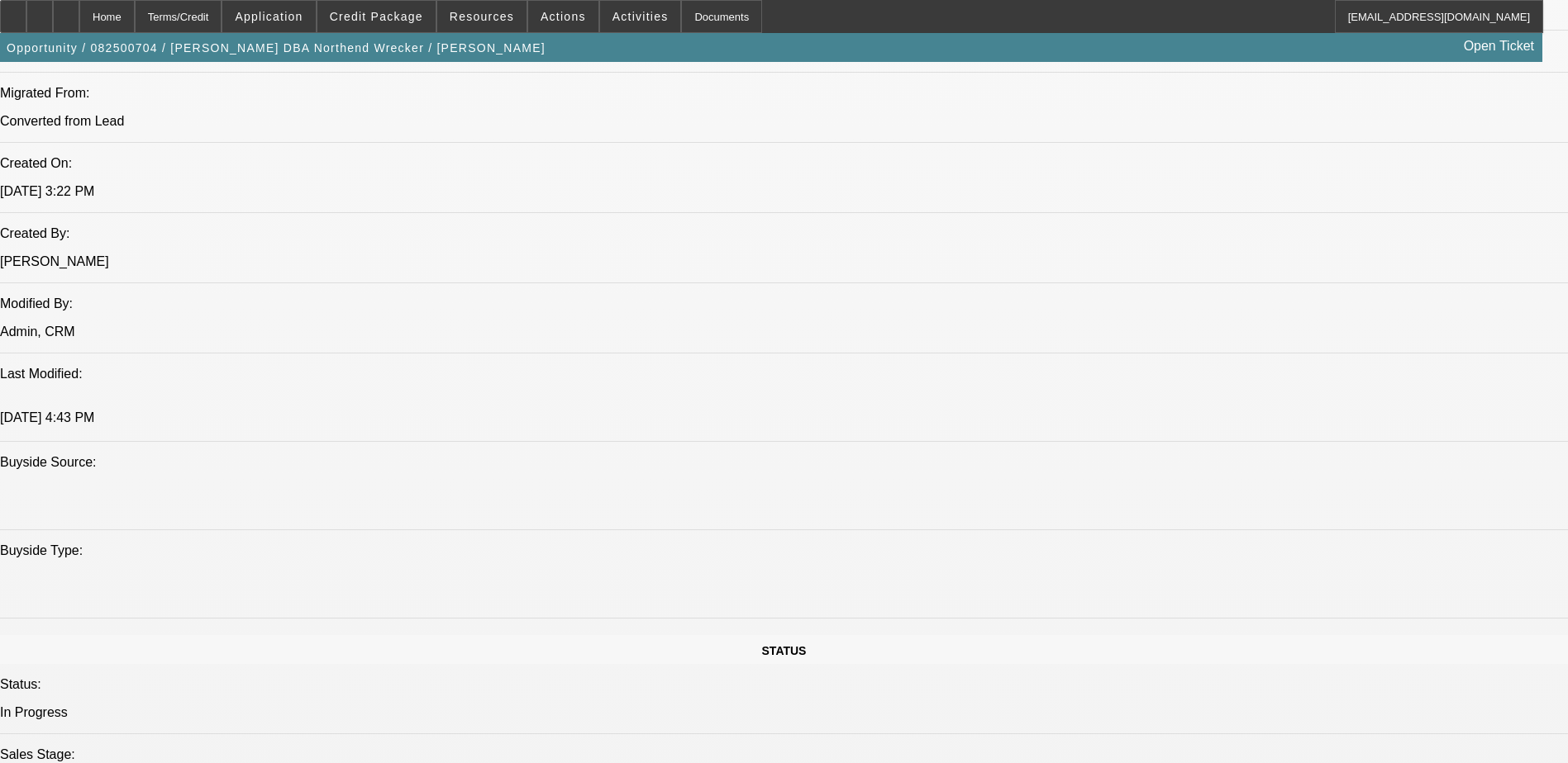
drag, startPoint x: 482, startPoint y: 518, endPoint x: 443, endPoint y: 515, distance: 39.1
drag, startPoint x: 443, startPoint y: 515, endPoint x: 455, endPoint y: 528, distance: 17.7
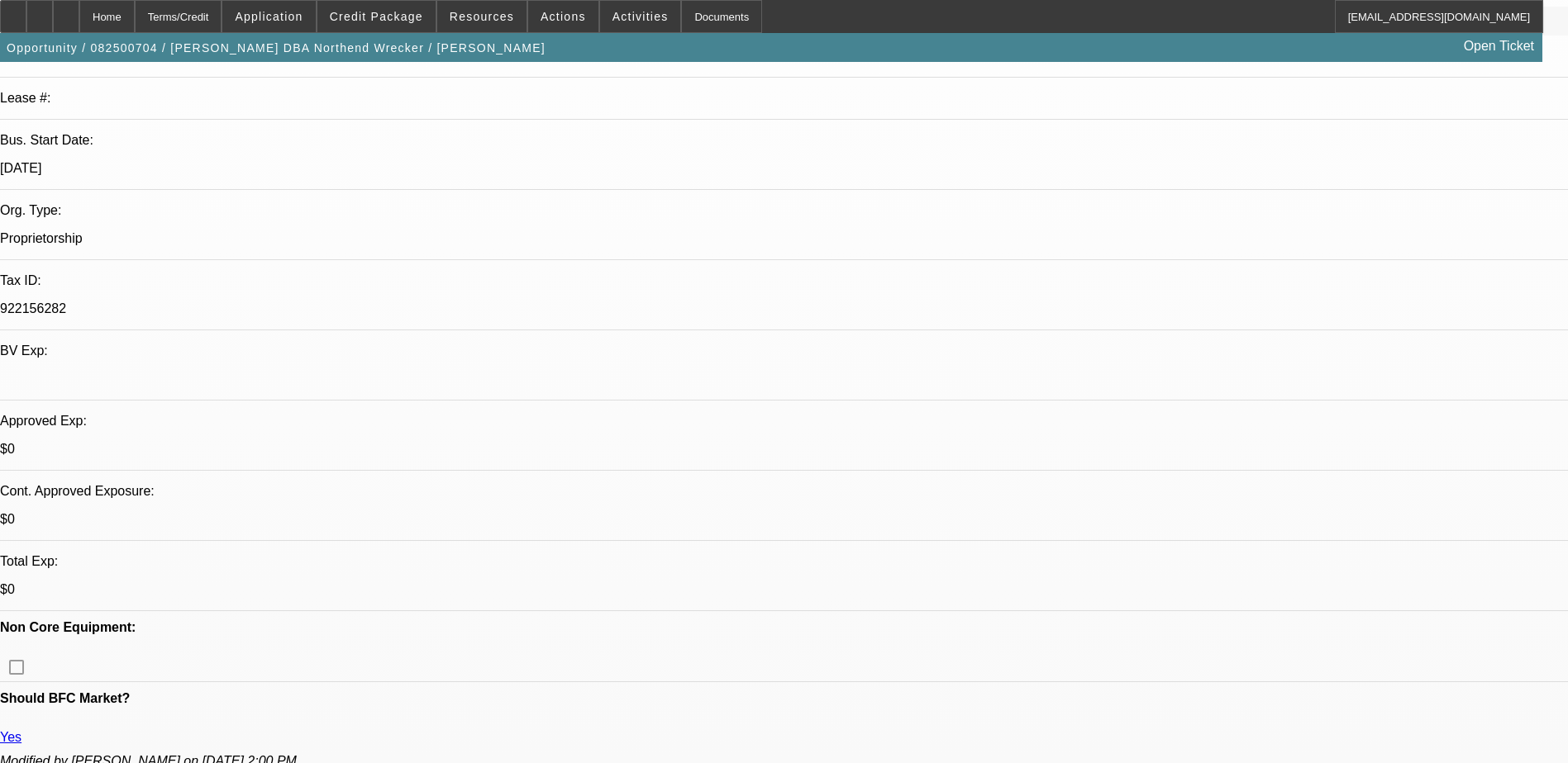
scroll to position [248, 0]
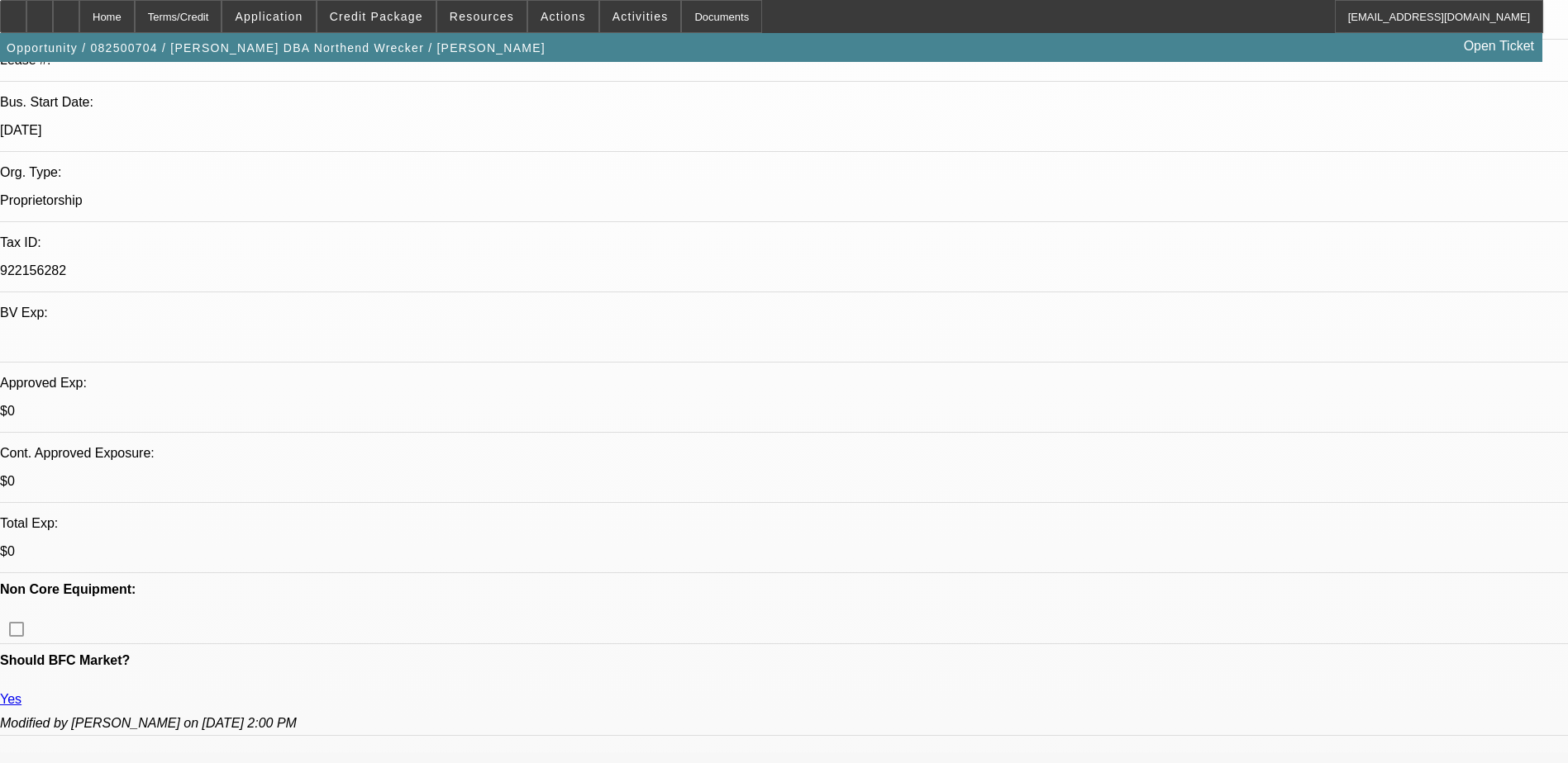
scroll to position [0, 0]
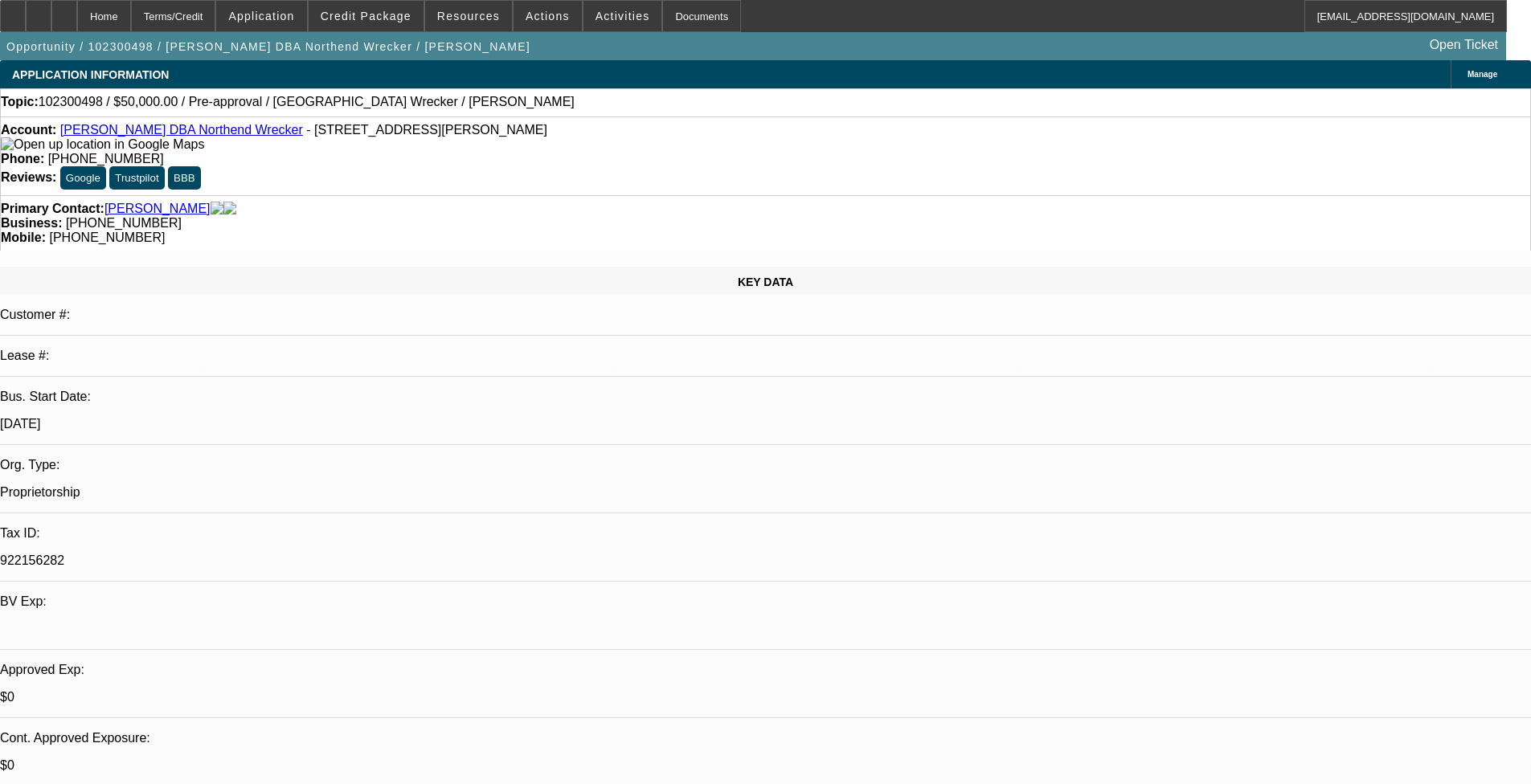
select select "0"
select select "2"
select select "0.1"
select select "1"
select select "2"
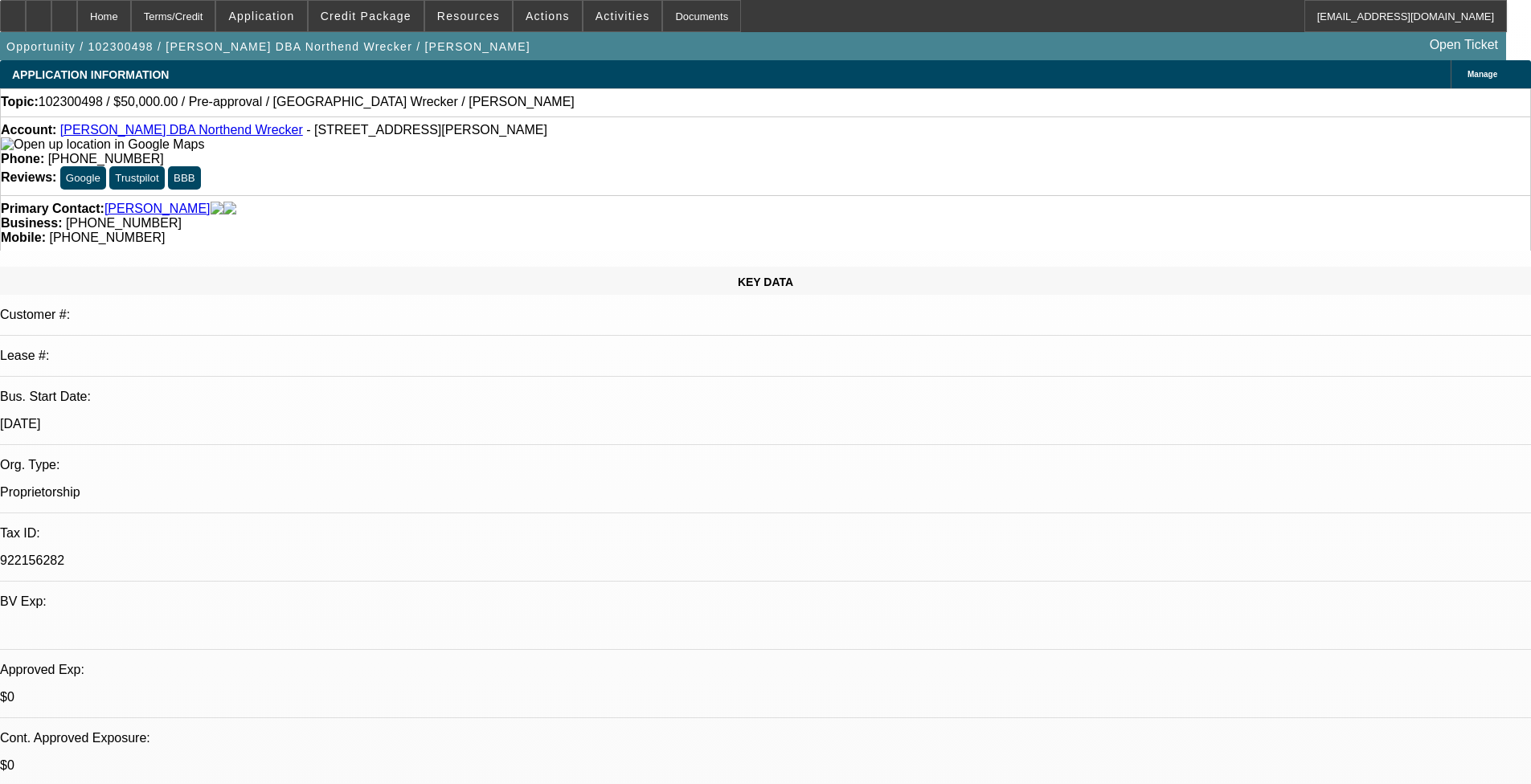
select select "4"
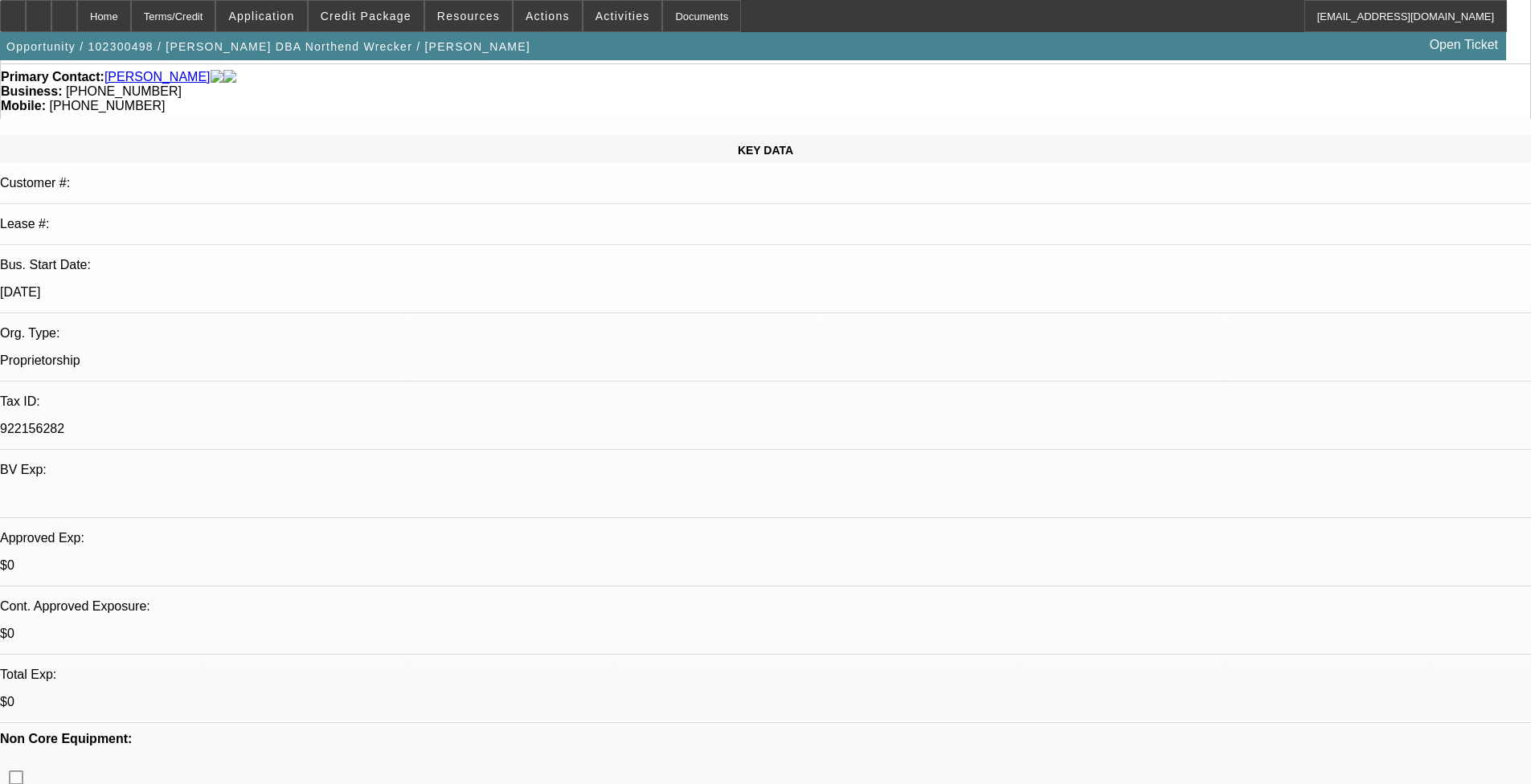
scroll to position [160, 0]
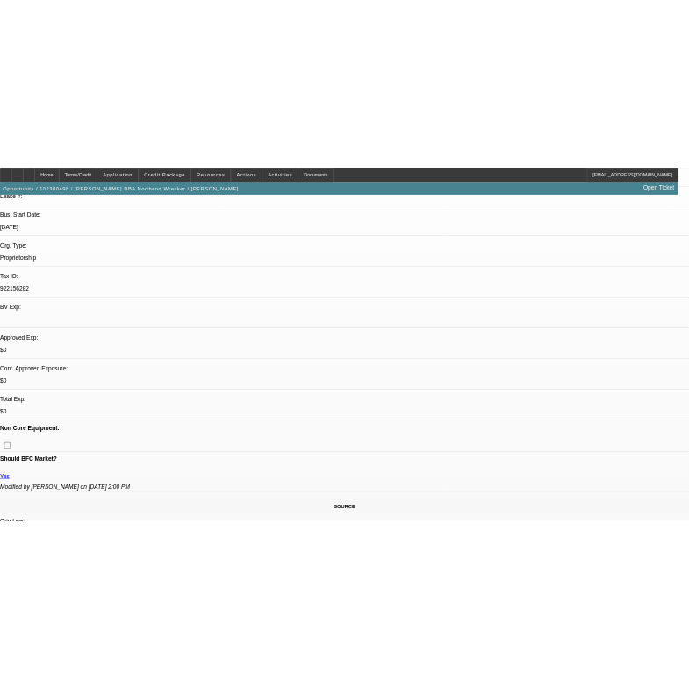
scroll to position [0, 0]
